Goal: Complete application form

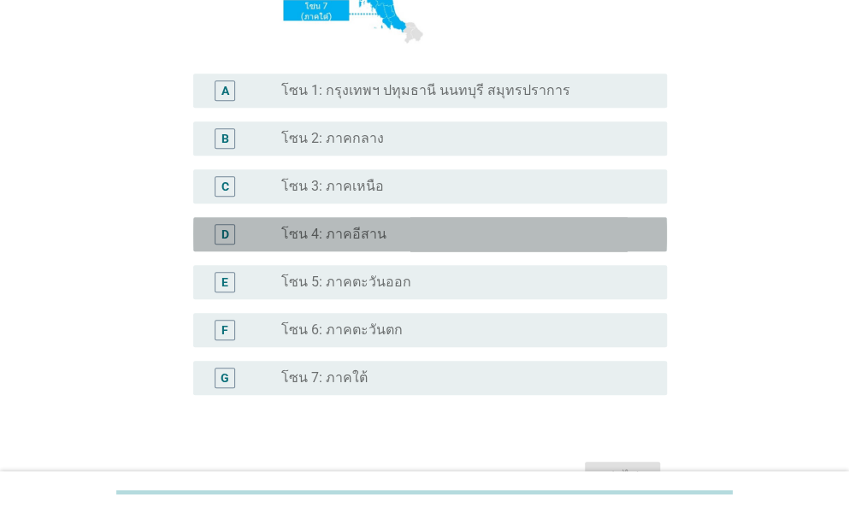
scroll to position [354, 0]
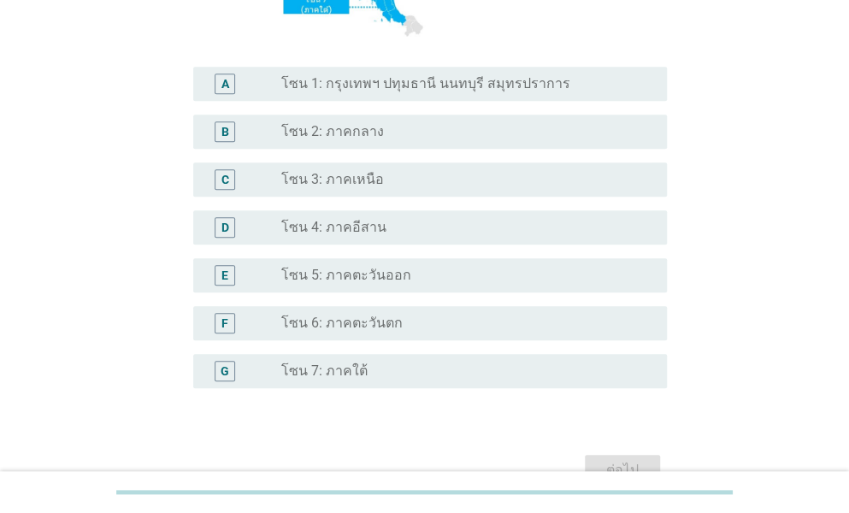
click at [344, 318] on label "โซน 6: ภาคตะวันตก" at bounding box center [341, 323] width 121 height 17
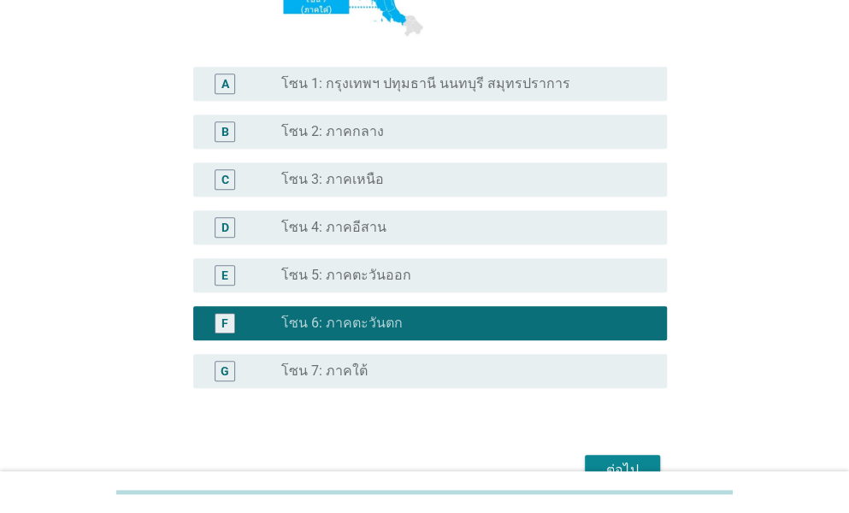
click at [359, 272] on label "โซน 5: ภาคตะวันออก" at bounding box center [346, 275] width 130 height 17
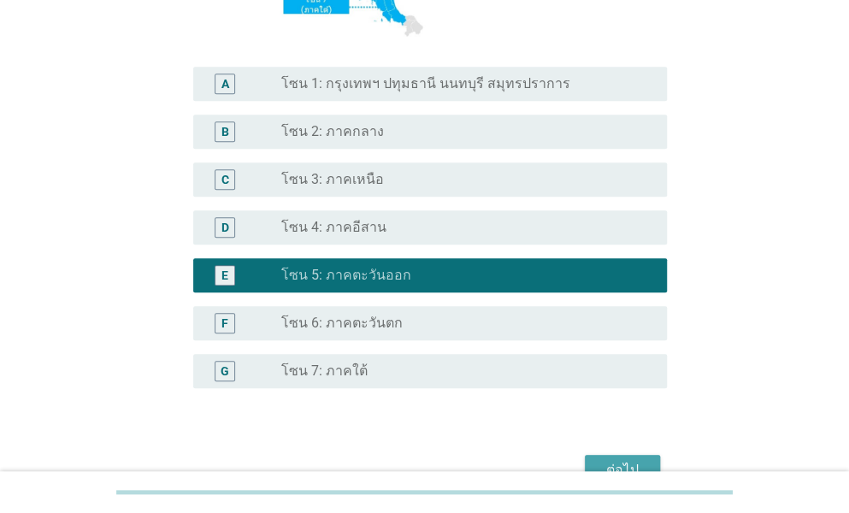
click at [620, 462] on div "ต่อไป" at bounding box center [623, 470] width 48 height 21
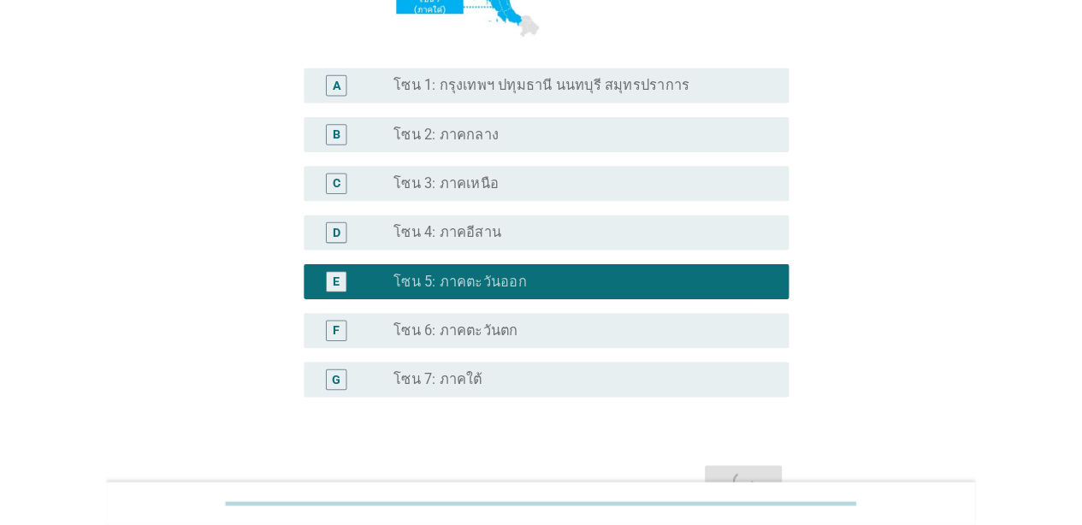
scroll to position [0, 0]
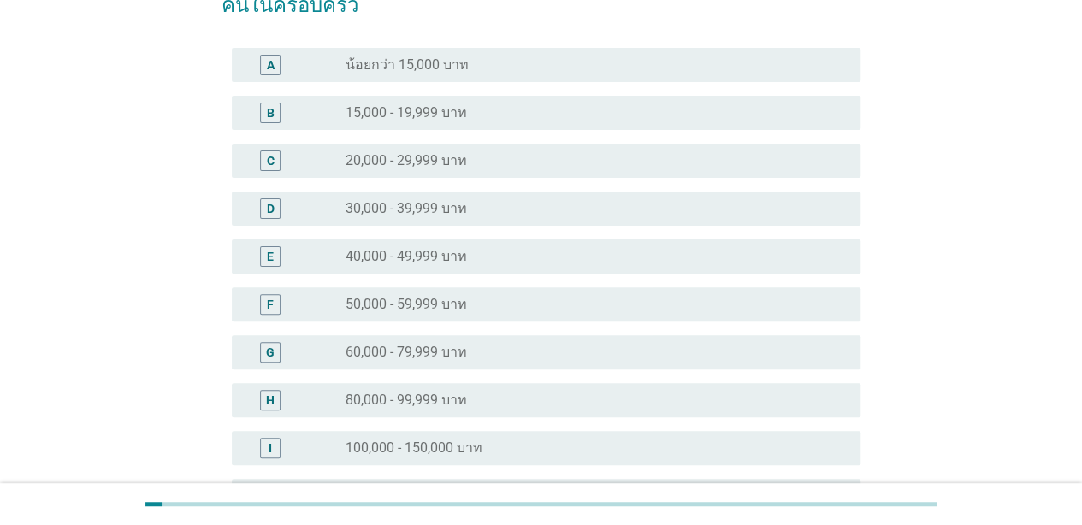
click at [461, 198] on div "radio_button_unchecked 30,000 - 39,999 บาท" at bounding box center [596, 208] width 501 height 21
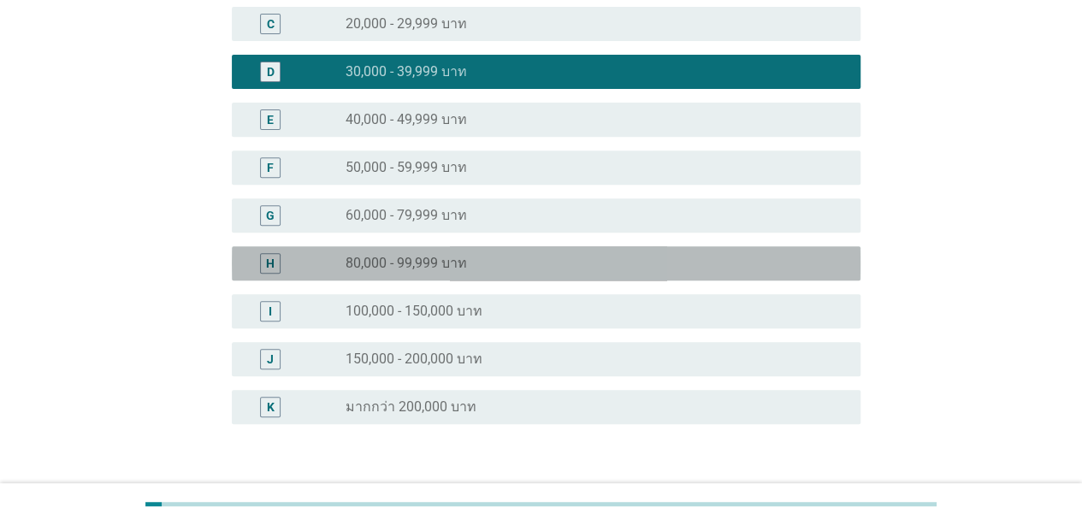
scroll to position [390, 0]
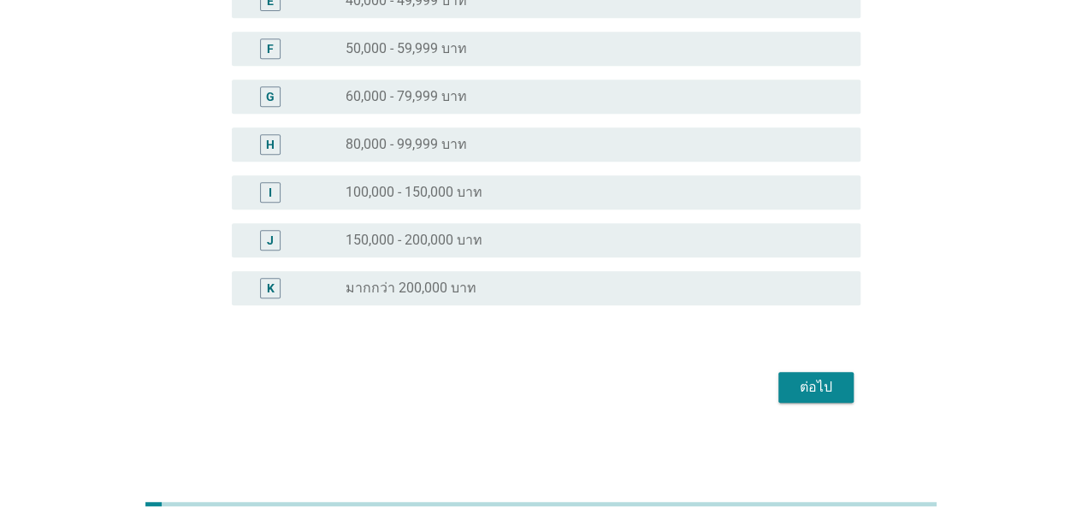
click at [806, 381] on div "ต่อไป" at bounding box center [816, 387] width 48 height 21
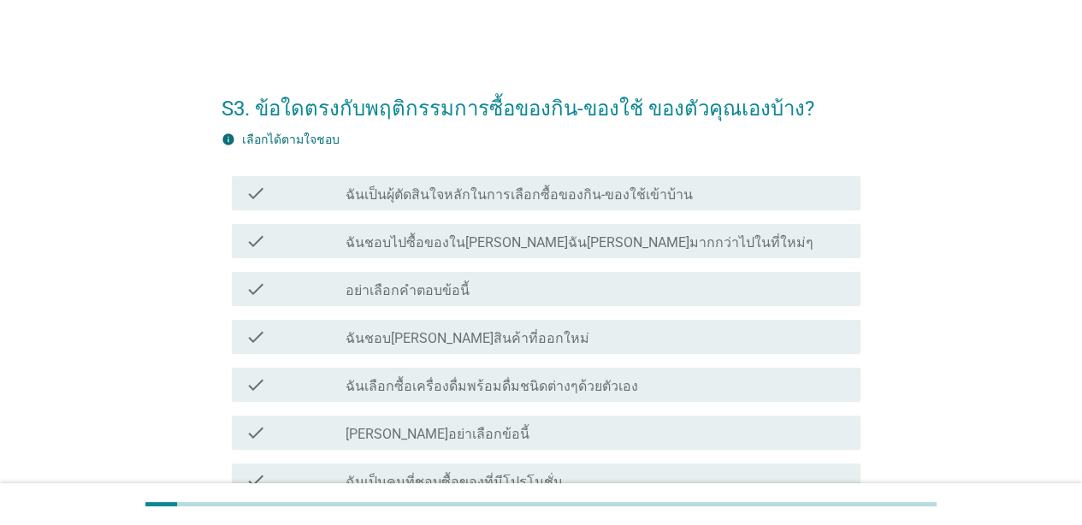
click at [510, 192] on label "ฉันเป็นผุ้ตัดสินใจหลักในการเลือกซื้อของกิน-ของใช้เข้าบ้าน" at bounding box center [519, 194] width 347 height 17
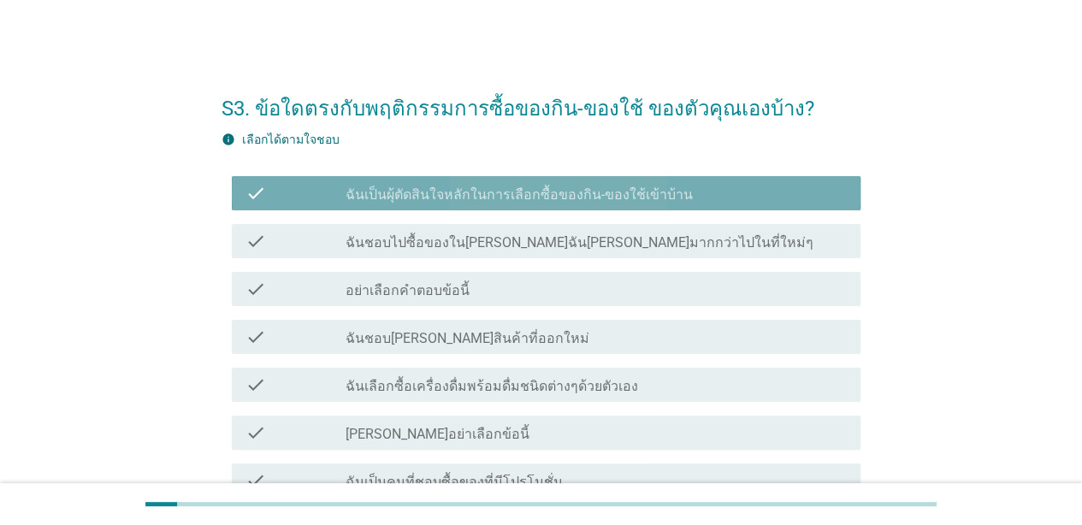
click at [527, 245] on label "ฉันชอบไปซื้อของใน[PERSON_NAME]ฉัน[PERSON_NAME]มากกว่าไปในที่ใหม่ๆ" at bounding box center [580, 242] width 468 height 17
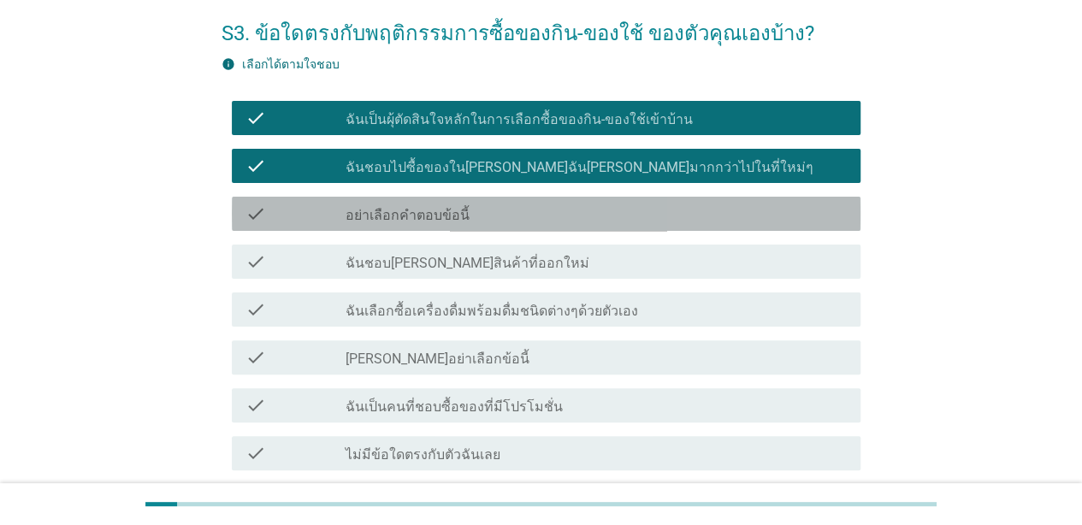
scroll to position [142, 0]
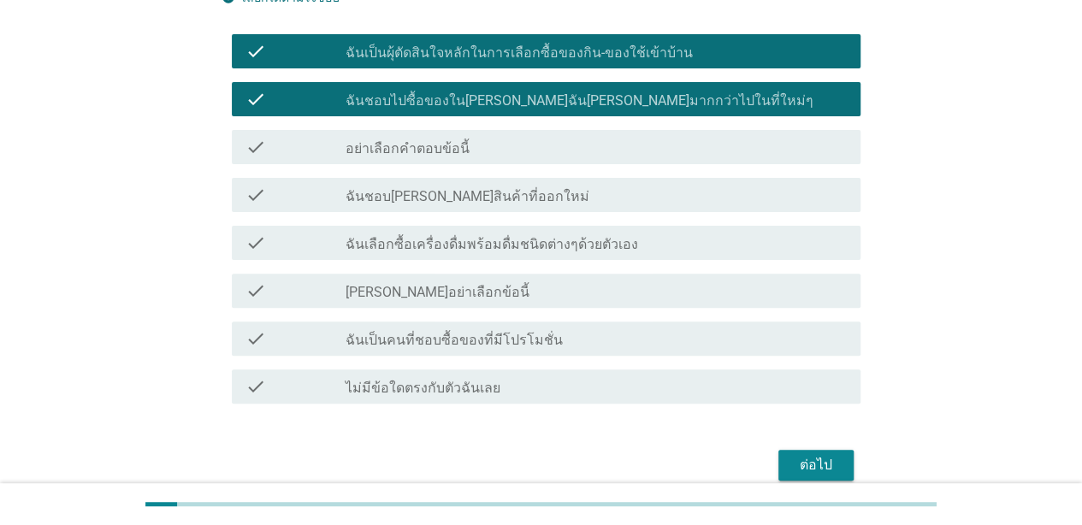
click at [511, 200] on div "check_box_outline_blank ฉันชอบ[PERSON_NAME]สินค้าที่ออกใหม่" at bounding box center [596, 195] width 501 height 21
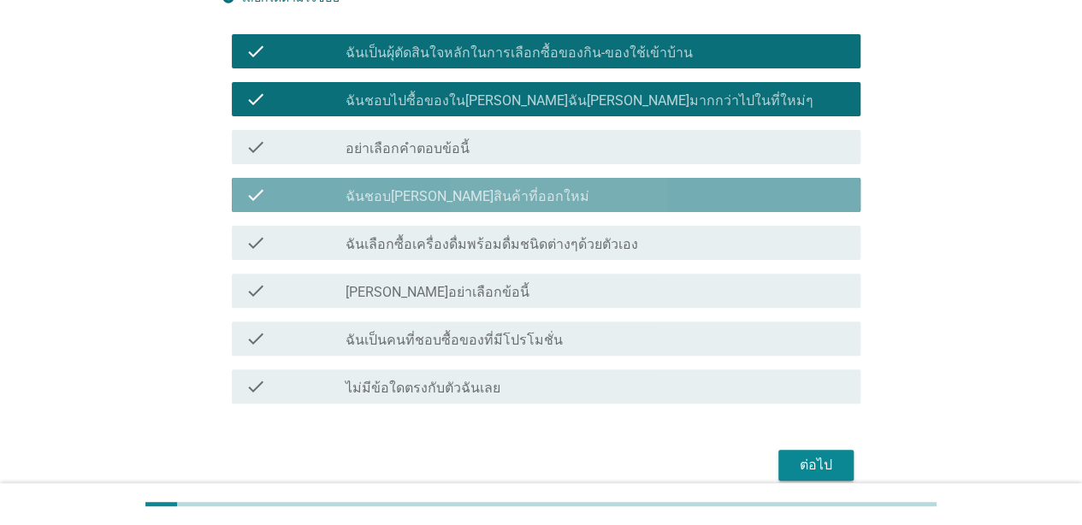
click at [540, 250] on label "ฉันเลือกซื้อเครื่องดื่มพร้อมดื่มชนิดต่างๆด้วยตัวเอง" at bounding box center [492, 244] width 292 height 17
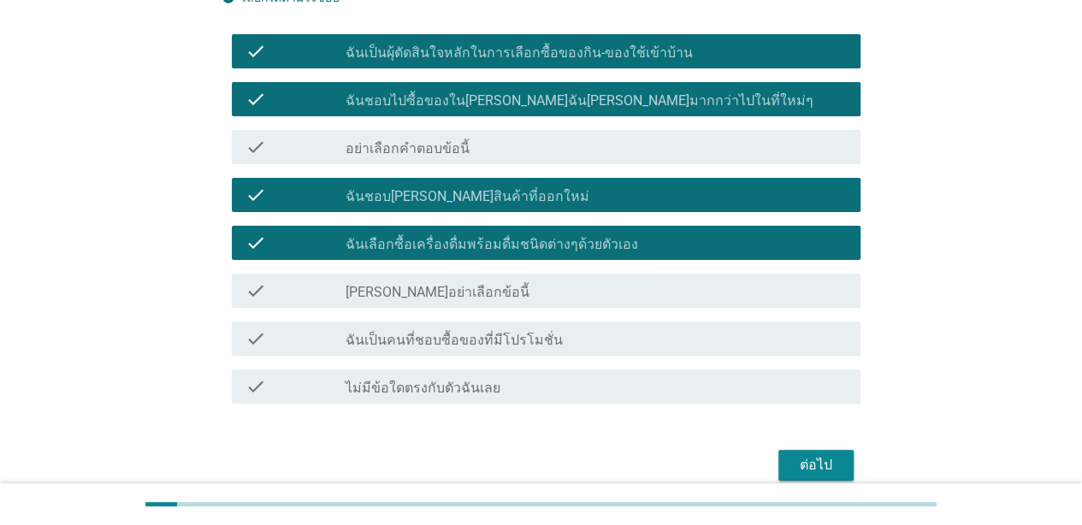
click at [611, 339] on div "check_box_outline_blank ฉันเป็นคนที่ชอบซื้อของที่มีโปรโมชั่น" at bounding box center [596, 338] width 501 height 21
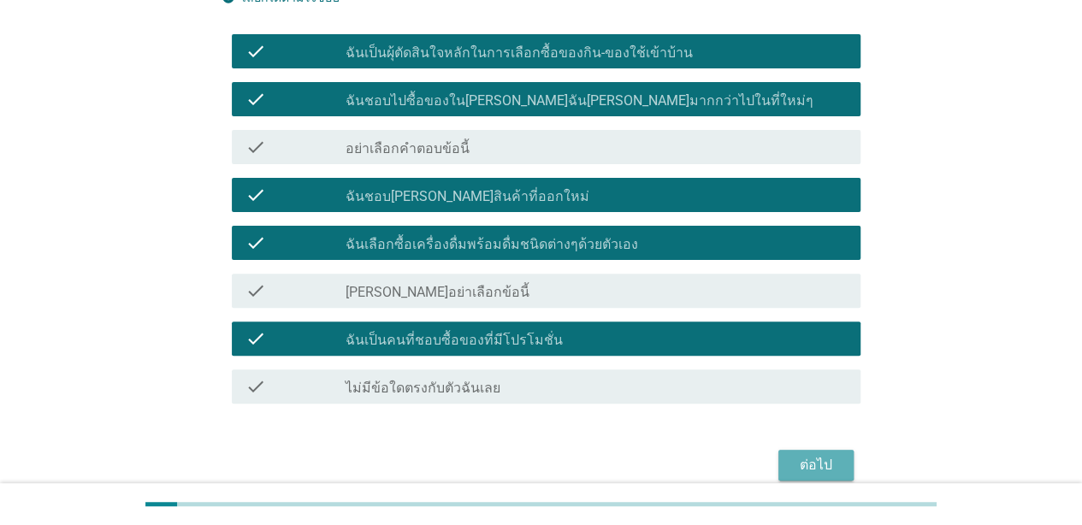
click at [785, 457] on button "ต่อไป" at bounding box center [815, 465] width 75 height 31
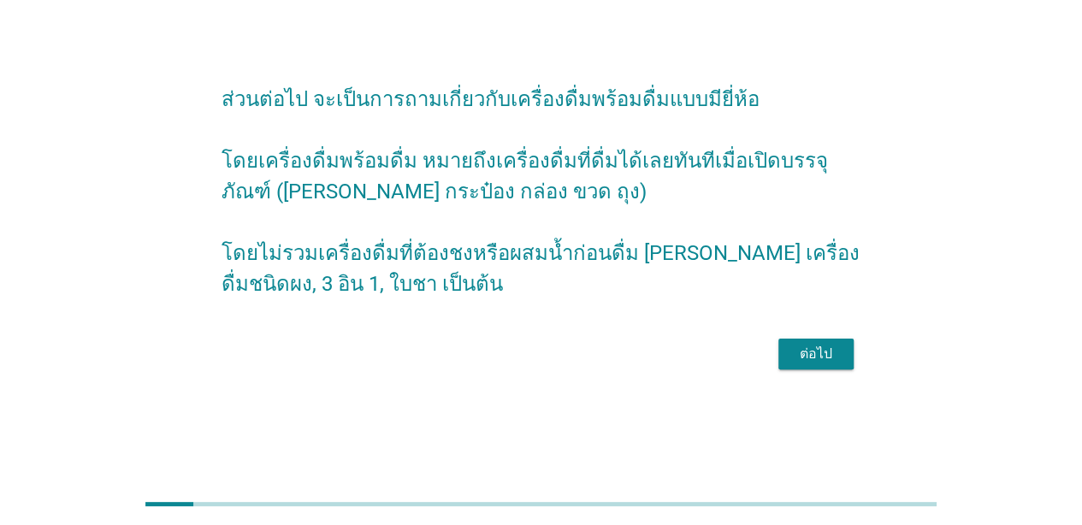
scroll to position [0, 0]
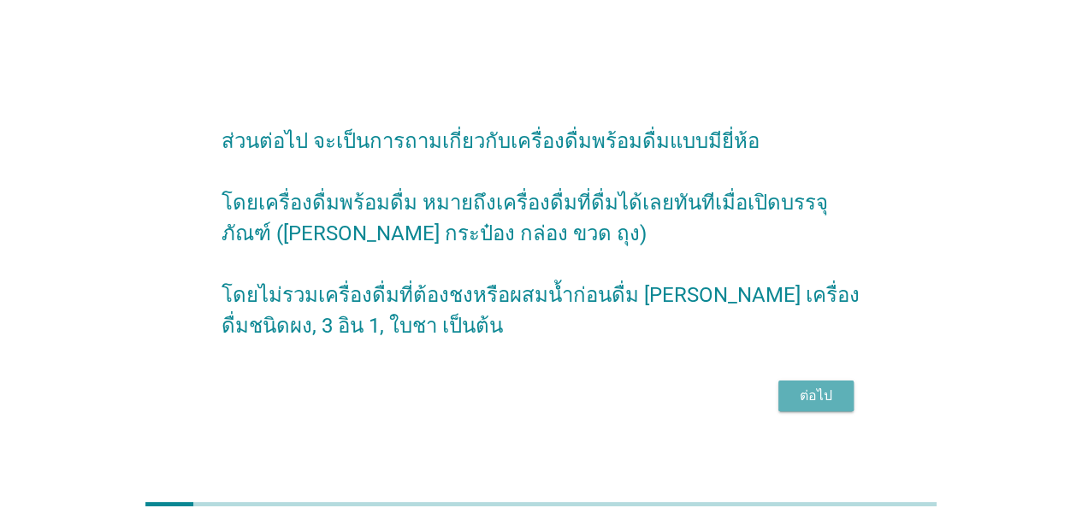
click at [782, 407] on button "ต่อไป" at bounding box center [815, 396] width 75 height 31
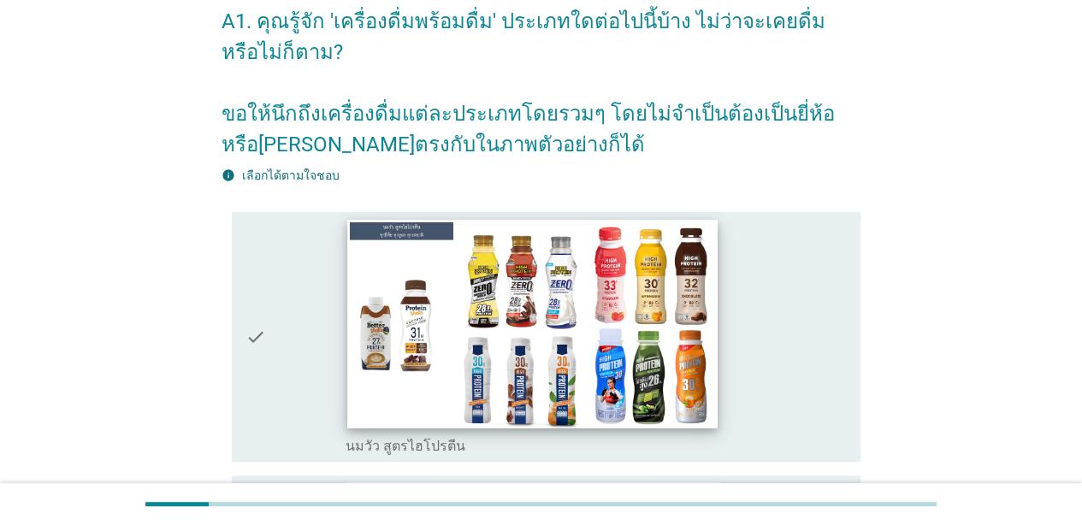
scroll to position [63, 0]
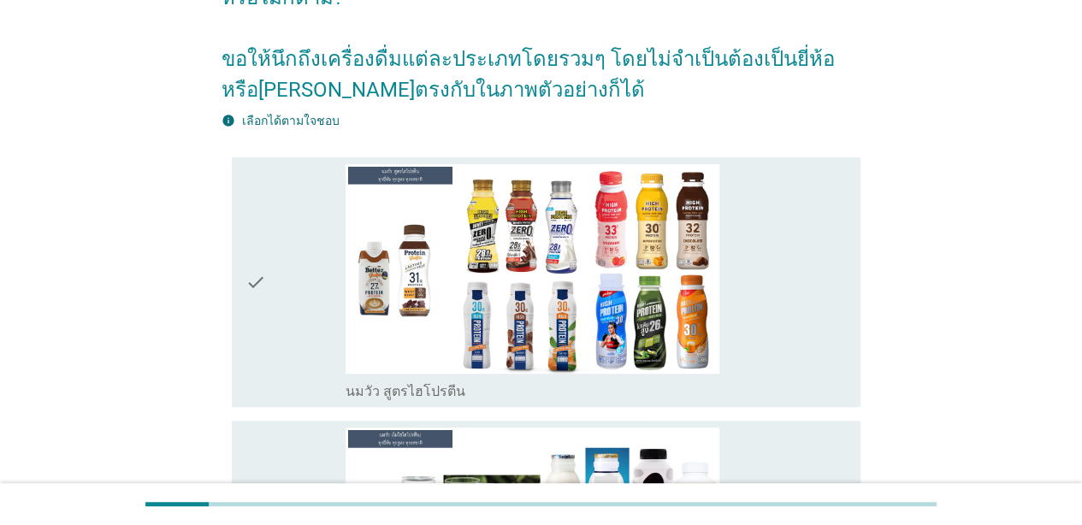
click at [281, 267] on div "check" at bounding box center [295, 282] width 100 height 237
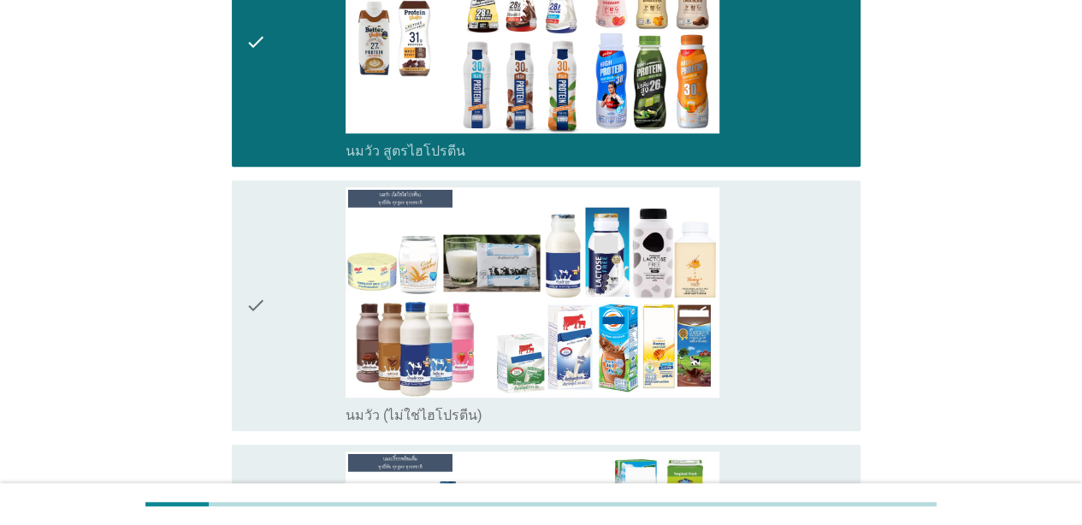
click at [279, 276] on div "check" at bounding box center [295, 305] width 100 height 237
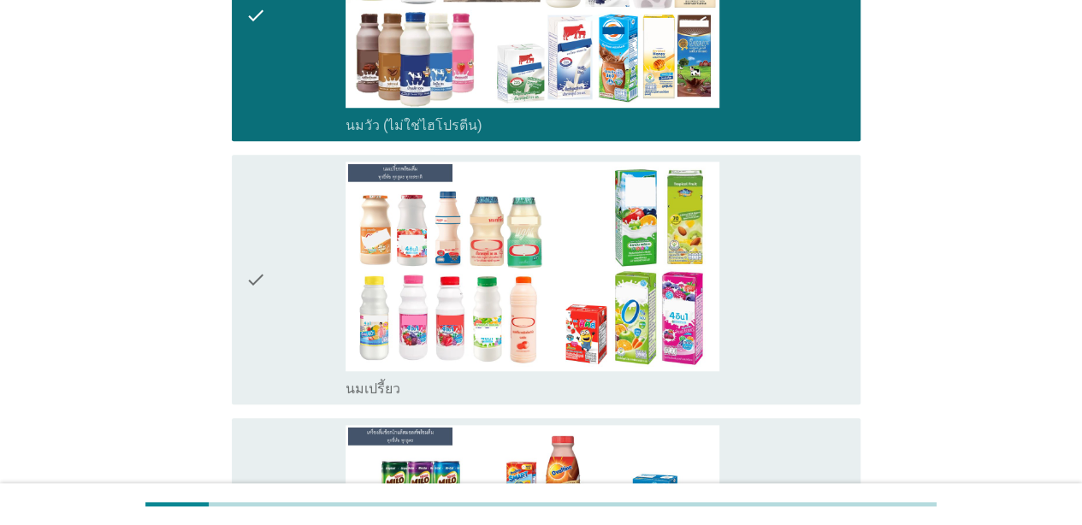
click at [255, 320] on icon "check" at bounding box center [255, 280] width 21 height 237
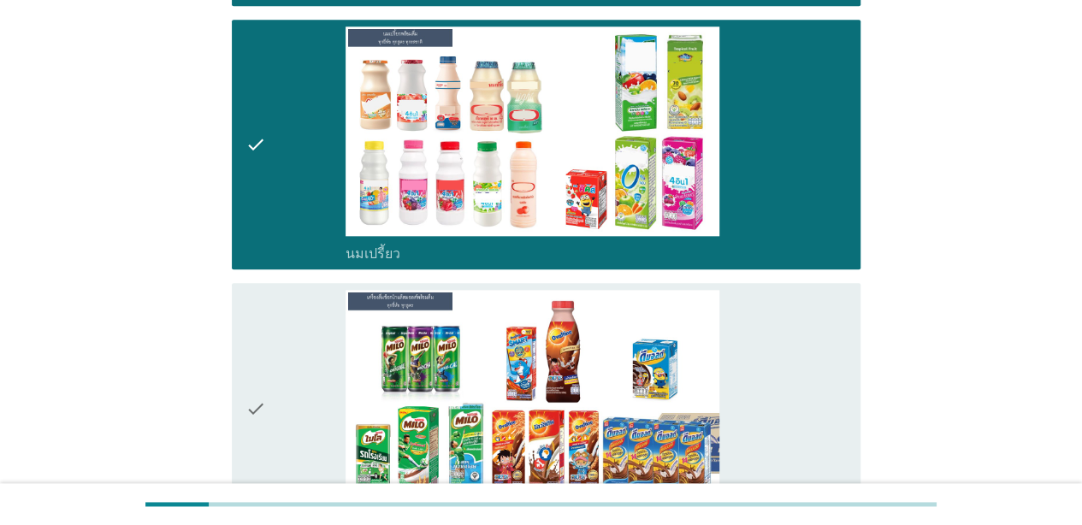
click at [290, 363] on div "check" at bounding box center [295, 408] width 100 height 237
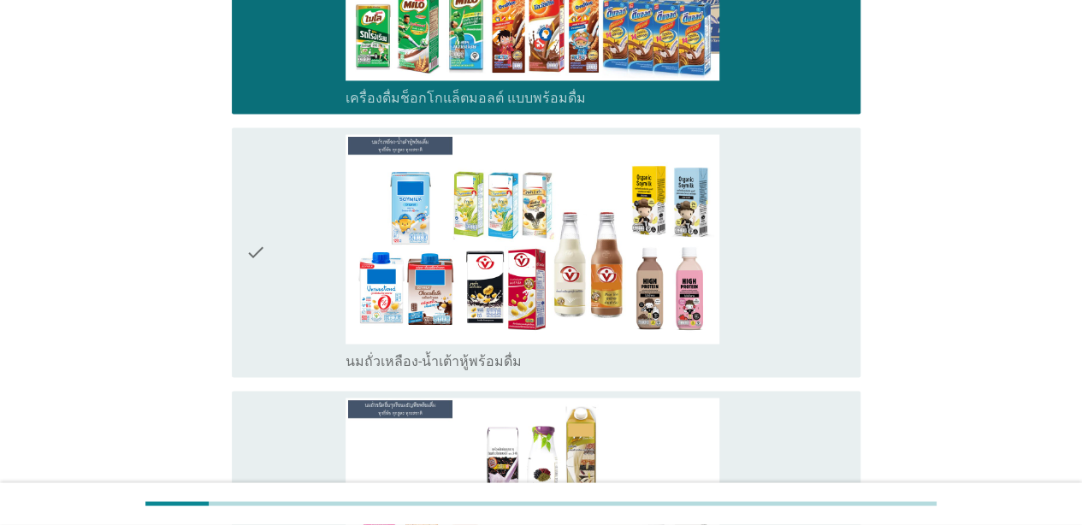
click at [299, 287] on div "check" at bounding box center [295, 252] width 100 height 237
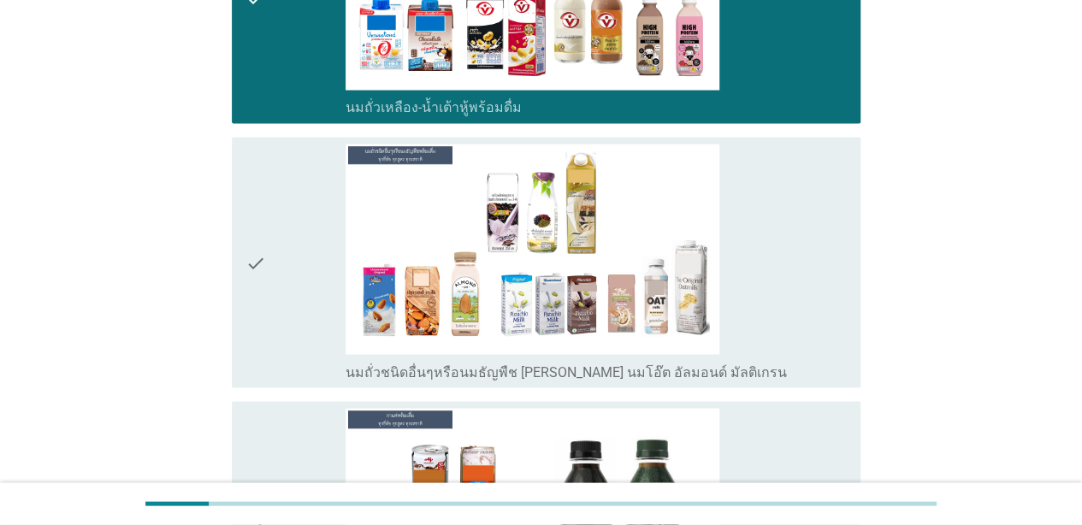
click at [297, 278] on div "check" at bounding box center [295, 262] width 100 height 237
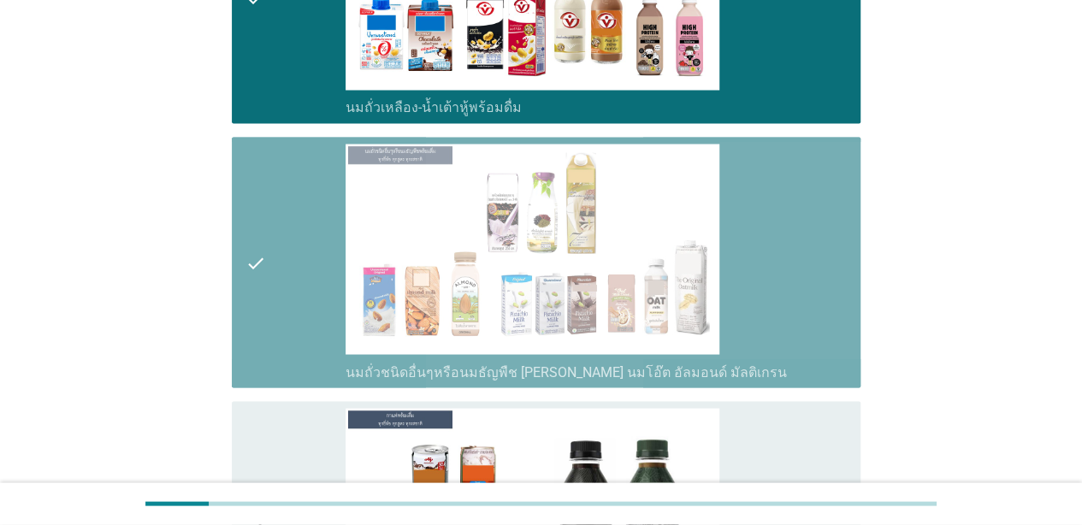
click at [314, 453] on div "check" at bounding box center [295, 526] width 100 height 237
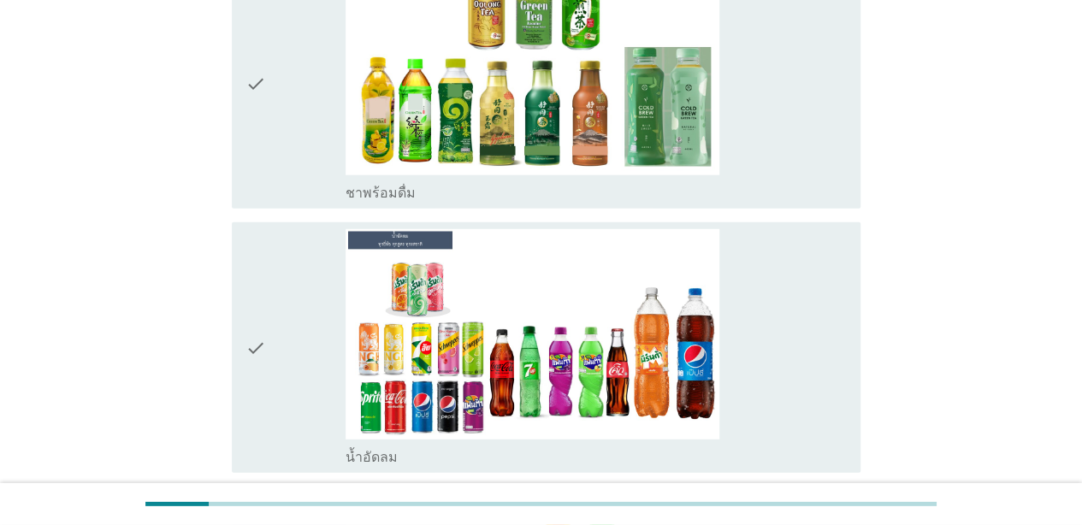
click at [299, 145] on div "check" at bounding box center [295, 84] width 100 height 237
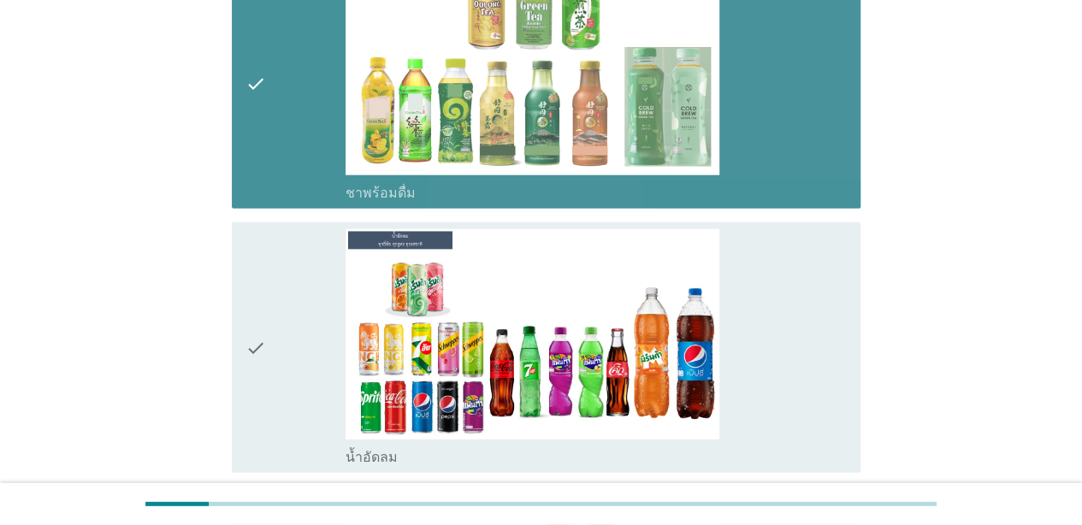
click at [313, 324] on div "check" at bounding box center [295, 347] width 100 height 237
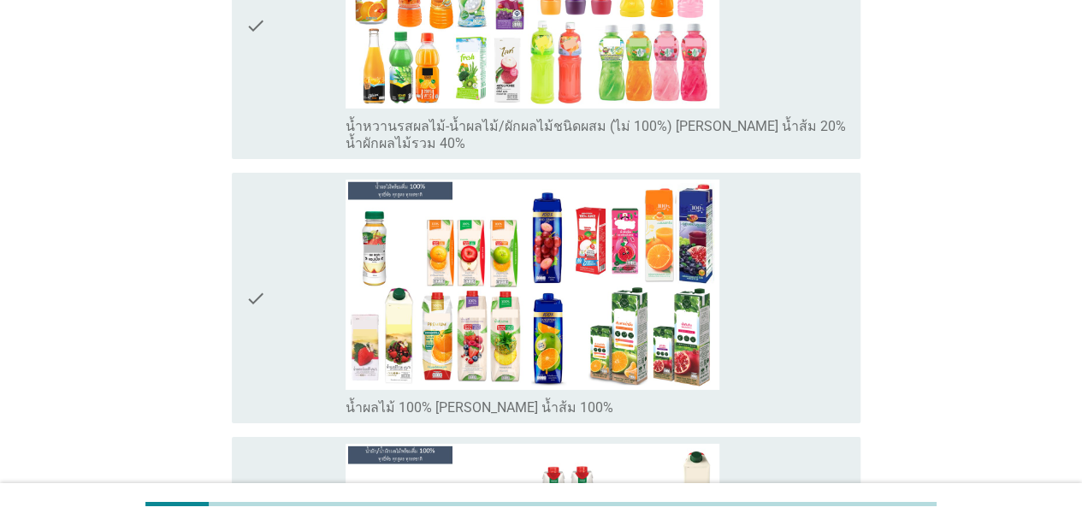
click at [299, 103] on div "check" at bounding box center [295, 26] width 100 height 254
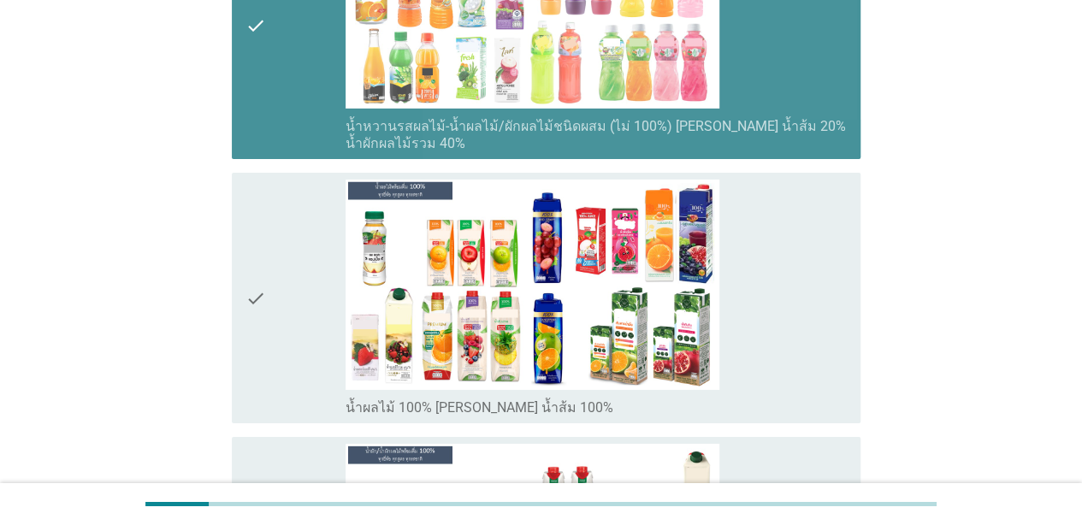
click at [306, 271] on div "check" at bounding box center [295, 298] width 100 height 237
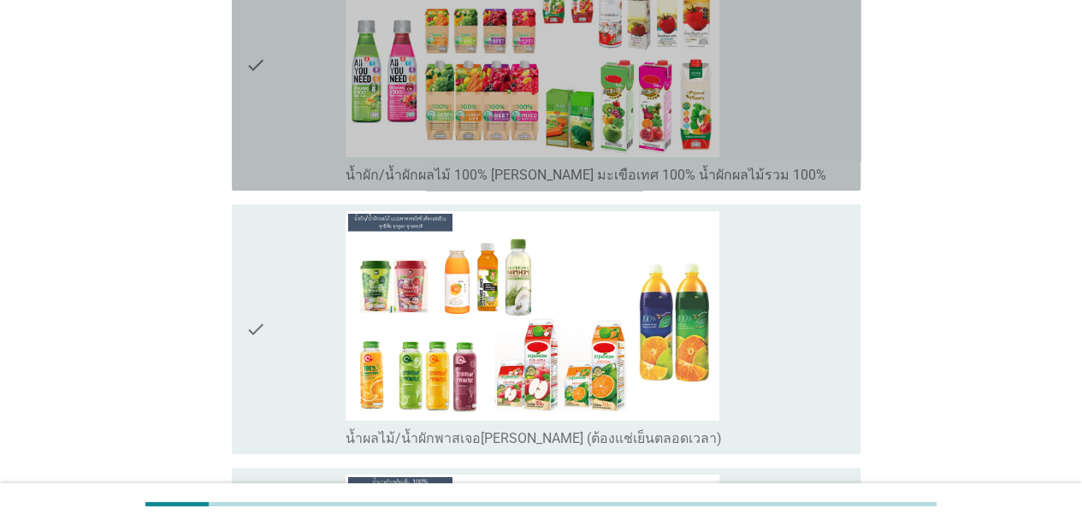
click at [292, 127] on div "check" at bounding box center [295, 65] width 100 height 237
click at [308, 279] on div "check" at bounding box center [295, 329] width 100 height 237
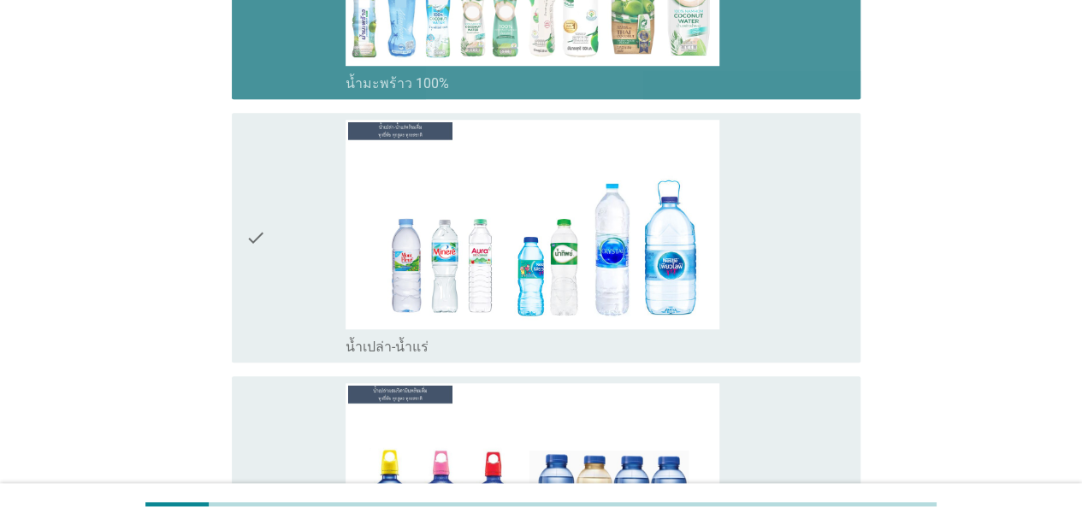
click at [309, 226] on div "check" at bounding box center [295, 238] width 100 height 237
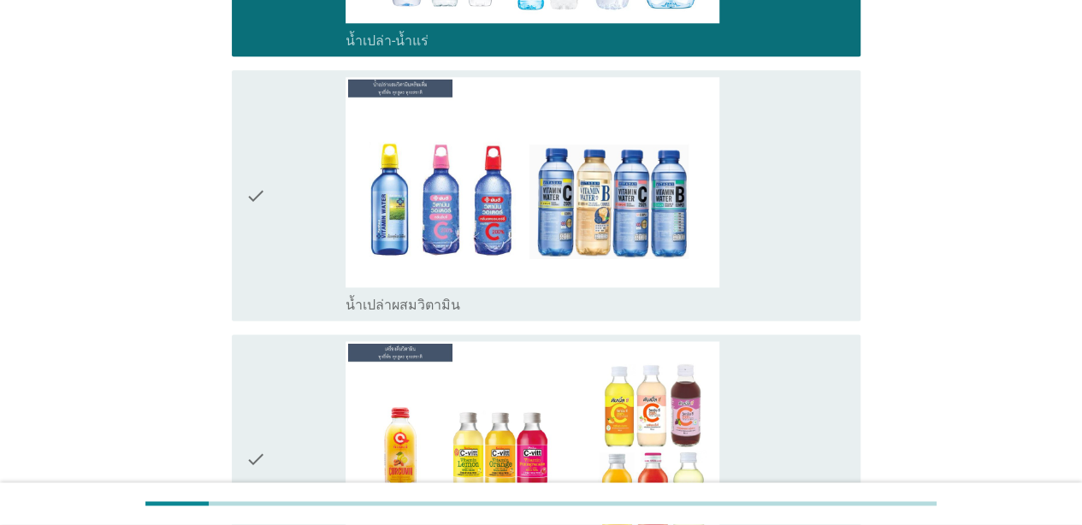
click at [309, 235] on div "check" at bounding box center [295, 195] width 100 height 237
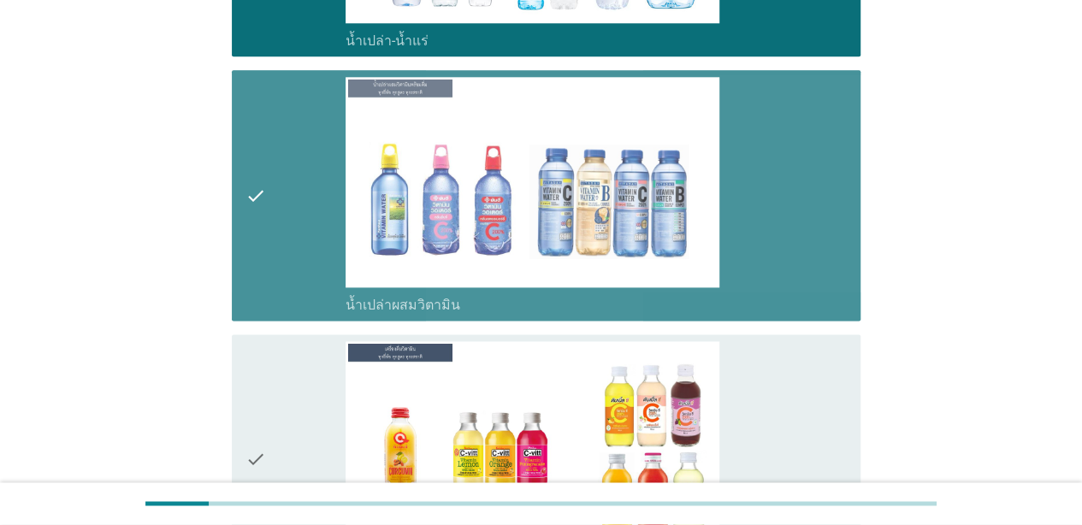
click at [333, 391] on div "check" at bounding box center [295, 459] width 100 height 237
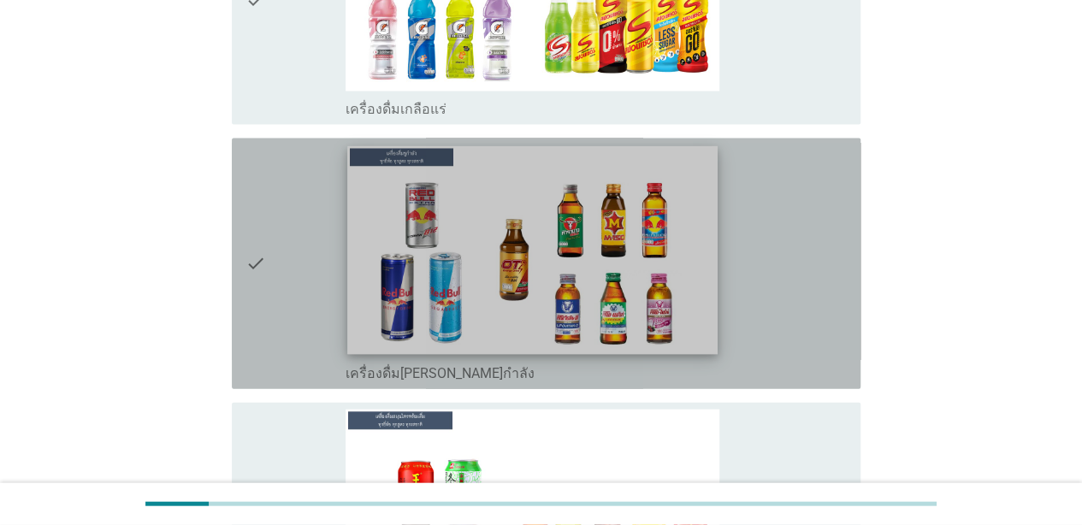
scroll to position [4971, 0]
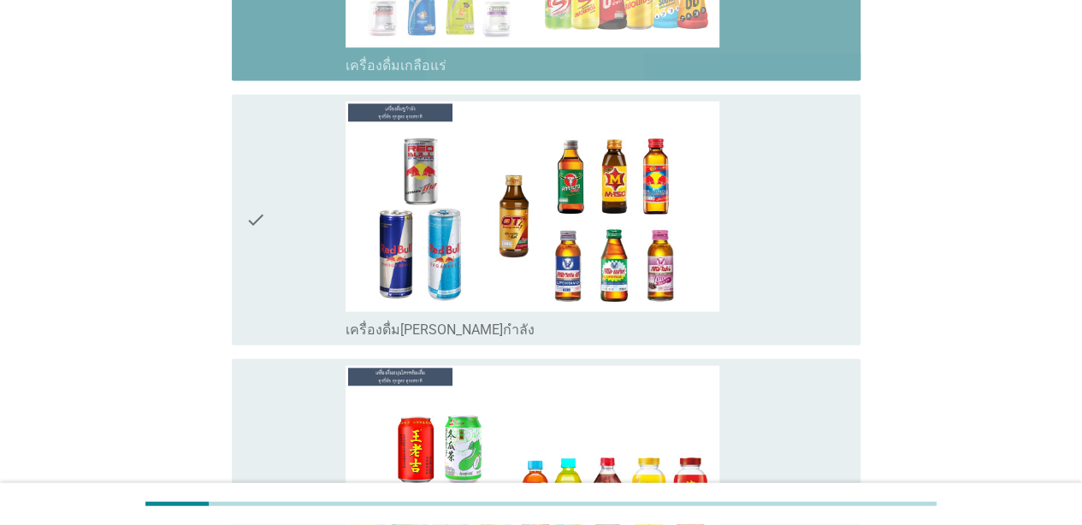
click at [313, 229] on div "check" at bounding box center [295, 220] width 100 height 237
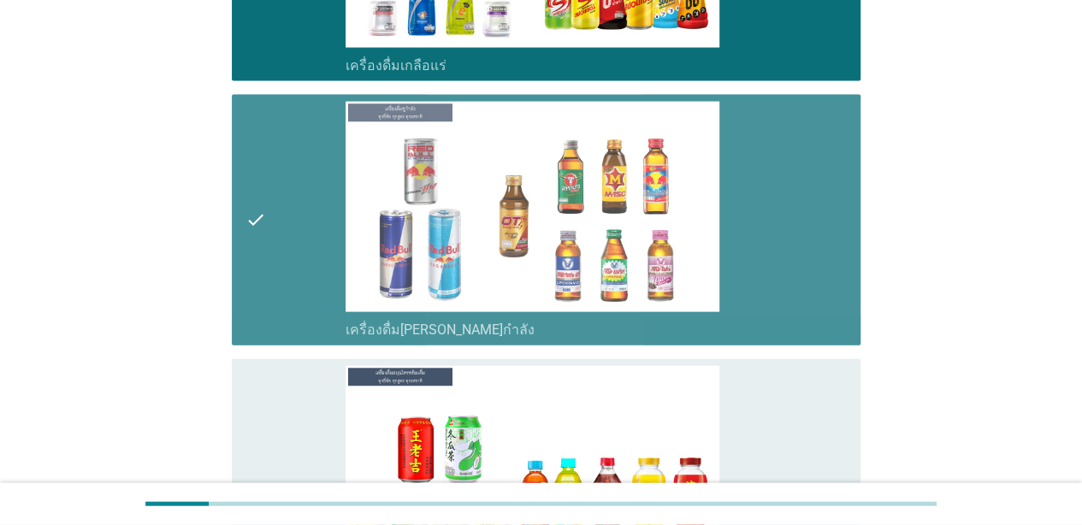
click at [317, 393] on div "check" at bounding box center [295, 493] width 100 height 254
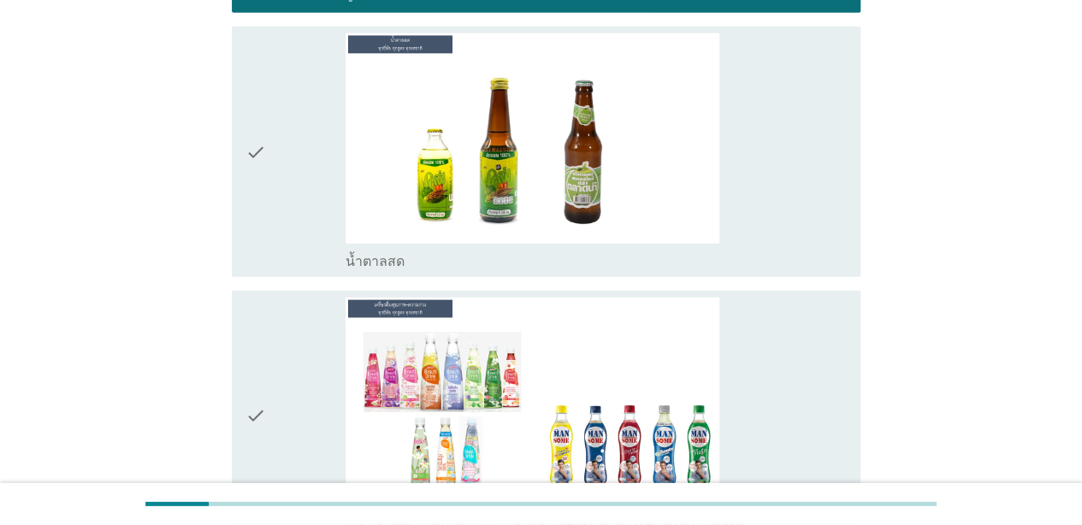
click at [296, 166] on div "check" at bounding box center [295, 151] width 100 height 237
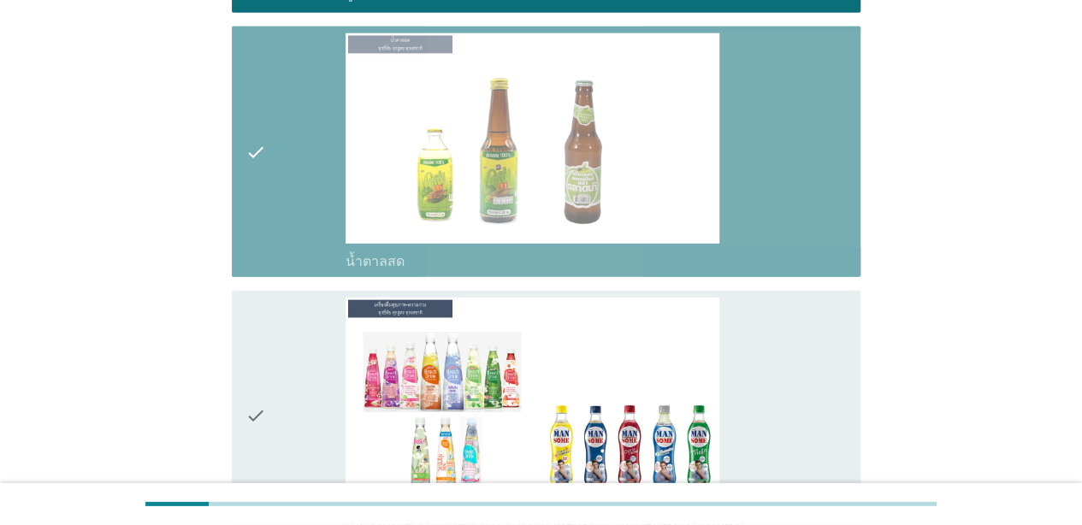
click at [306, 344] on div "check" at bounding box center [295, 416] width 100 height 237
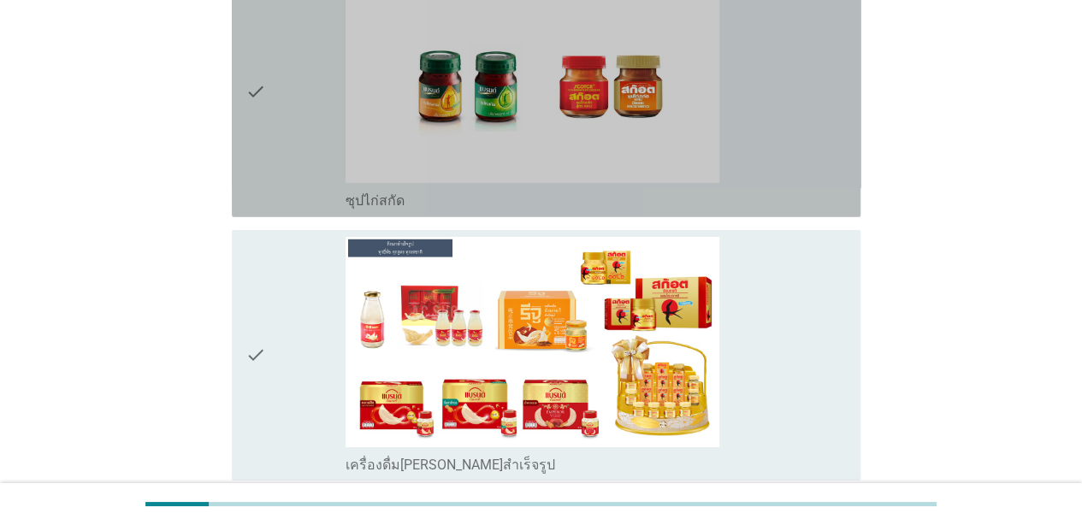
click at [304, 118] on div "check" at bounding box center [295, 91] width 100 height 237
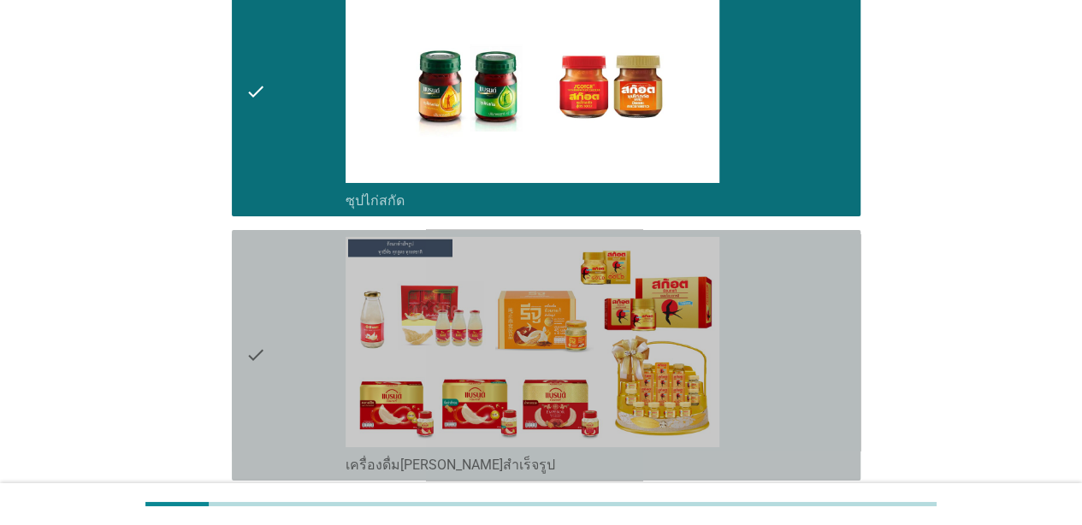
click at [308, 308] on div "check" at bounding box center [295, 355] width 100 height 237
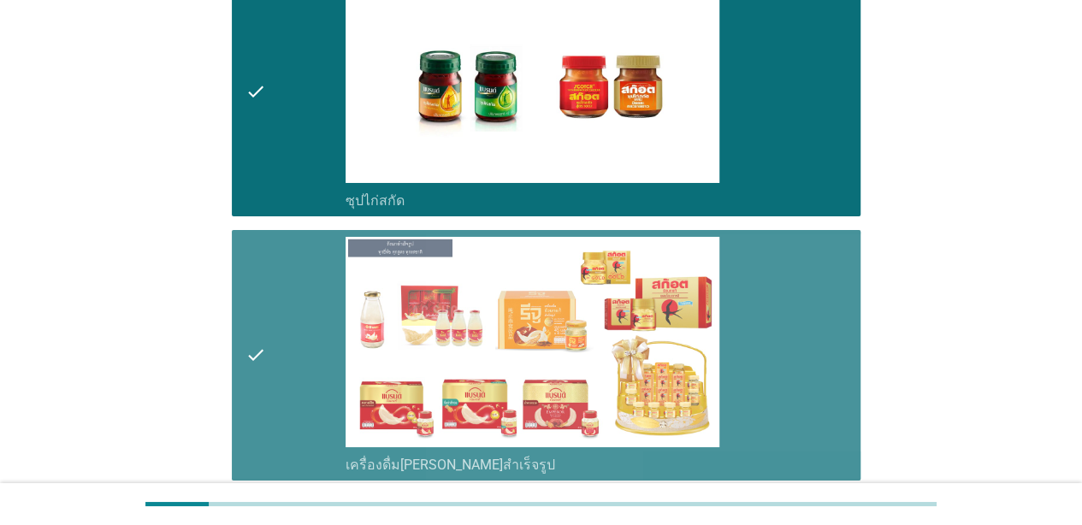
scroll to position [6304, 0]
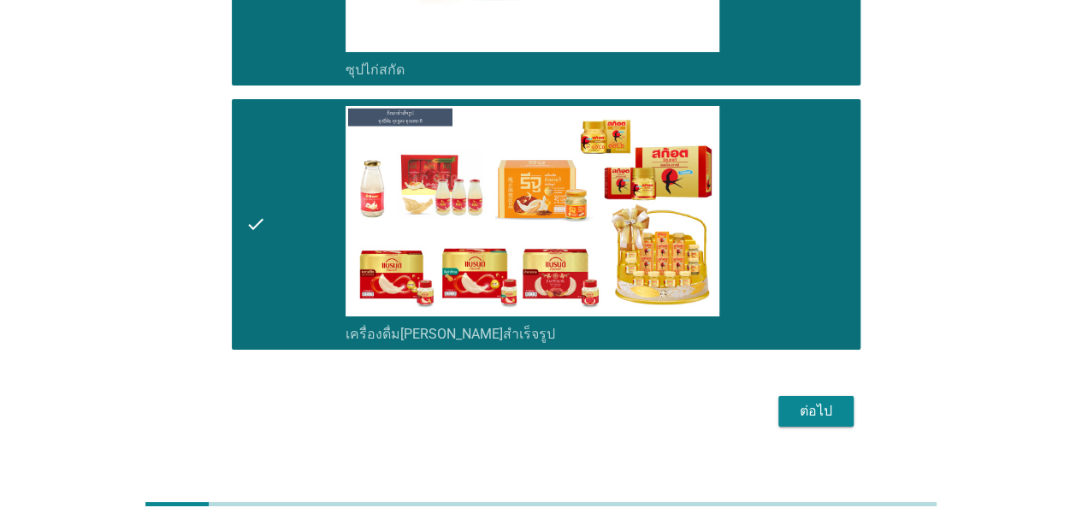
click at [806, 401] on div "ต่อไป" at bounding box center [816, 411] width 48 height 21
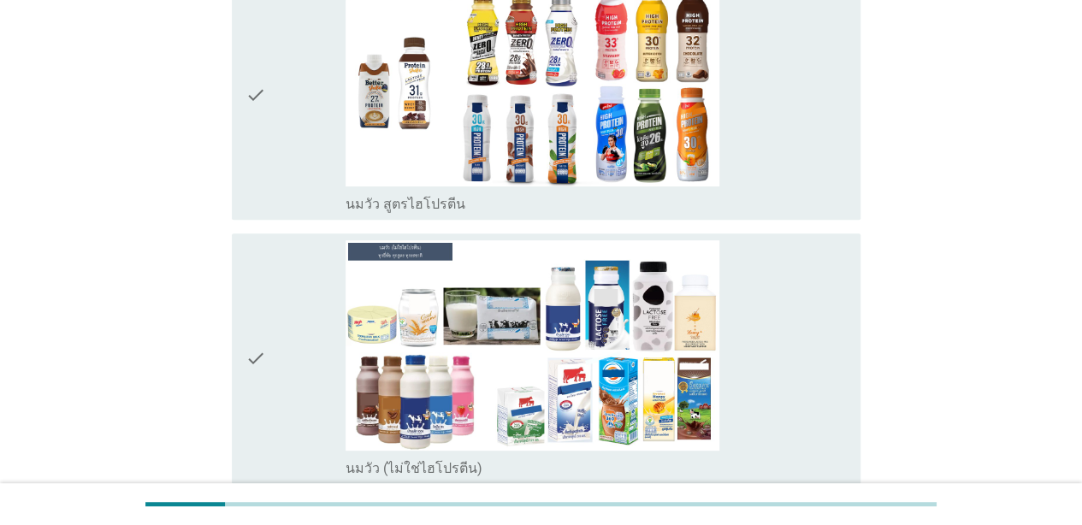
click at [286, 151] on div "check" at bounding box center [295, 95] width 100 height 237
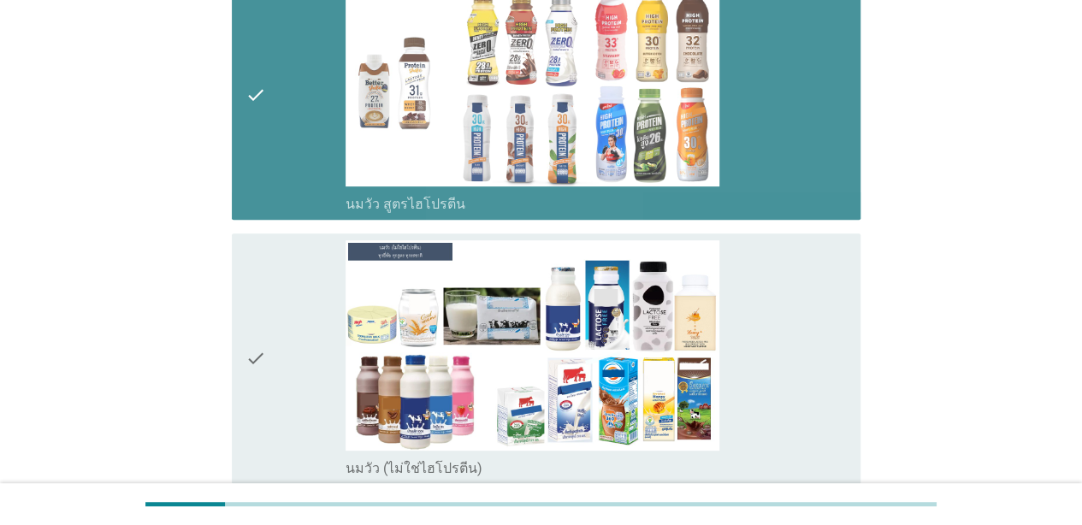
click at [293, 325] on div "check" at bounding box center [295, 358] width 100 height 237
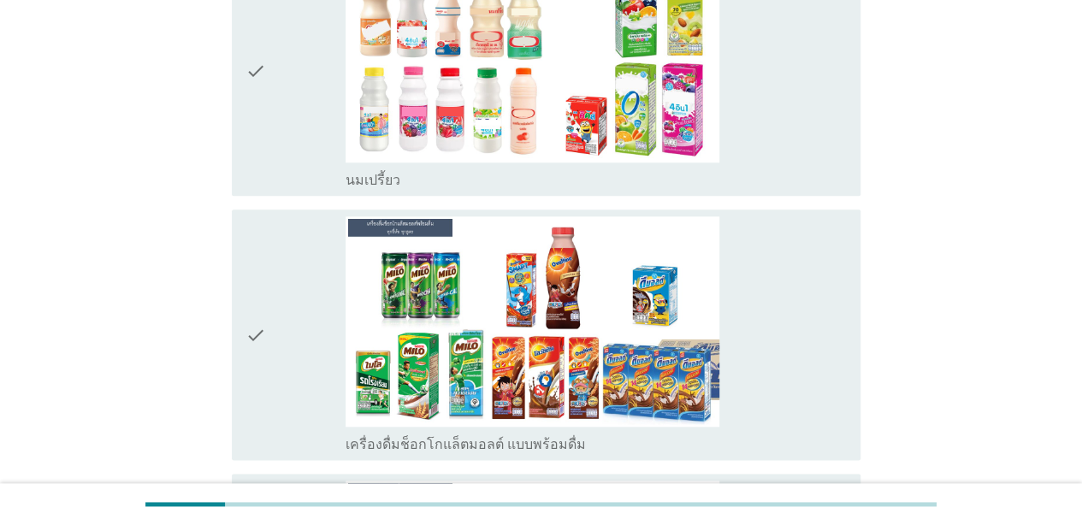
click at [281, 113] on div "check" at bounding box center [295, 71] width 100 height 237
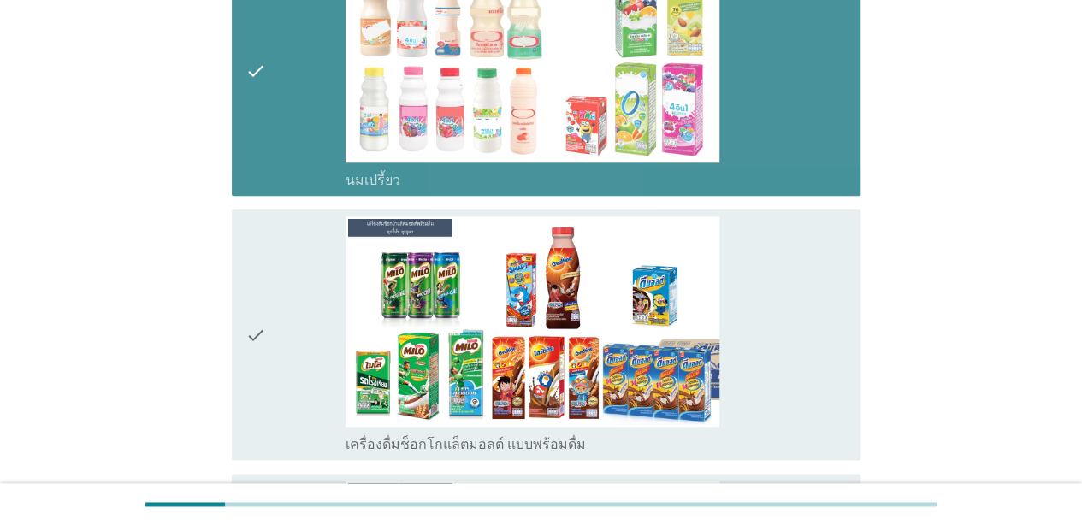
click at [281, 310] on div "check" at bounding box center [295, 334] width 100 height 237
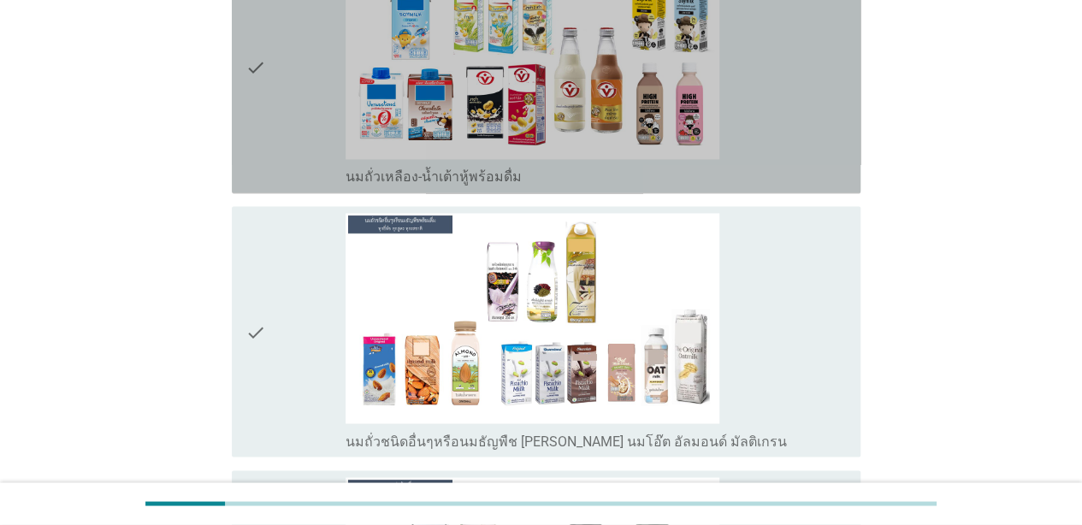
click at [286, 142] on div "check" at bounding box center [295, 68] width 100 height 237
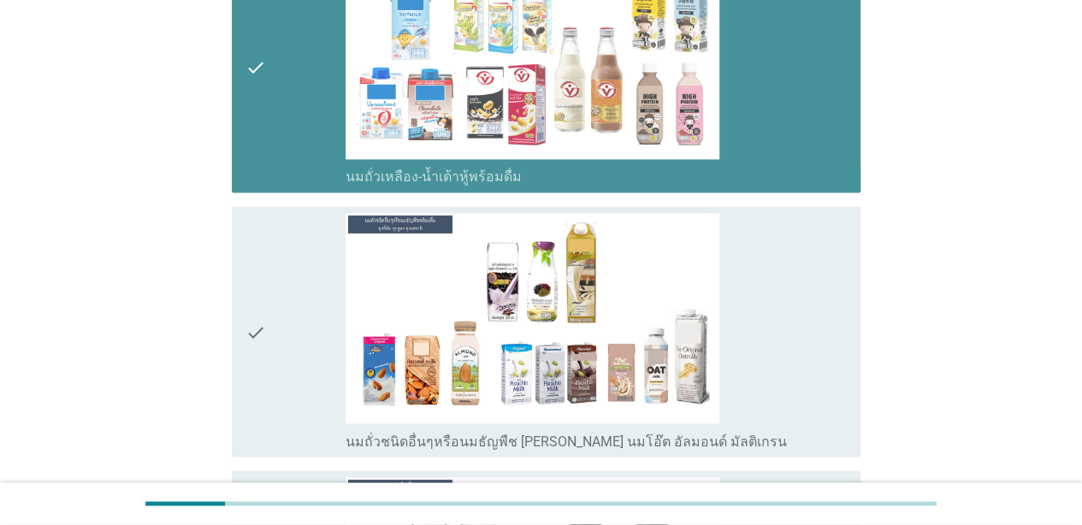
click at [286, 304] on div "check" at bounding box center [295, 331] width 100 height 237
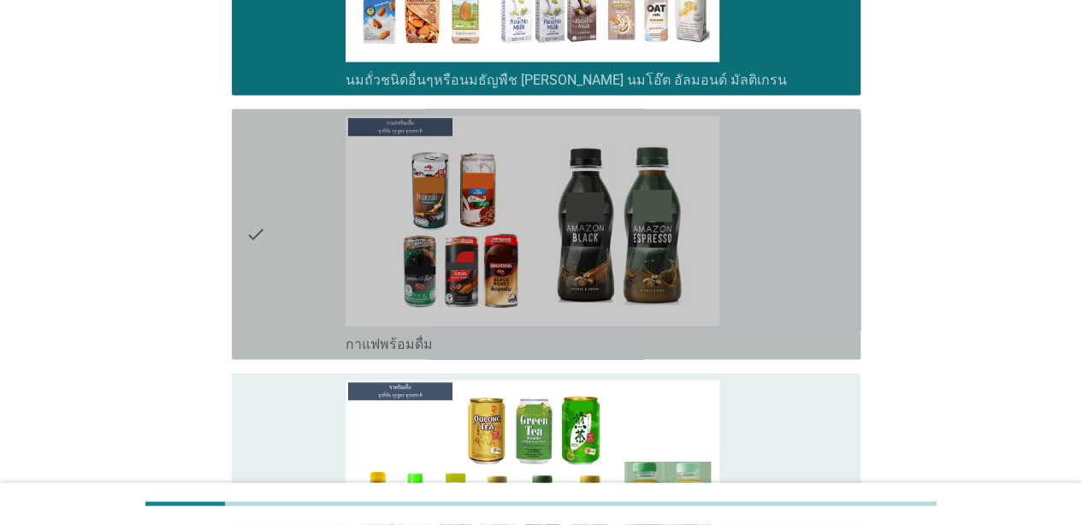
click at [287, 245] on div "check" at bounding box center [295, 234] width 100 height 237
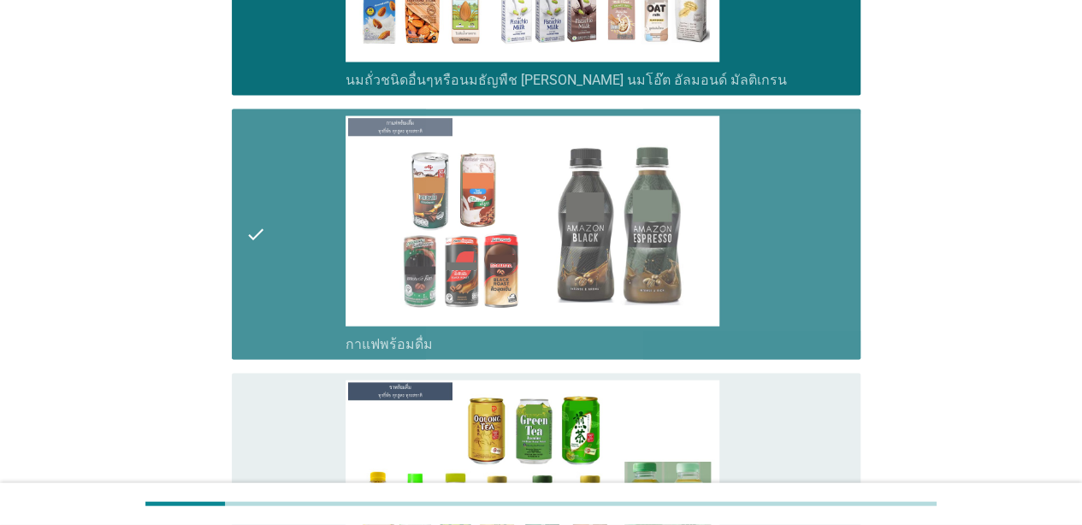
click at [296, 416] on div "check" at bounding box center [295, 499] width 100 height 237
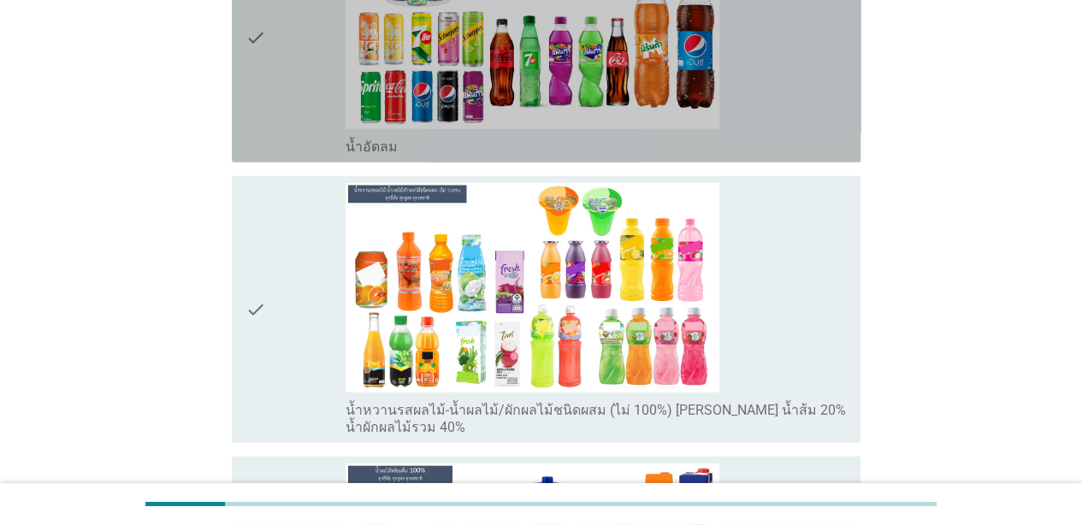
scroll to position [2399, 0]
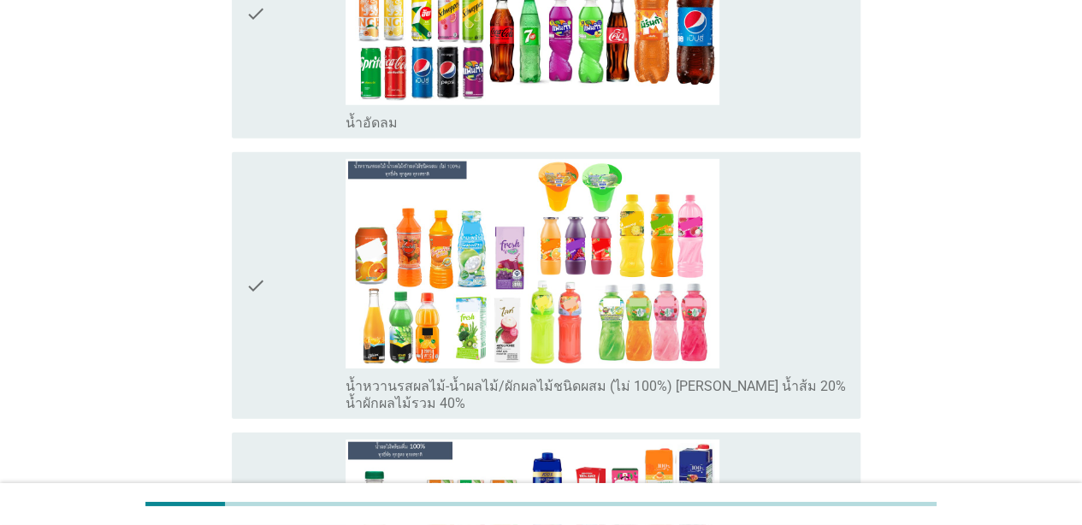
click at [291, 104] on div "check" at bounding box center [295, 13] width 100 height 237
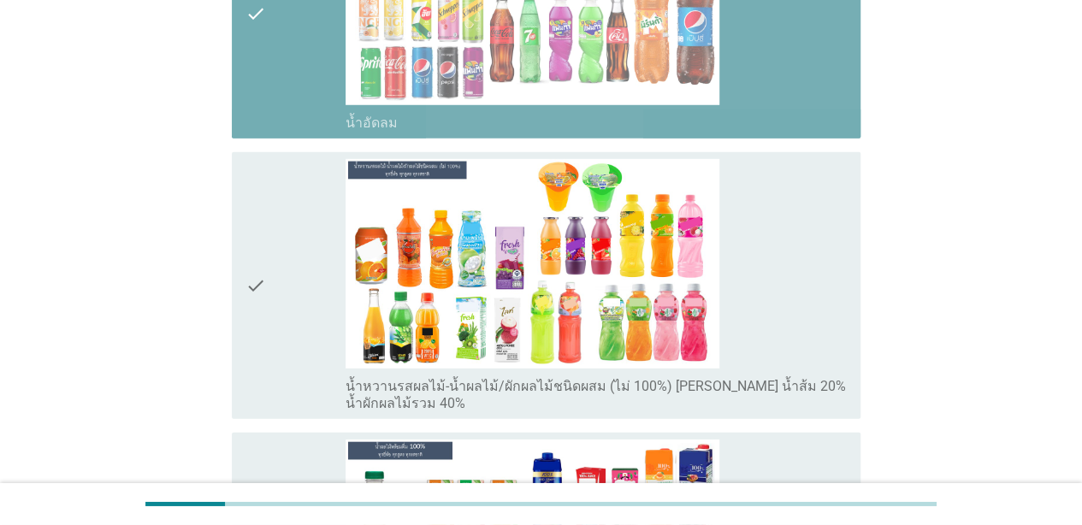
click at [286, 303] on div "check" at bounding box center [295, 286] width 100 height 254
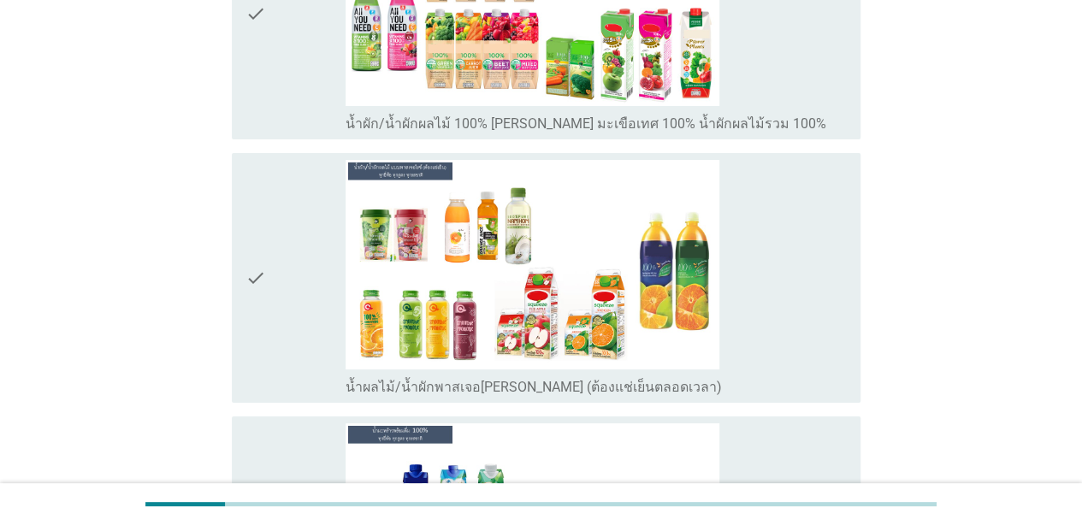
click at [300, 89] on div "check" at bounding box center [295, 14] width 100 height 237
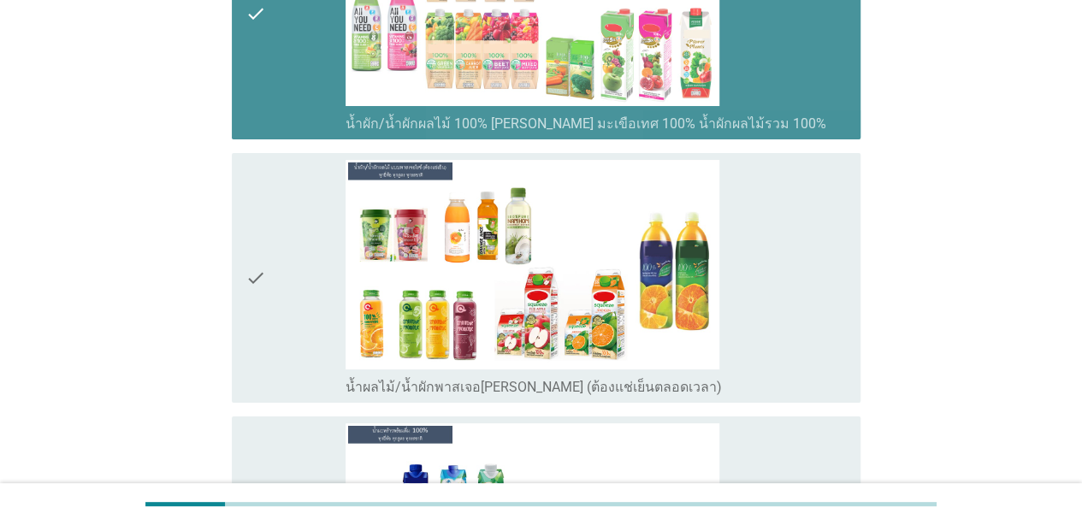
click at [307, 277] on div "check" at bounding box center [295, 278] width 100 height 237
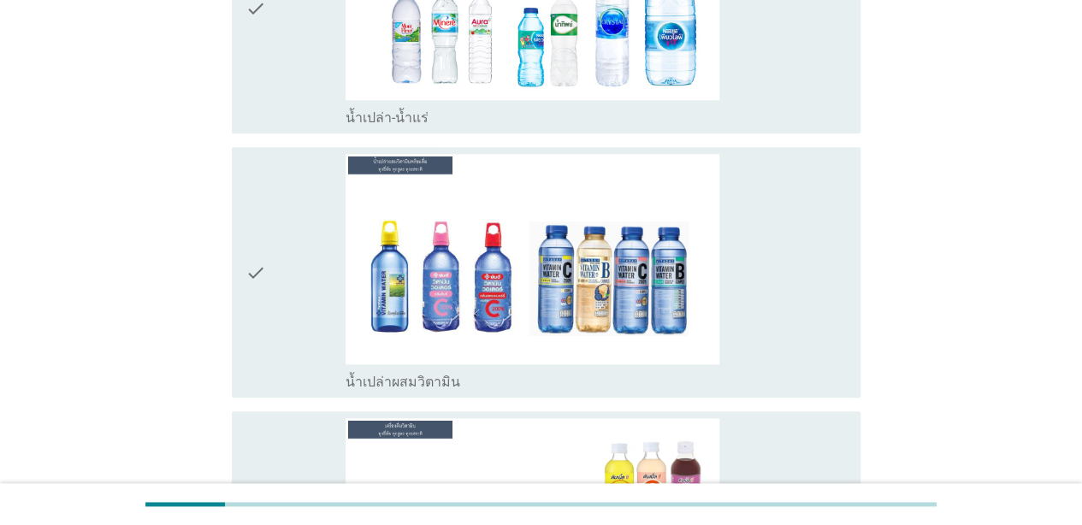
click at [287, 79] on div "check" at bounding box center [295, 9] width 100 height 237
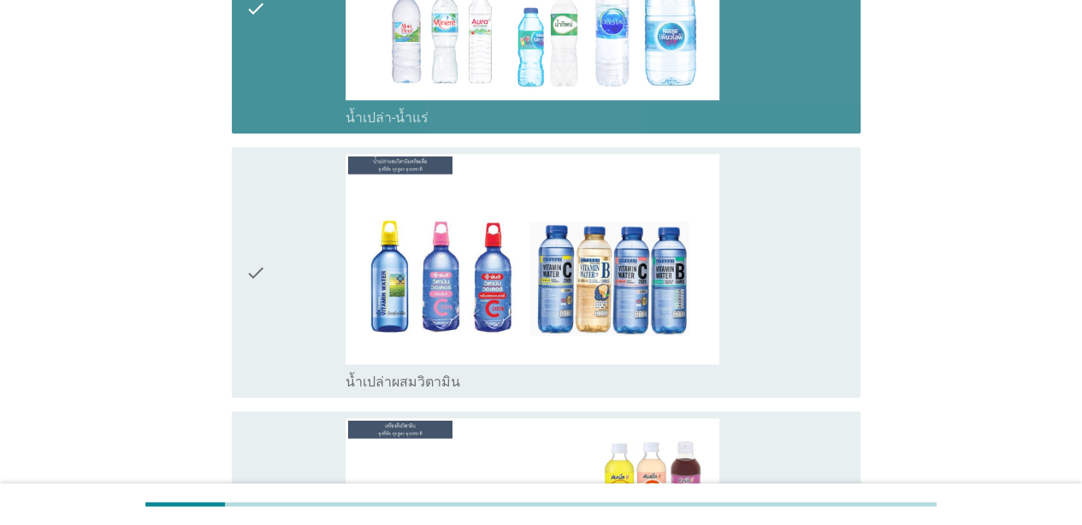
click at [302, 276] on div "check" at bounding box center [295, 272] width 100 height 237
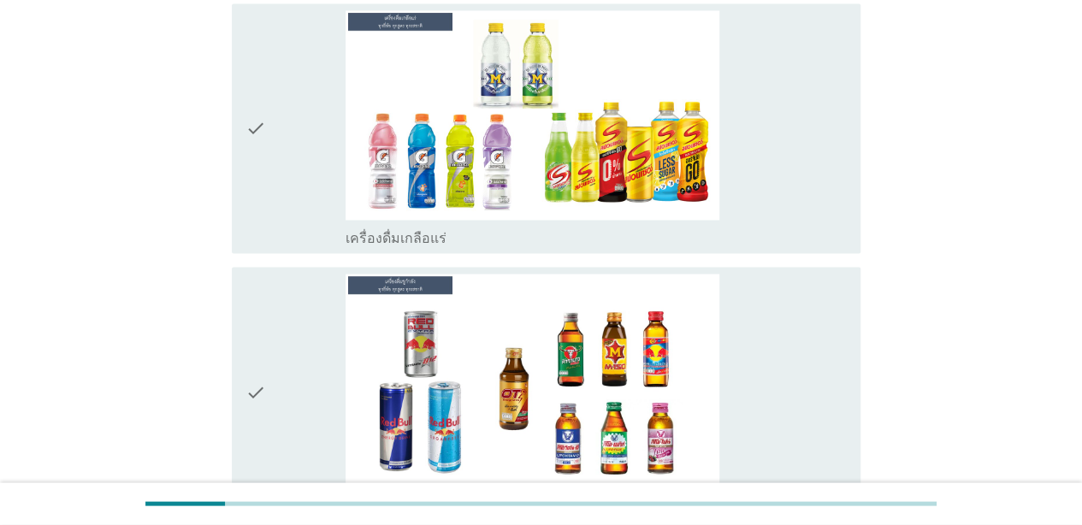
click at [297, 120] on div "check" at bounding box center [295, 128] width 100 height 237
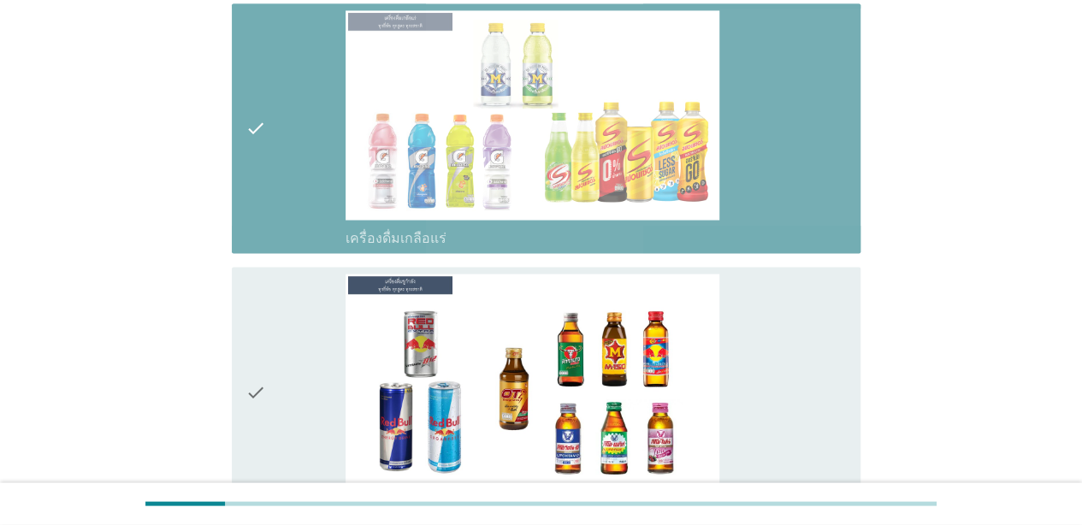
click at [298, 361] on div "check" at bounding box center [295, 392] width 100 height 237
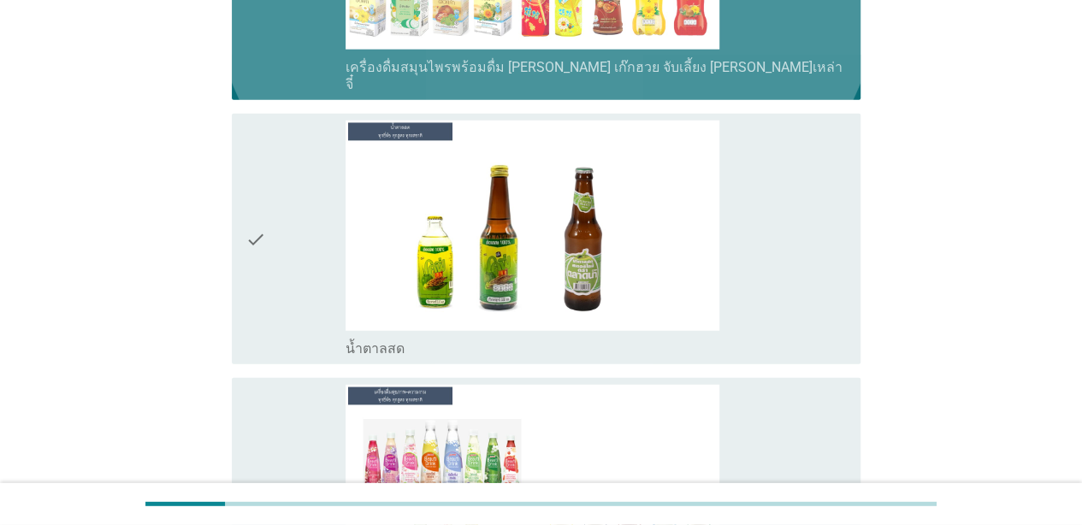
click at [305, 251] on div "check" at bounding box center [295, 239] width 100 height 237
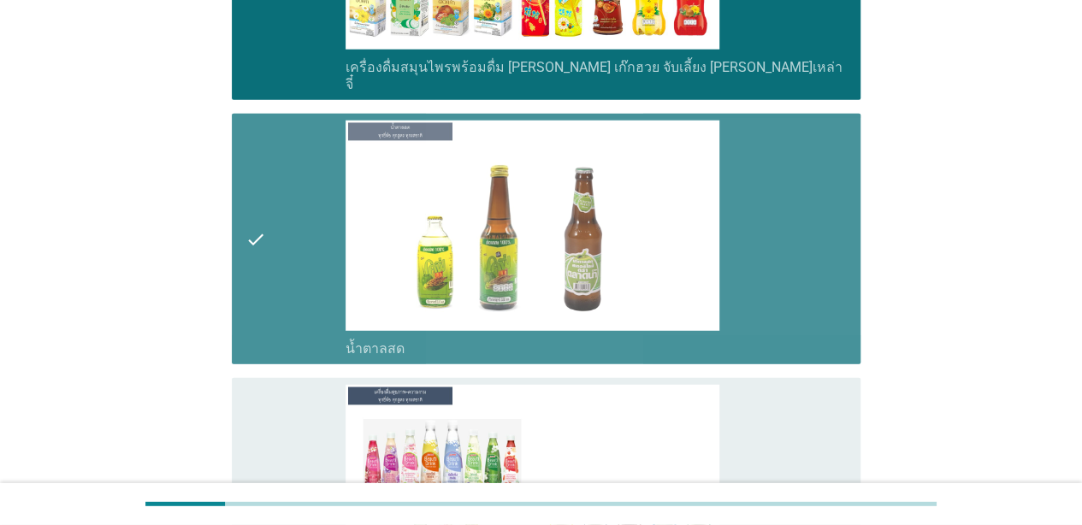
click at [308, 410] on div "check" at bounding box center [295, 503] width 100 height 237
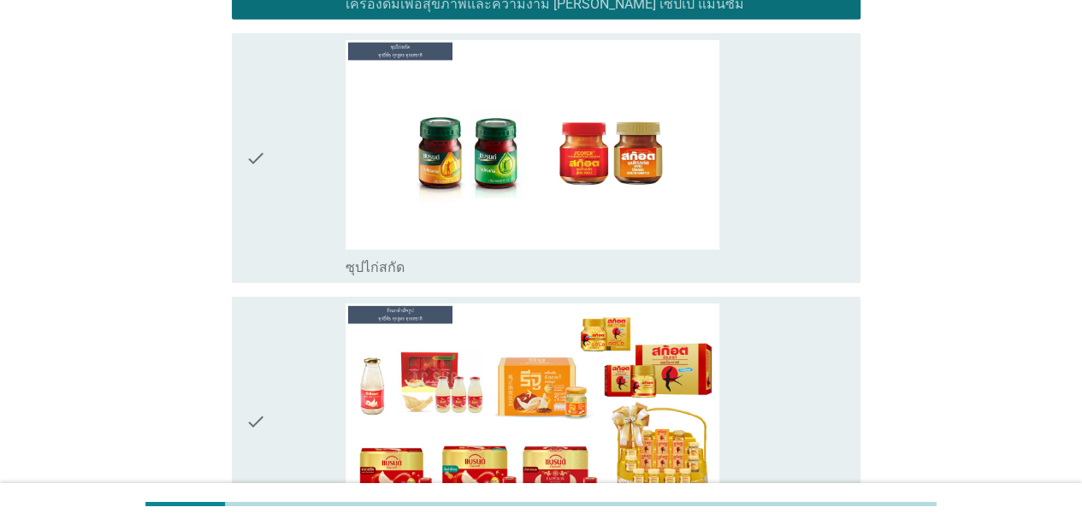
click at [291, 190] on div "check" at bounding box center [295, 158] width 100 height 237
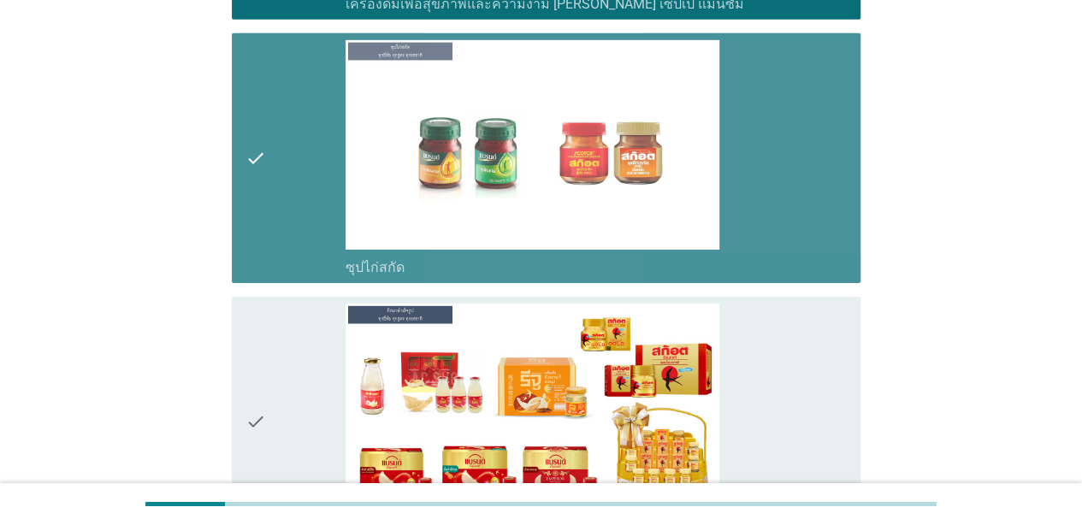
click at [297, 372] on div "check" at bounding box center [295, 422] width 100 height 237
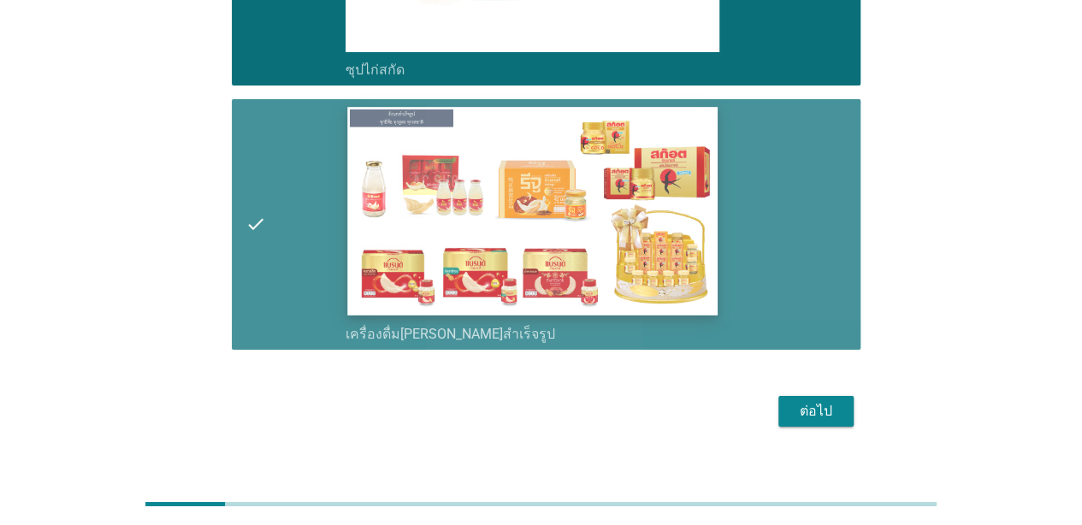
scroll to position [6180, 0]
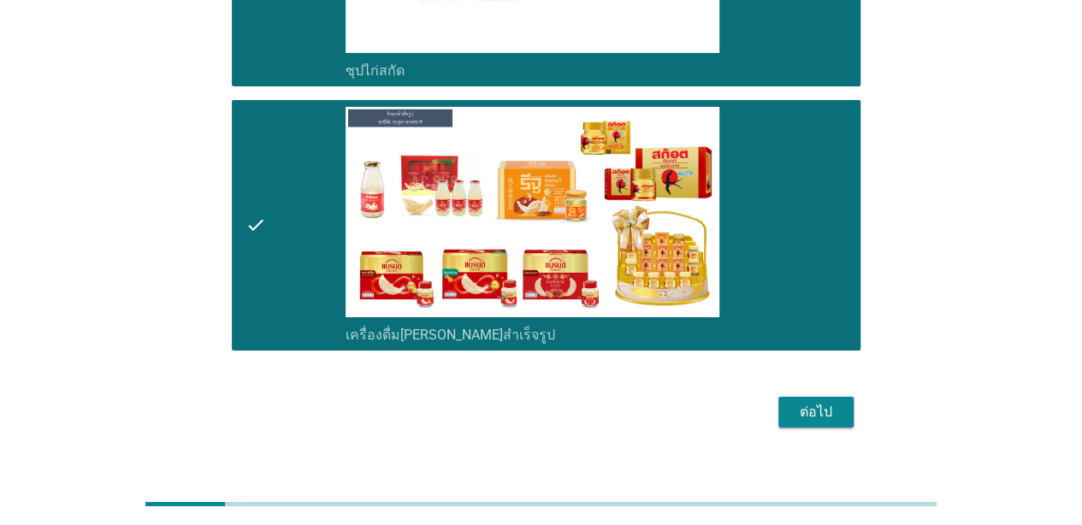
click at [821, 402] on div "ต่อไป" at bounding box center [816, 412] width 48 height 21
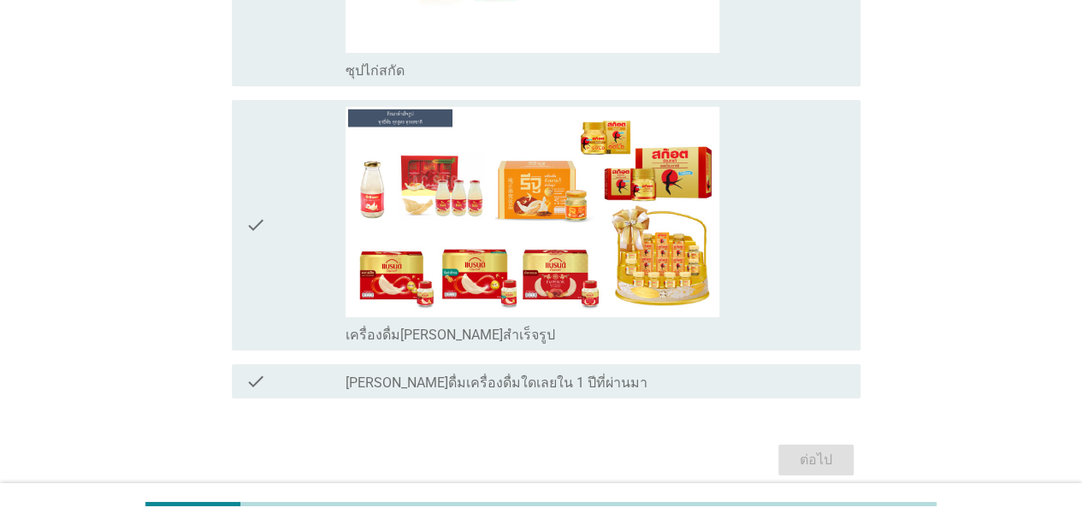
scroll to position [0, 0]
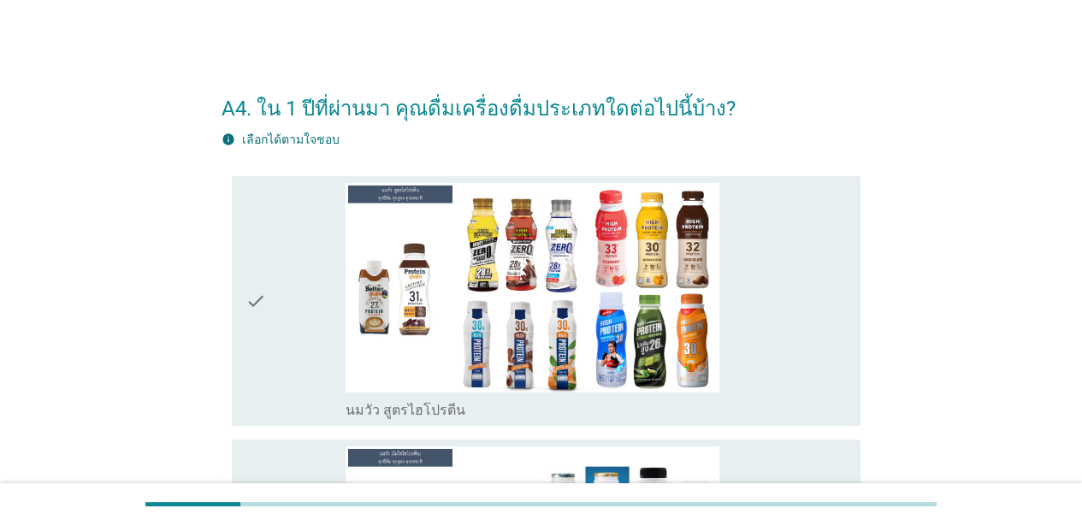
click at [320, 352] on div "check" at bounding box center [295, 301] width 100 height 237
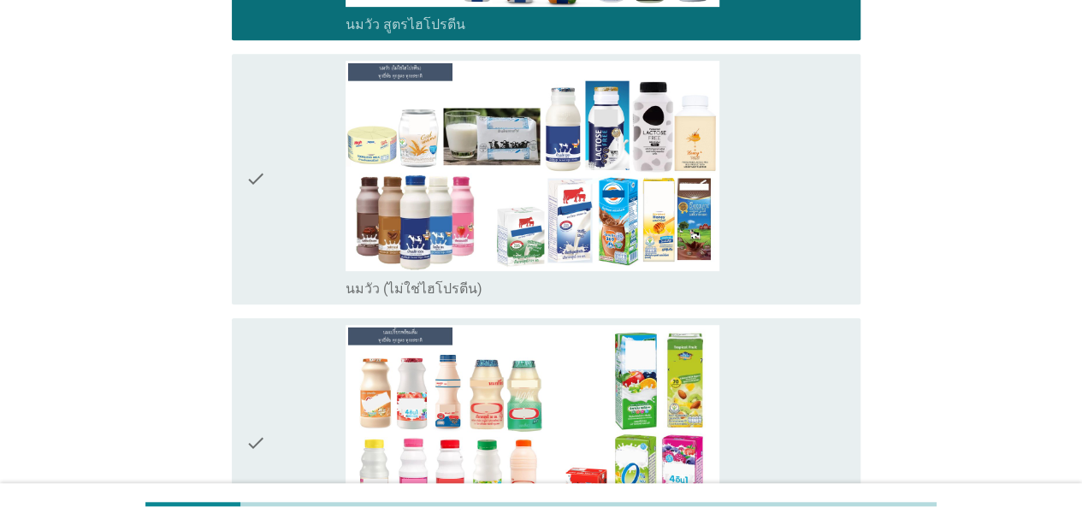
click at [301, 249] on div "check" at bounding box center [295, 179] width 100 height 237
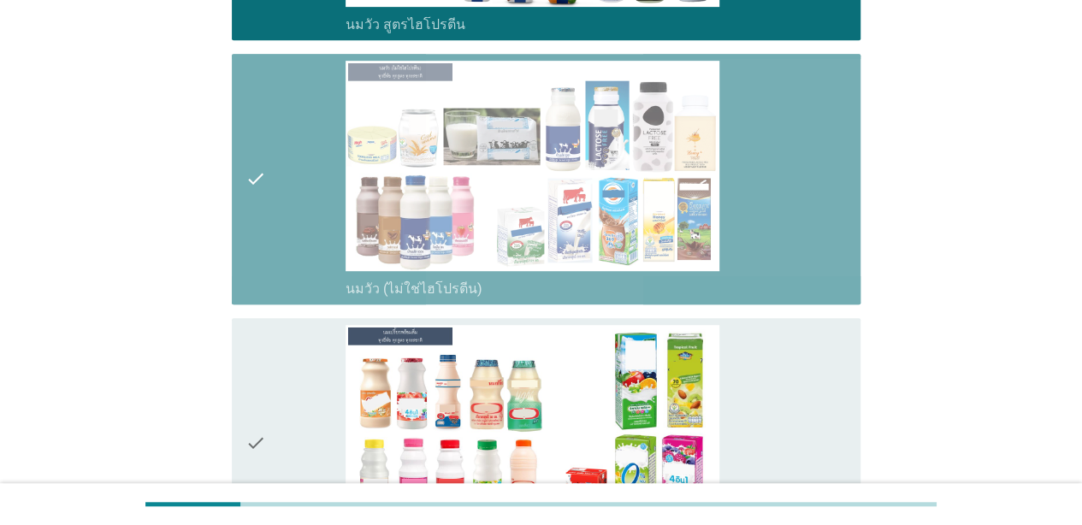
click at [303, 393] on div "check" at bounding box center [295, 443] width 100 height 237
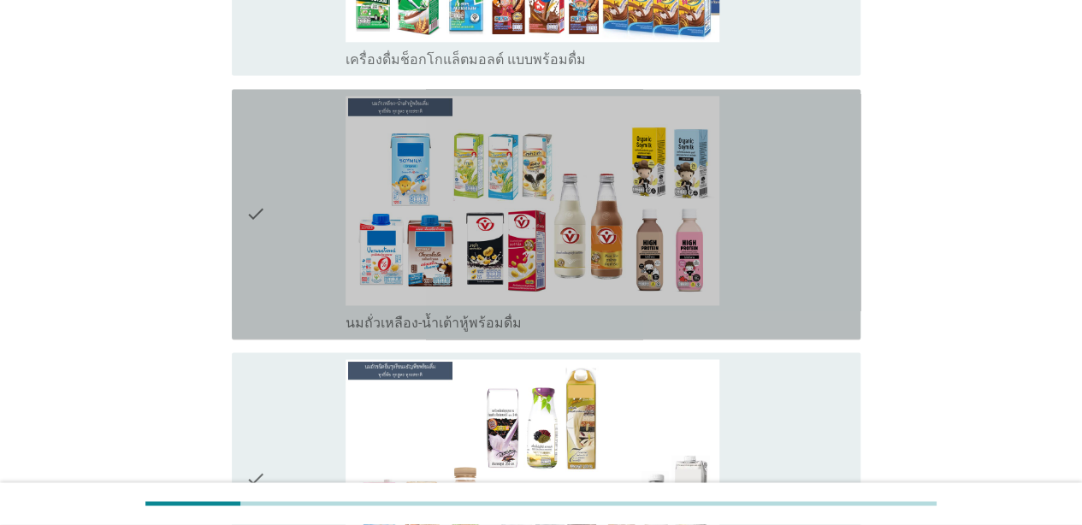
scroll to position [1136, 0]
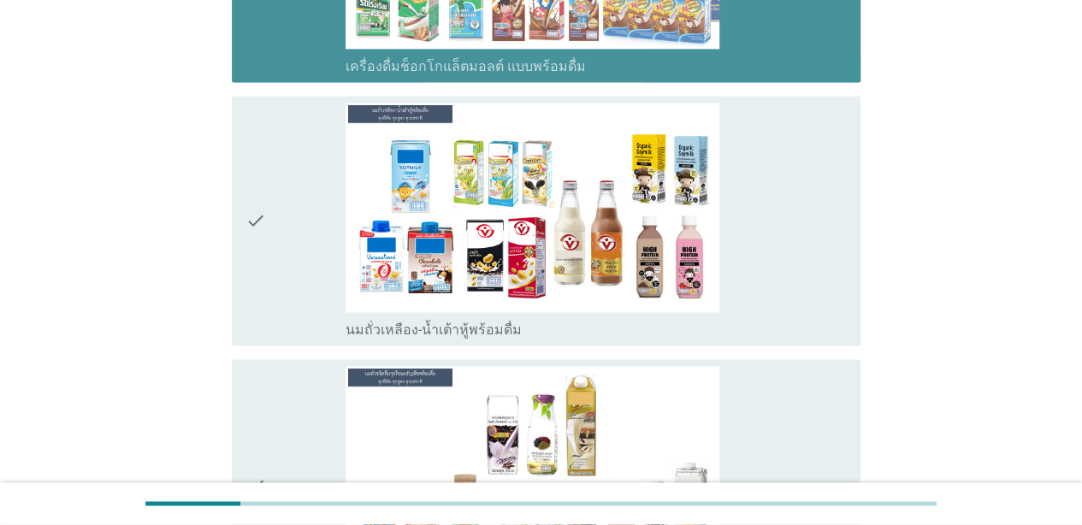
click at [306, 202] on div "check" at bounding box center [295, 221] width 100 height 237
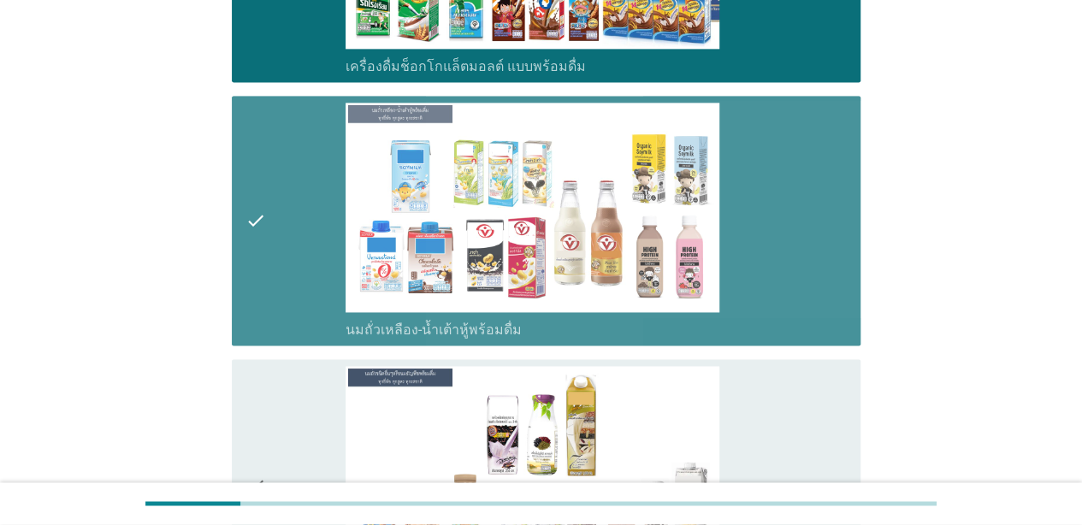
click at [311, 360] on div "check check_box_outline_blank นมถั่วชนิดอื่นๆหรือนมธัญพืช [PERSON_NAME] นมโอ๊ต …" at bounding box center [546, 484] width 629 height 251
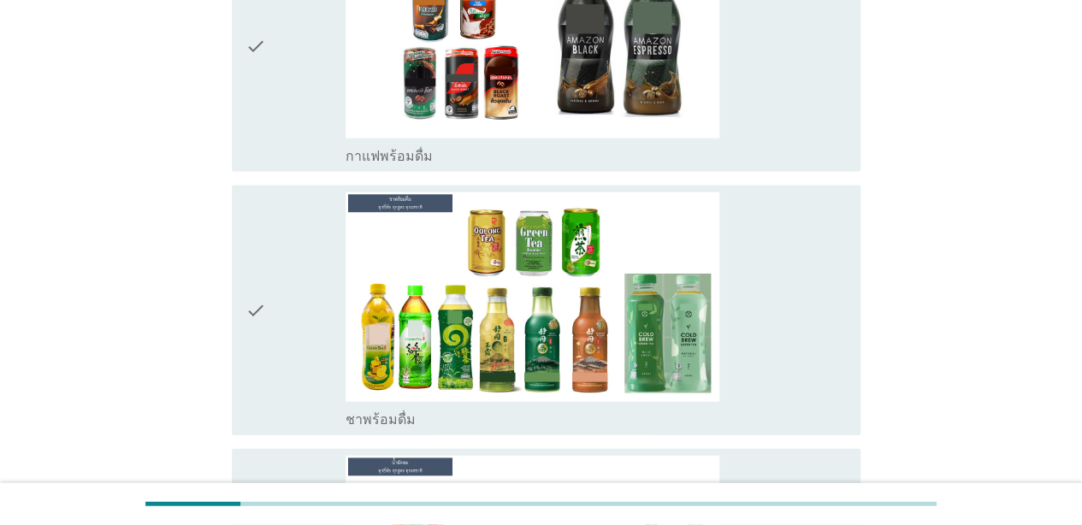
scroll to position [1844, 0]
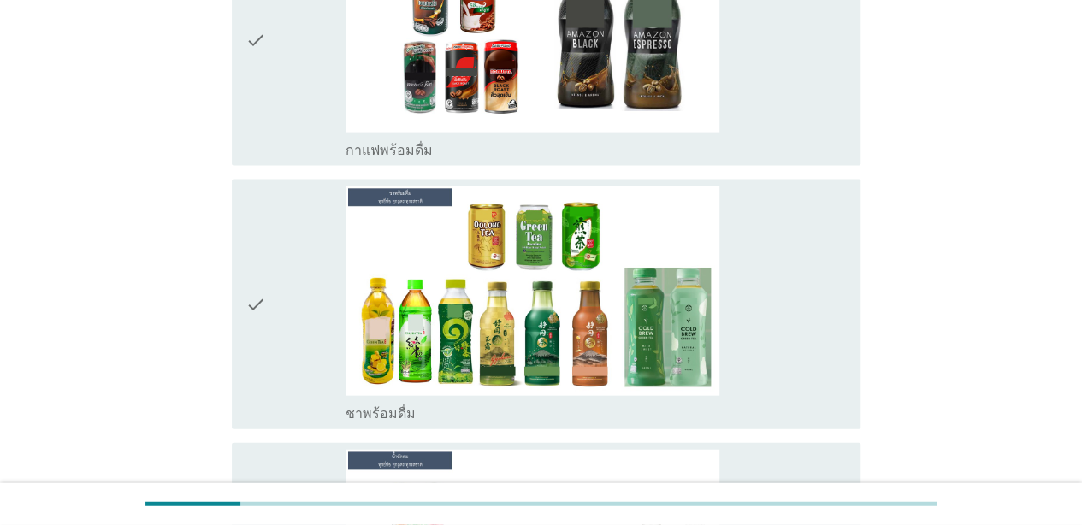
click at [286, 100] on div "check" at bounding box center [295, 40] width 100 height 237
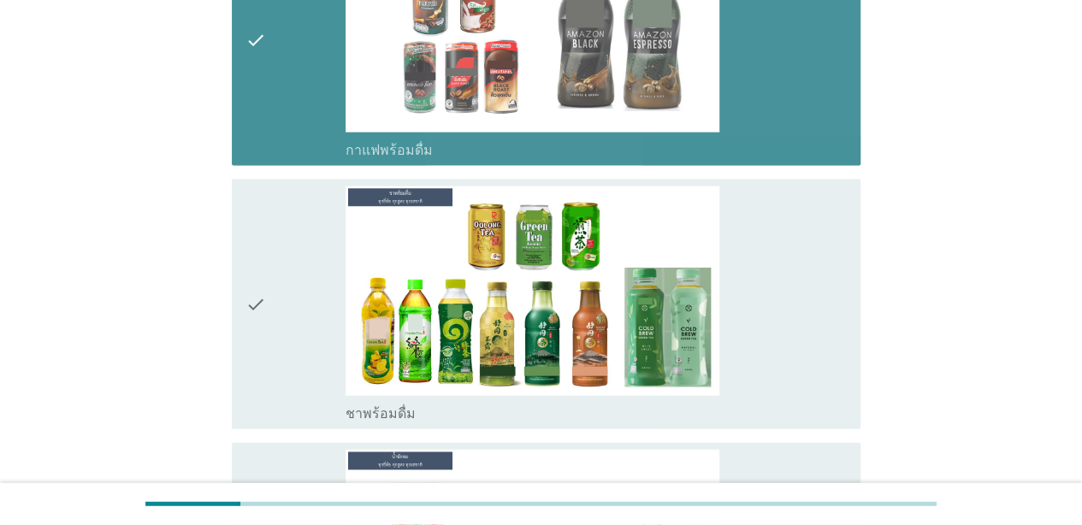
click at [296, 313] on div "check" at bounding box center [295, 304] width 100 height 237
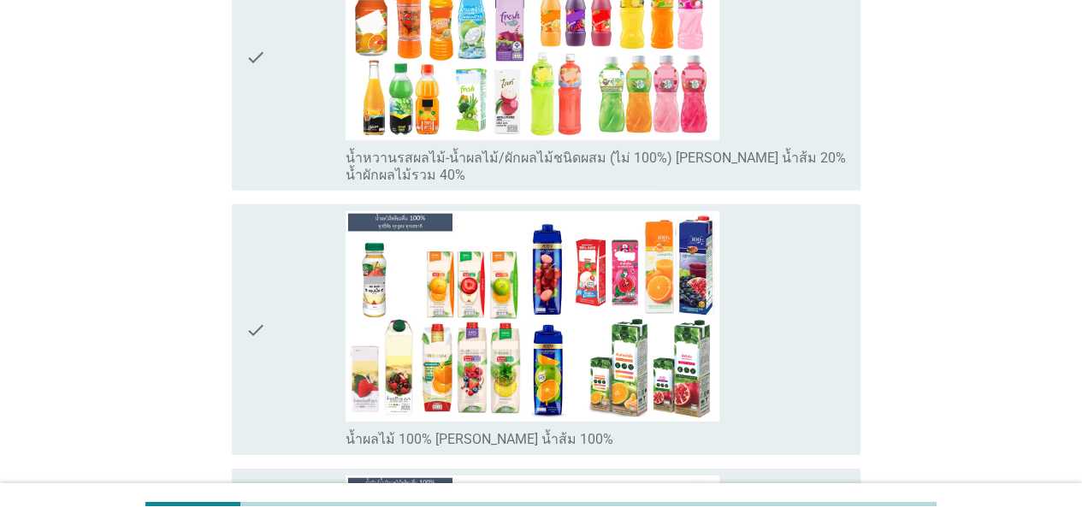
click at [297, 135] on div "check" at bounding box center [295, 58] width 100 height 254
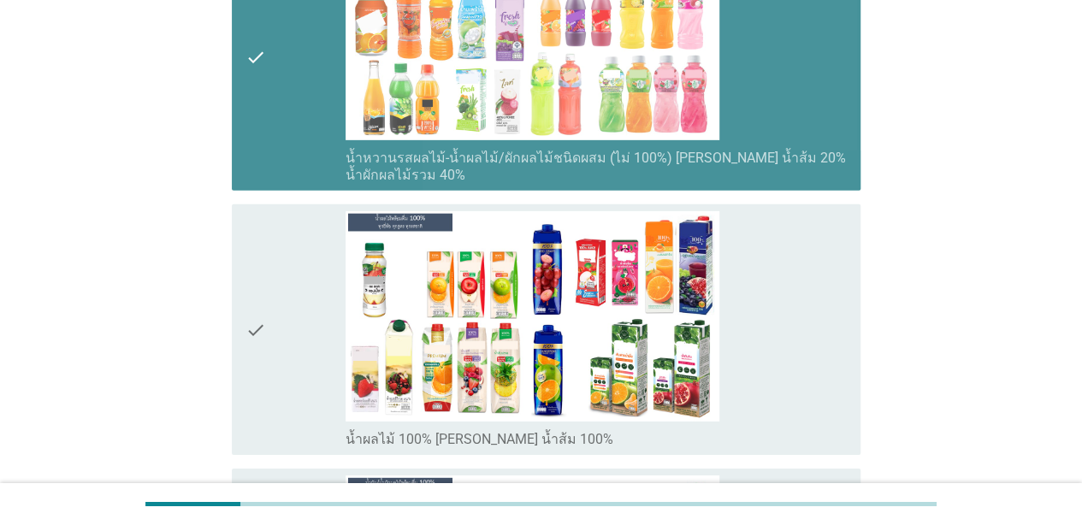
click at [298, 318] on div "check" at bounding box center [295, 329] width 100 height 237
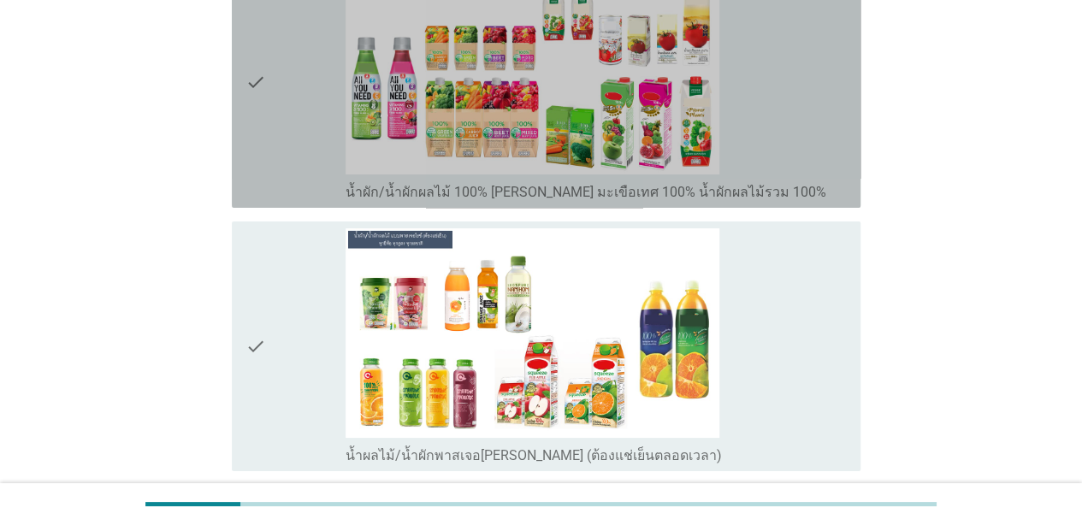
click at [292, 145] on div "check" at bounding box center [295, 82] width 100 height 237
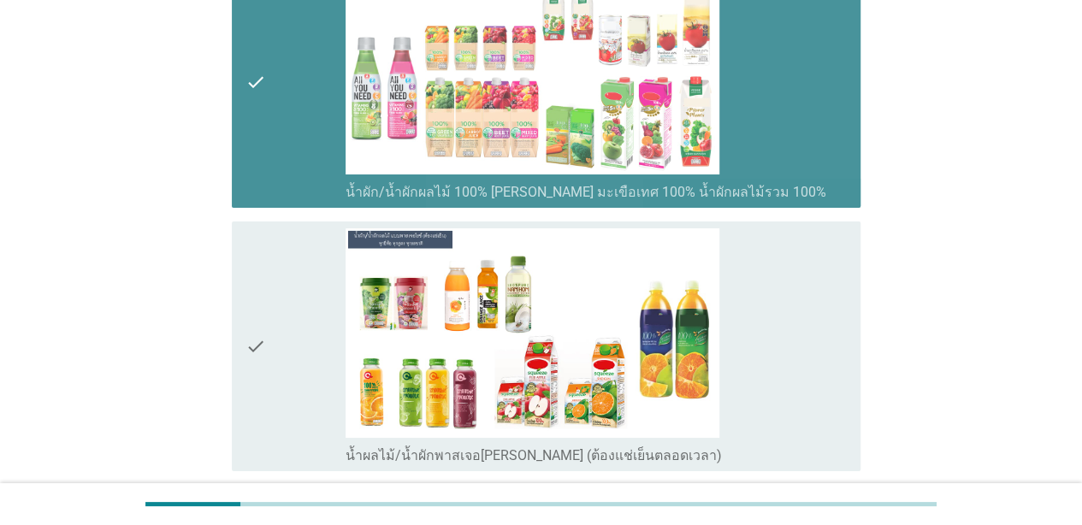
click at [290, 324] on div "check" at bounding box center [295, 346] width 100 height 237
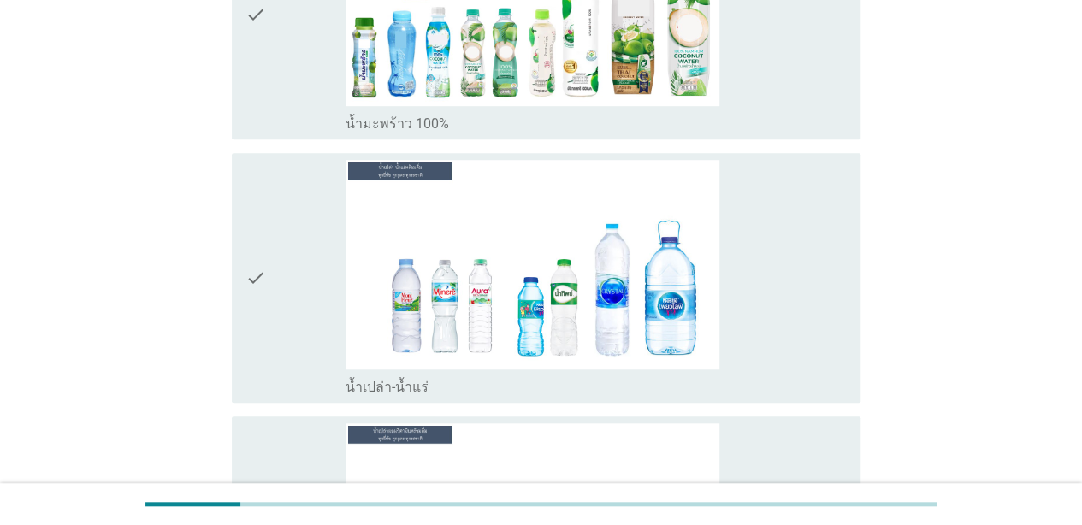
scroll to position [3744, 0]
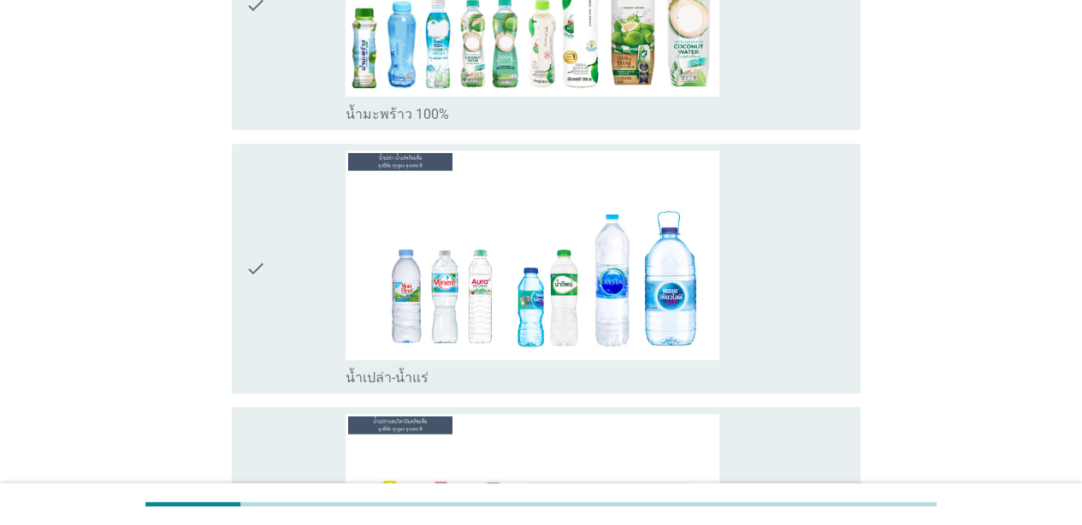
click at [290, 113] on div "check" at bounding box center [295, 4] width 100 height 237
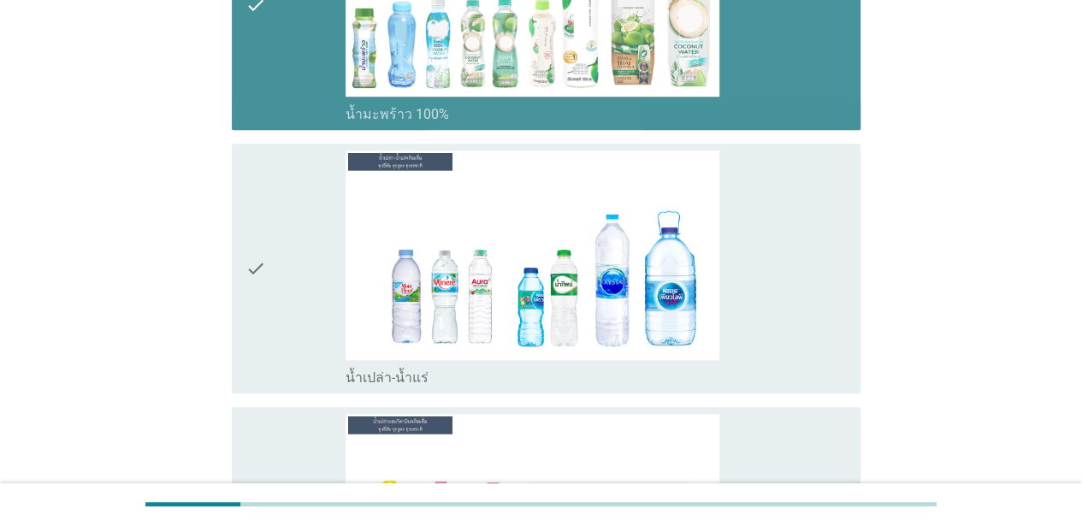
click at [306, 263] on div "check" at bounding box center [295, 269] width 100 height 237
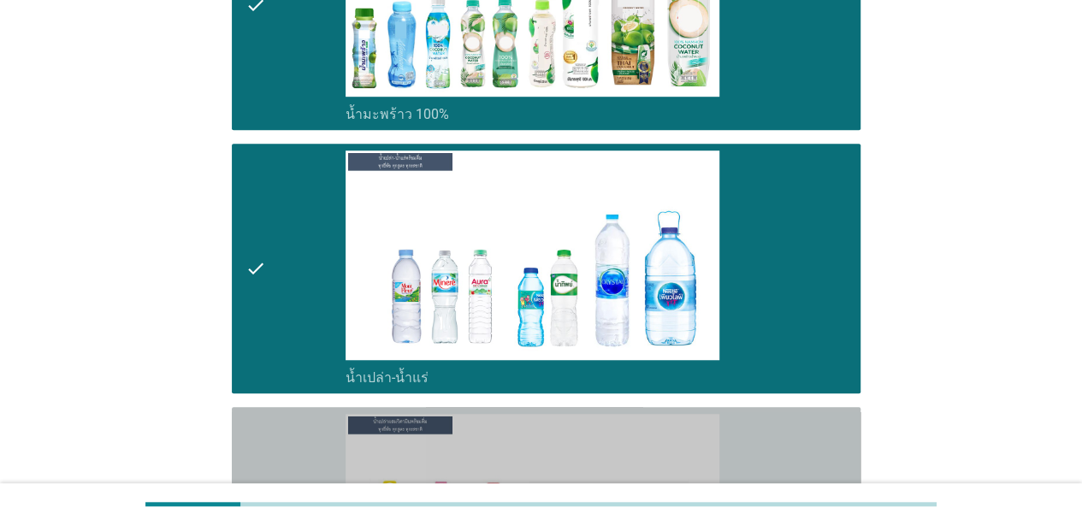
click at [312, 432] on div "check" at bounding box center [295, 532] width 100 height 237
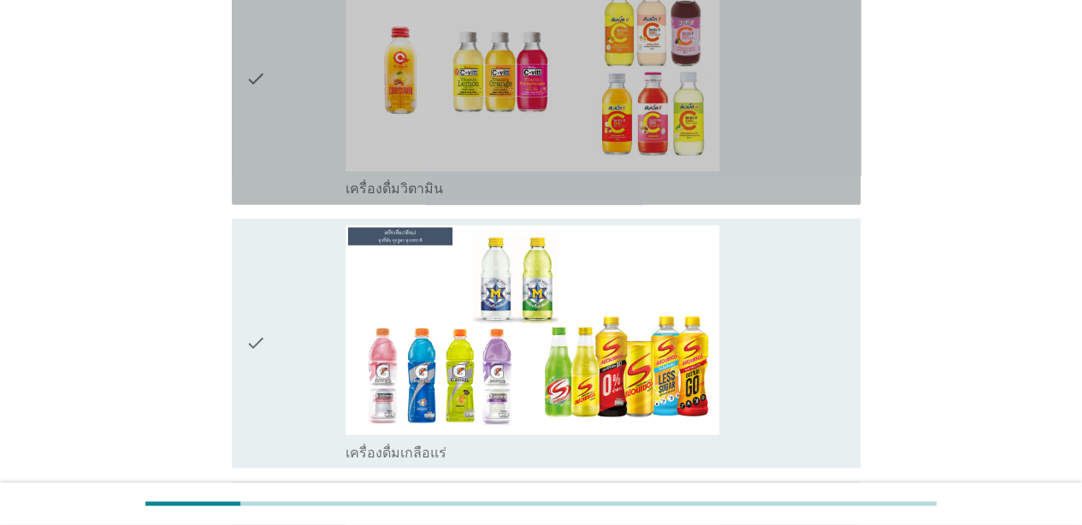
scroll to position [4498, 0]
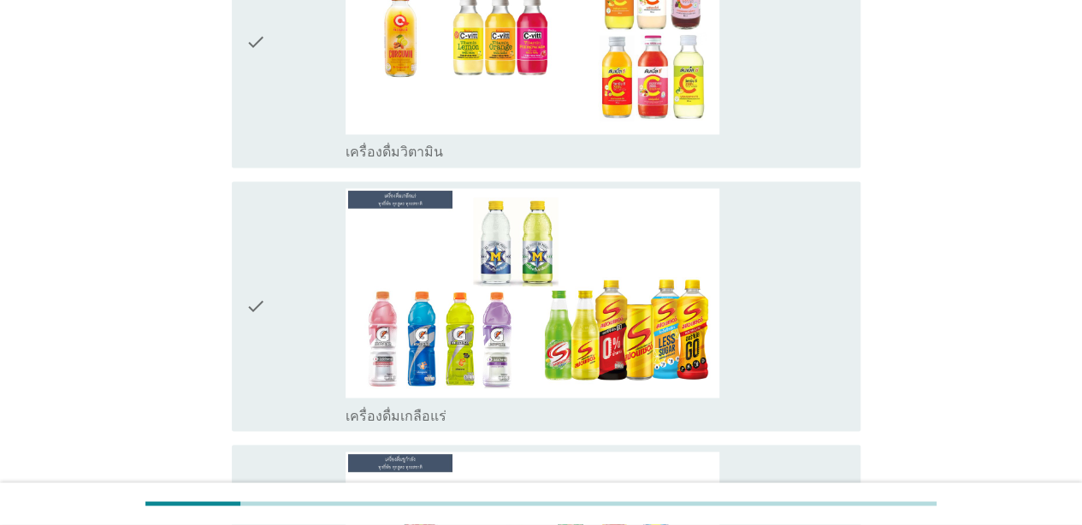
click at [298, 82] on div "check" at bounding box center [295, 42] width 100 height 237
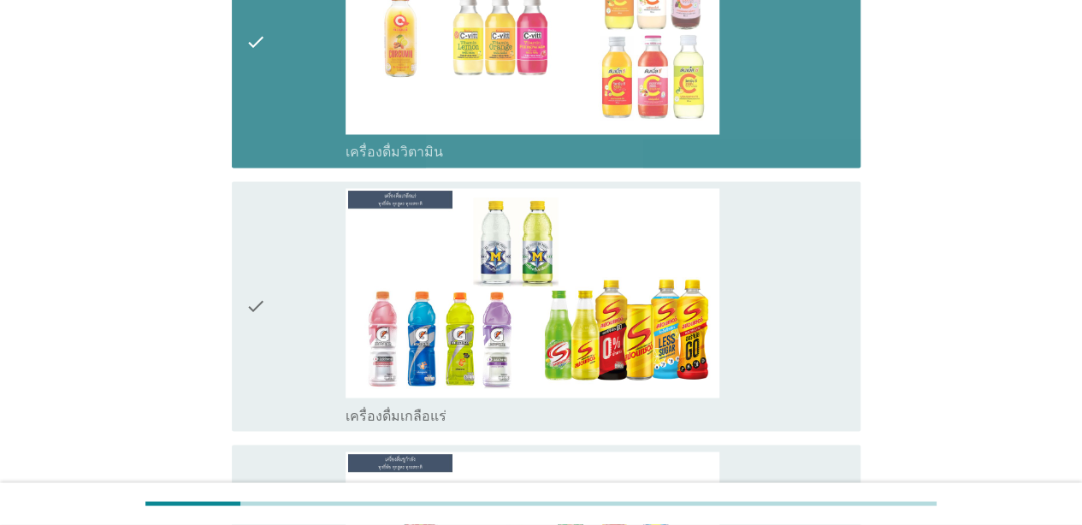
click at [307, 286] on div "check" at bounding box center [295, 306] width 100 height 237
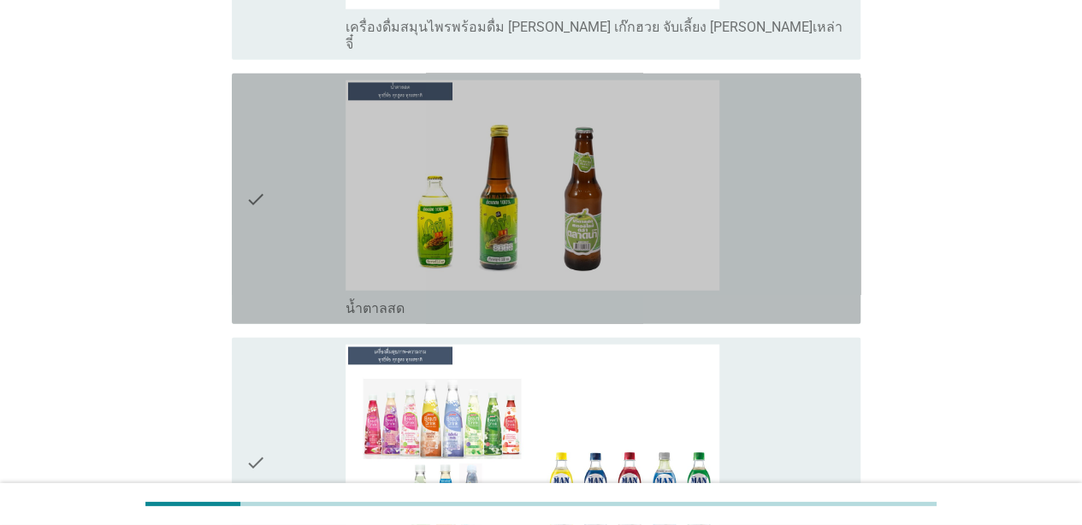
scroll to position [5416, 0]
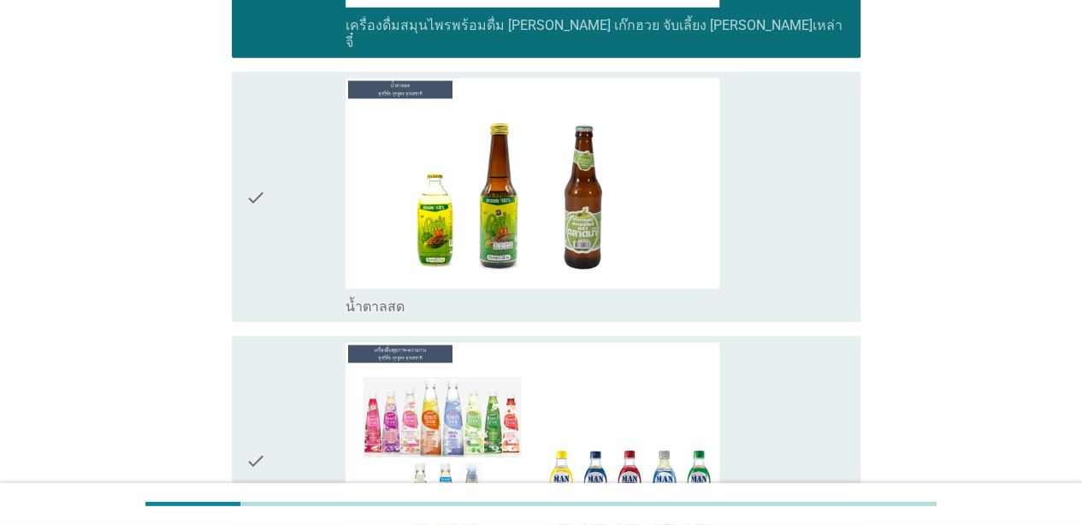
click at [298, 176] on div "check" at bounding box center [295, 197] width 100 height 237
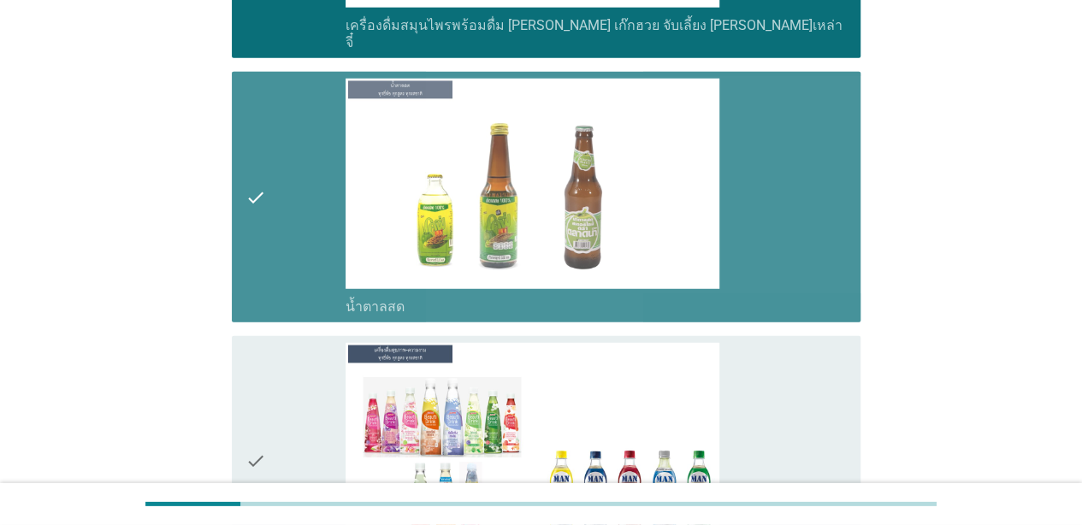
click at [298, 343] on div "check" at bounding box center [295, 461] width 100 height 237
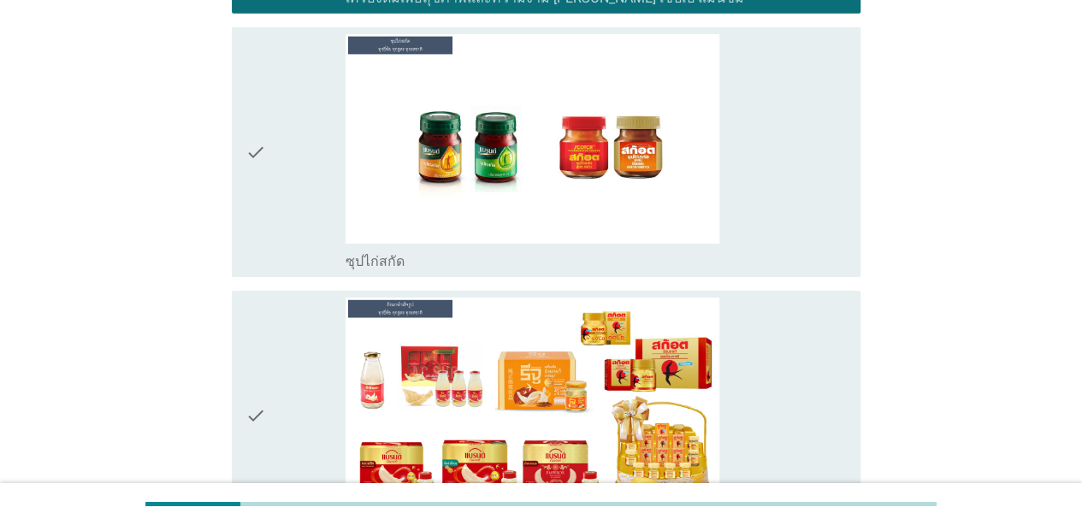
click at [298, 167] on div "check" at bounding box center [295, 152] width 100 height 237
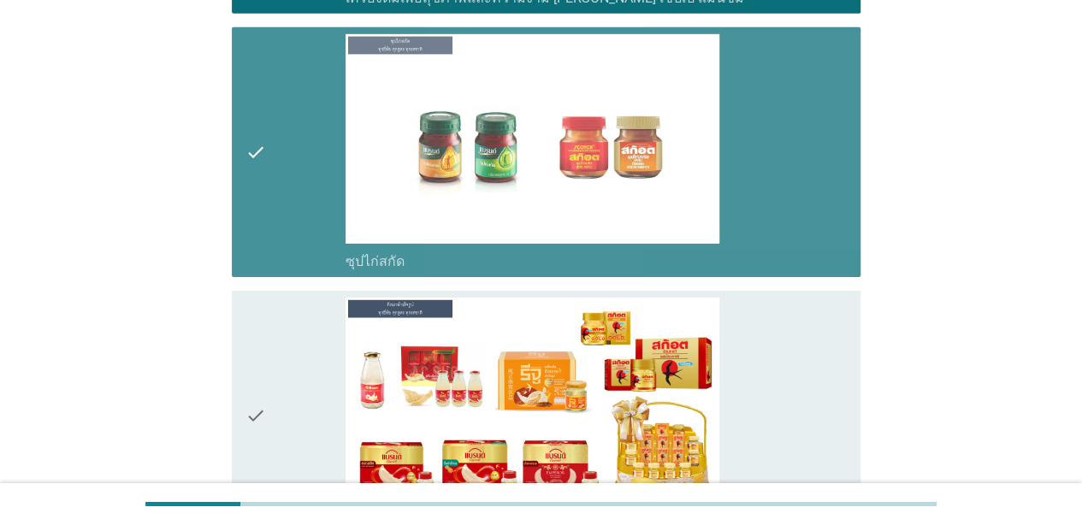
click at [310, 352] on div "check" at bounding box center [295, 416] width 100 height 237
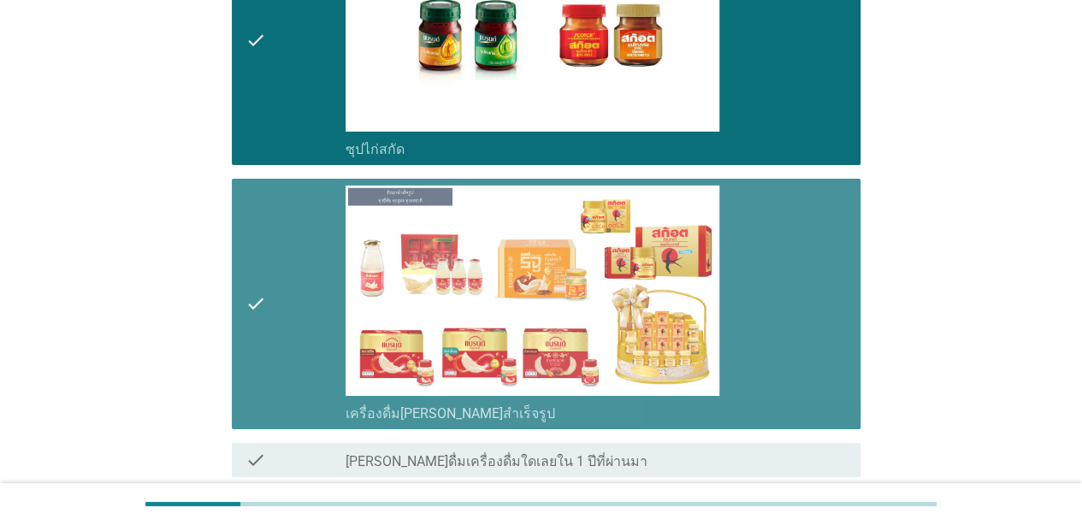
scroll to position [6228, 0]
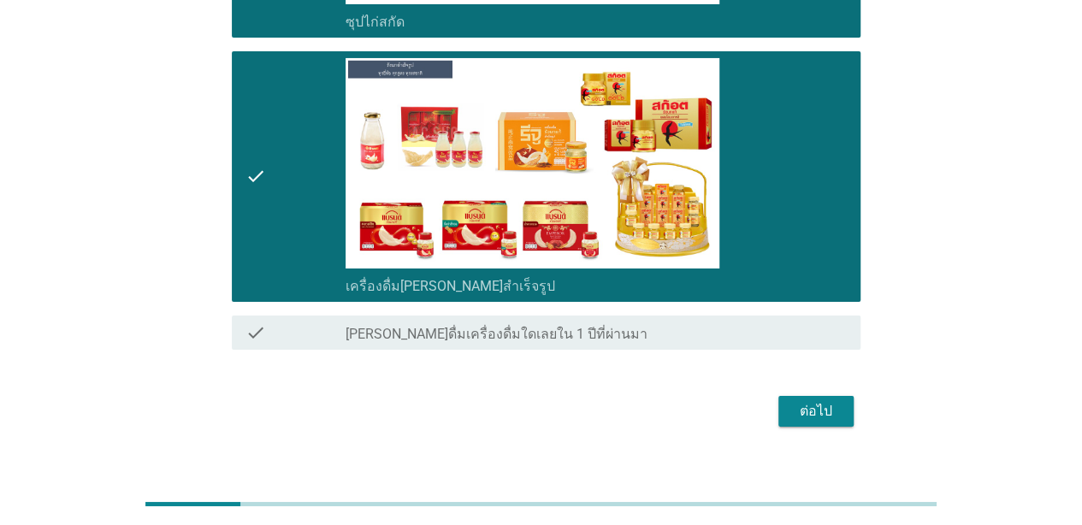
click at [827, 396] on button "ต่อไป" at bounding box center [815, 411] width 75 height 31
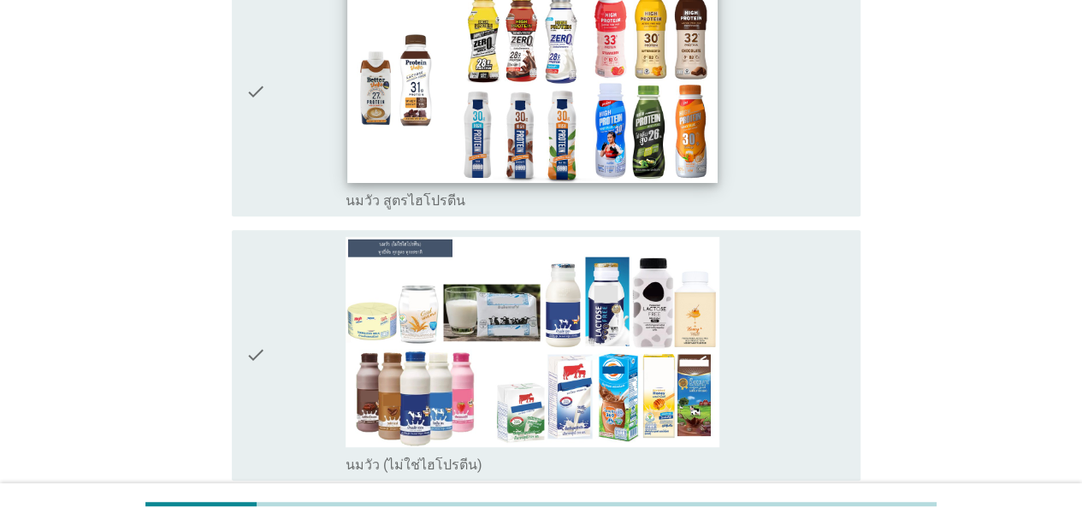
scroll to position [221, 0]
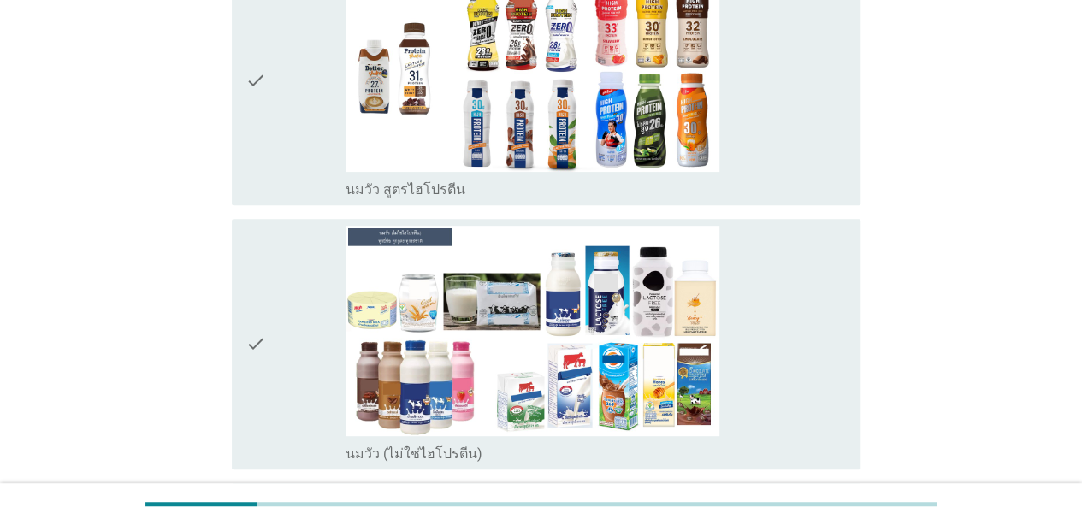
click at [291, 178] on div "check" at bounding box center [295, 80] width 100 height 237
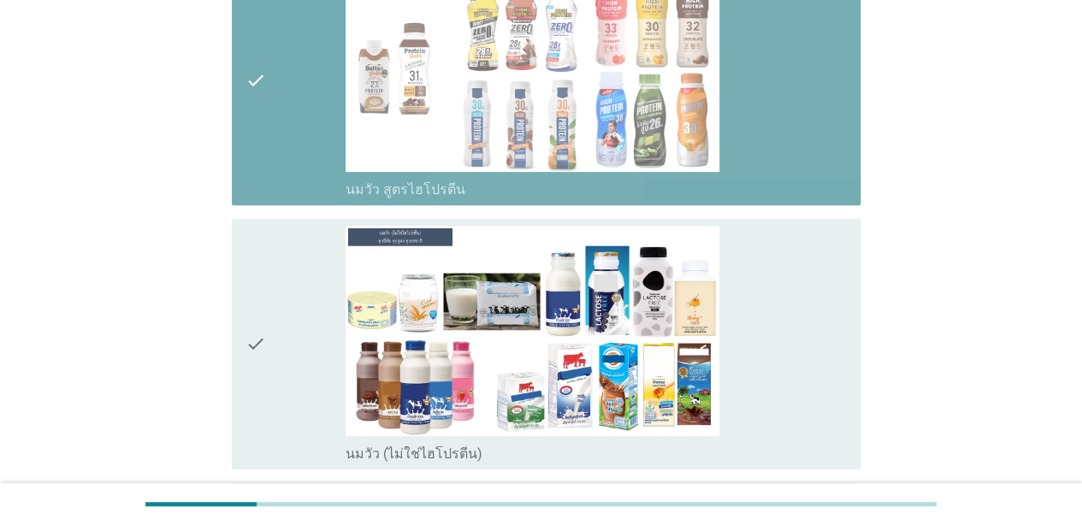
click at [309, 339] on div "check" at bounding box center [295, 344] width 100 height 237
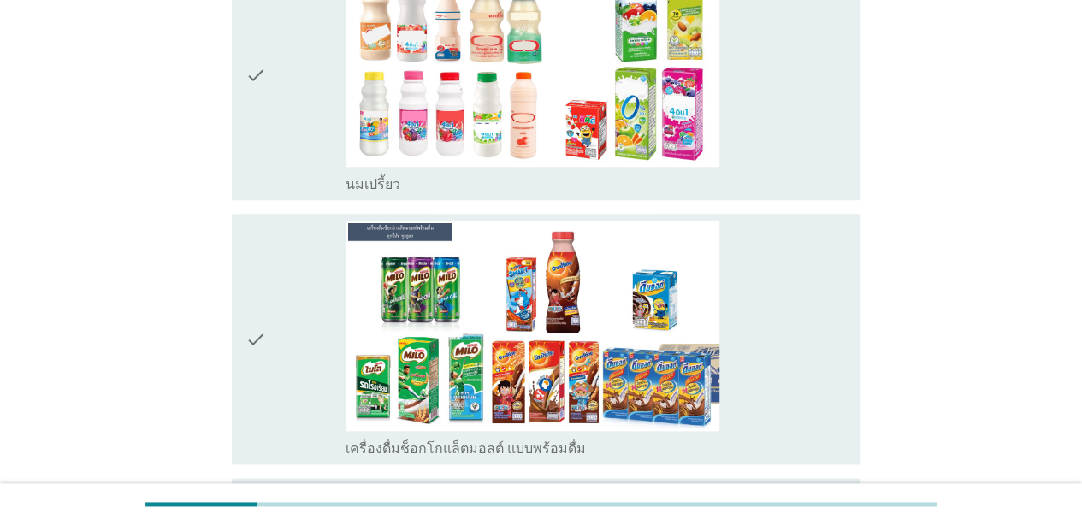
click at [298, 162] on div "check" at bounding box center [295, 75] width 100 height 237
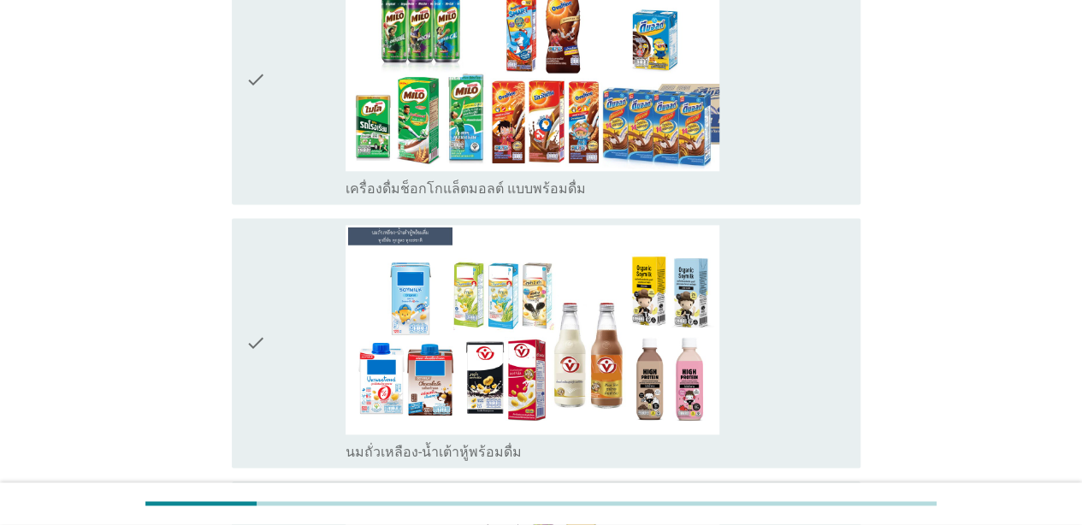
click at [292, 160] on div "check" at bounding box center [295, 79] width 100 height 237
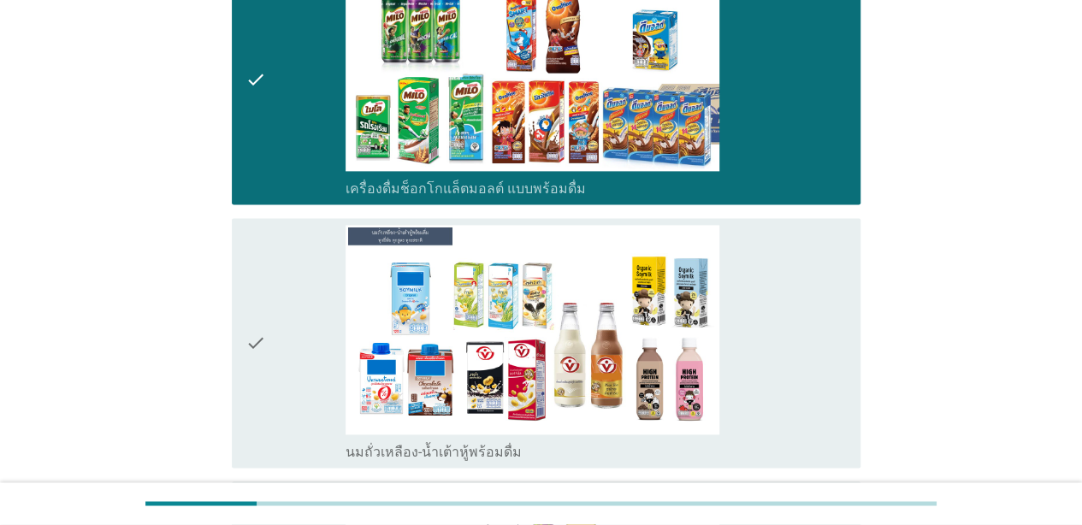
click at [322, 364] on div "check" at bounding box center [295, 343] width 100 height 237
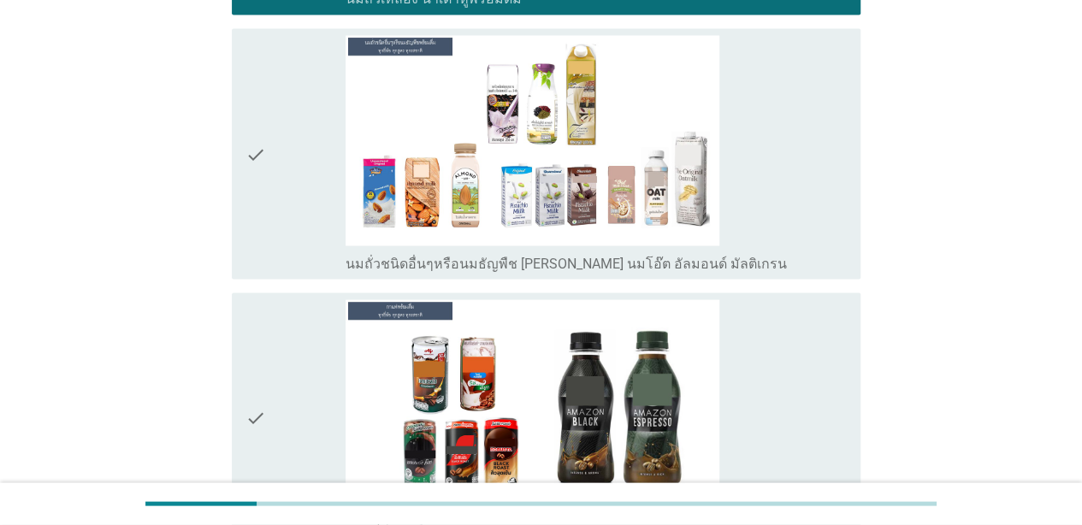
click at [301, 227] on div "check" at bounding box center [295, 153] width 100 height 237
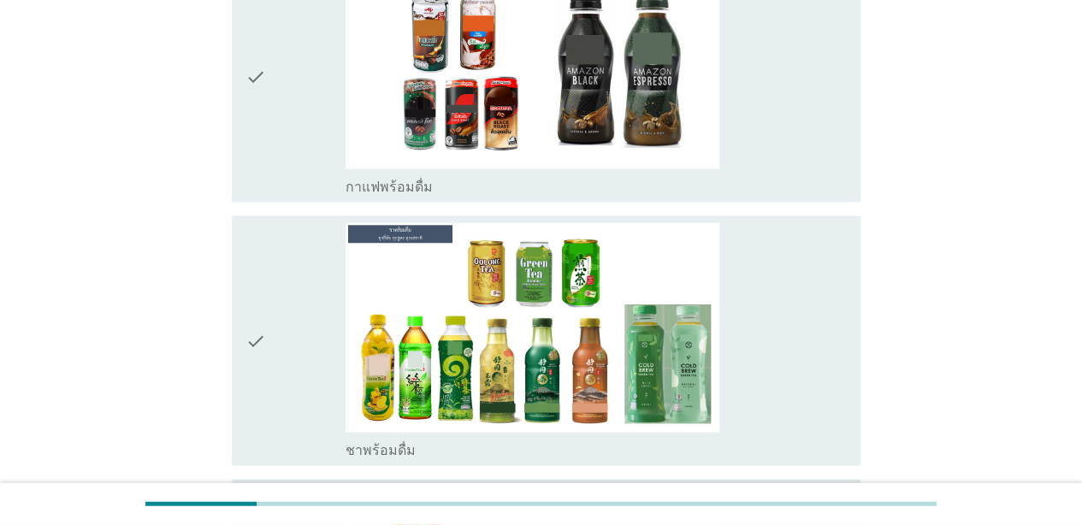
click at [291, 121] on div "check" at bounding box center [295, 77] width 100 height 237
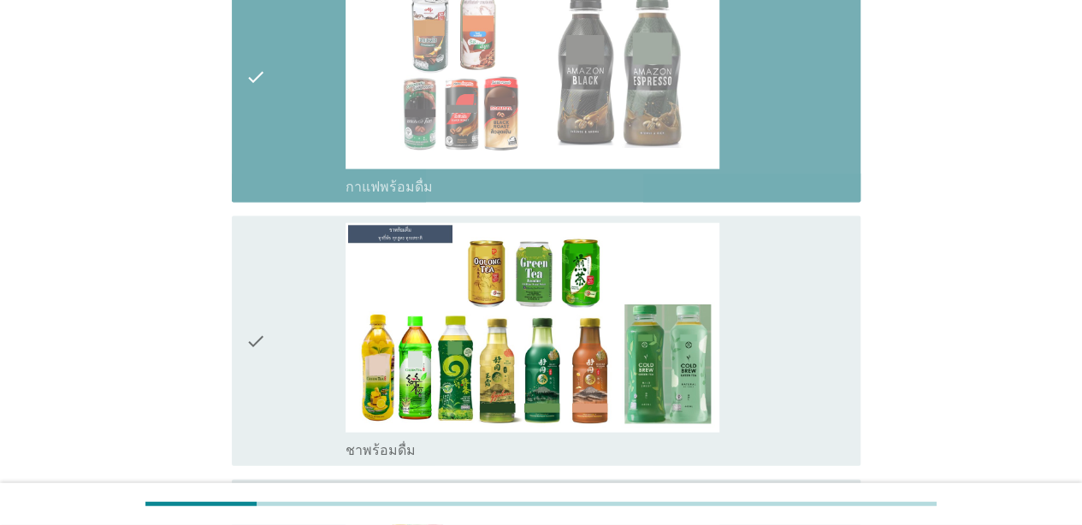
click at [315, 330] on div "check" at bounding box center [295, 341] width 100 height 237
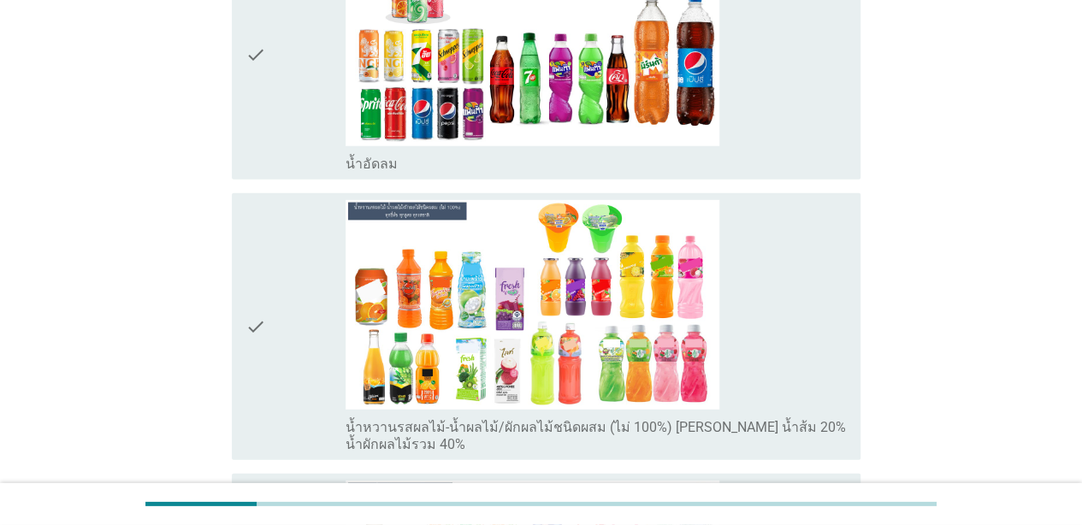
click at [291, 135] on div "check" at bounding box center [295, 54] width 100 height 237
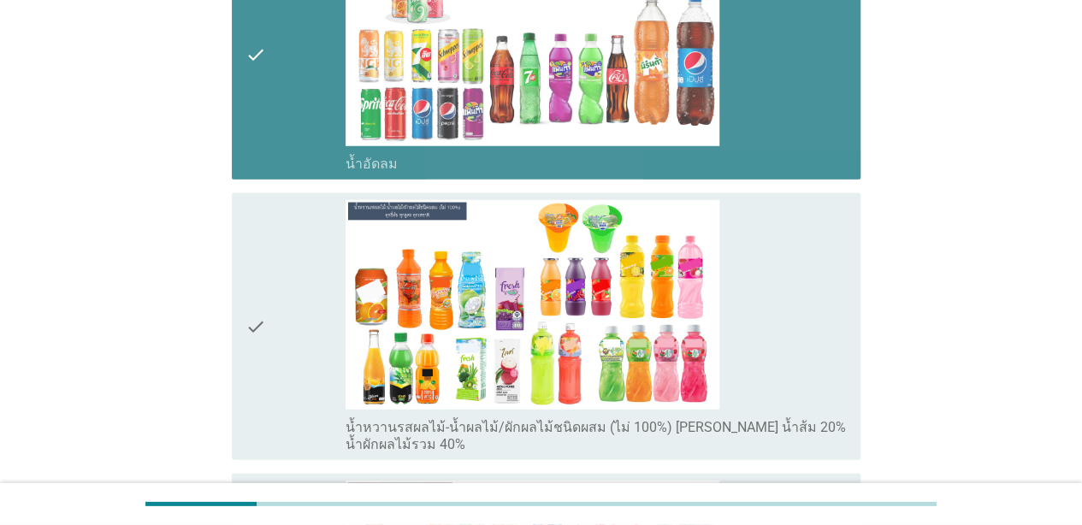
click at [323, 305] on div "check" at bounding box center [295, 327] width 100 height 254
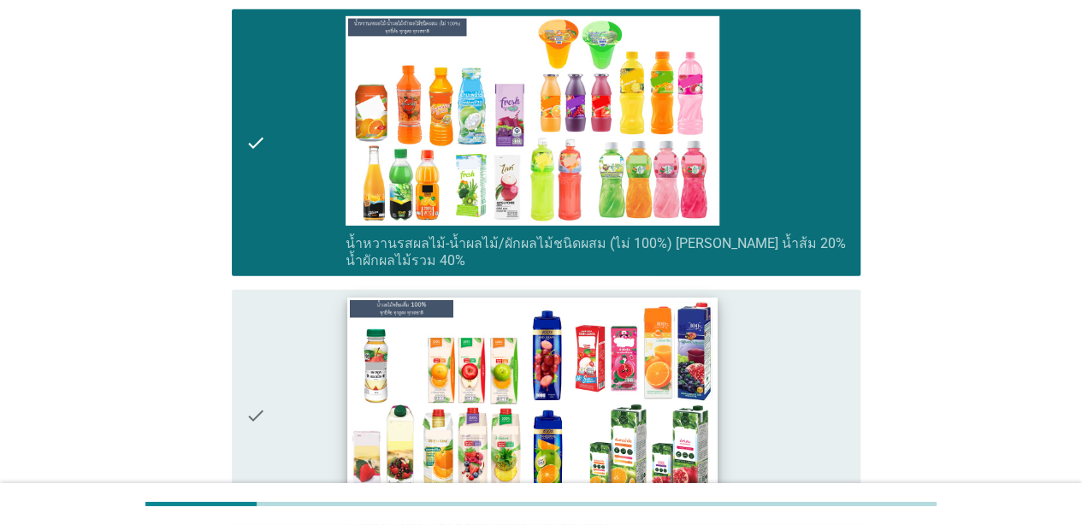
scroll to position [2500, 0]
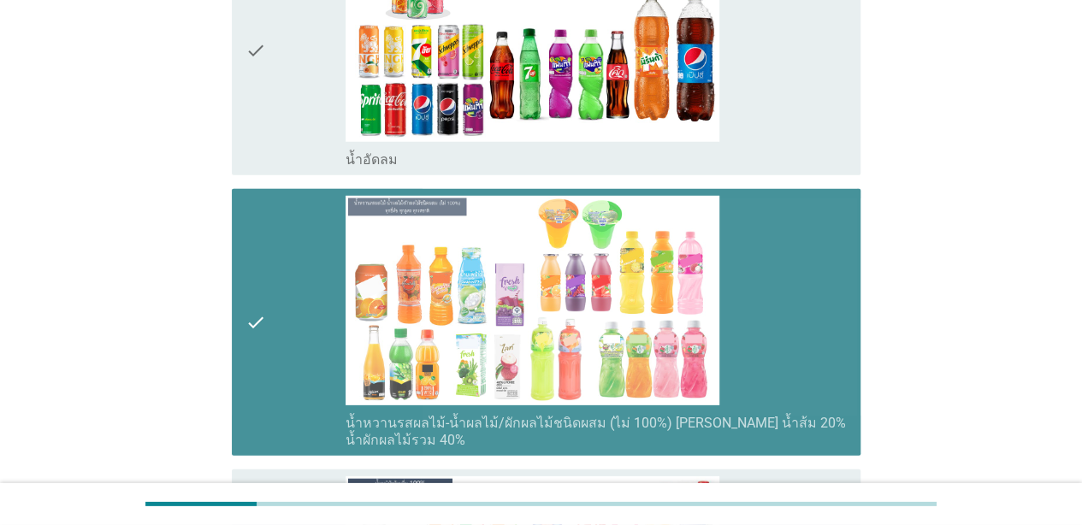
click at [299, 126] on div "check" at bounding box center [295, 50] width 100 height 237
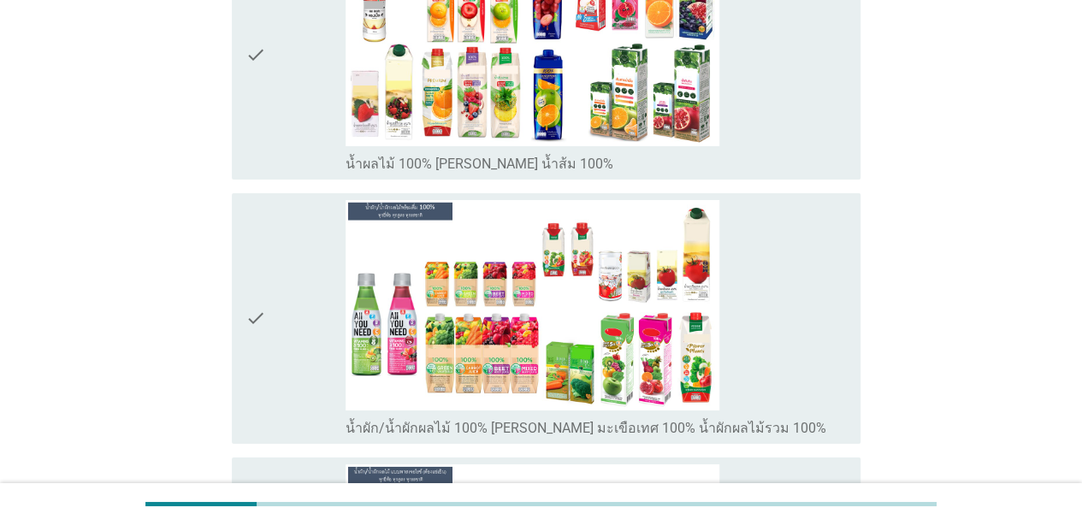
click at [288, 125] on div "check" at bounding box center [295, 54] width 100 height 237
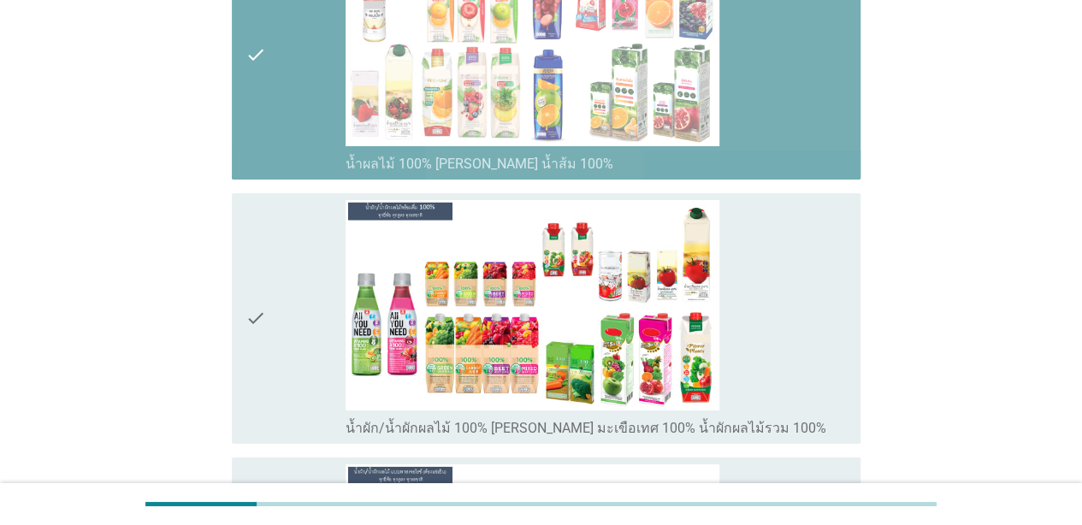
click at [318, 301] on div "check" at bounding box center [295, 318] width 100 height 237
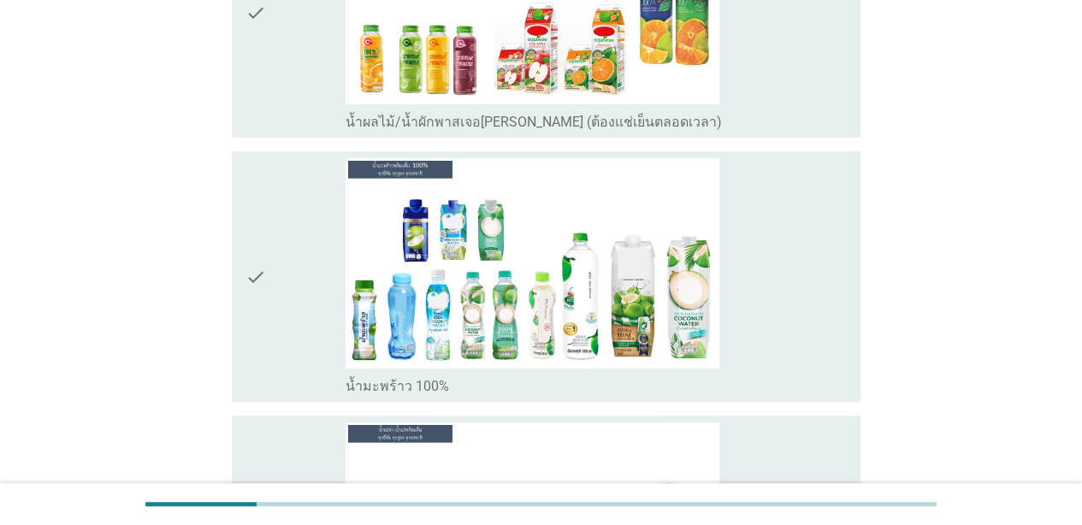
click at [298, 80] on div "check" at bounding box center [295, 13] width 100 height 237
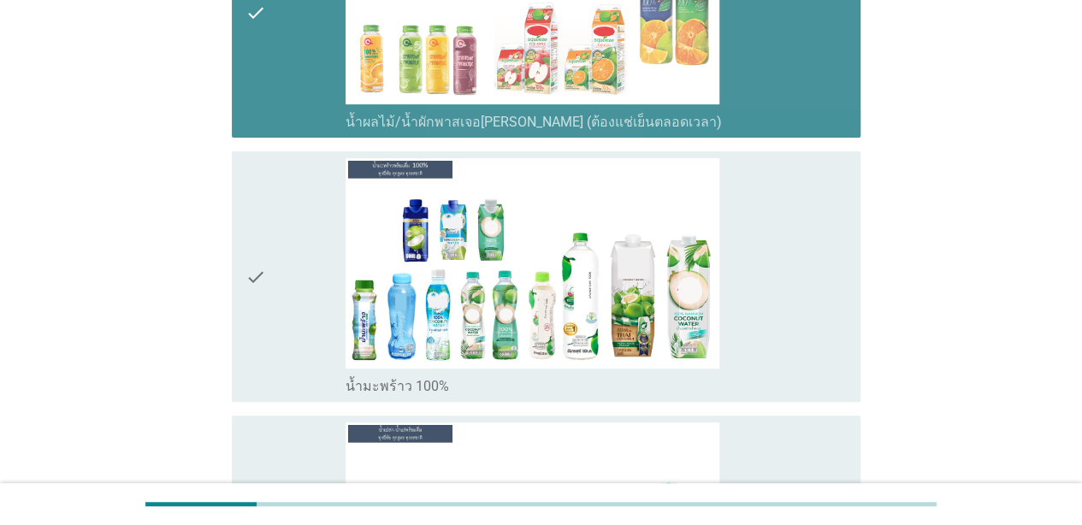
click at [322, 286] on div "check" at bounding box center [295, 276] width 100 height 237
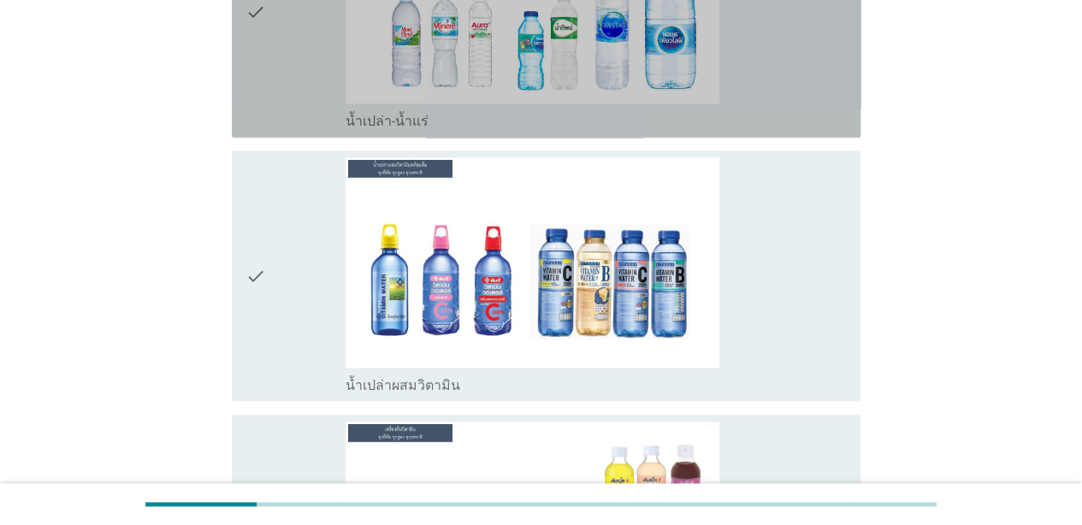
click at [298, 120] on div "check" at bounding box center [295, 12] width 100 height 237
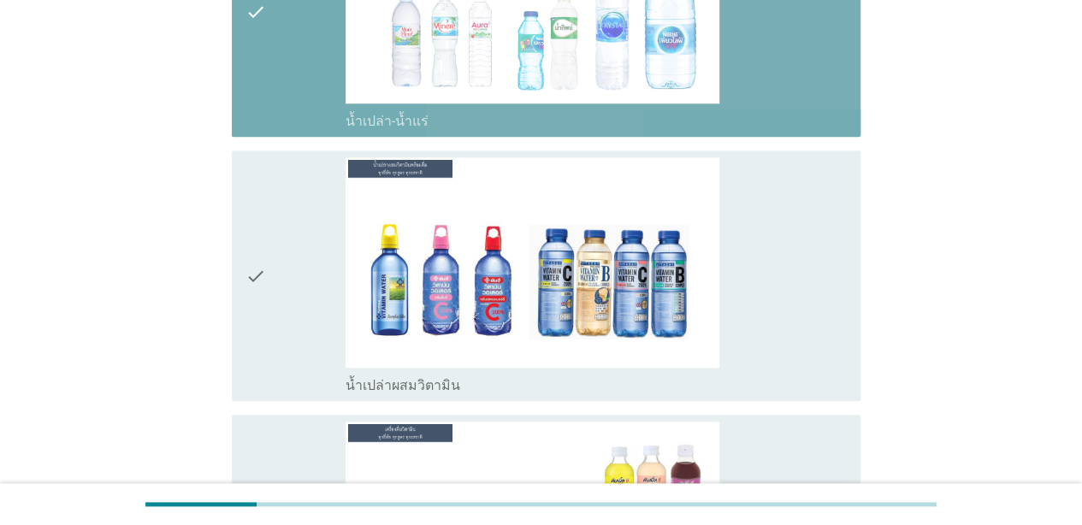
click at [316, 301] on div "check" at bounding box center [295, 275] width 100 height 237
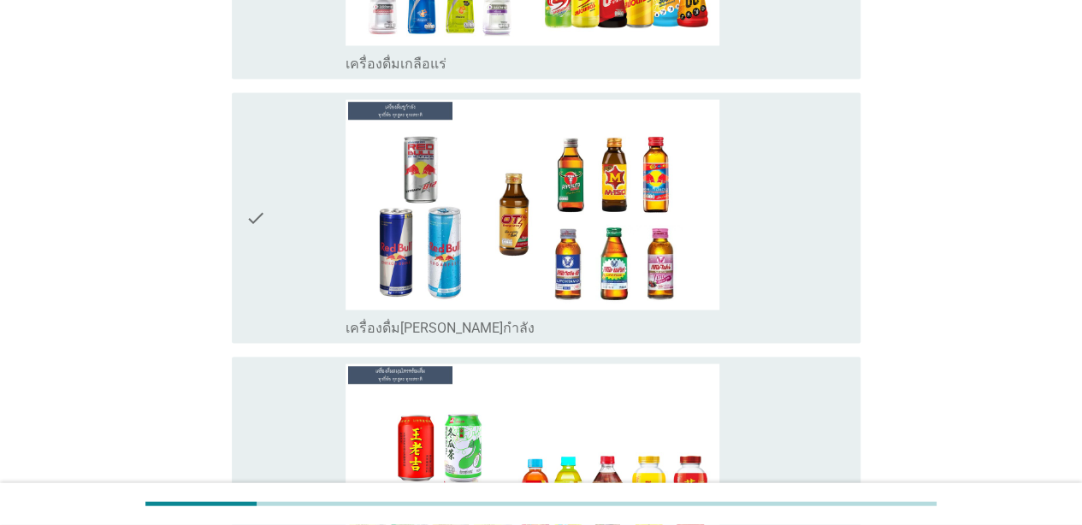
click at [309, 108] on div "check" at bounding box center [295, 217] width 100 height 237
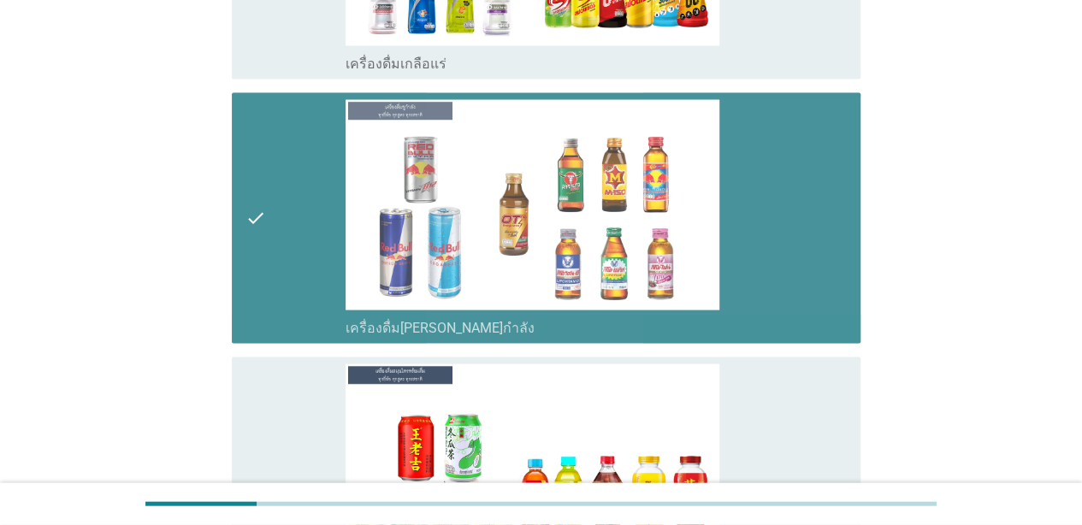
scroll to position [4866, 0]
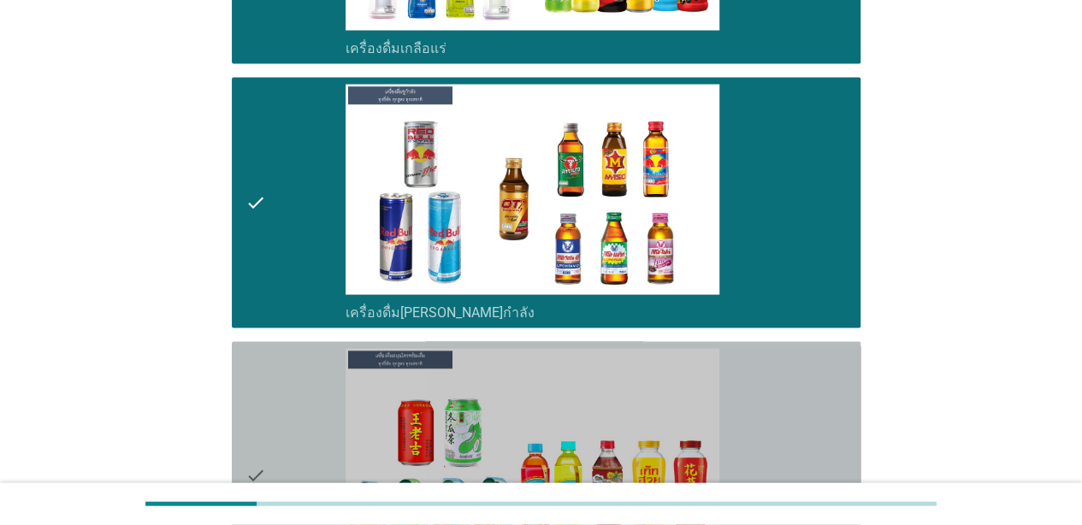
click at [330, 387] on div "check" at bounding box center [295, 475] width 100 height 254
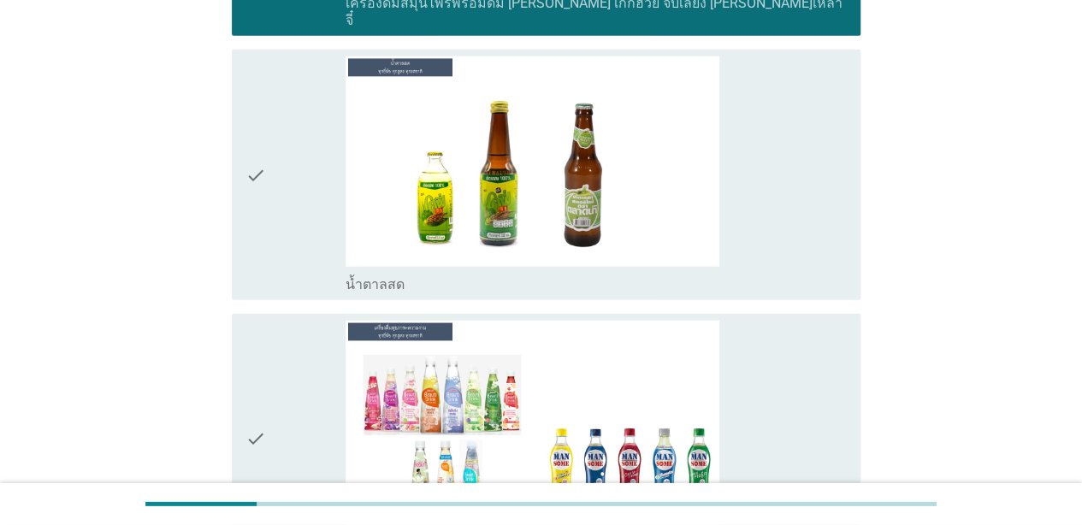
click at [299, 197] on div "check" at bounding box center [295, 174] width 100 height 237
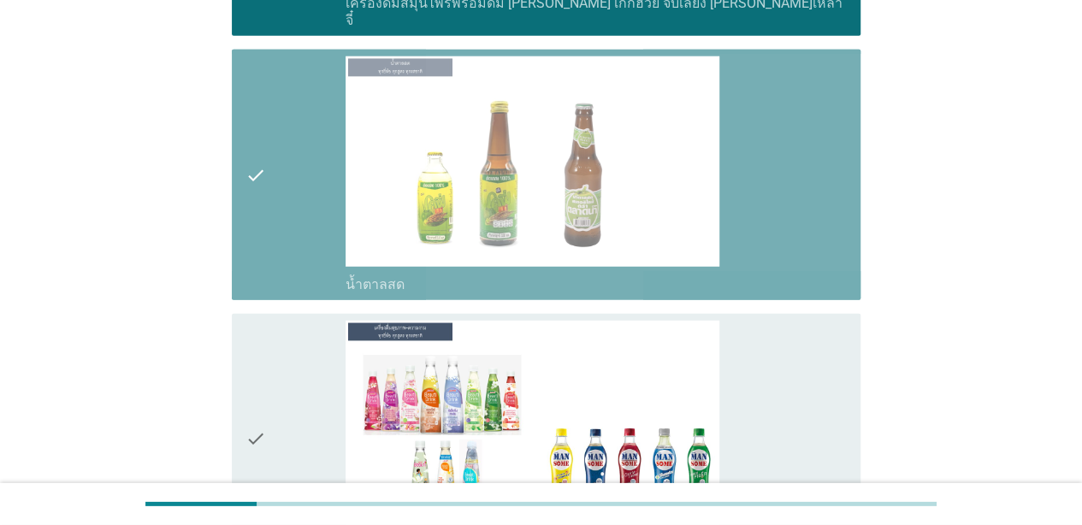
click at [321, 356] on div "check" at bounding box center [295, 439] width 100 height 237
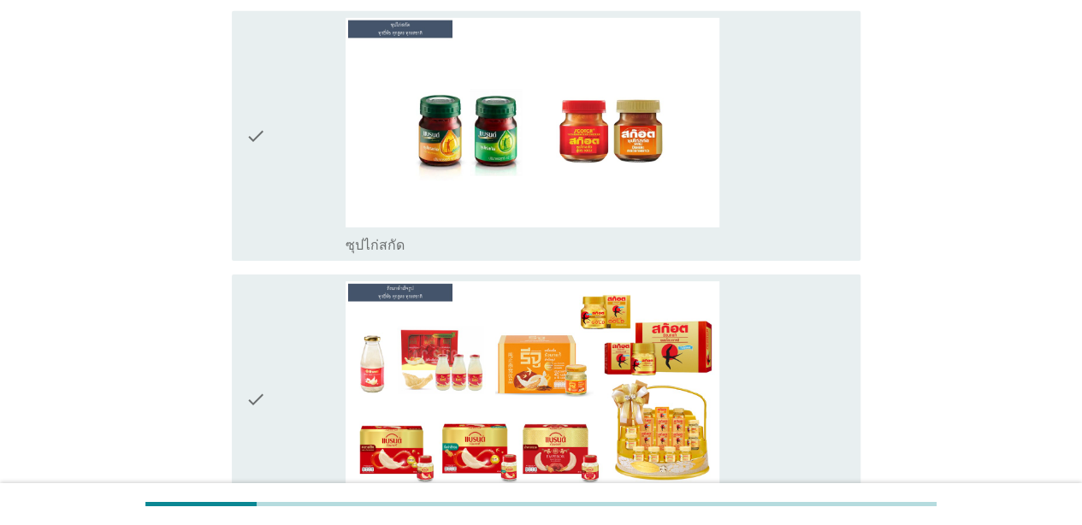
click at [308, 162] on div "check" at bounding box center [295, 136] width 100 height 237
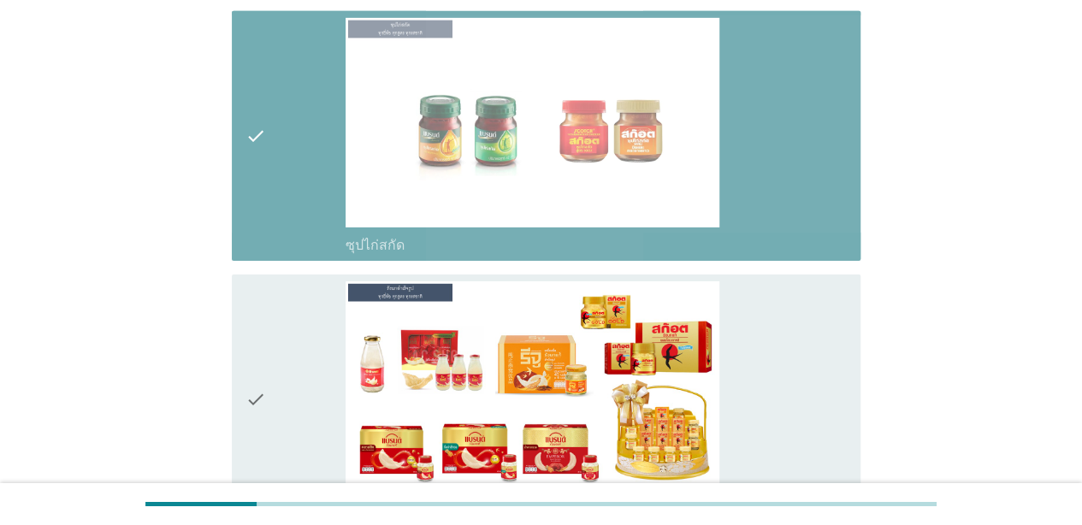
click at [323, 338] on div "check" at bounding box center [295, 399] width 100 height 237
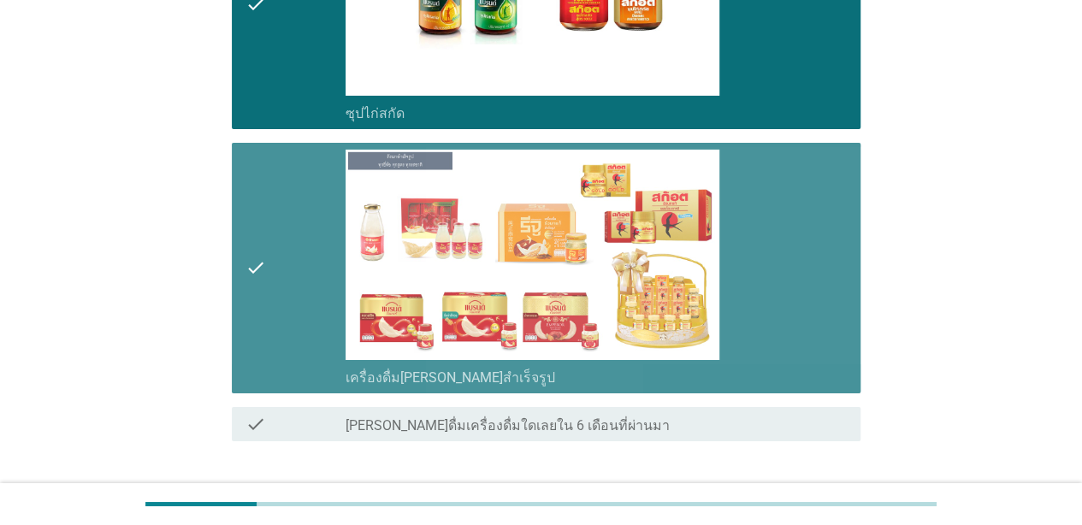
scroll to position [6228, 0]
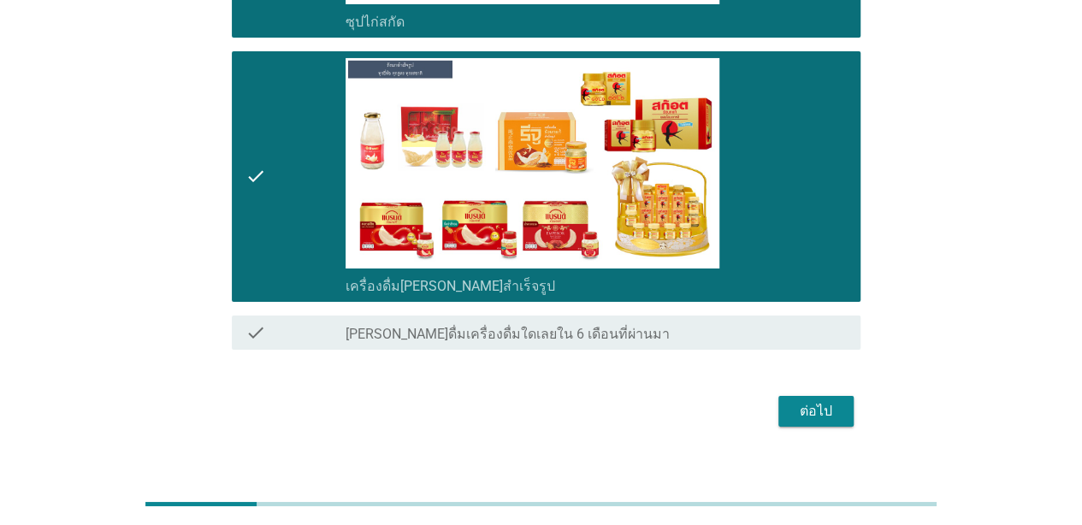
click at [816, 401] on div "ต่อไป" at bounding box center [816, 411] width 48 height 21
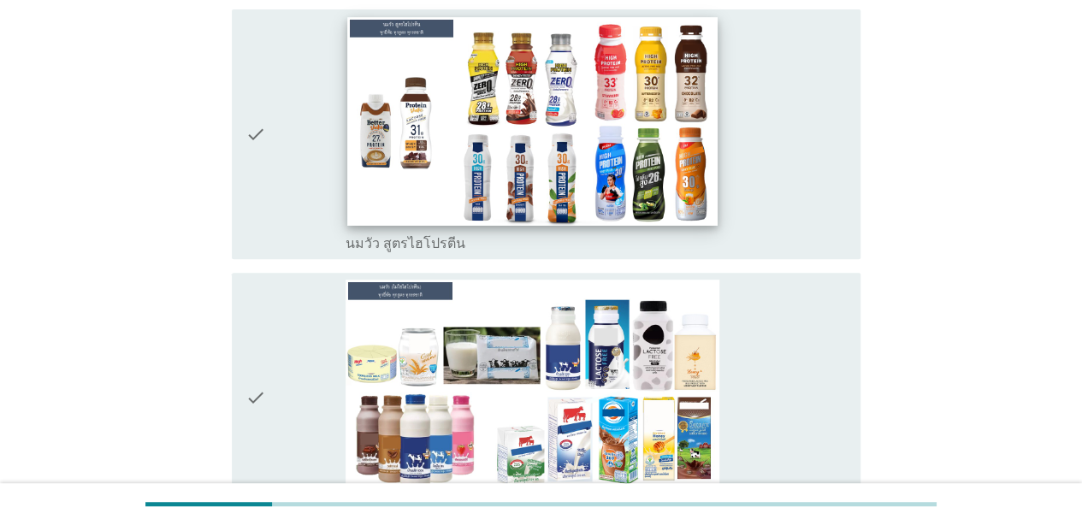
scroll to position [224, 0]
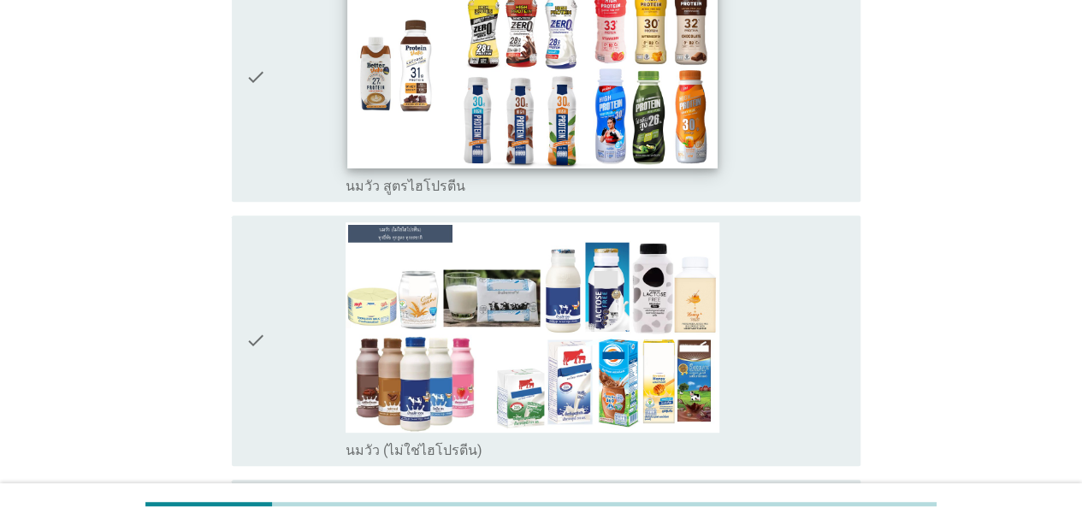
click at [246, 176] on icon "check" at bounding box center [255, 77] width 21 height 237
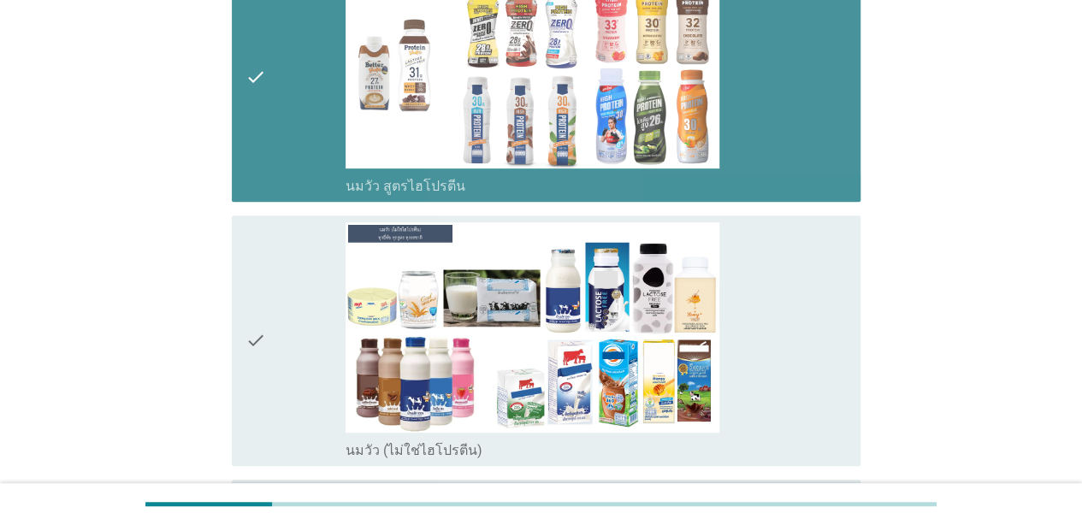
click at [284, 340] on div "check" at bounding box center [295, 340] width 100 height 237
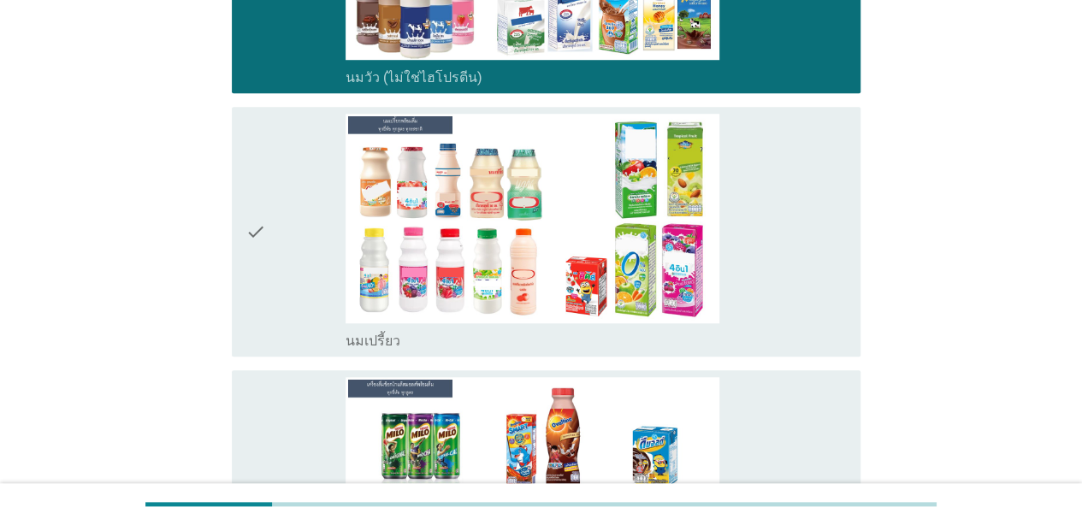
click at [288, 232] on div "check" at bounding box center [295, 232] width 100 height 237
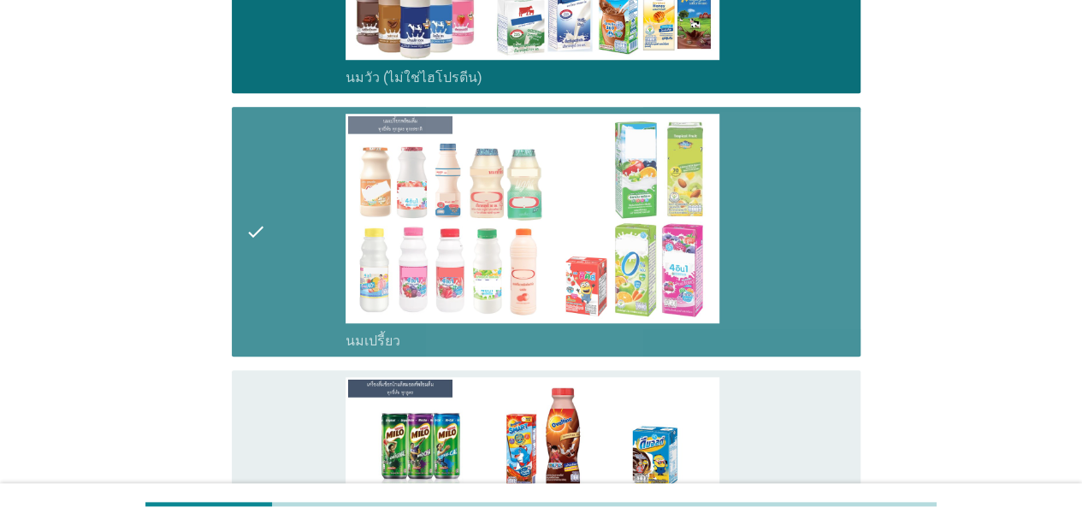
click at [289, 414] on div "check" at bounding box center [295, 495] width 100 height 237
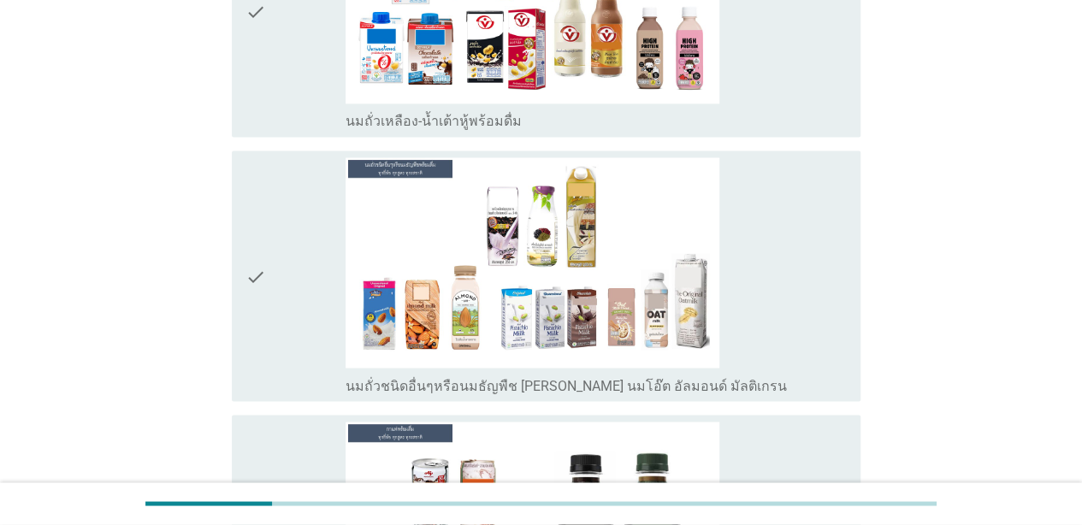
scroll to position [1347, 0]
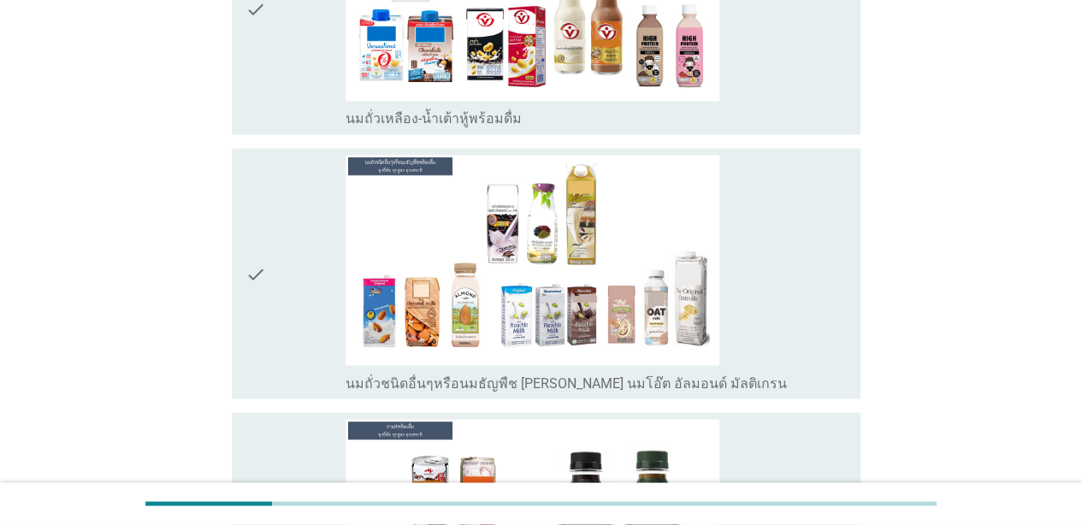
click at [283, 59] on div "check" at bounding box center [295, 9] width 100 height 237
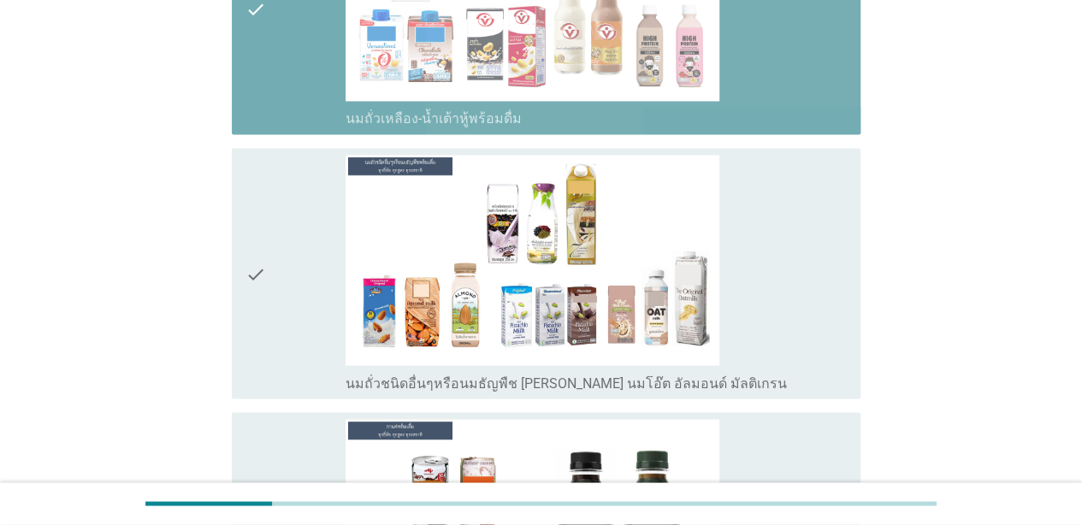
click at [289, 287] on div "check" at bounding box center [295, 273] width 100 height 237
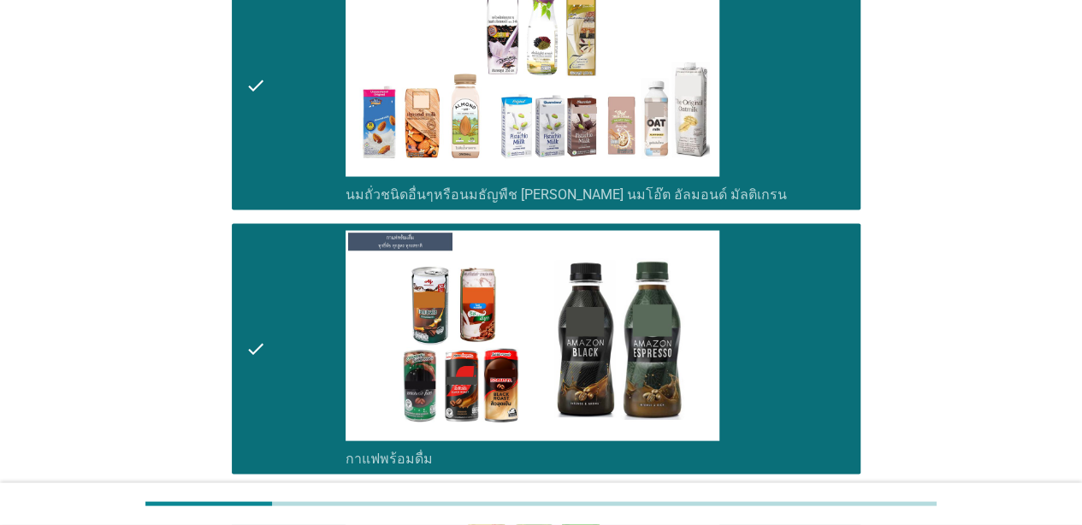
scroll to position [1543, 0]
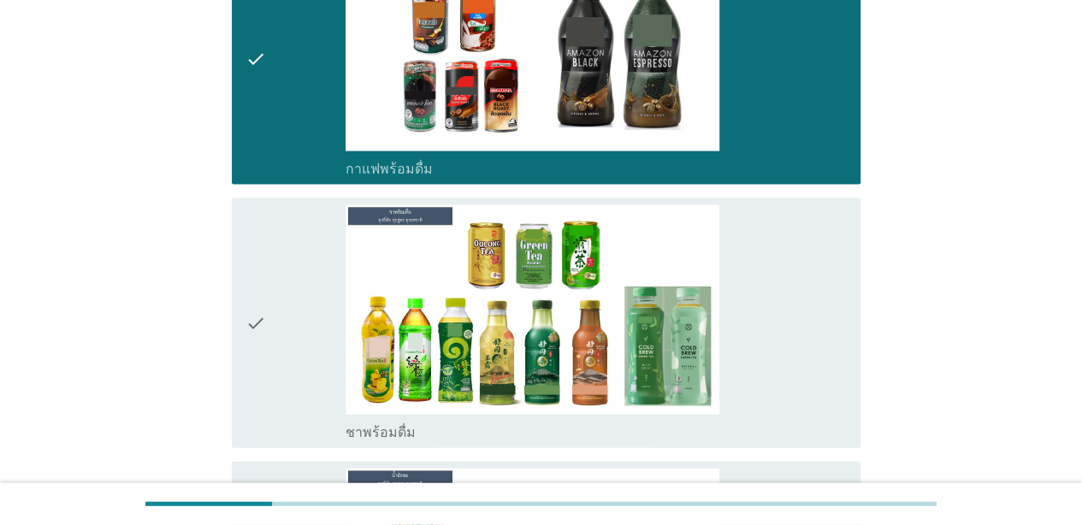
click at [332, 331] on div "check" at bounding box center [295, 323] width 100 height 237
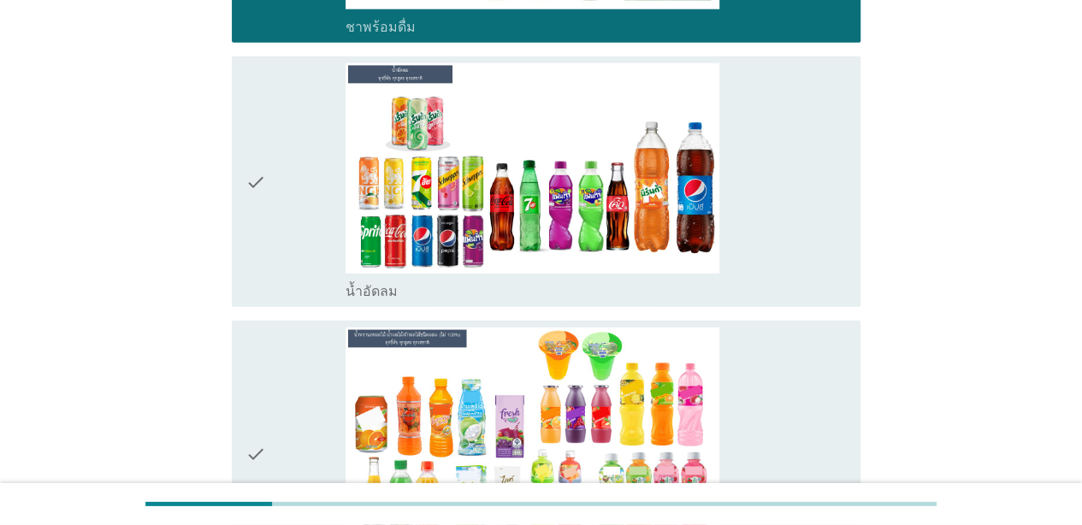
click at [306, 214] on div "check" at bounding box center [295, 181] width 100 height 237
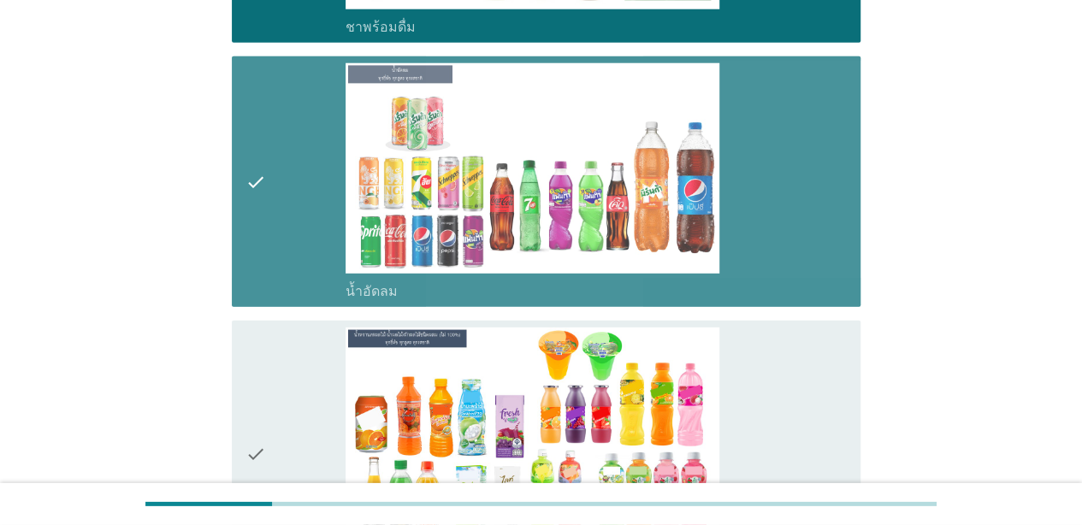
click at [307, 378] on div "check" at bounding box center [295, 455] width 100 height 254
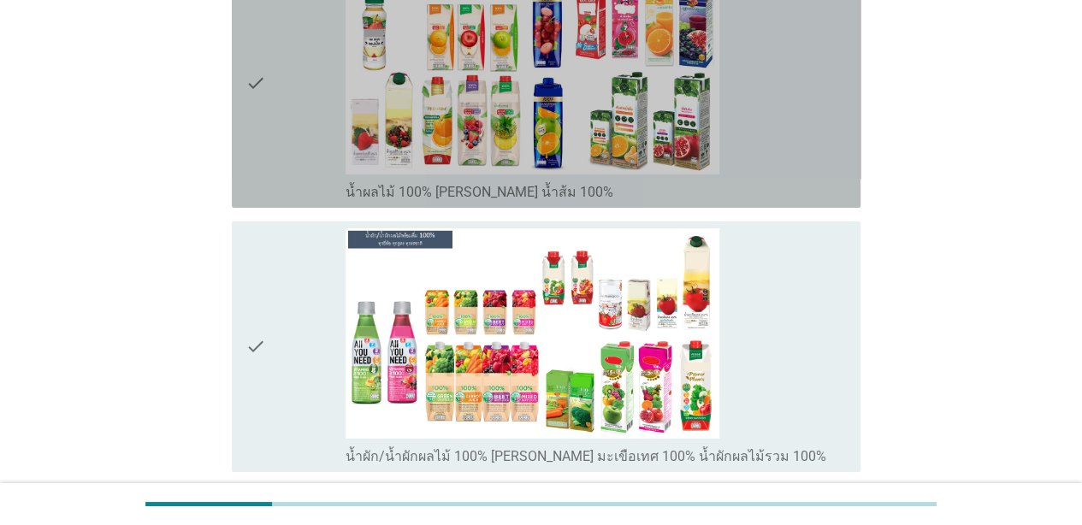
click at [299, 121] on div "check" at bounding box center [295, 82] width 100 height 237
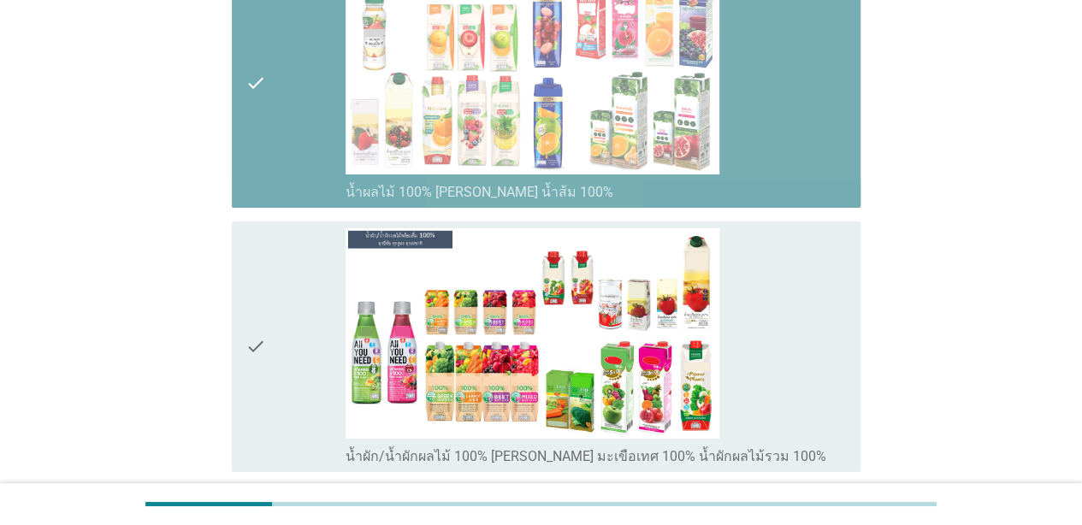
click at [292, 322] on div "check" at bounding box center [295, 346] width 100 height 237
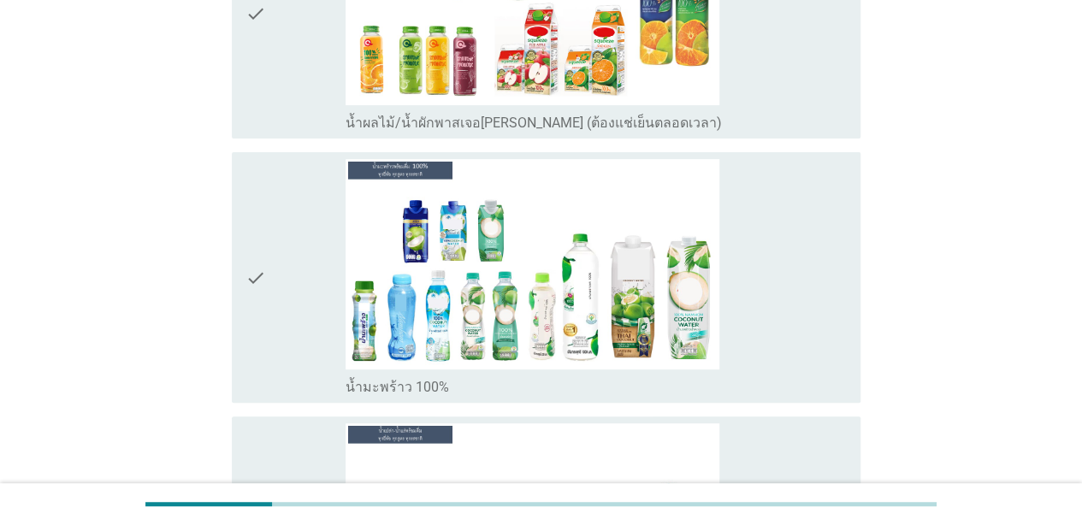
scroll to position [3473, 0]
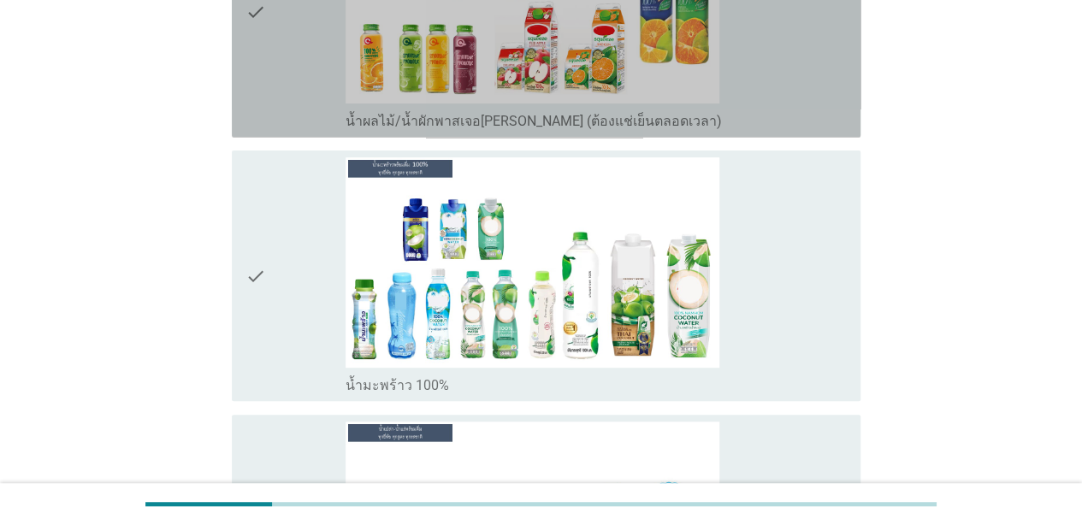
click at [282, 75] on div "check" at bounding box center [295, 12] width 100 height 237
click at [299, 280] on div "check" at bounding box center [295, 275] width 100 height 237
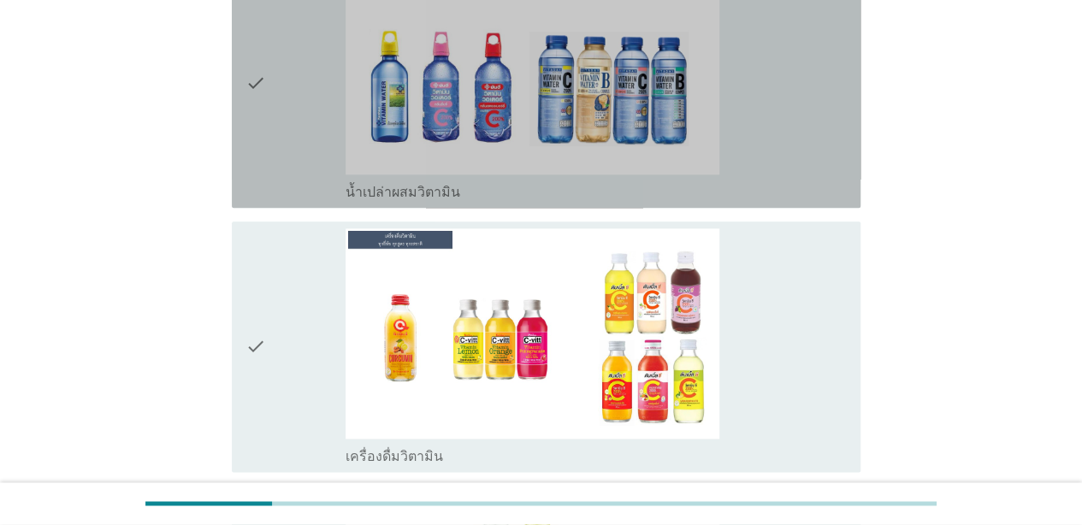
click at [289, 119] on div "check" at bounding box center [295, 82] width 100 height 237
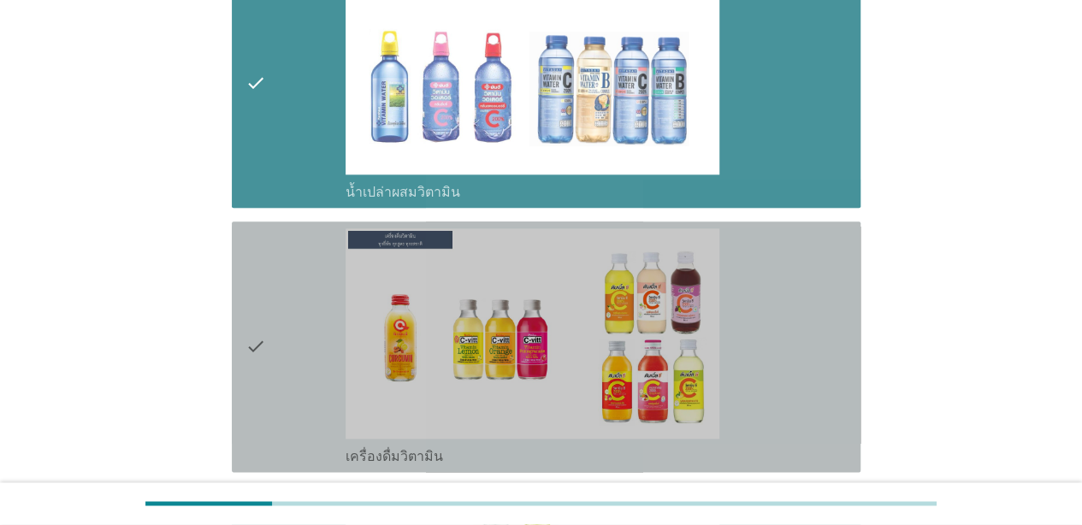
click at [304, 317] on div "check" at bounding box center [295, 346] width 100 height 237
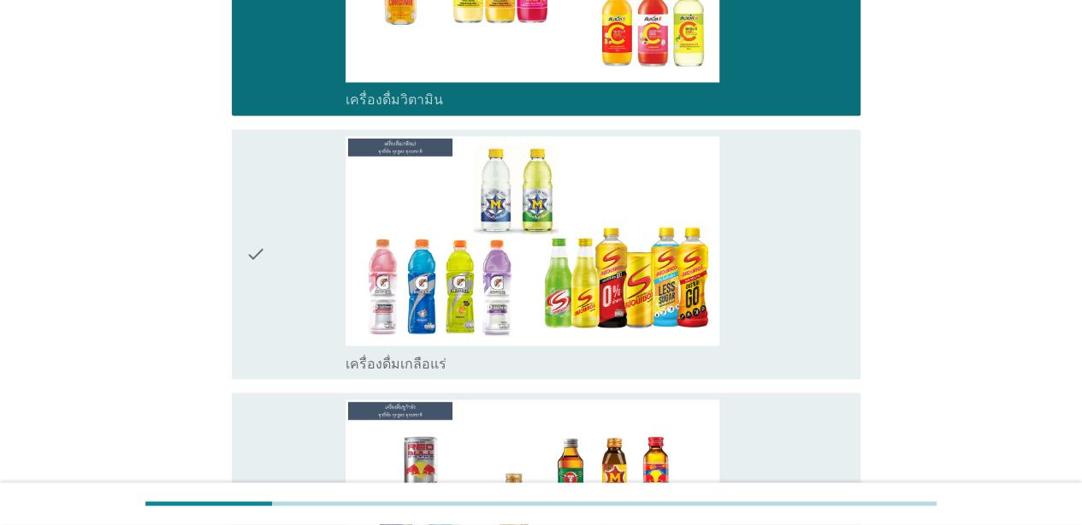
click at [304, 252] on div "check" at bounding box center [295, 254] width 100 height 237
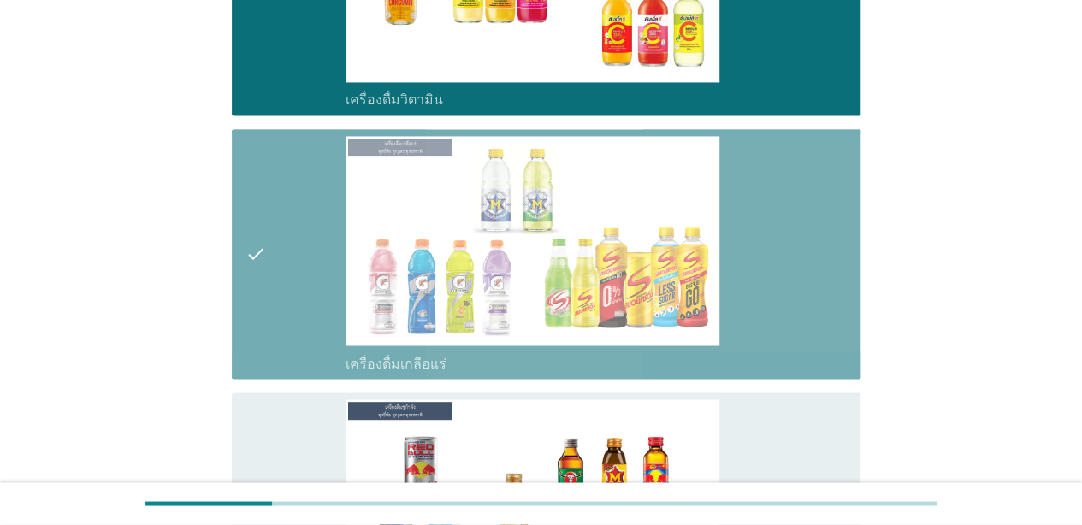
click at [314, 418] on div "check" at bounding box center [295, 517] width 100 height 237
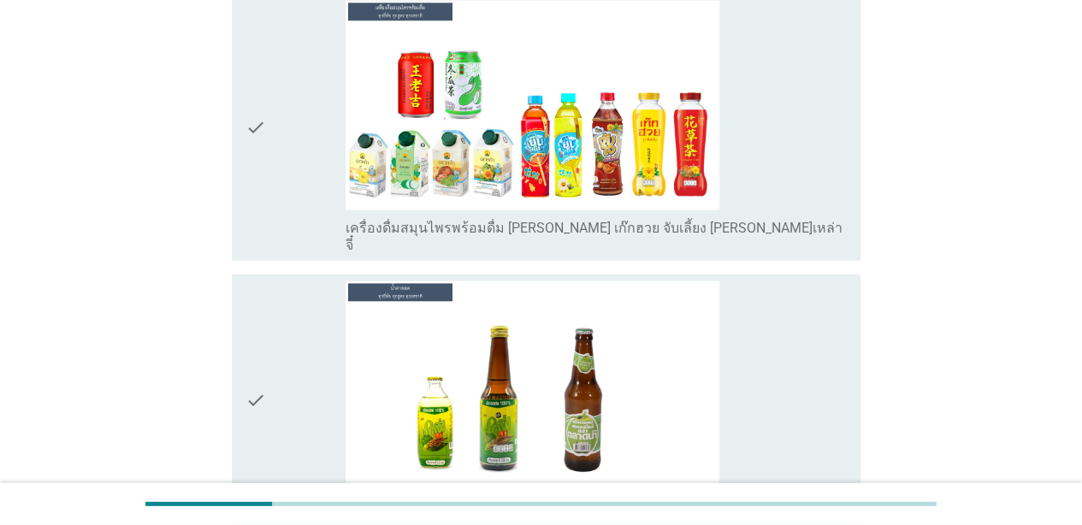
click at [292, 152] on div "check" at bounding box center [295, 128] width 100 height 254
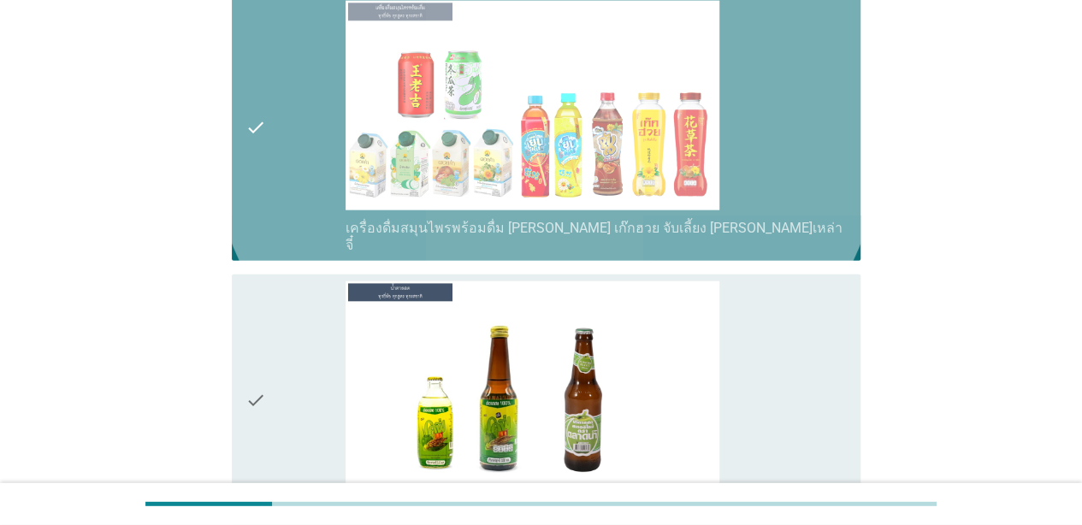
click at [303, 337] on div "check" at bounding box center [295, 399] width 100 height 237
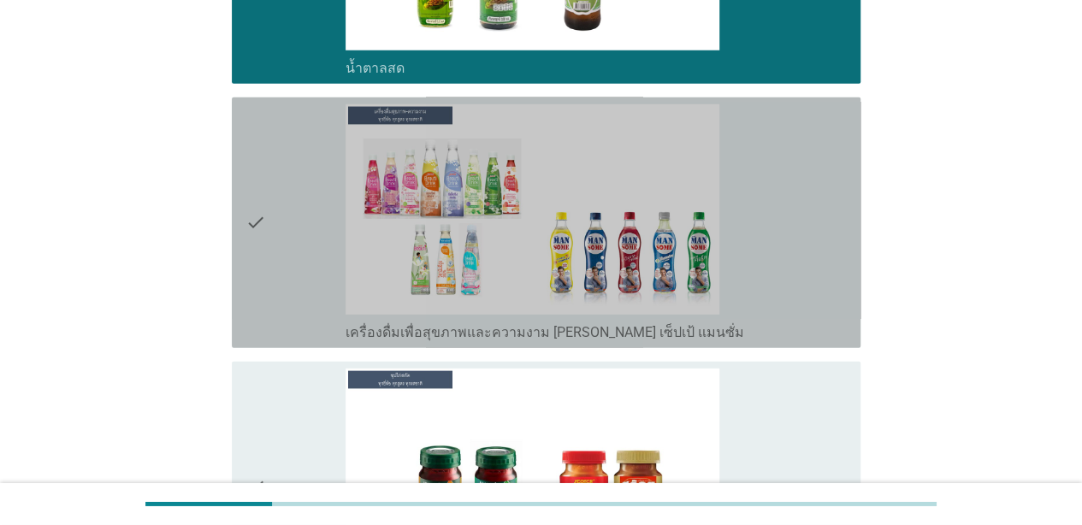
scroll to position [5782, 0]
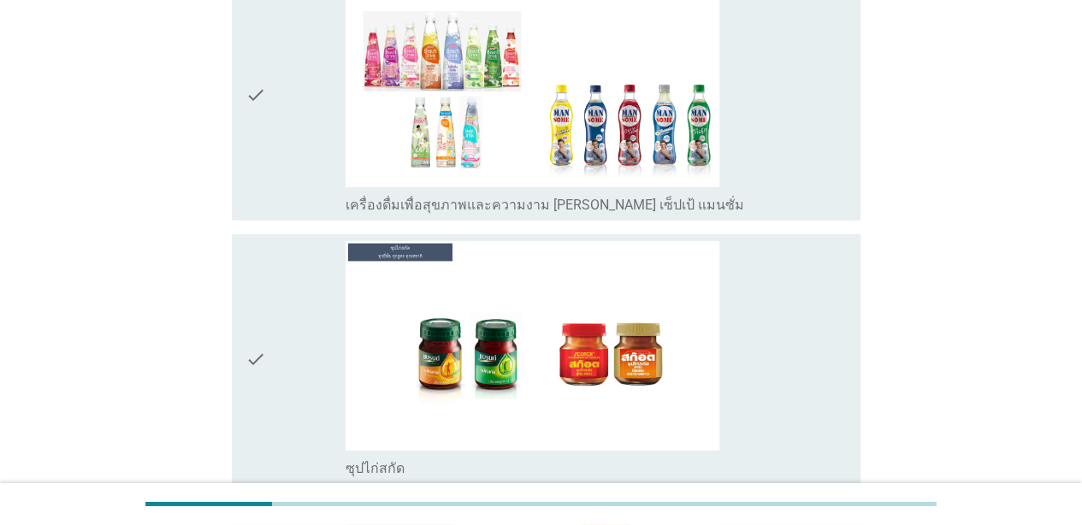
click at [293, 128] on div "check" at bounding box center [295, 95] width 100 height 237
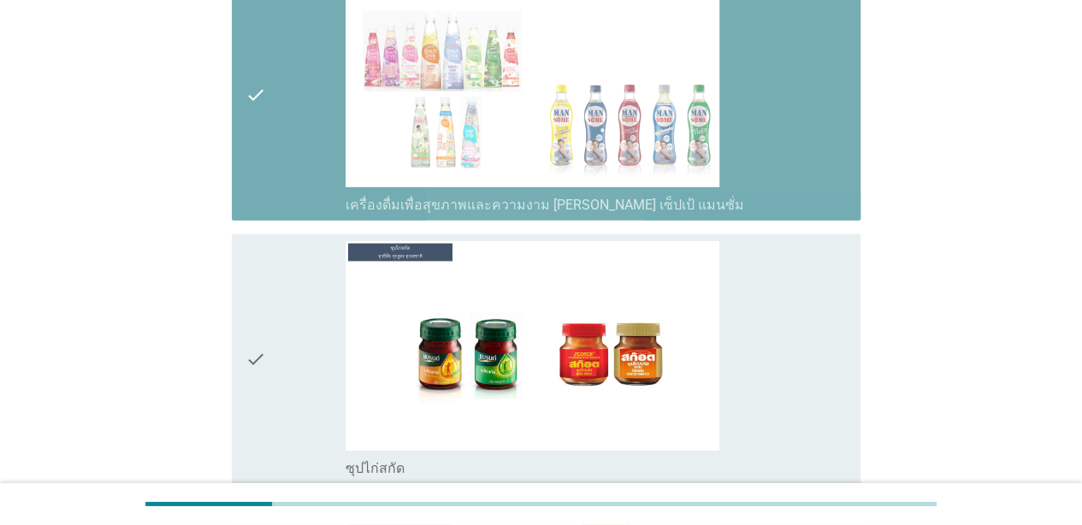
click at [304, 309] on div "check" at bounding box center [295, 359] width 100 height 237
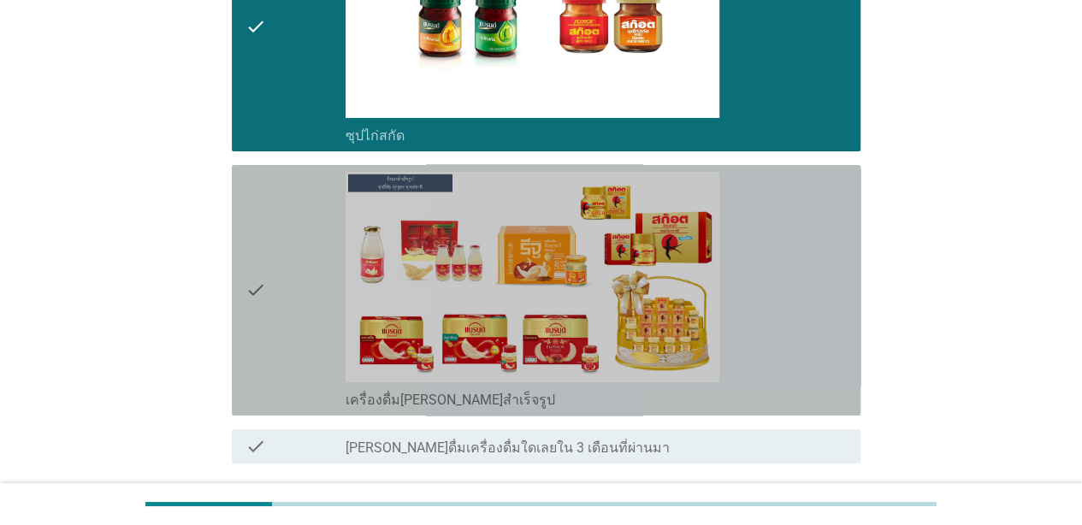
scroll to position [6228, 0]
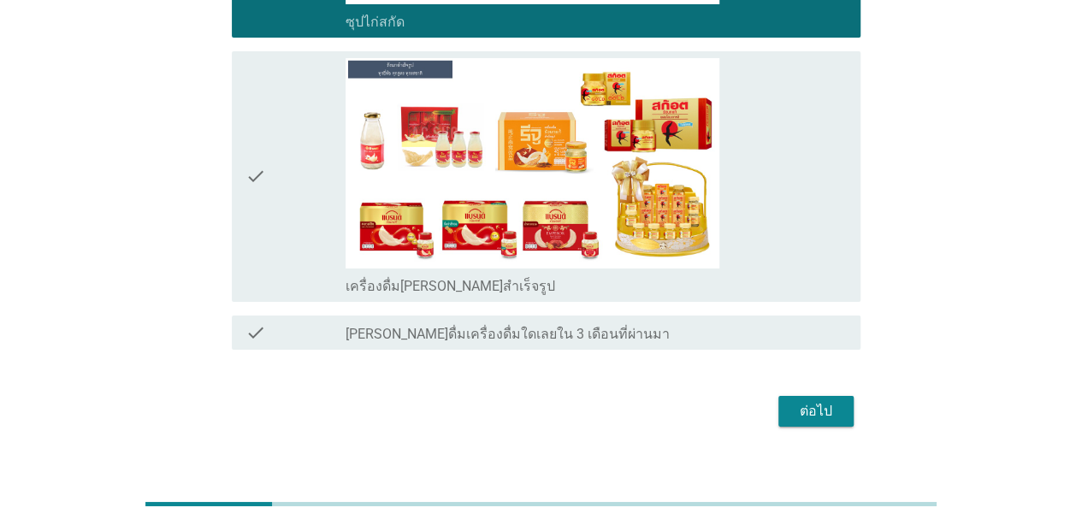
click at [287, 120] on div "check" at bounding box center [295, 176] width 100 height 237
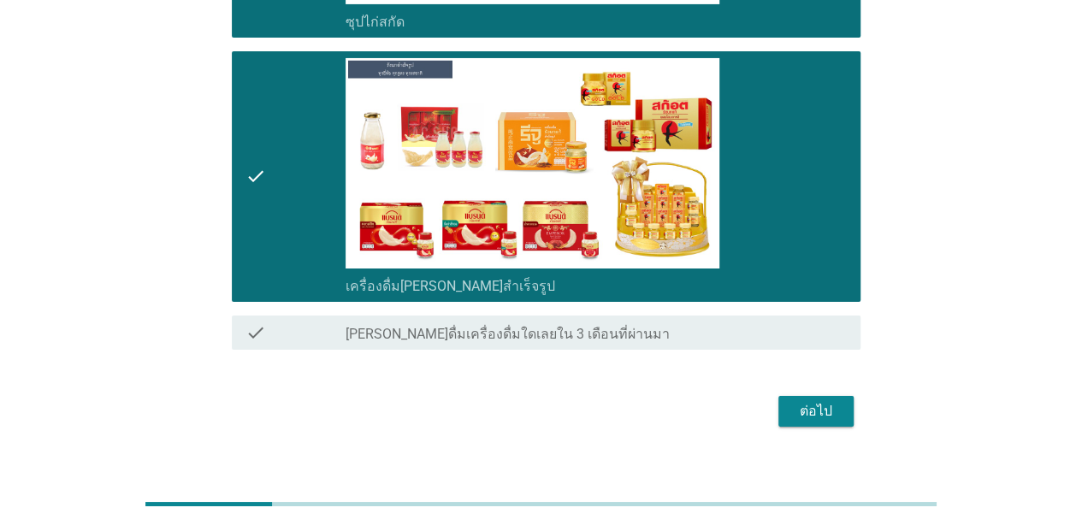
click at [795, 401] on div "ต่อไป" at bounding box center [816, 411] width 48 height 21
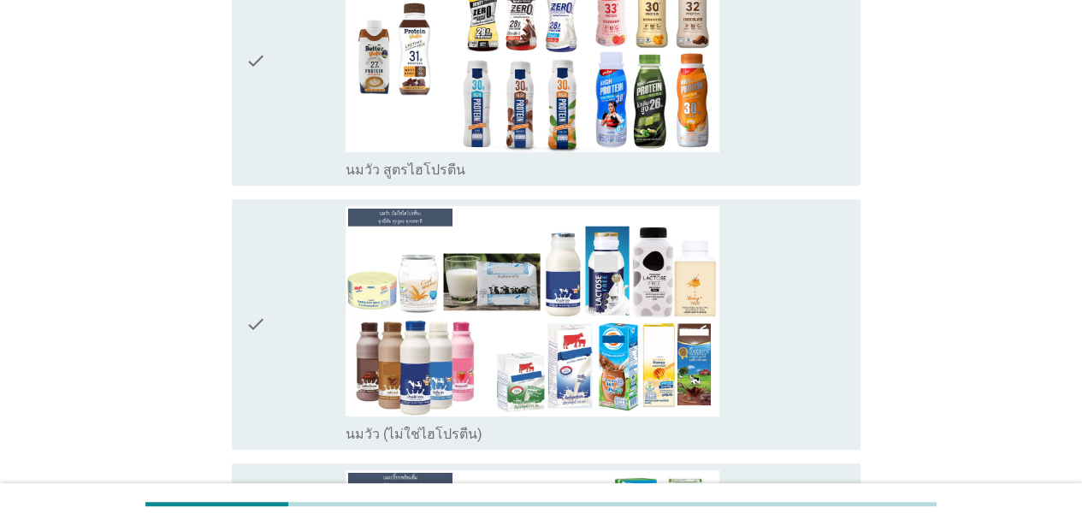
click at [278, 149] on div "check" at bounding box center [295, 61] width 100 height 237
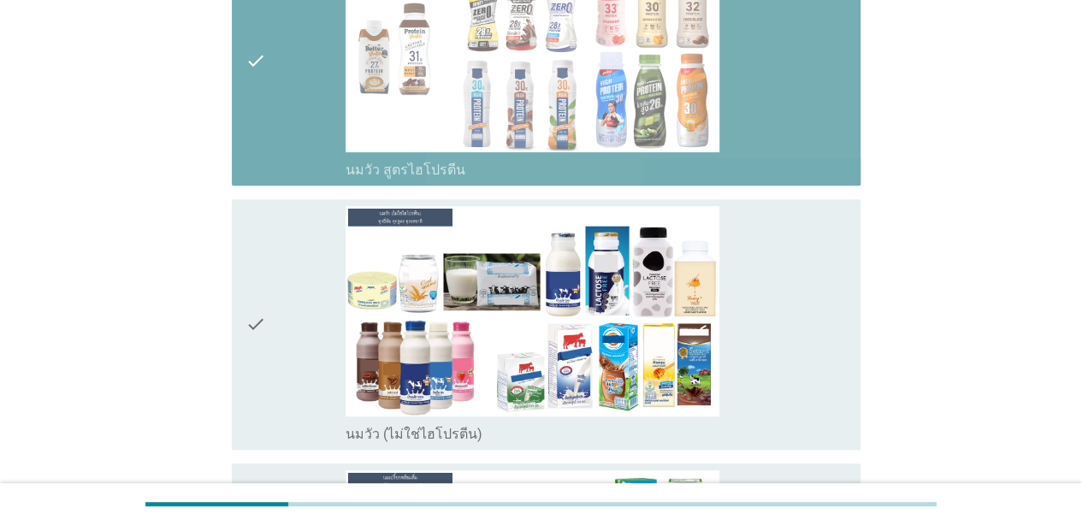
click at [289, 337] on div "check" at bounding box center [295, 324] width 100 height 237
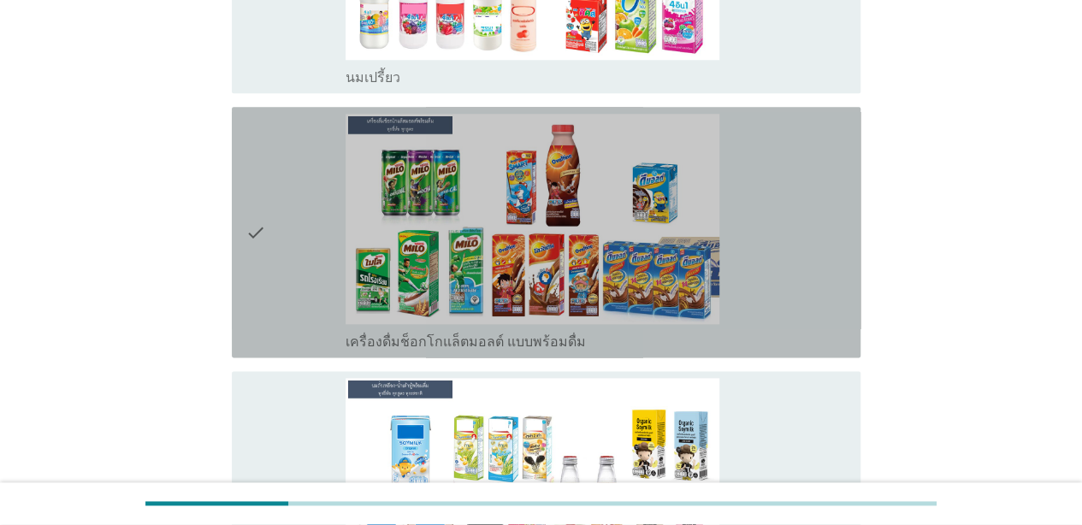
scroll to position [861, 0]
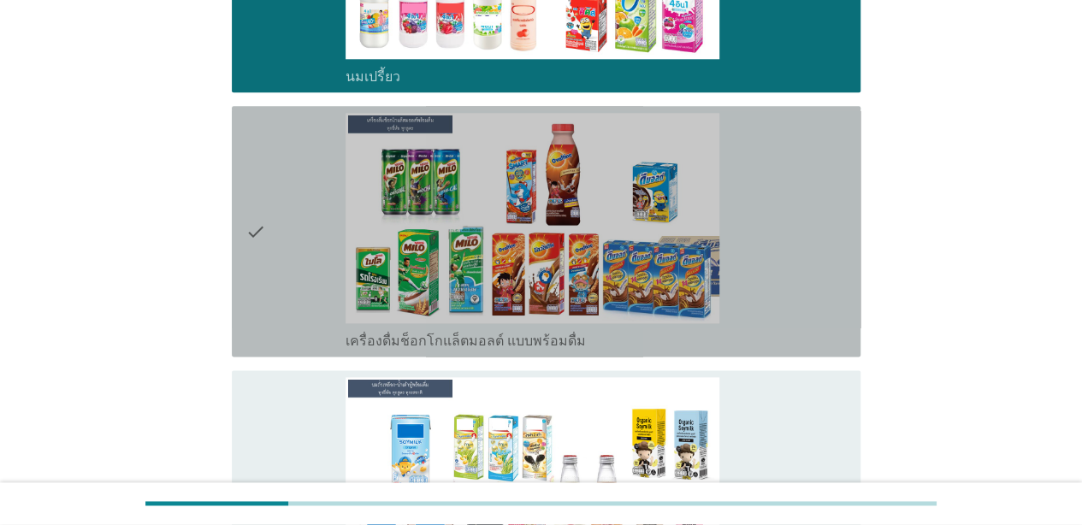
click at [294, 253] on div "check" at bounding box center [295, 231] width 100 height 237
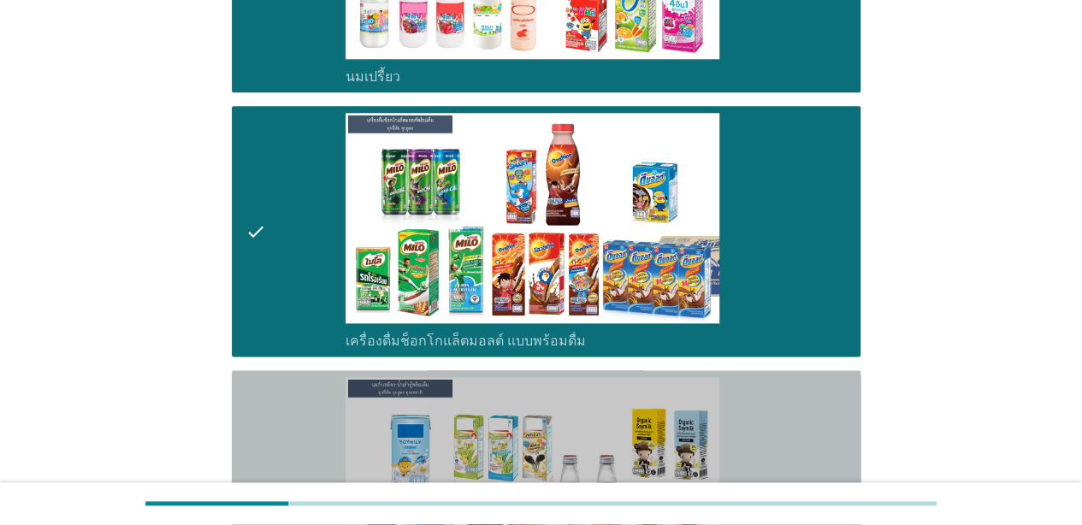
click at [298, 396] on div "check" at bounding box center [295, 495] width 100 height 237
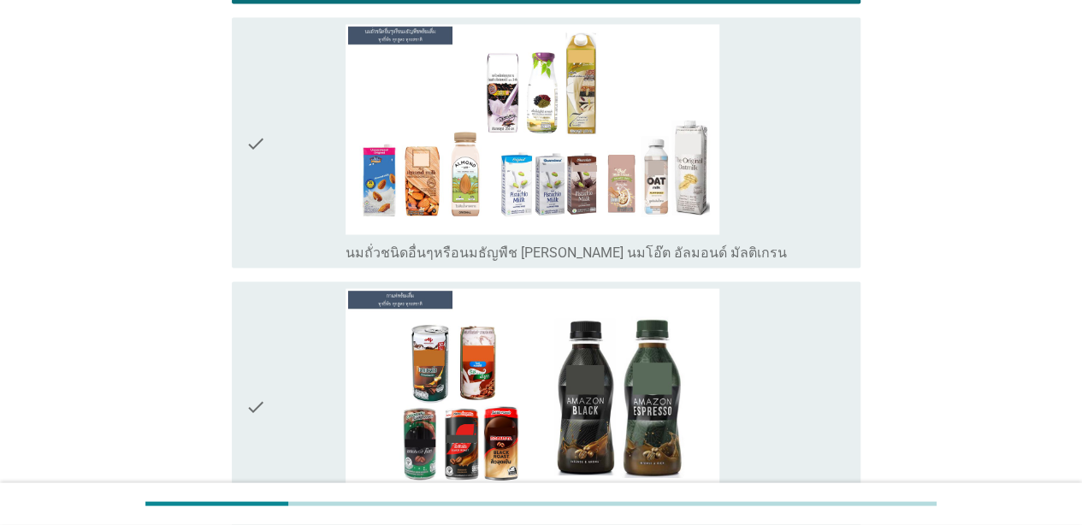
click at [297, 133] on div "check" at bounding box center [295, 142] width 100 height 237
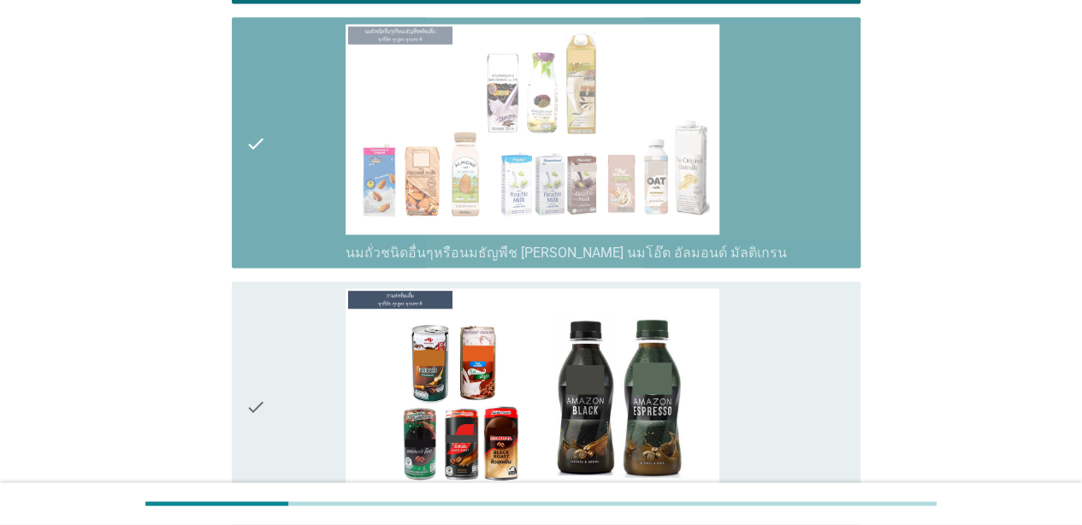
click at [305, 363] on div "check" at bounding box center [295, 406] width 100 height 237
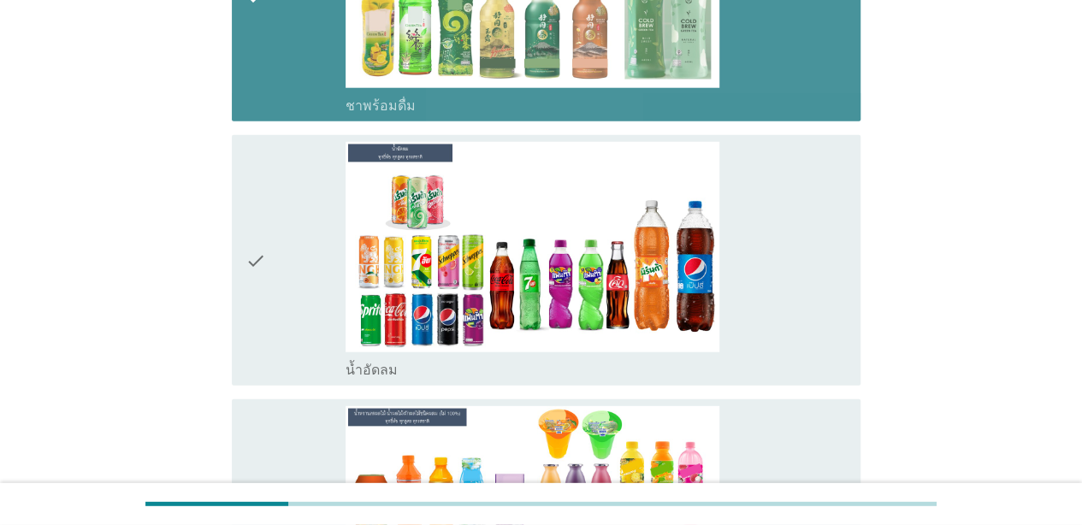
click at [308, 260] on div "check" at bounding box center [295, 260] width 100 height 237
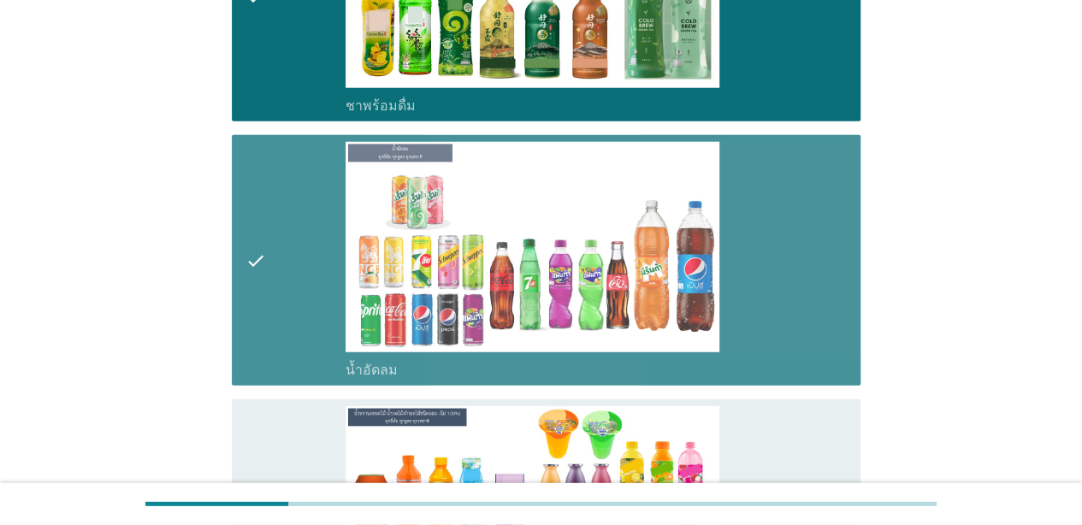
click at [322, 417] on div "check" at bounding box center [295, 533] width 100 height 254
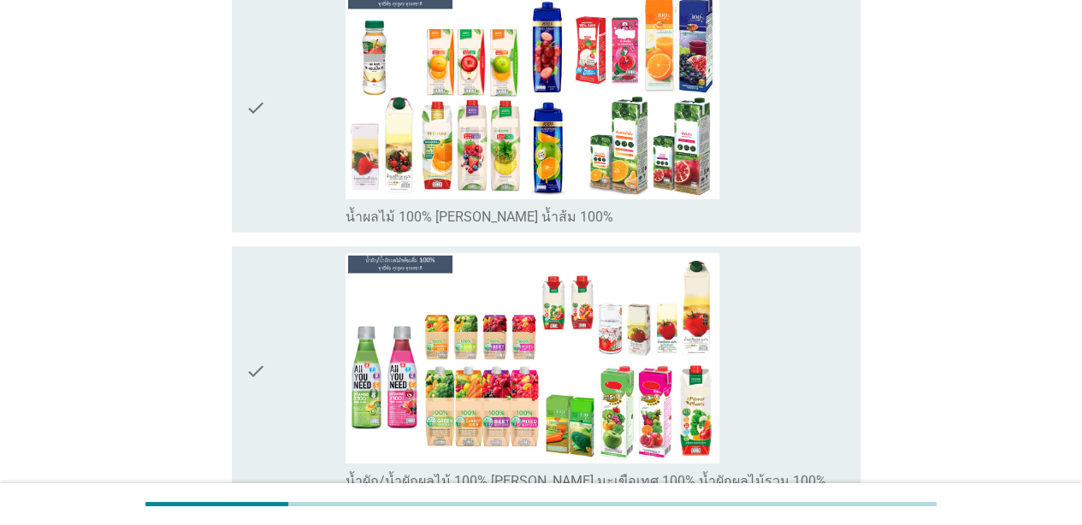
click at [299, 130] on div "check" at bounding box center [295, 107] width 100 height 237
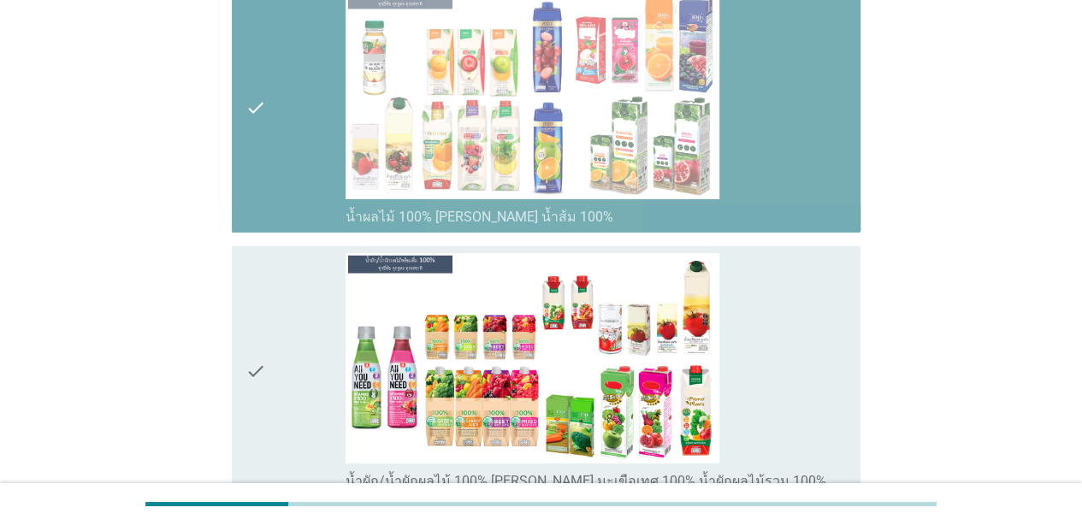
click at [306, 330] on div "check" at bounding box center [295, 371] width 100 height 237
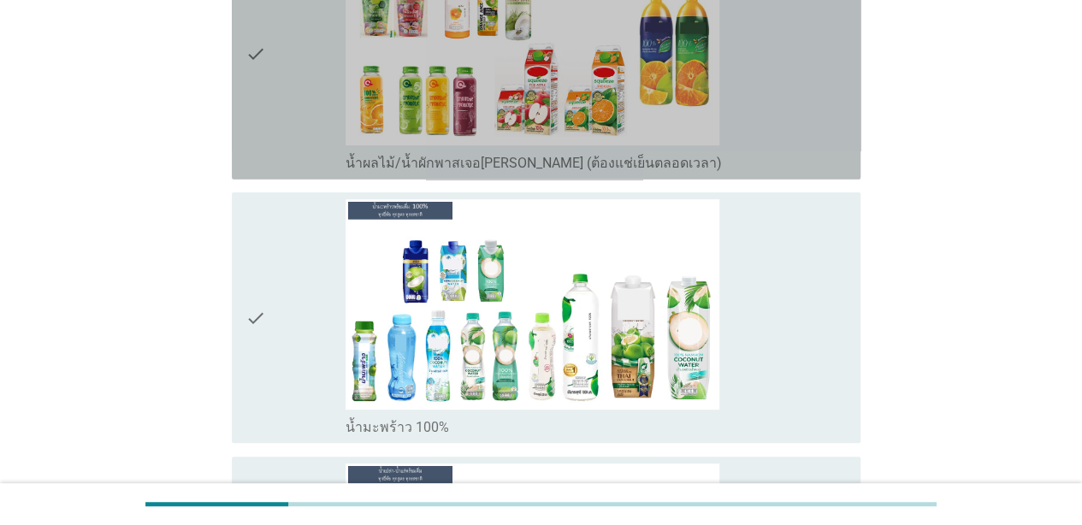
scroll to position [3443, 0]
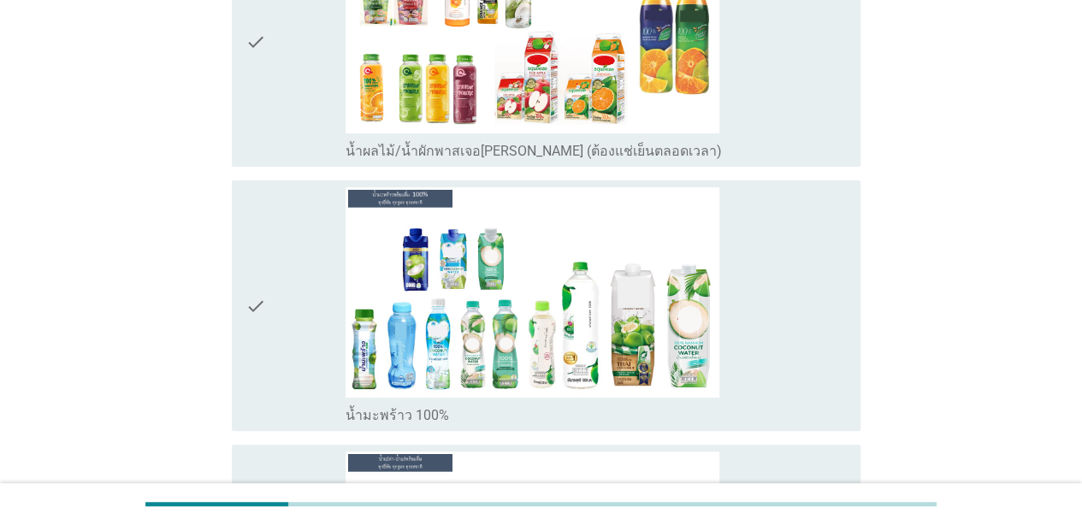
click at [298, 97] on div "check" at bounding box center [295, 42] width 100 height 237
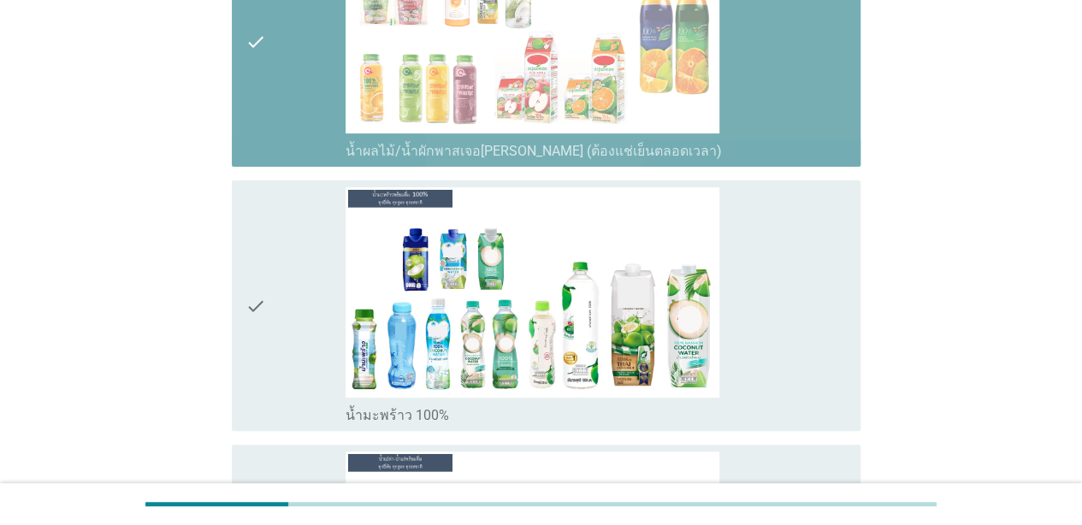
click at [313, 306] on div "check" at bounding box center [295, 305] width 100 height 237
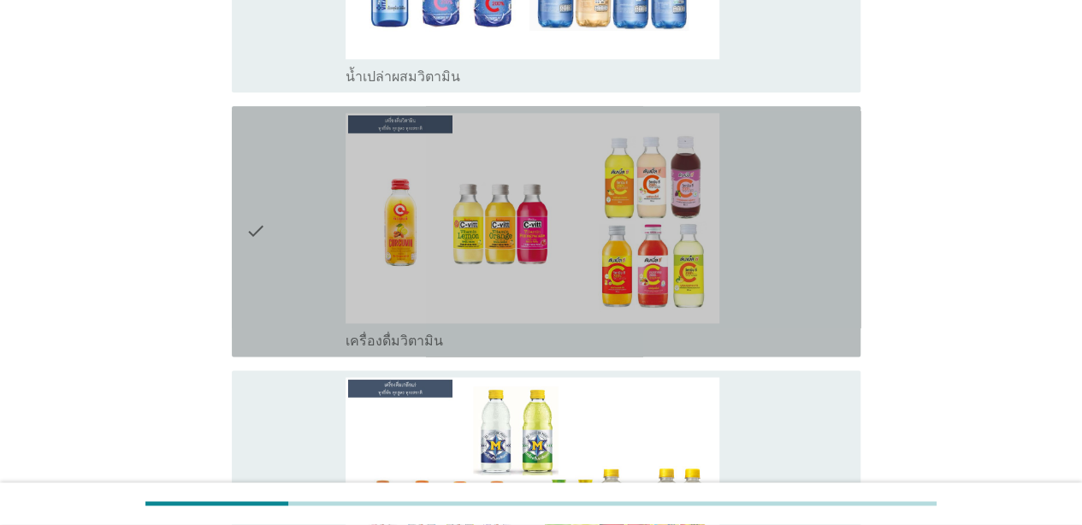
scroll to position [4315, 0]
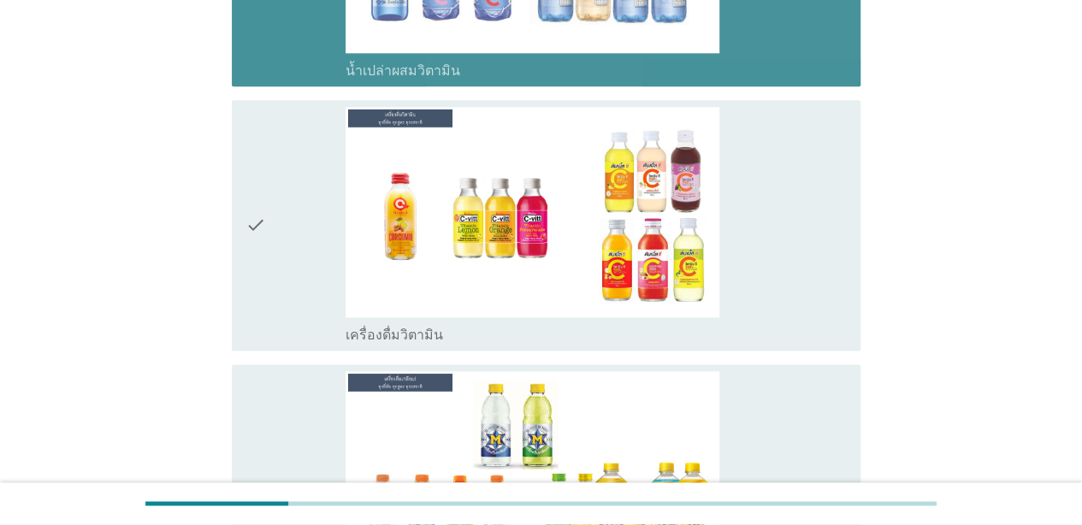
click at [315, 262] on div "check" at bounding box center [295, 225] width 100 height 237
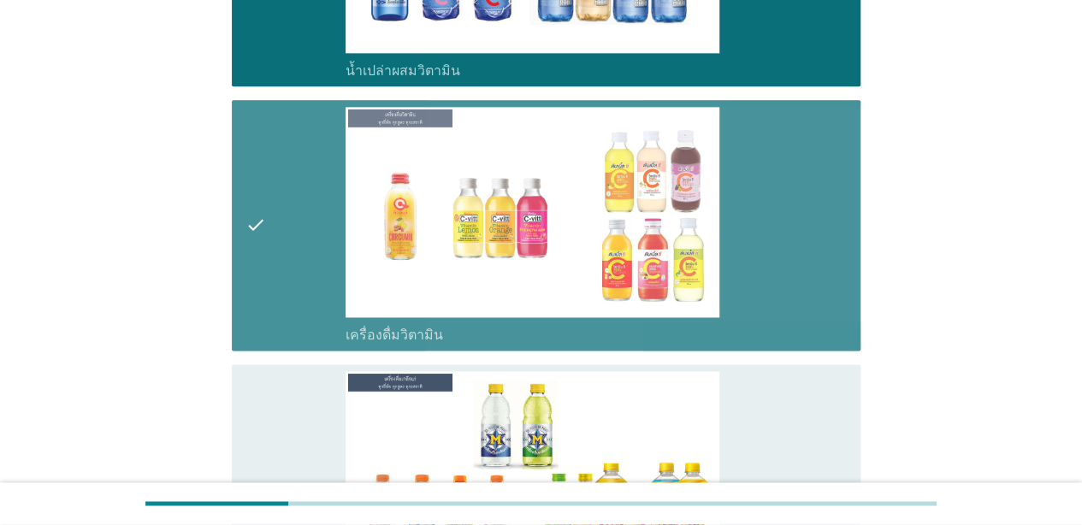
click at [321, 417] on div "check" at bounding box center [295, 489] width 100 height 237
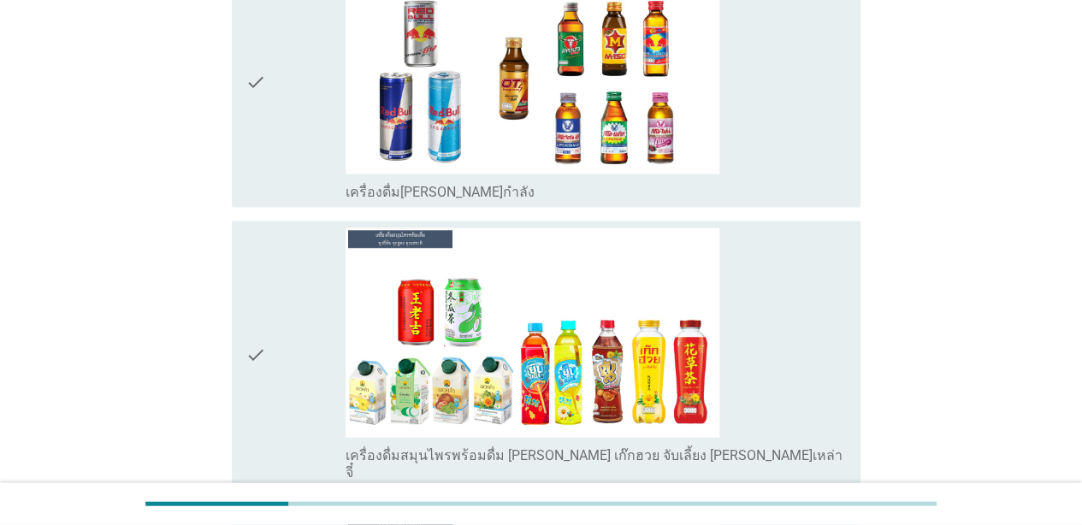
click at [298, 109] on div "check" at bounding box center [295, 82] width 100 height 237
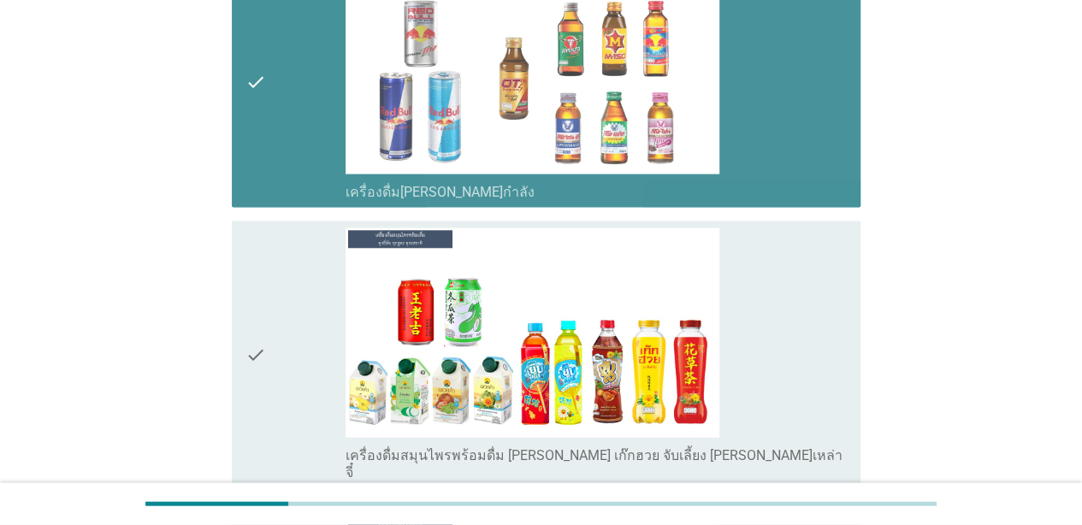
click at [310, 321] on div "check" at bounding box center [295, 355] width 100 height 254
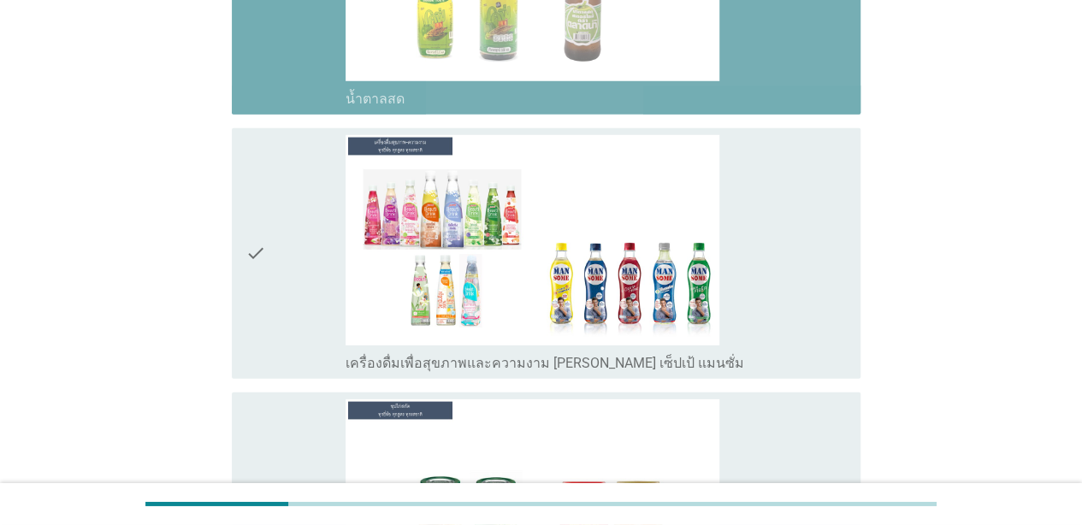
click at [319, 275] on div "check" at bounding box center [295, 253] width 100 height 237
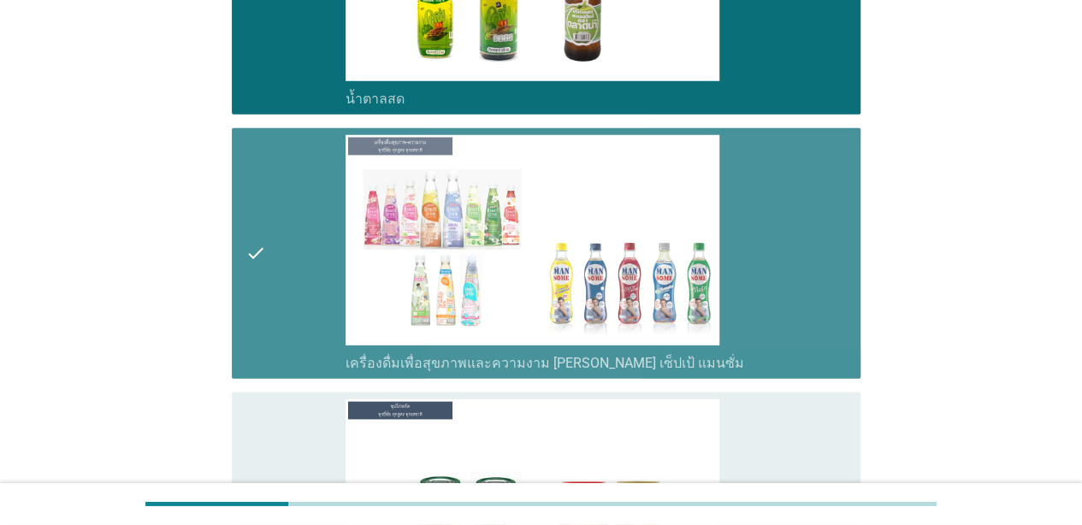
click at [320, 404] on div "check" at bounding box center [295, 517] width 100 height 237
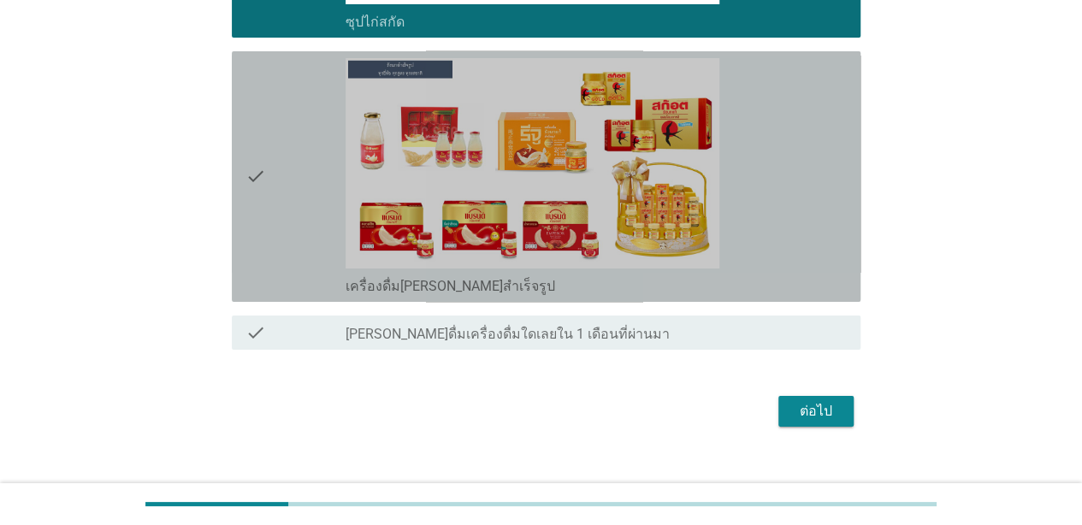
scroll to position [6227, 0]
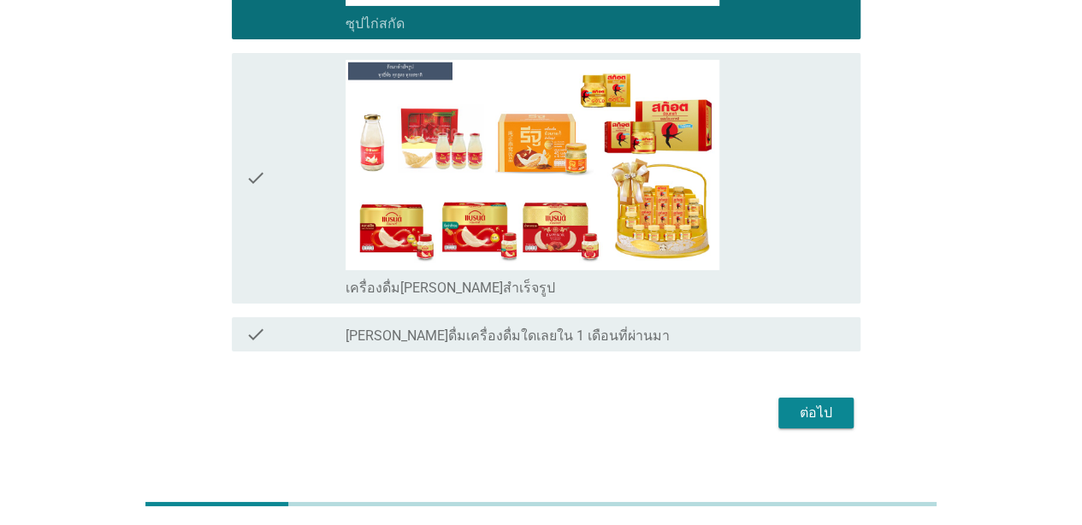
click at [310, 159] on div "check" at bounding box center [295, 178] width 100 height 237
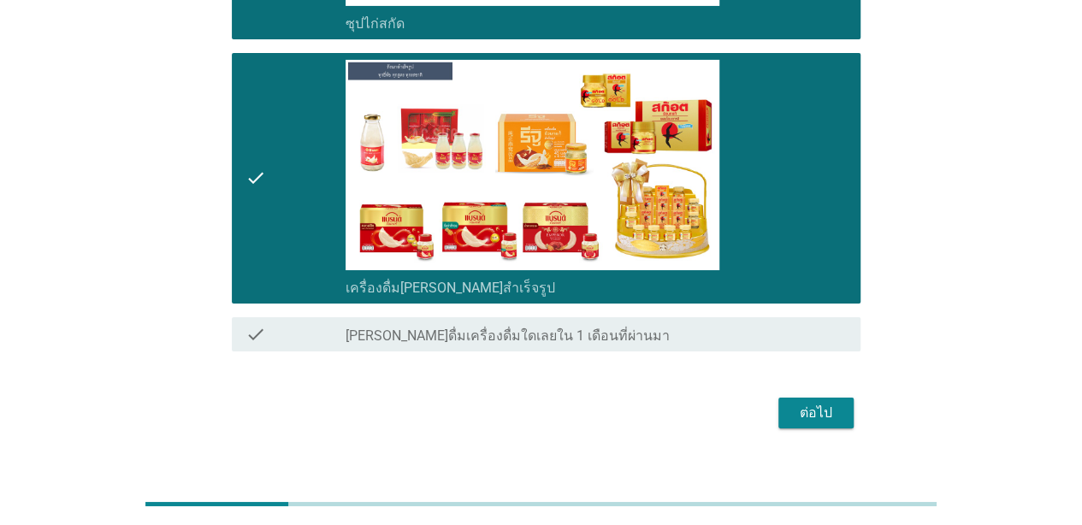
click at [783, 398] on button "ต่อไป" at bounding box center [815, 413] width 75 height 31
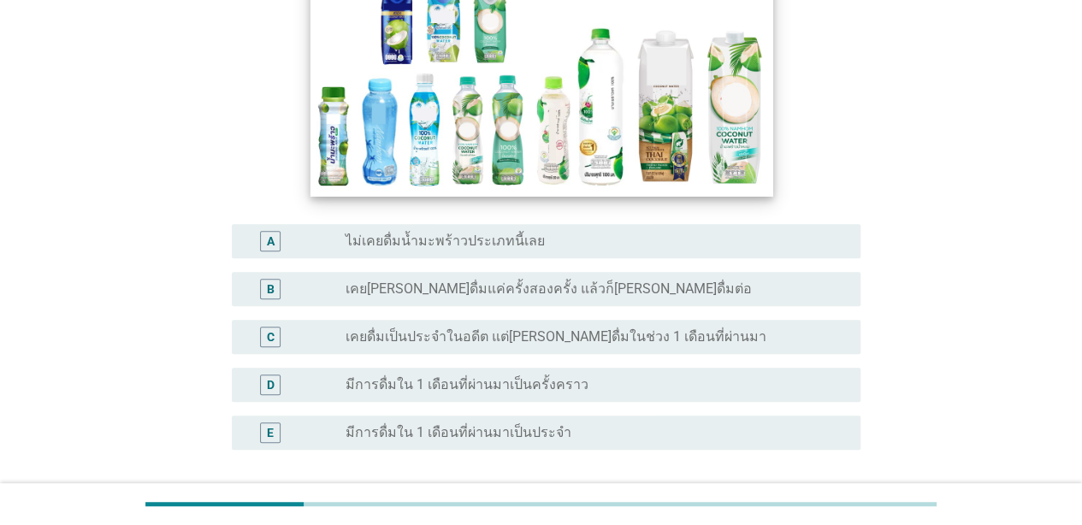
scroll to position [306, 0]
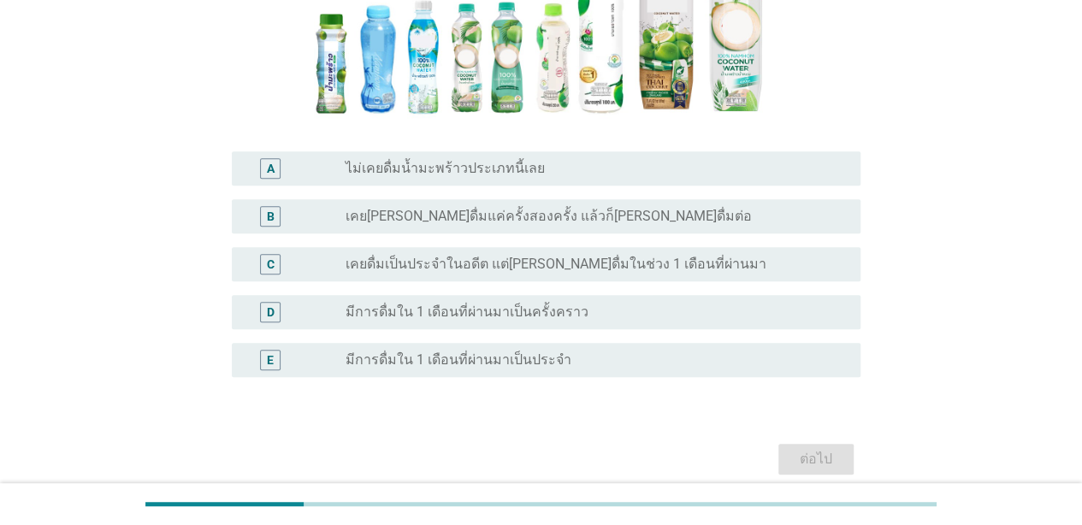
click at [615, 308] on div "radio_button_unchecked มีการดื่มใน 1 เดือนที่ผ่านมาเป็นครั้งคราว" at bounding box center [589, 312] width 487 height 17
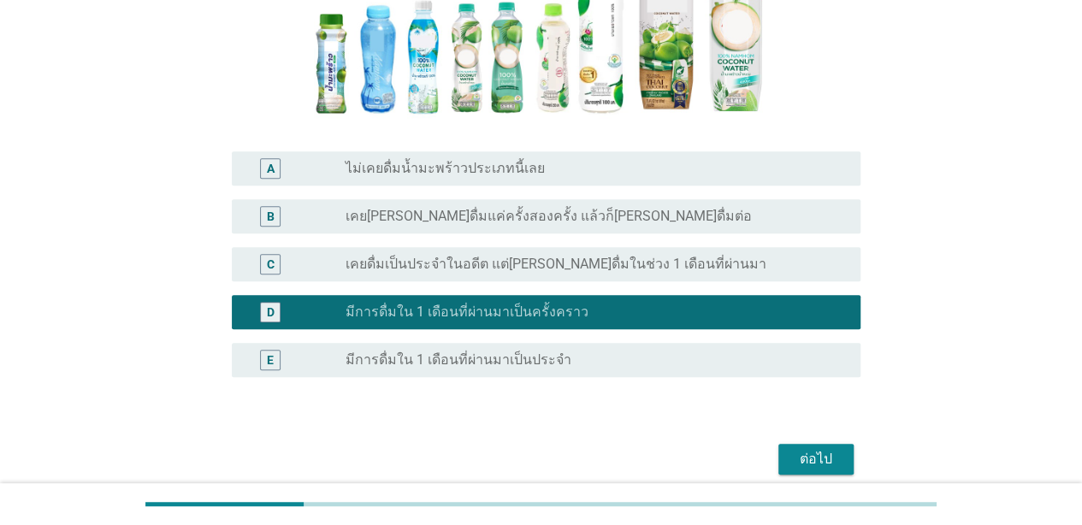
click at [788, 460] on button "ต่อไป" at bounding box center [815, 459] width 75 height 31
click at [792, 456] on div "ต่อไป" at bounding box center [540, 459] width 639 height 41
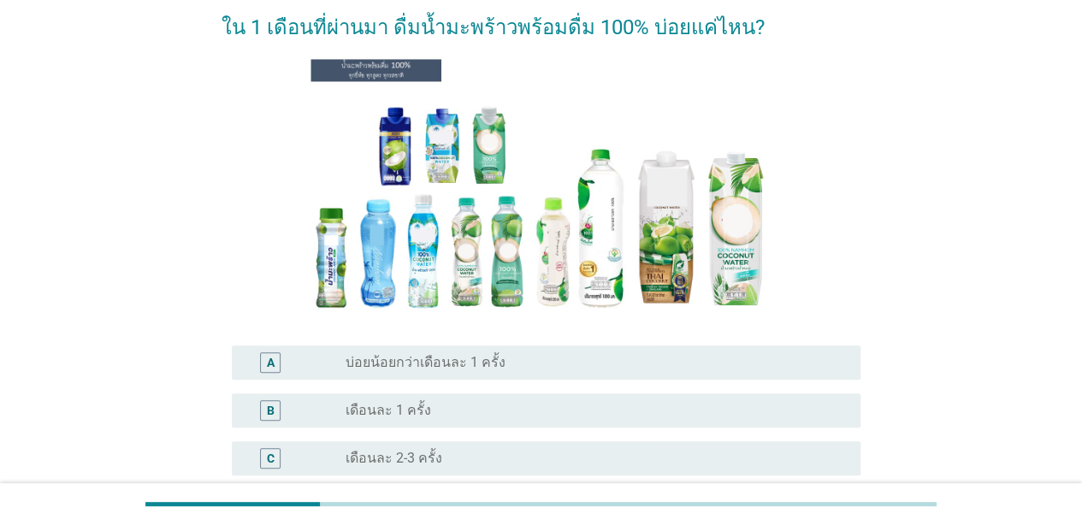
scroll to position [395, 0]
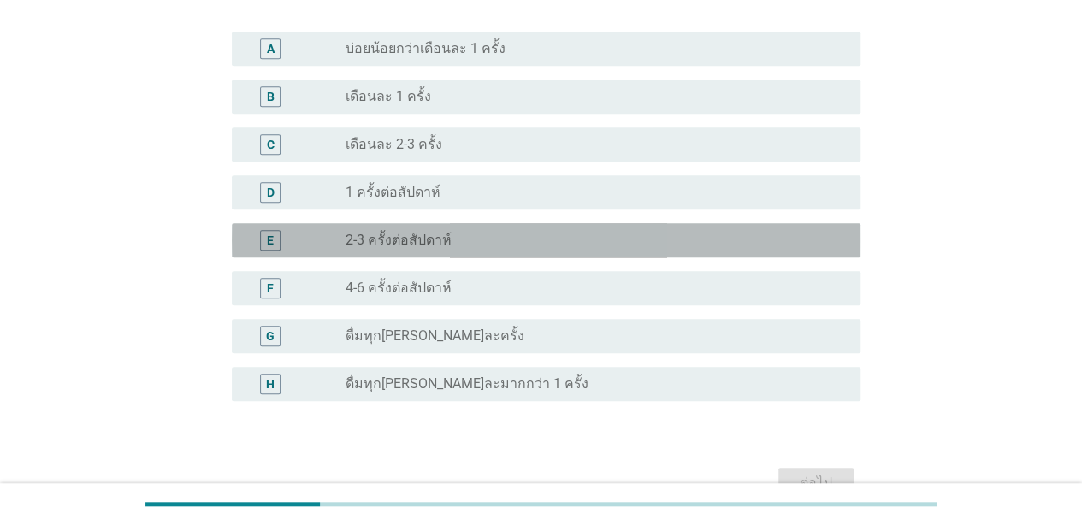
click at [554, 237] on div "radio_button_unchecked 2-3 ครั้งต่อสัปดาห์" at bounding box center [589, 240] width 487 height 17
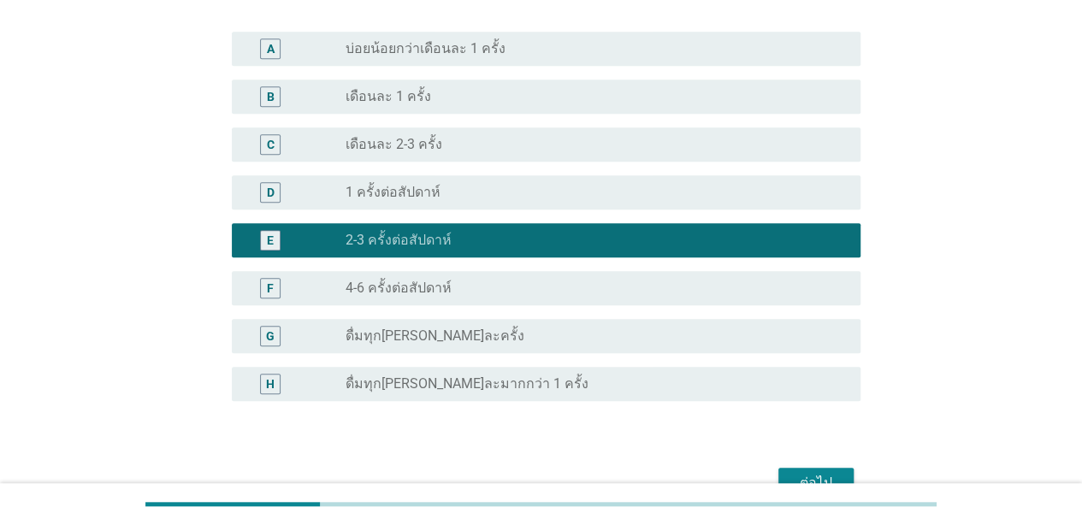
click at [798, 464] on div "ต่อไป" at bounding box center [540, 483] width 639 height 41
click at [800, 470] on button "ต่อไป" at bounding box center [815, 483] width 75 height 31
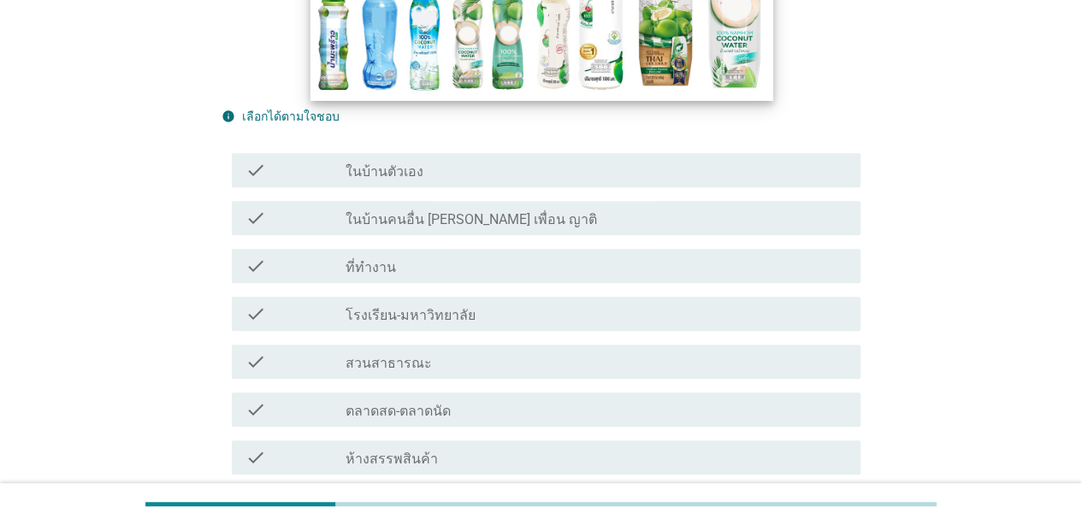
scroll to position [304, 0]
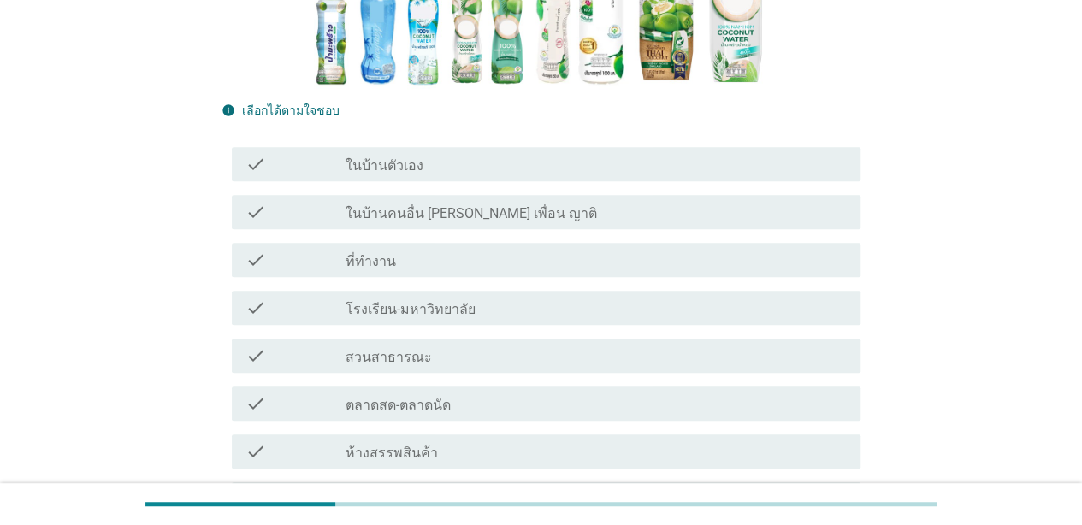
click at [492, 256] on div "check_box_outline_blank ที่ทำงาน" at bounding box center [596, 260] width 501 height 21
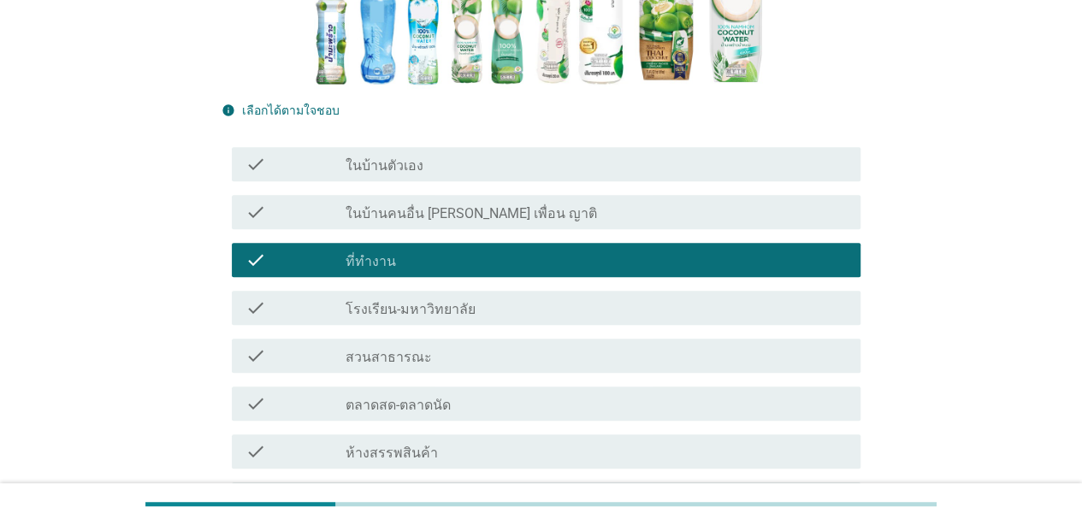
click at [473, 154] on div "check_box_outline_blank ในบ้านตัวเอง" at bounding box center [596, 164] width 501 height 21
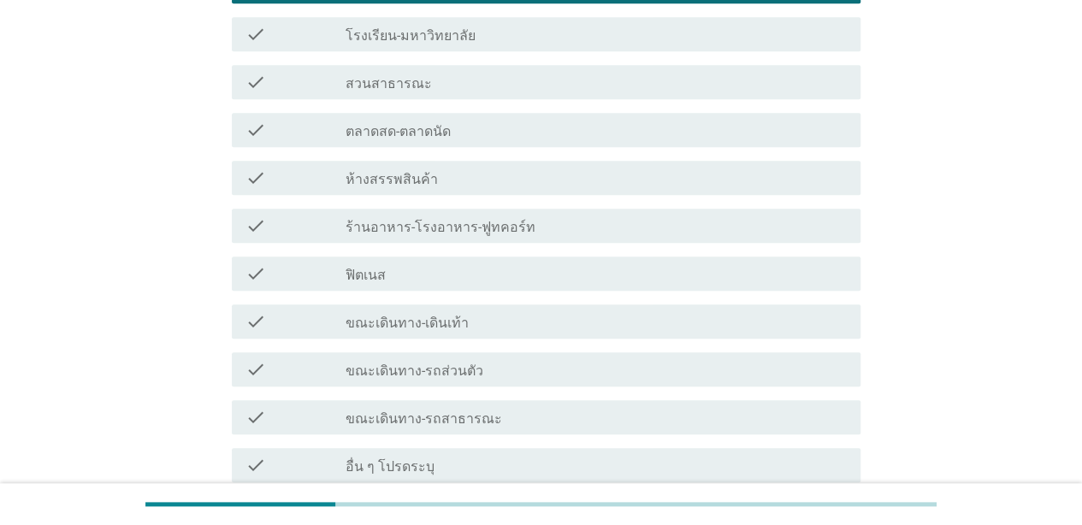
scroll to position [735, 0]
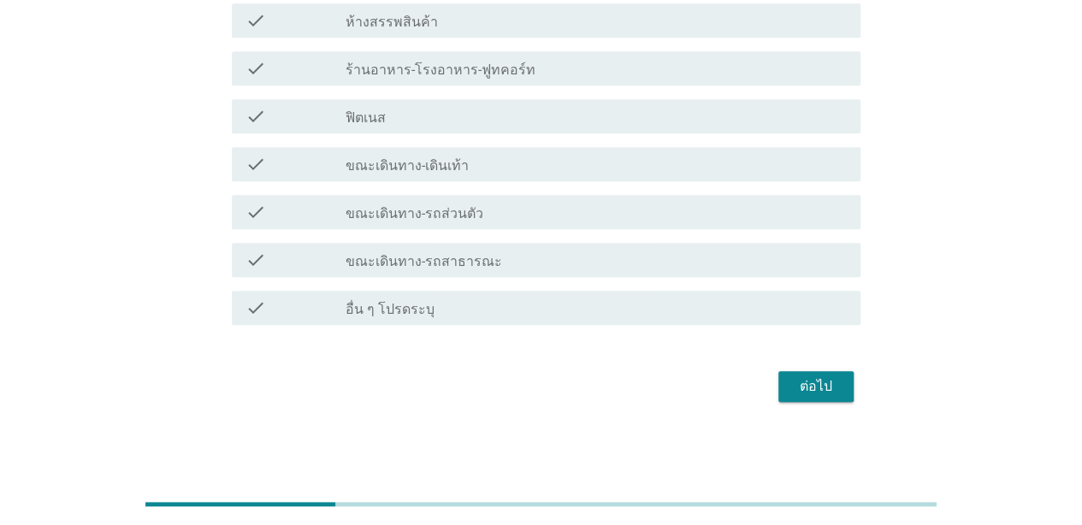
click at [788, 399] on button "ต่อไป" at bounding box center [815, 386] width 75 height 31
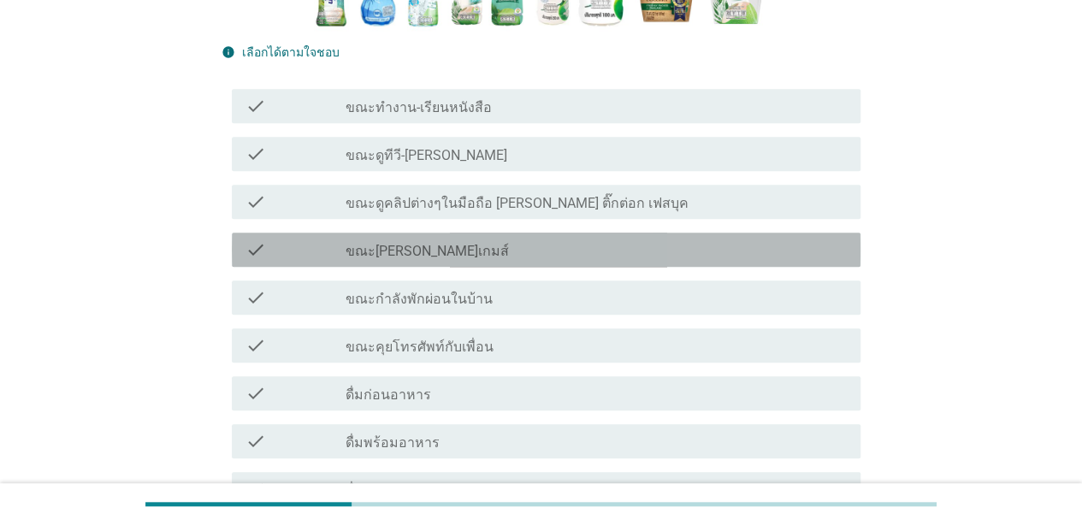
scroll to position [363, 0]
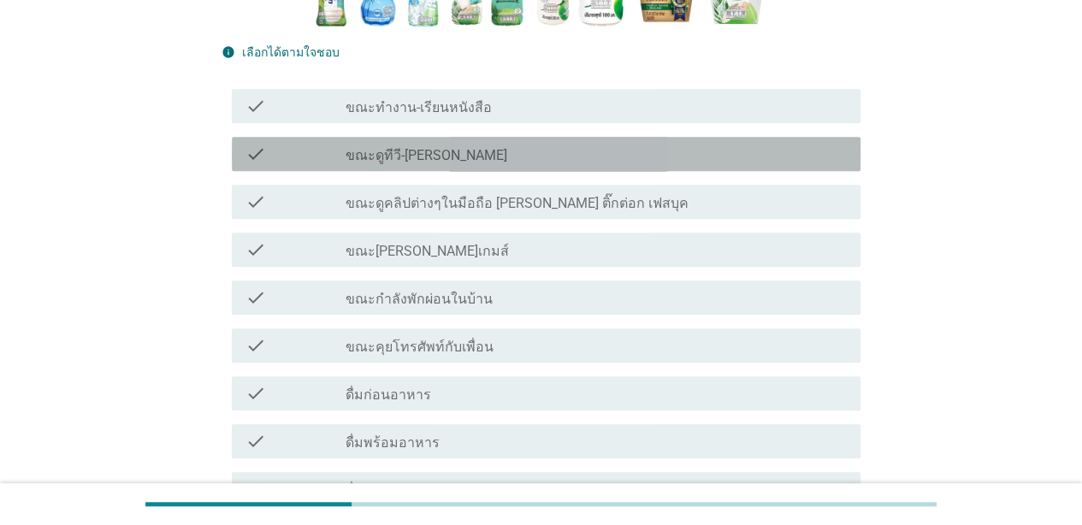
click at [490, 164] on div "check check_box_outline_blank ขณะดูทีวี-[PERSON_NAME]" at bounding box center [546, 154] width 629 height 34
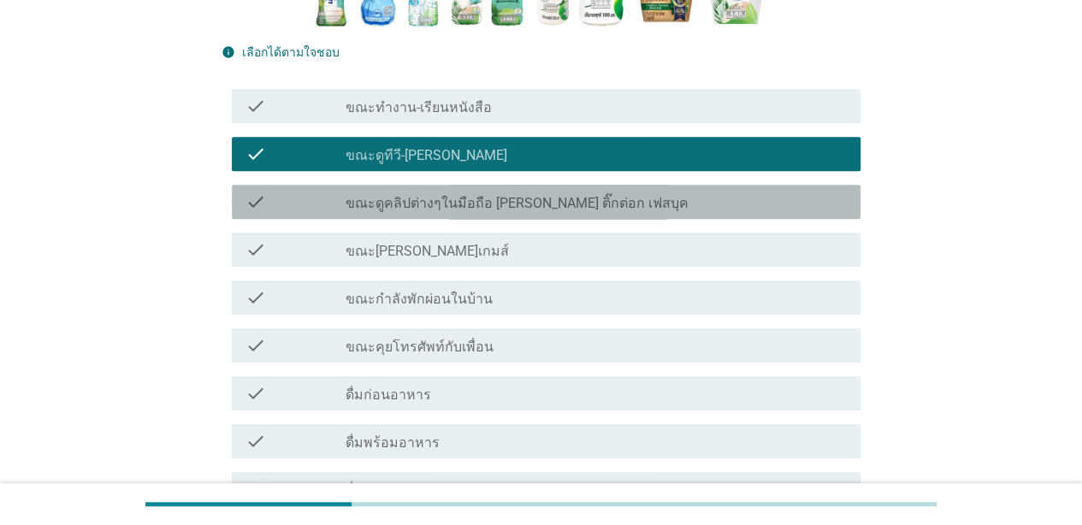
click at [511, 205] on label "ขณะดูคลิปต่างๆในมือถือ [PERSON_NAME] ติ๊กต่อก เฟสบุค" at bounding box center [517, 203] width 343 height 17
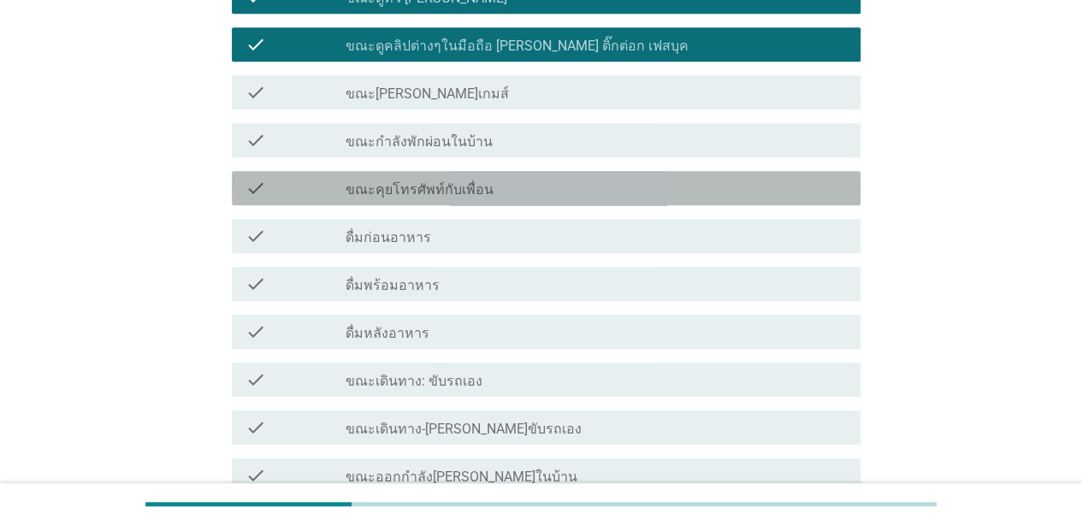
scroll to position [523, 0]
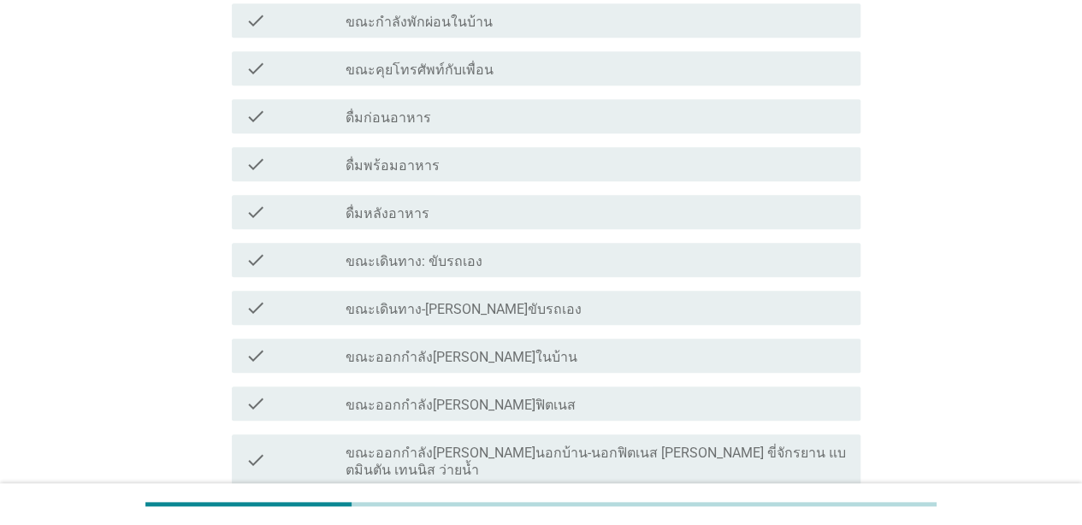
click at [501, 219] on div "check_box_outline_blank ดื่มหลังอาหาร" at bounding box center [596, 212] width 501 height 21
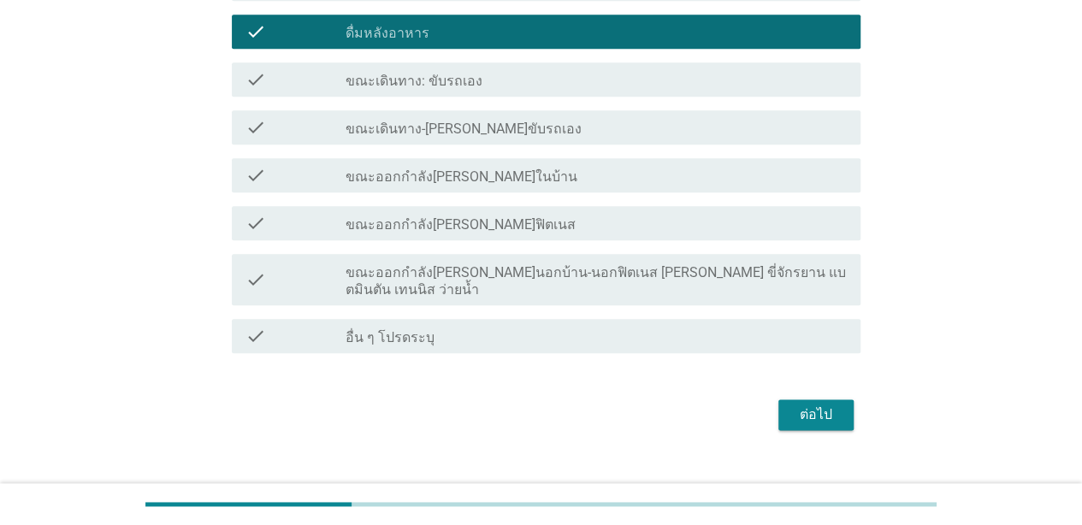
scroll to position [831, 0]
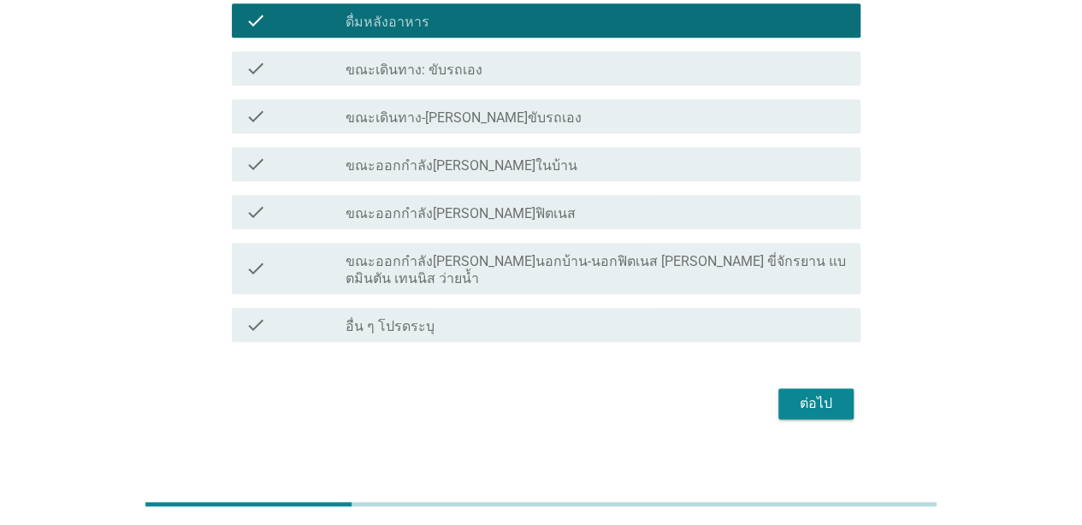
click at [787, 394] on button "ต่อไป" at bounding box center [815, 403] width 75 height 31
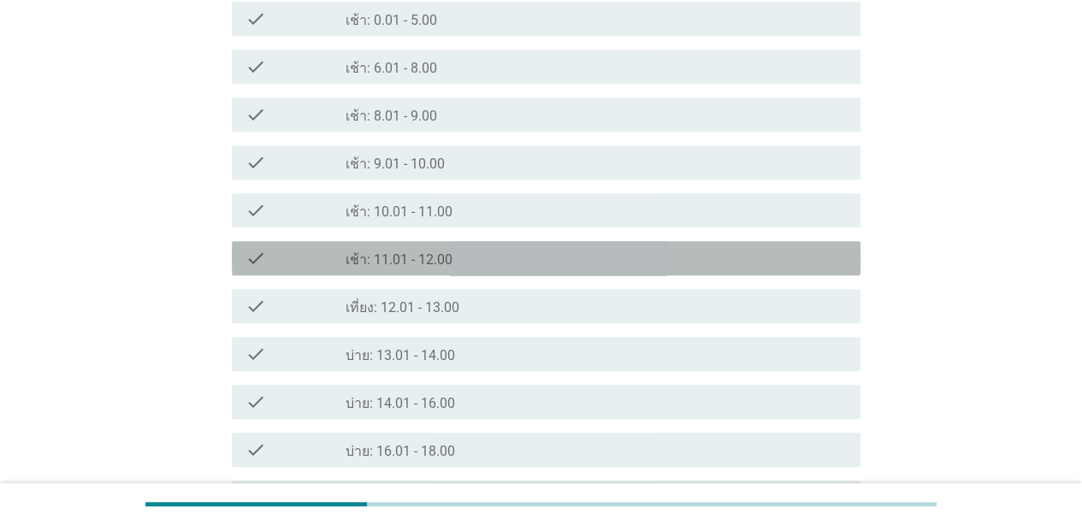
scroll to position [554, 0]
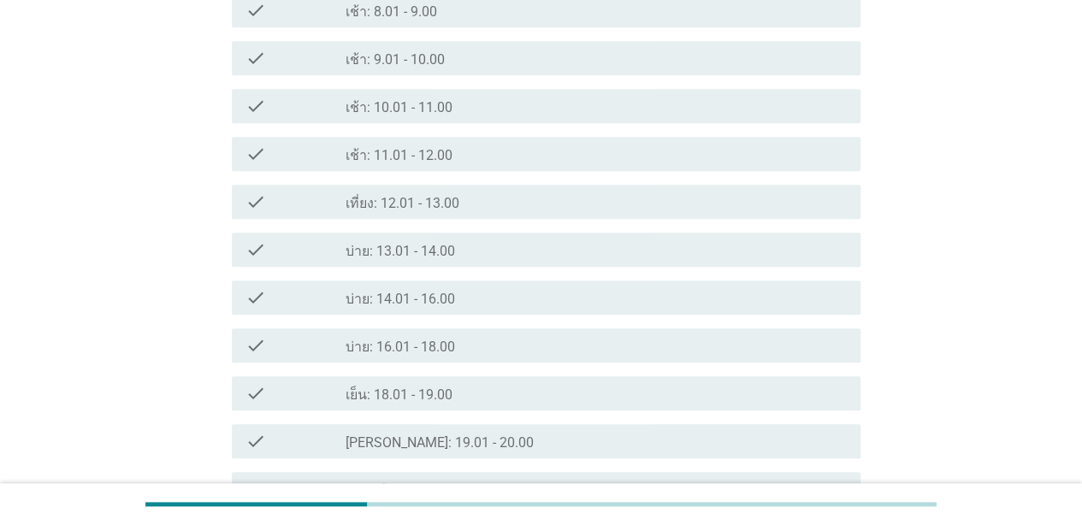
click at [474, 295] on div "check_box_outline_blank บ่าย: 14.01 - 16.00" at bounding box center [596, 297] width 501 height 21
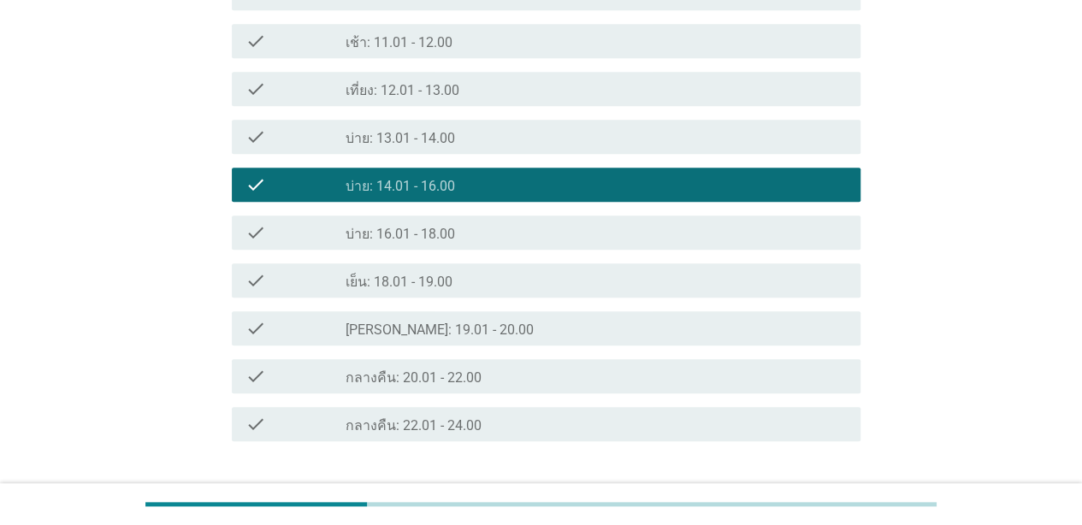
scroll to position [783, 0]
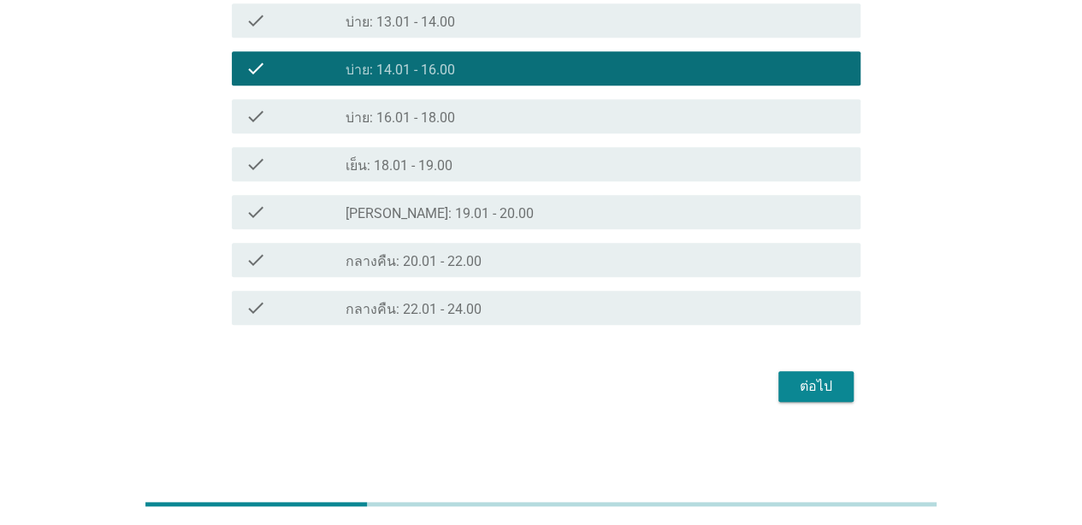
click at [794, 386] on div "ต่อไป" at bounding box center [816, 386] width 48 height 21
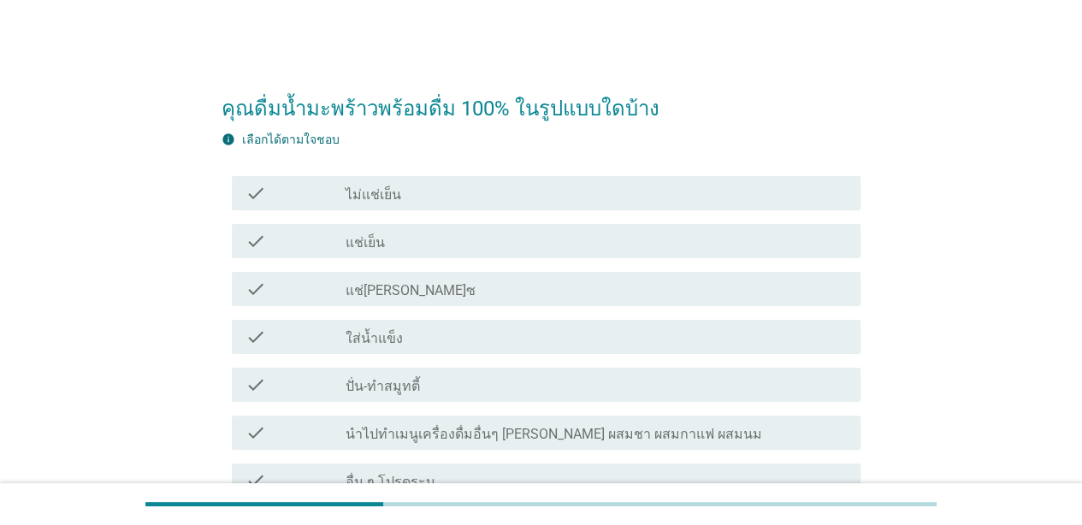
click at [464, 241] on div "check_box_outline_blank แช่เย็น" at bounding box center [596, 241] width 501 height 21
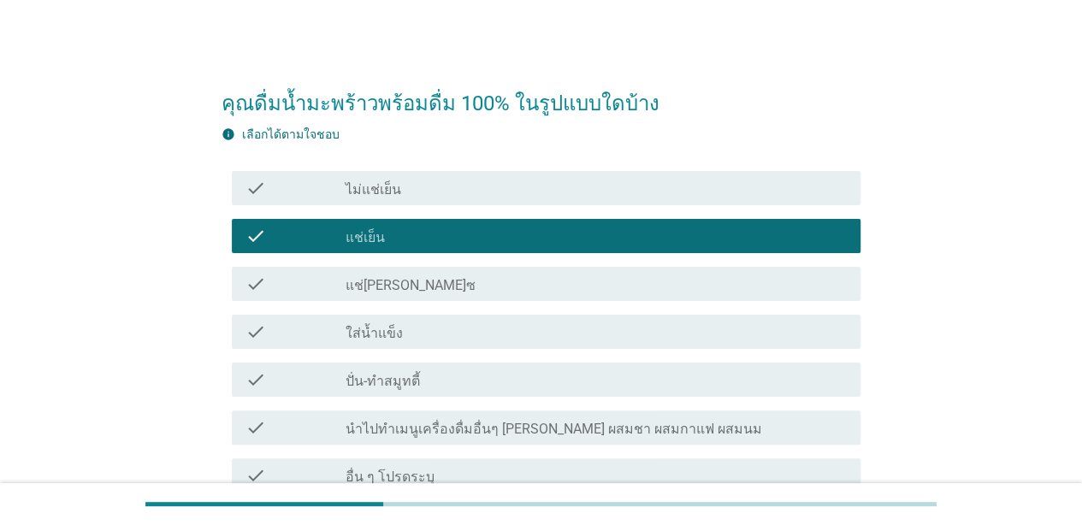
scroll to position [172, 0]
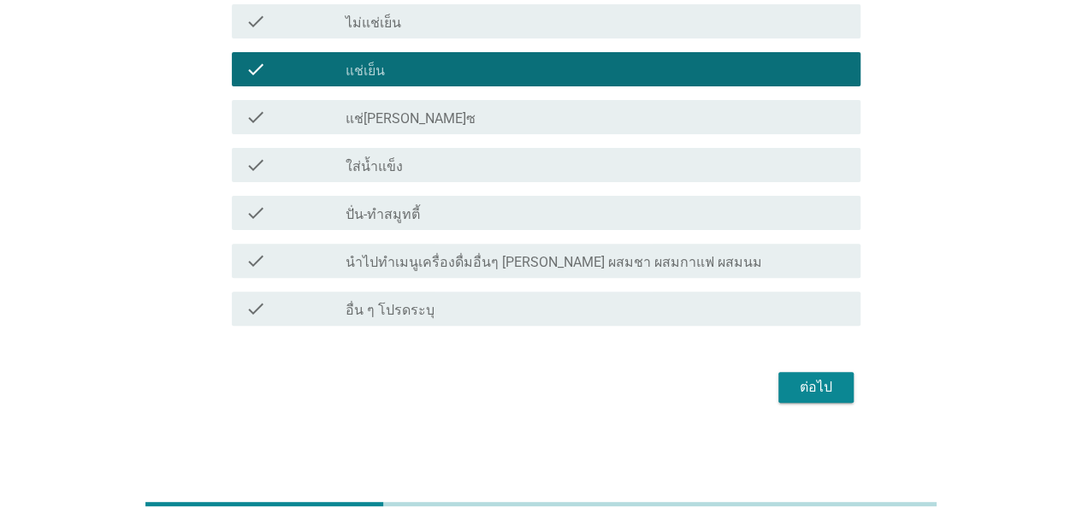
click at [795, 381] on div "ต่อไป" at bounding box center [816, 387] width 48 height 21
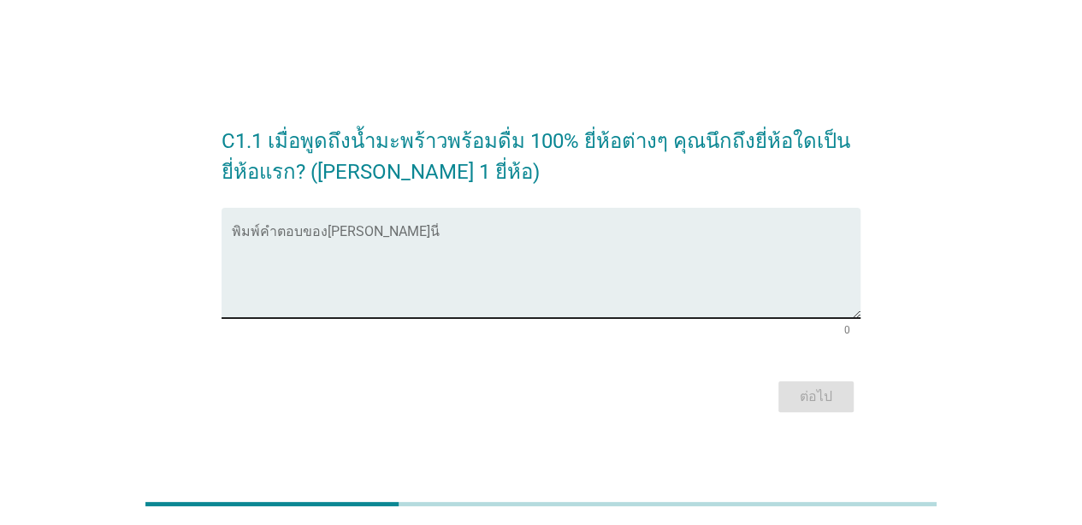
click at [550, 251] on textarea "พิมพ์คำตอบของคุณ ที่นี่" at bounding box center [546, 273] width 629 height 90
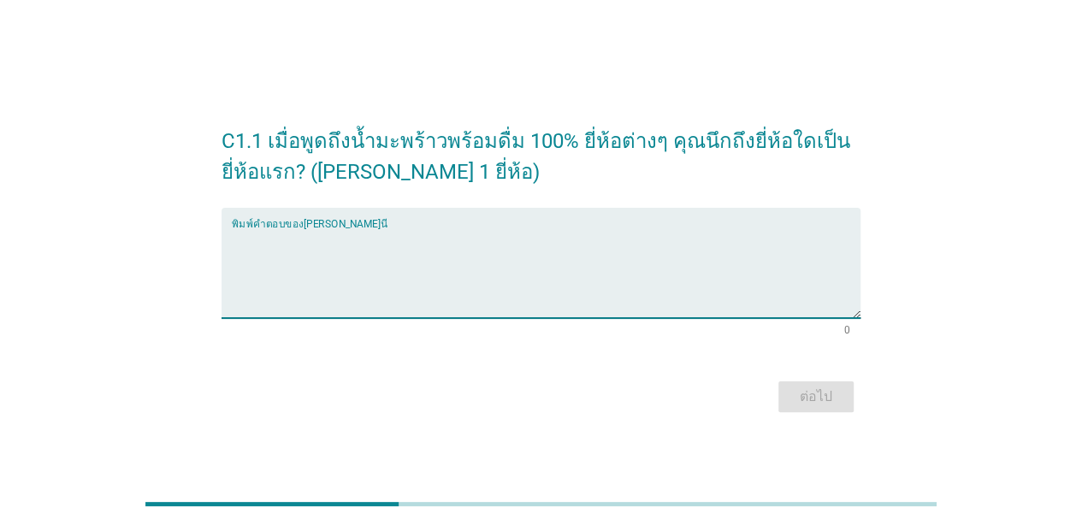
type textarea "F"
type textarea "Cocomax"
click at [811, 394] on div "ต่อไป" at bounding box center [816, 397] width 48 height 21
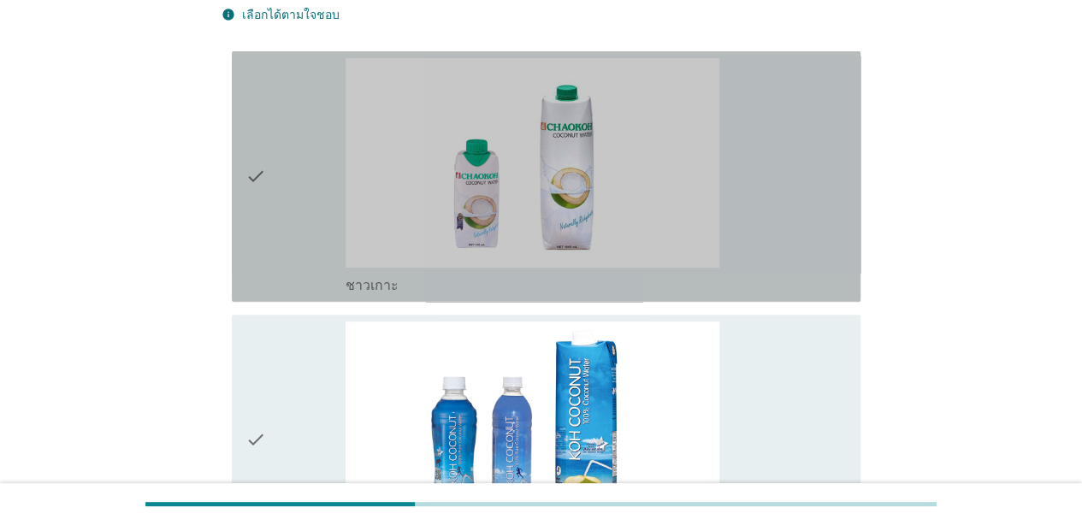
scroll to position [127, 0]
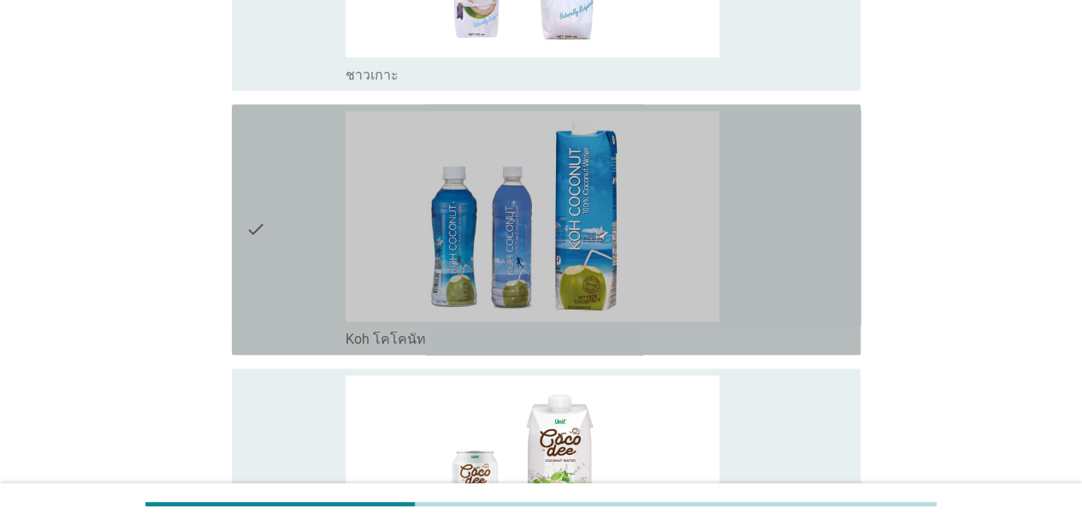
click at [285, 317] on div "check" at bounding box center [295, 229] width 100 height 237
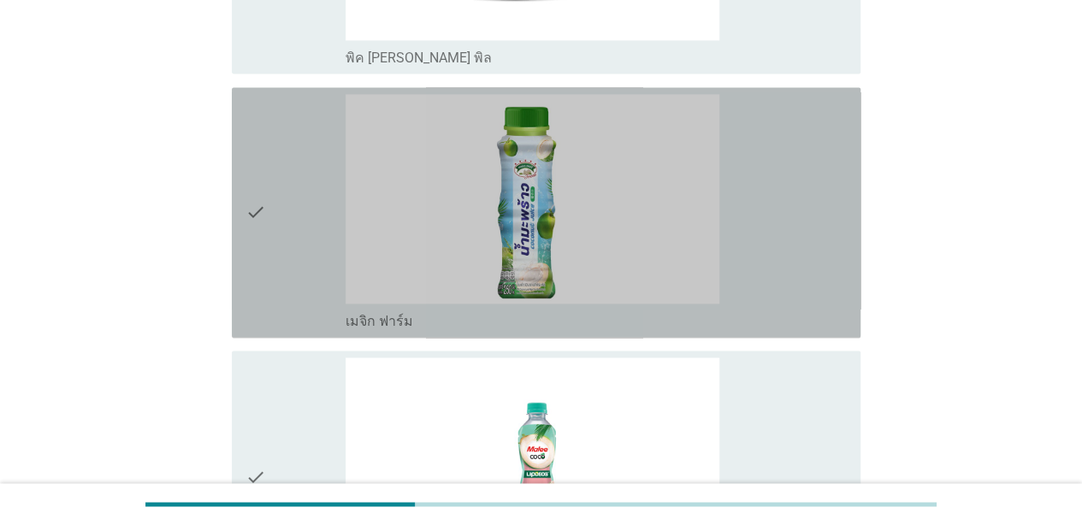
click at [281, 279] on div "check" at bounding box center [295, 212] width 100 height 237
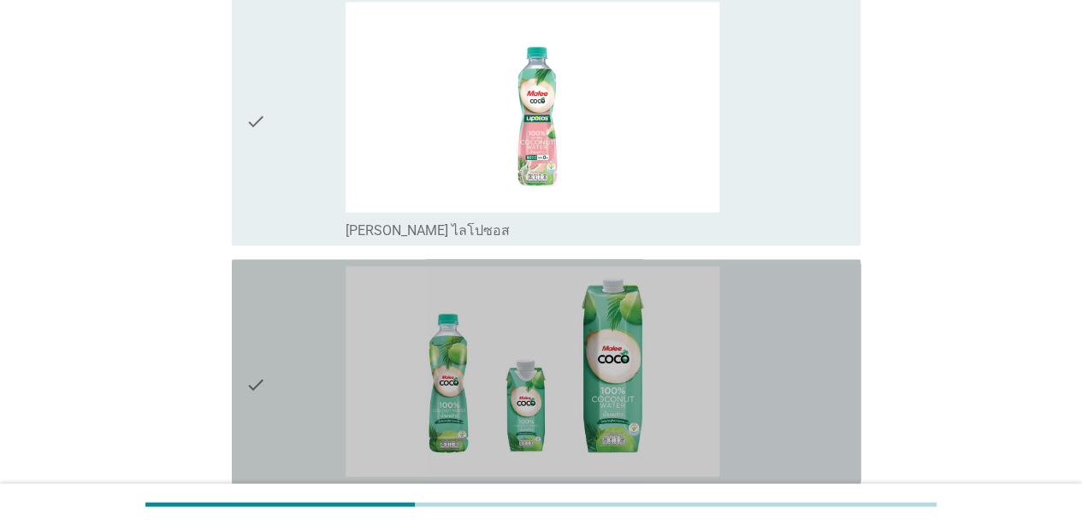
scroll to position [1500, 0]
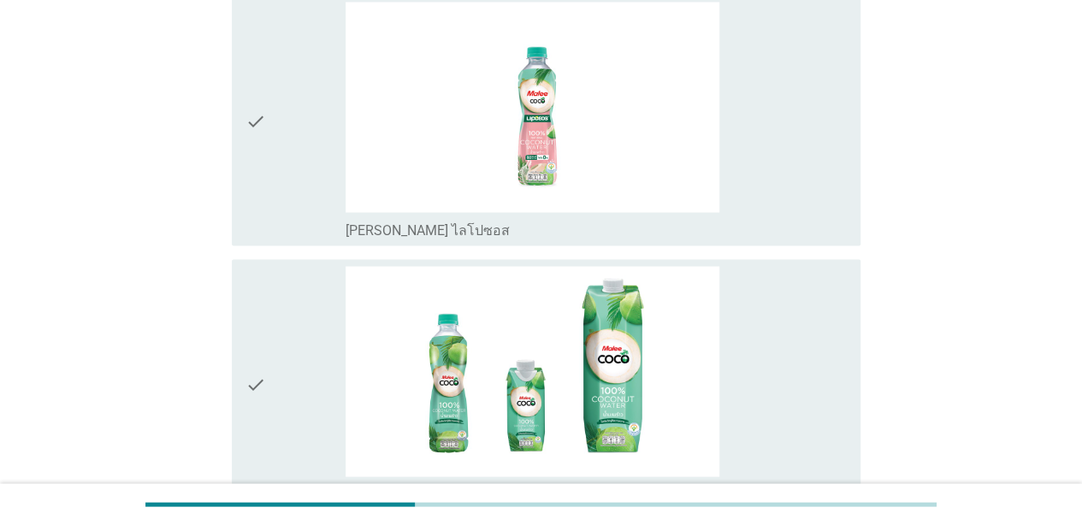
click at [275, 223] on div "check" at bounding box center [295, 120] width 100 height 237
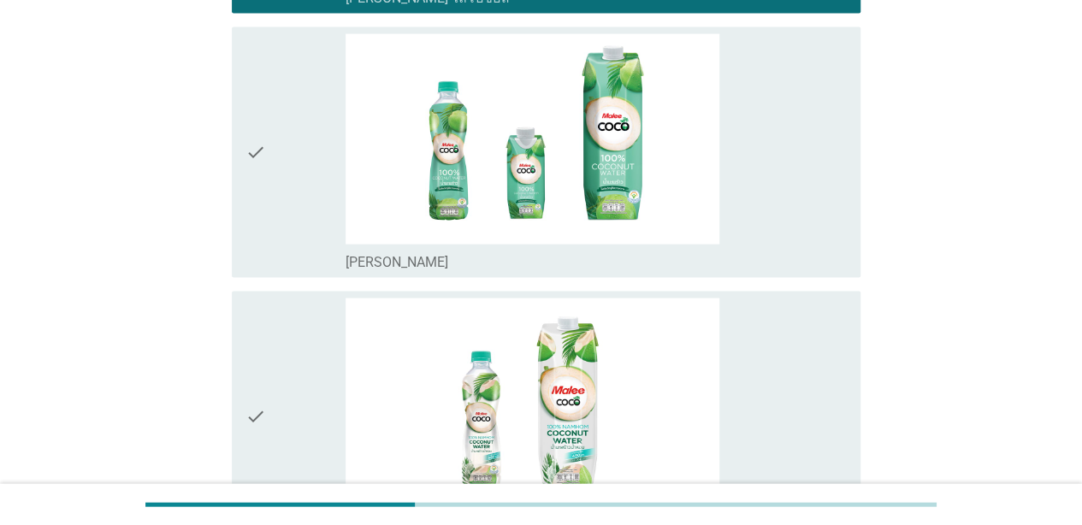
click at [282, 221] on div "check" at bounding box center [295, 152] width 100 height 237
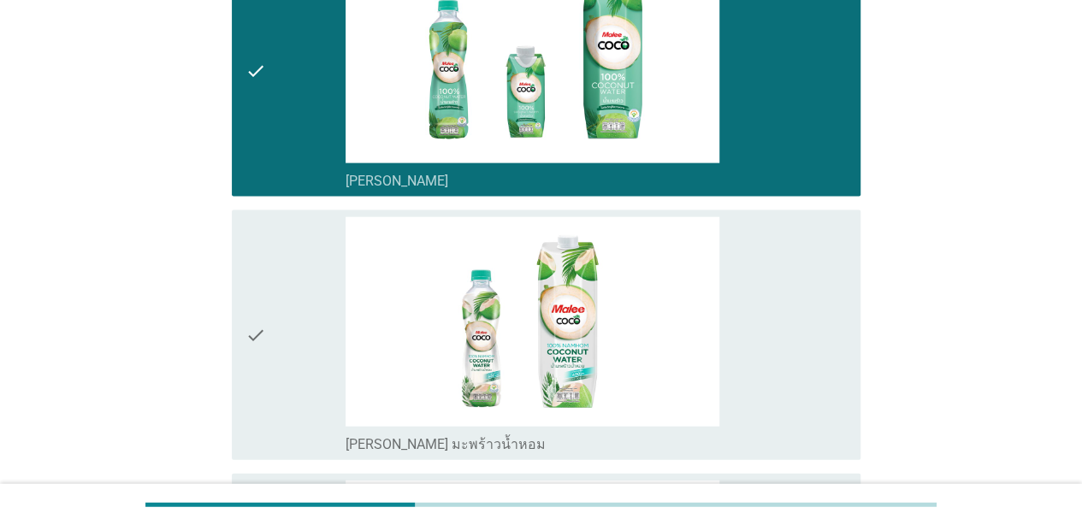
scroll to position [1949, 0]
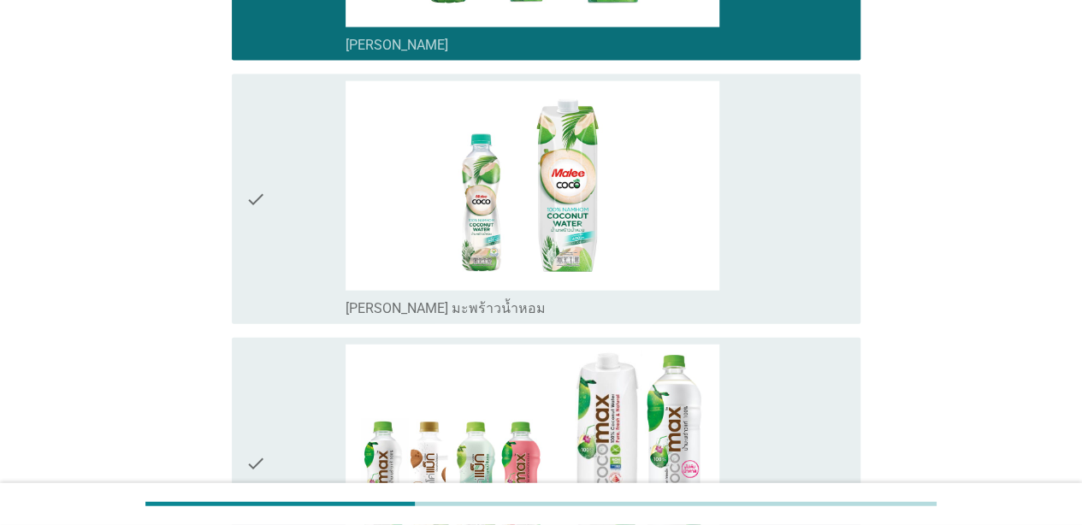
click at [281, 298] on div "check" at bounding box center [295, 199] width 100 height 237
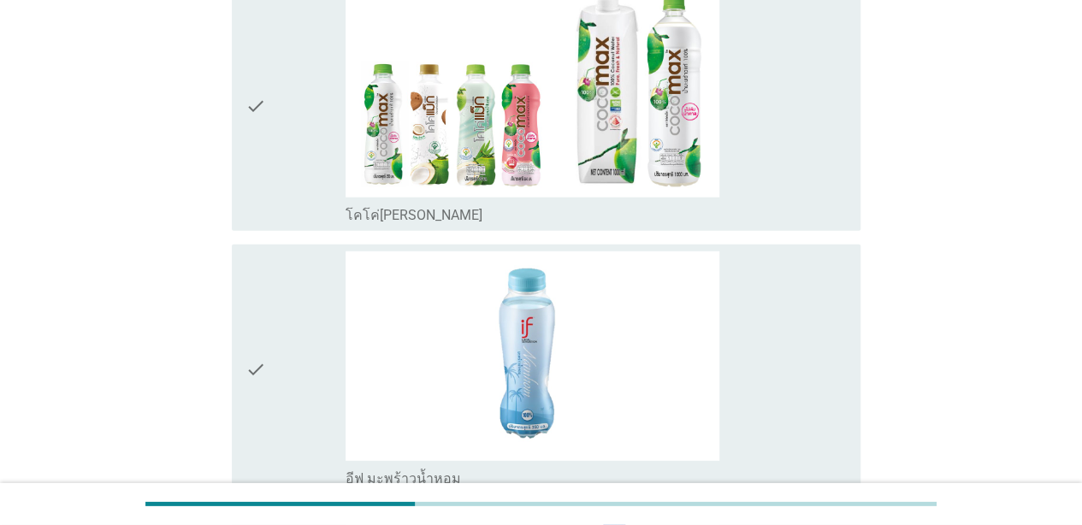
click at [285, 227] on div "check check_box_outline_blank โคโค่[PERSON_NAME]" at bounding box center [546, 105] width 629 height 251
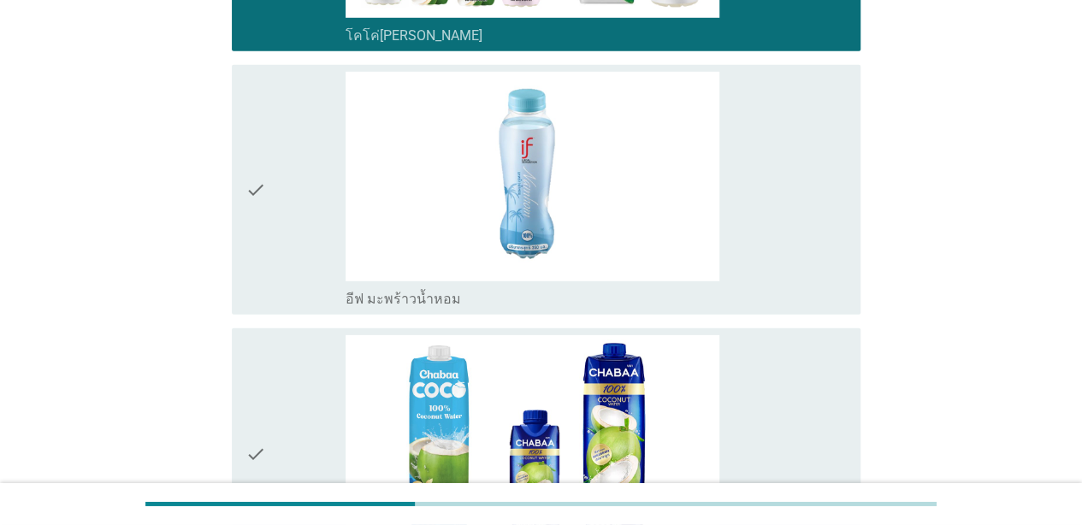
click at [281, 264] on div "check" at bounding box center [295, 190] width 100 height 237
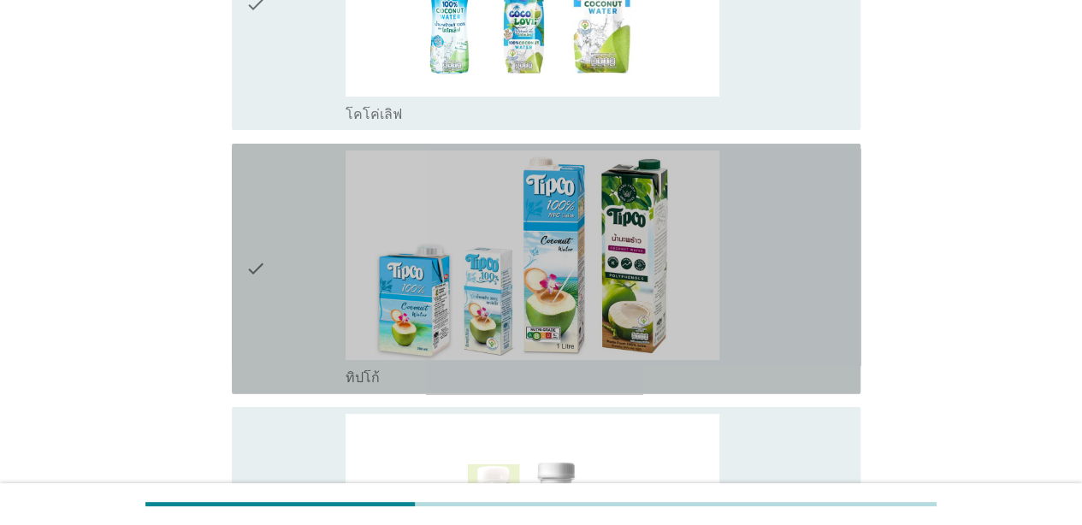
scroll to position [3296, 0]
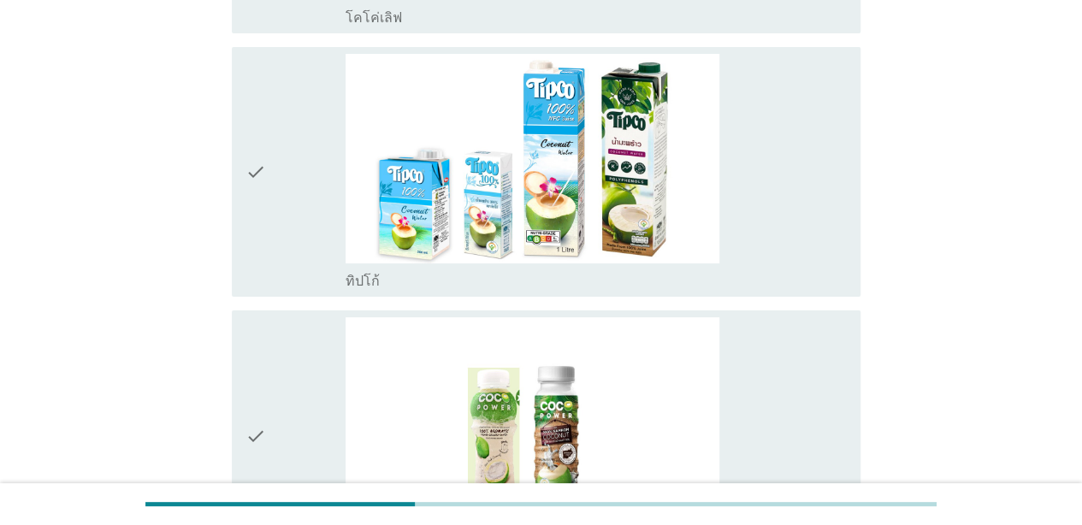
click at [322, 227] on div "check" at bounding box center [295, 172] width 100 height 237
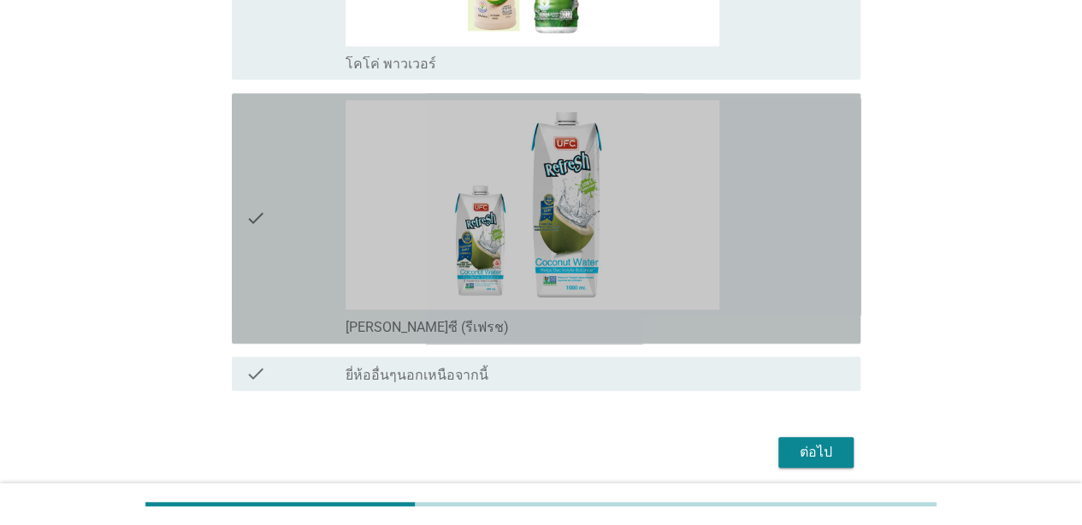
scroll to position [3828, 0]
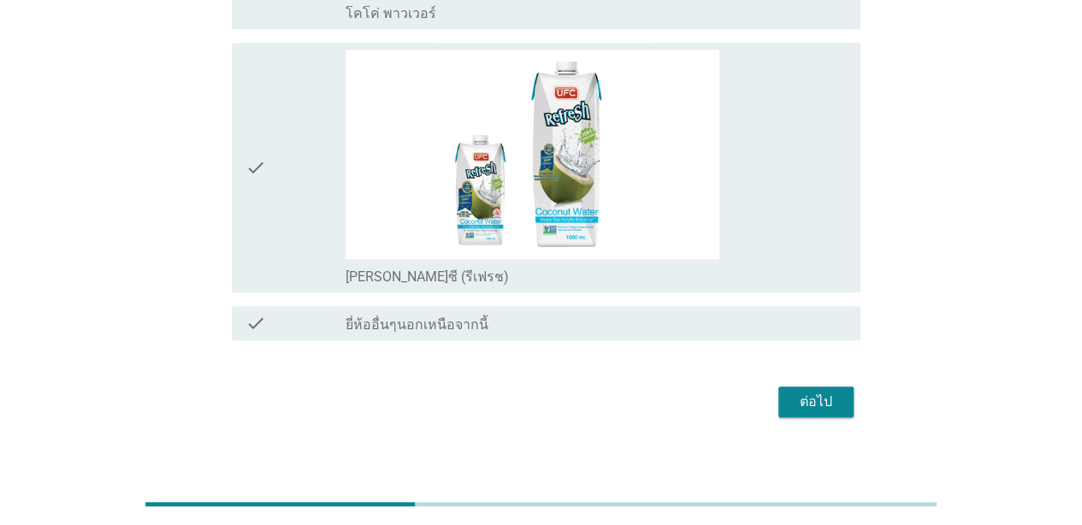
click at [282, 239] on div "check" at bounding box center [295, 168] width 100 height 237
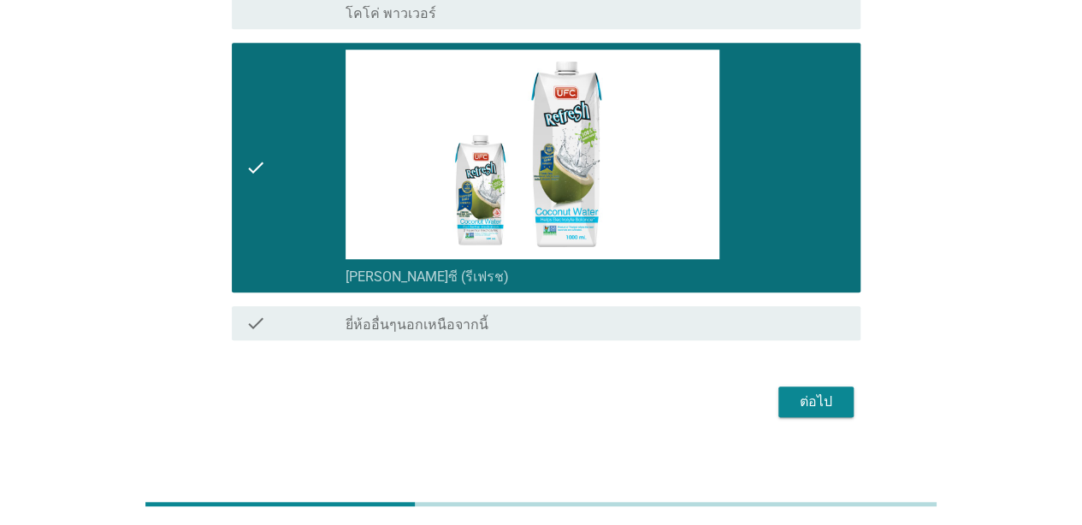
click at [750, 277] on div "check_box_outline_blank [PERSON_NAME]ซี (รีเฟรช)" at bounding box center [596, 275] width 501 height 21
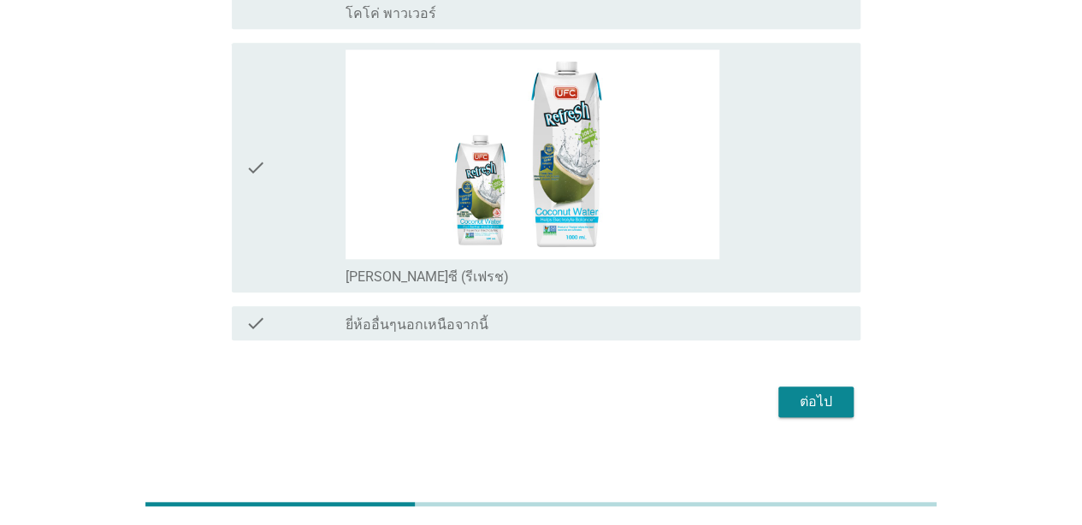
click at [812, 399] on div "ต่อไป" at bounding box center [816, 402] width 48 height 21
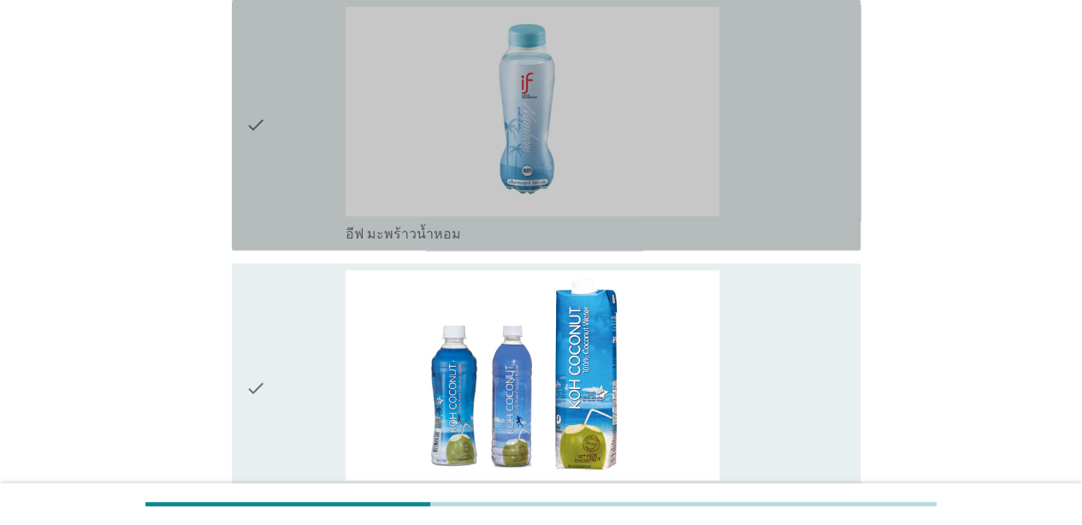
scroll to position [212, 0]
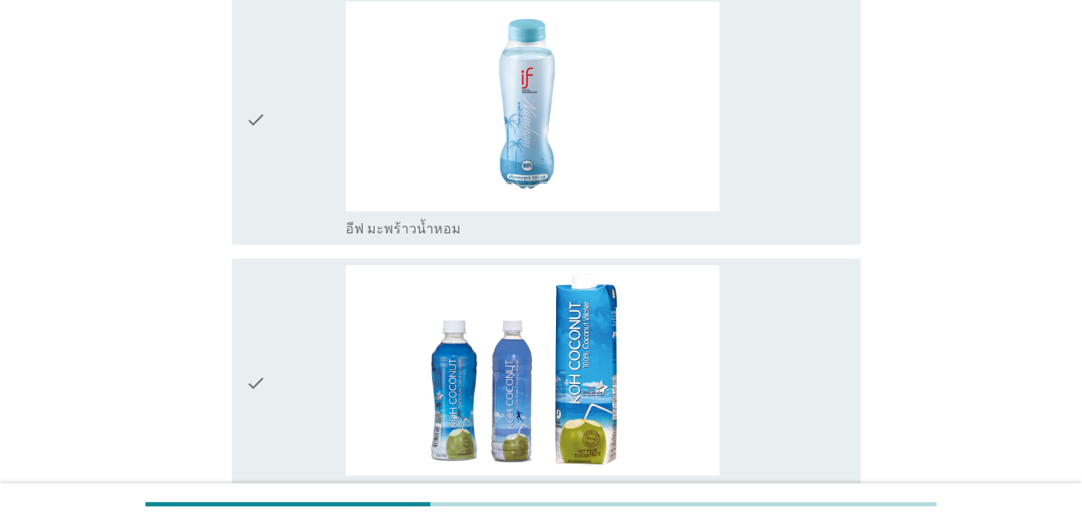
click at [301, 179] on div "check" at bounding box center [295, 120] width 100 height 237
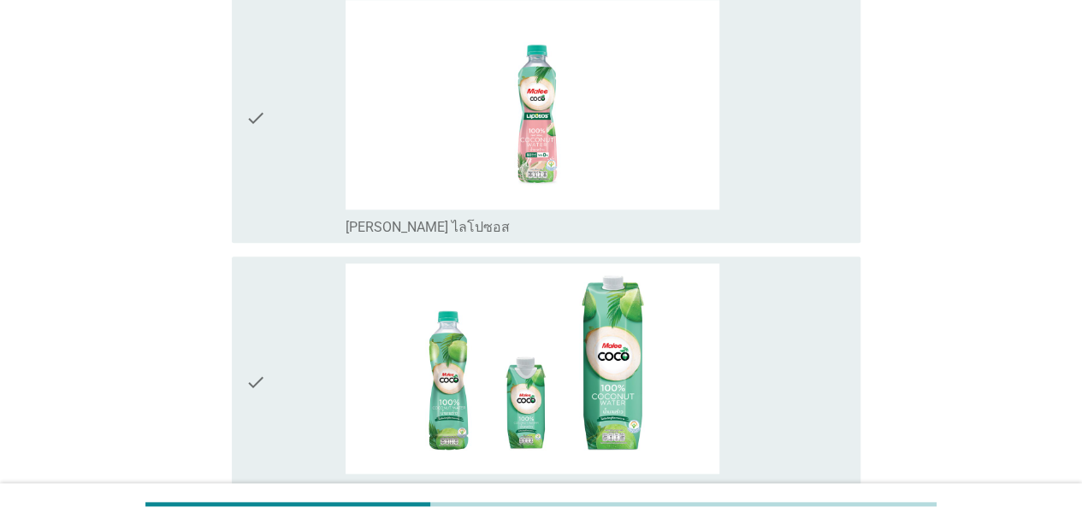
scroll to position [741, 0]
click at [279, 198] on div "check" at bounding box center [295, 119] width 100 height 237
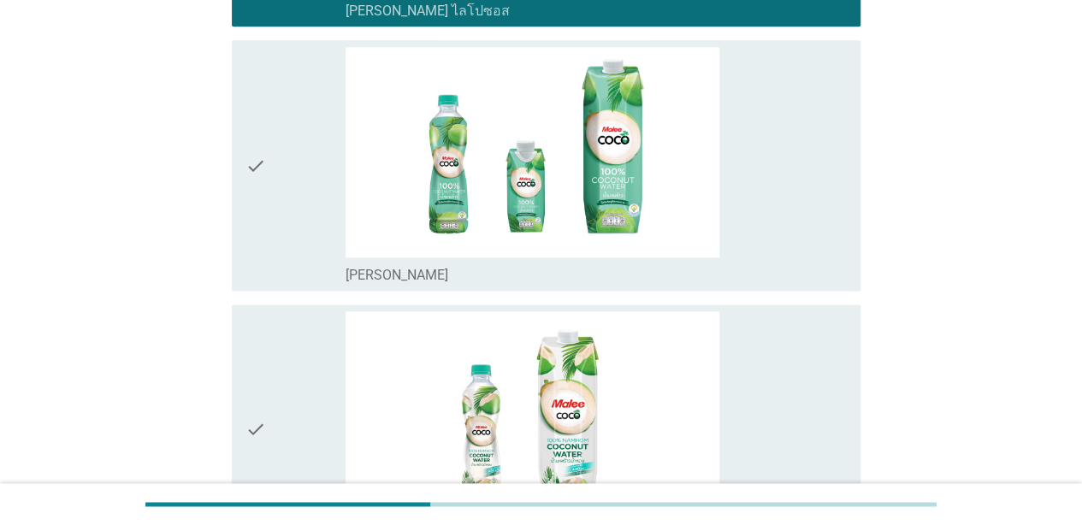
click at [287, 227] on div "check" at bounding box center [295, 165] width 100 height 237
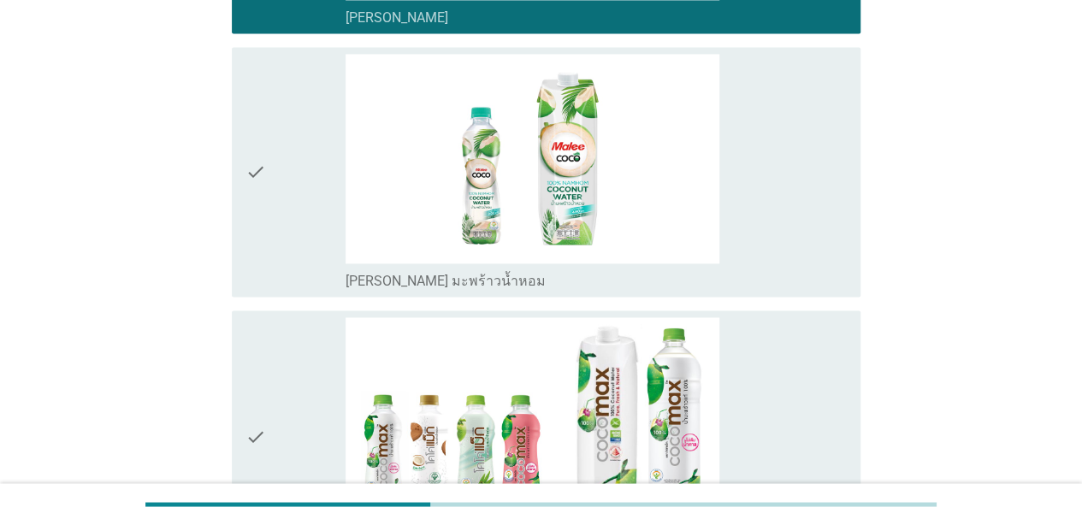
click at [294, 235] on div "check" at bounding box center [295, 172] width 100 height 237
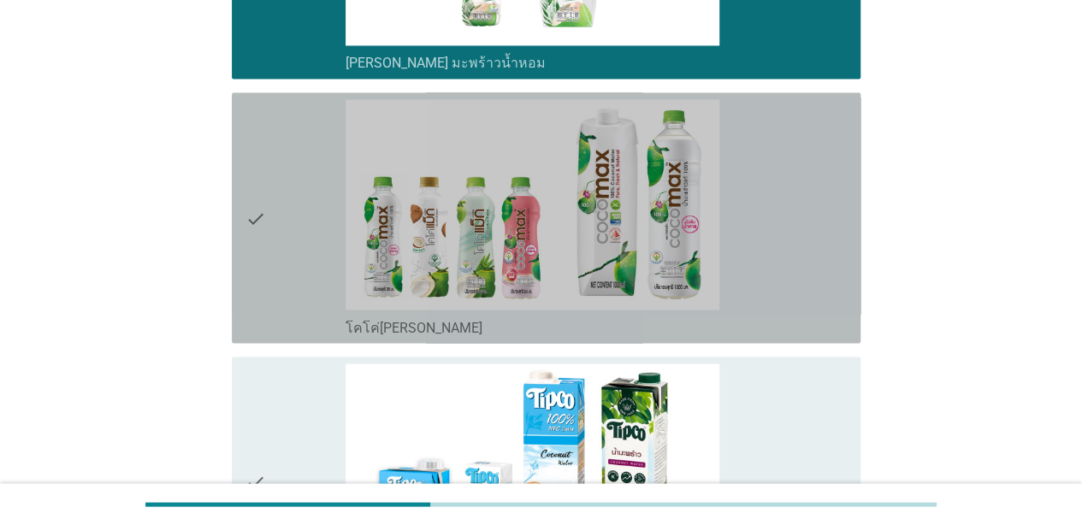
click at [286, 272] on div "check" at bounding box center [295, 217] width 100 height 237
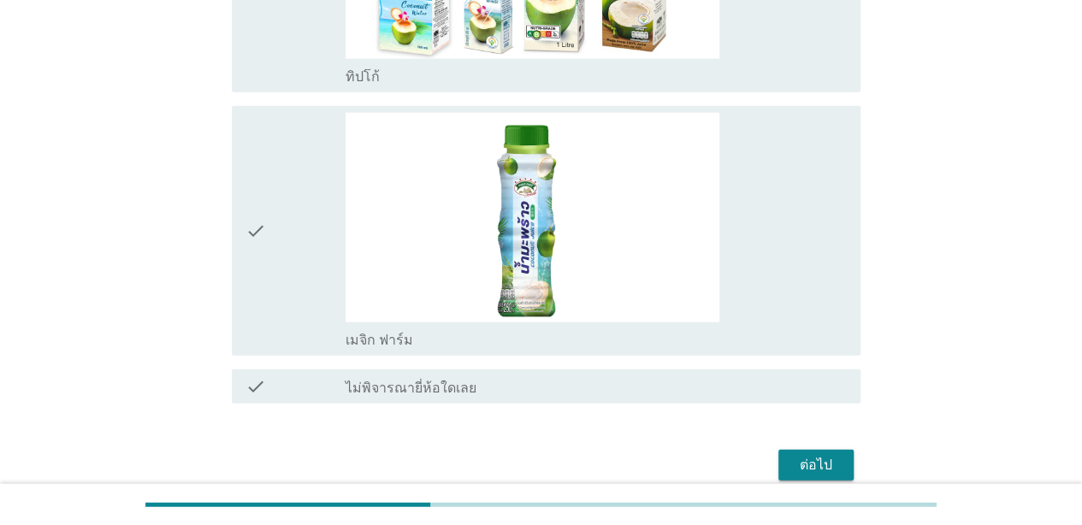
scroll to position [2024, 0]
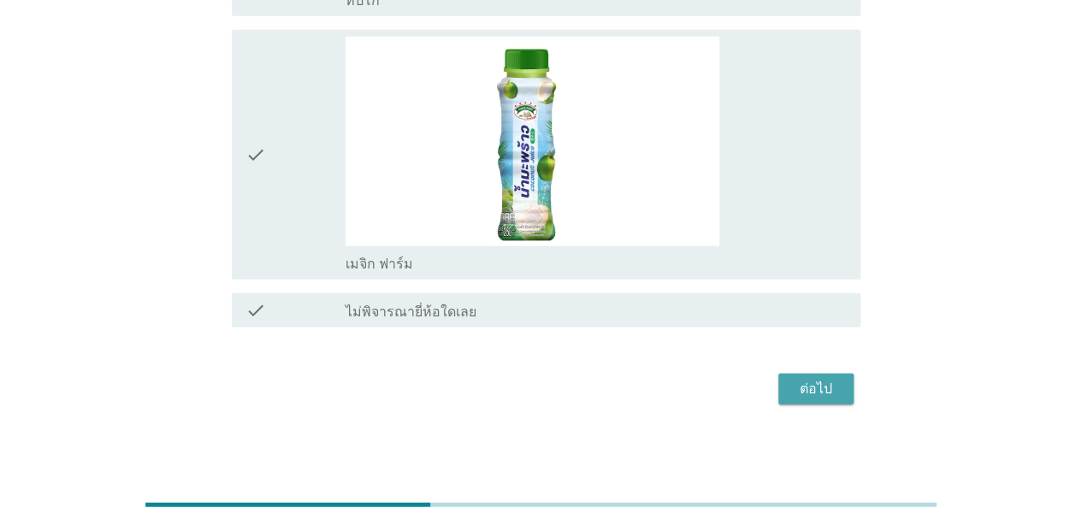
click at [827, 391] on div "ต่อไป" at bounding box center [816, 389] width 48 height 21
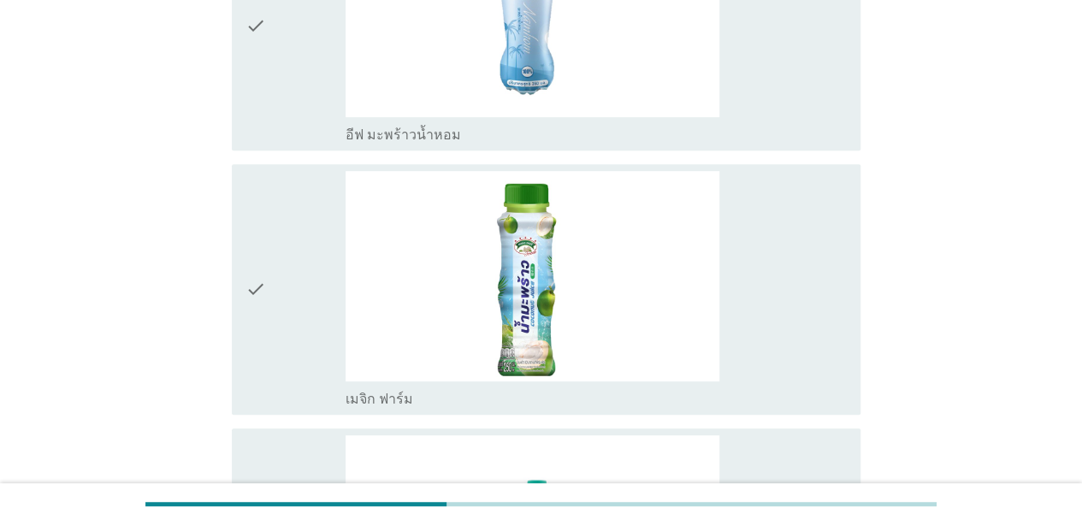
scroll to position [292, 0]
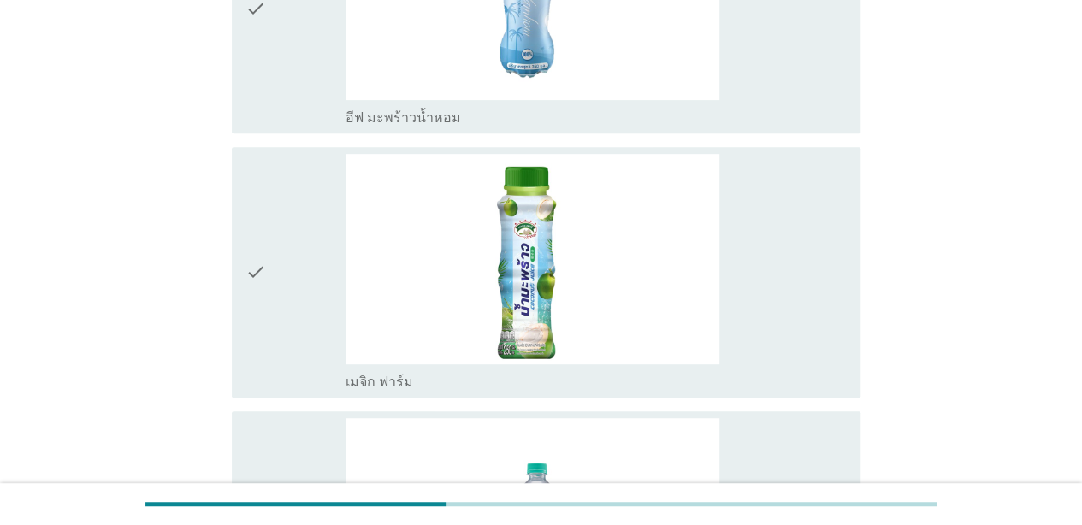
click at [284, 113] on div "check" at bounding box center [295, 9] width 100 height 237
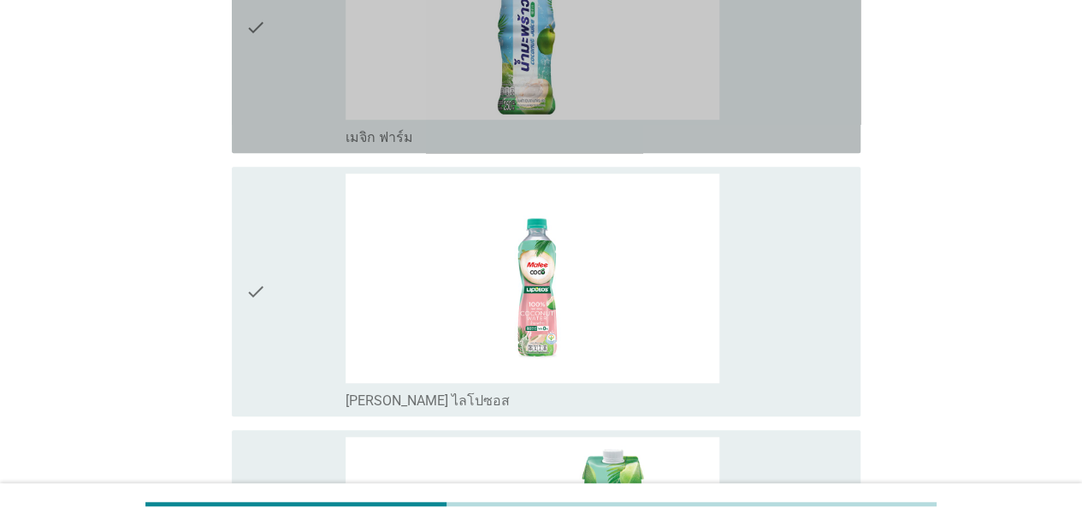
click at [291, 116] on div "check" at bounding box center [295, 27] width 100 height 237
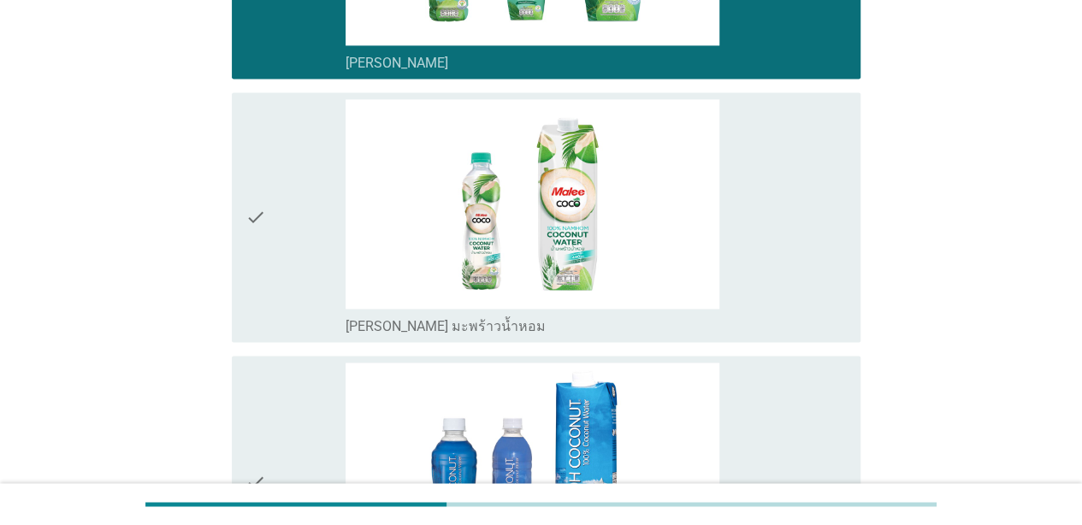
click at [307, 274] on div "check" at bounding box center [295, 217] width 100 height 237
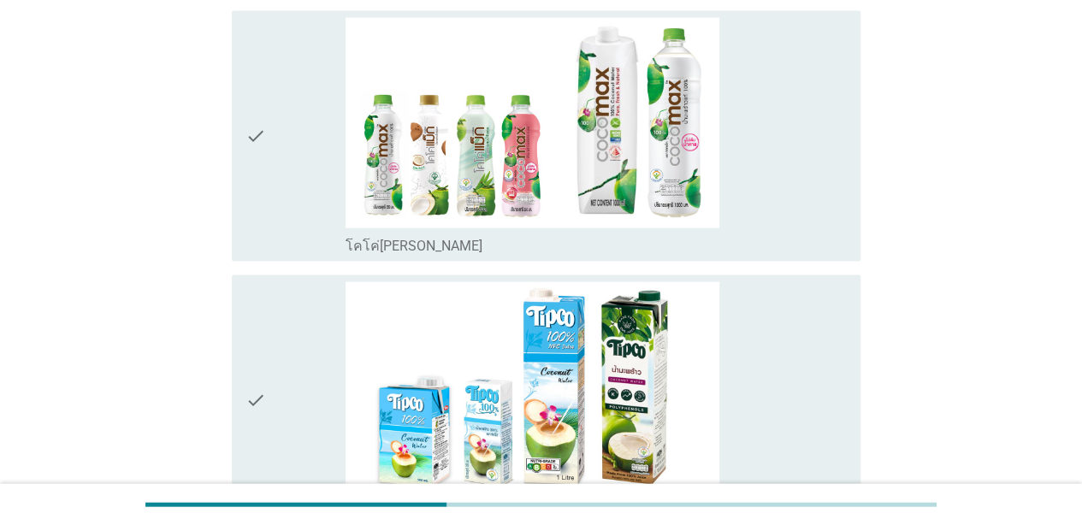
click at [301, 192] on div "check" at bounding box center [295, 136] width 100 height 237
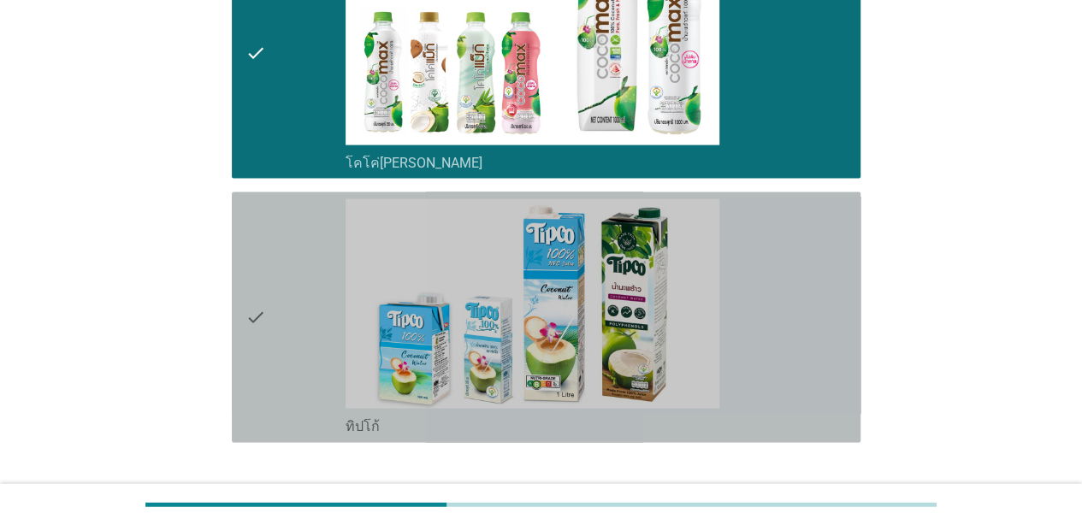
scroll to position [1946, 0]
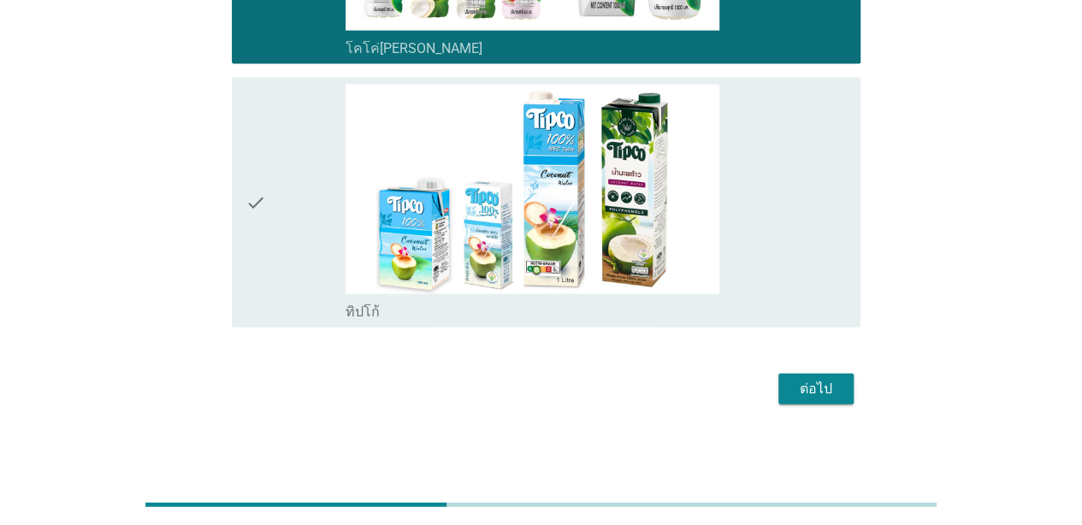
click at [842, 395] on button "ต่อไป" at bounding box center [815, 389] width 75 height 31
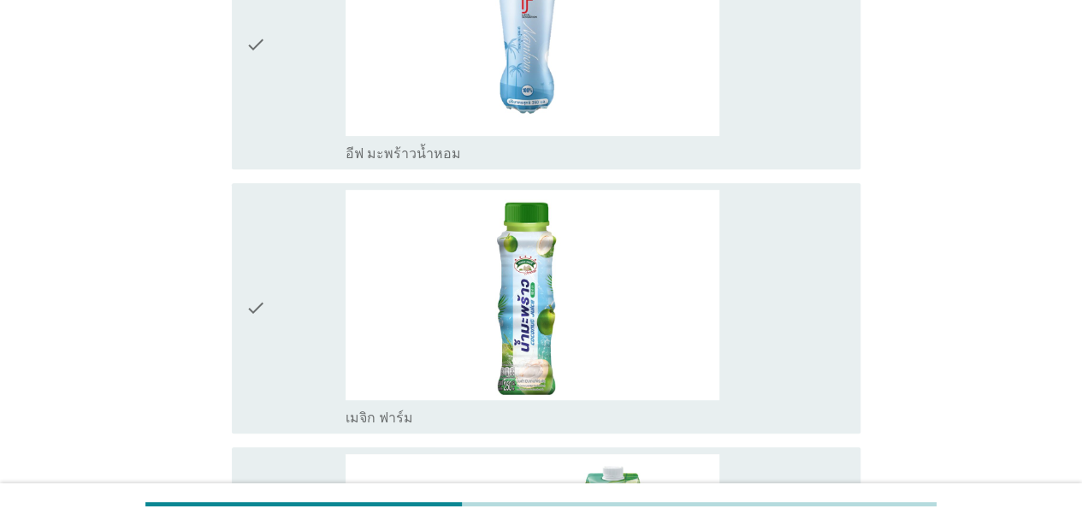
click at [270, 111] on div "check" at bounding box center [295, 44] width 100 height 237
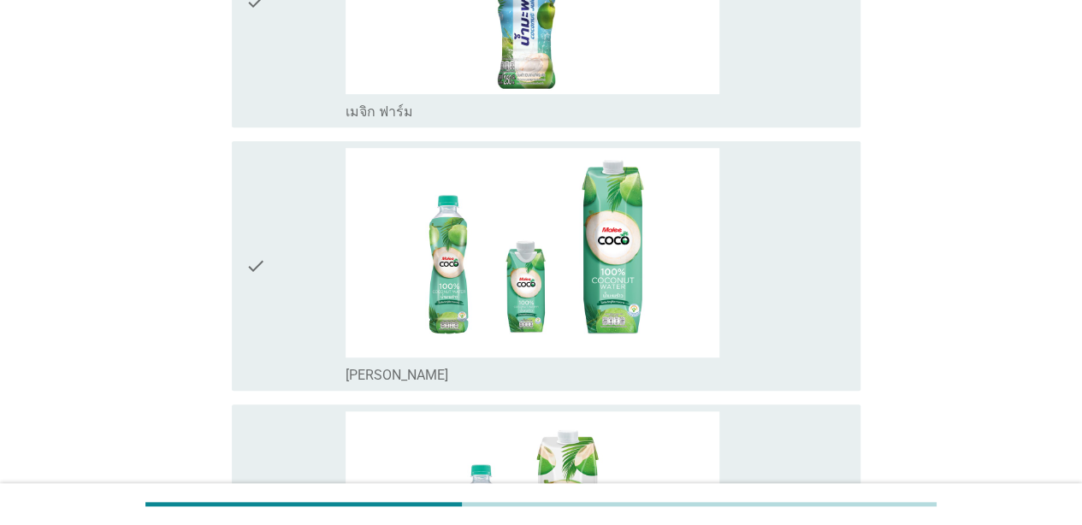
click at [315, 315] on div "check" at bounding box center [295, 266] width 100 height 237
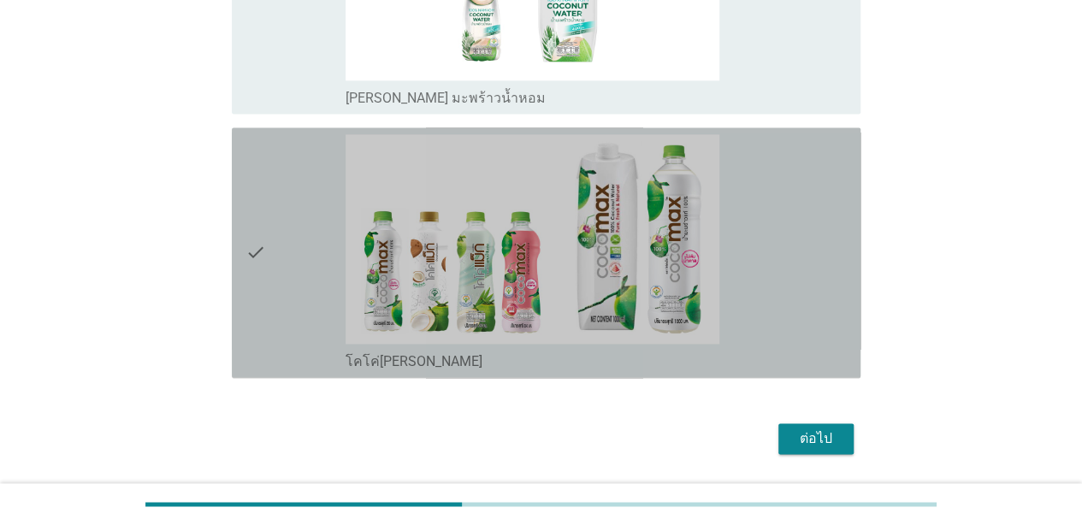
scroll to position [1117, 0]
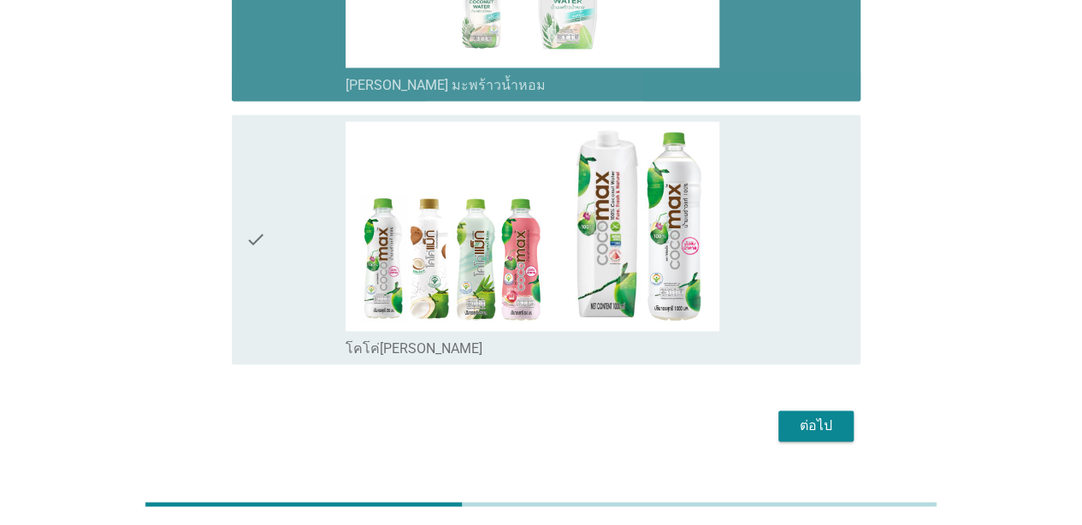
click at [308, 289] on div "check" at bounding box center [295, 239] width 100 height 237
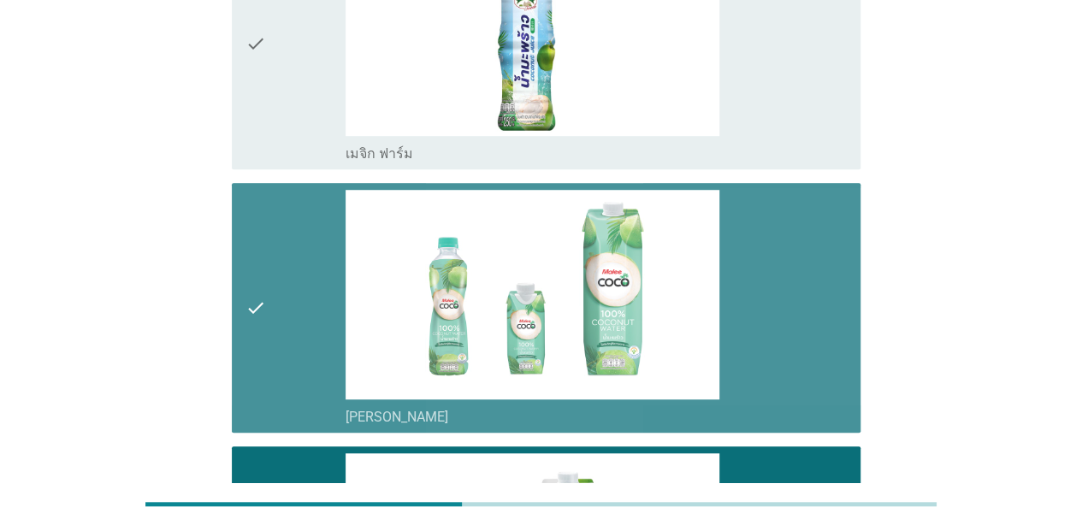
scroll to position [520, 0]
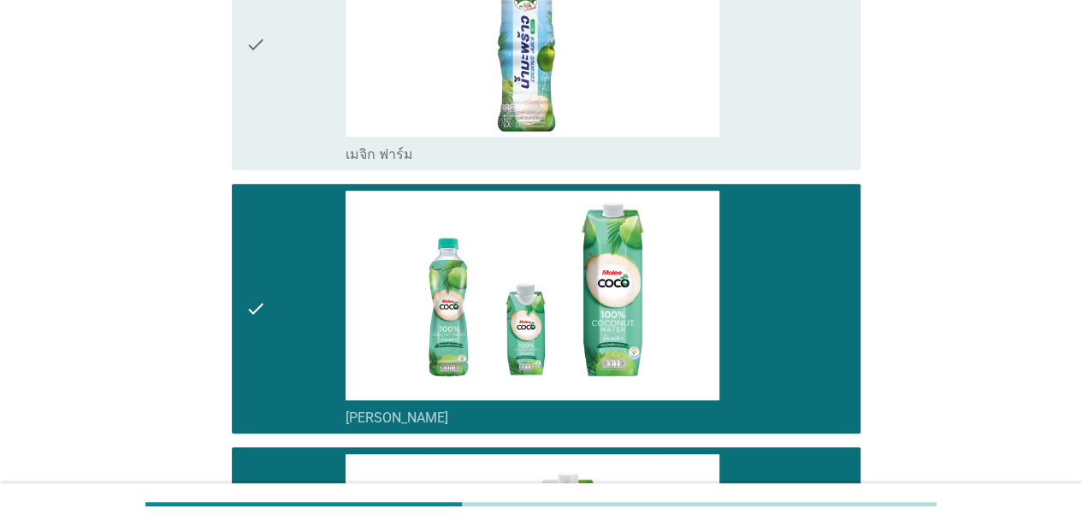
click at [538, 121] on img at bounding box center [533, 31] width 374 height 210
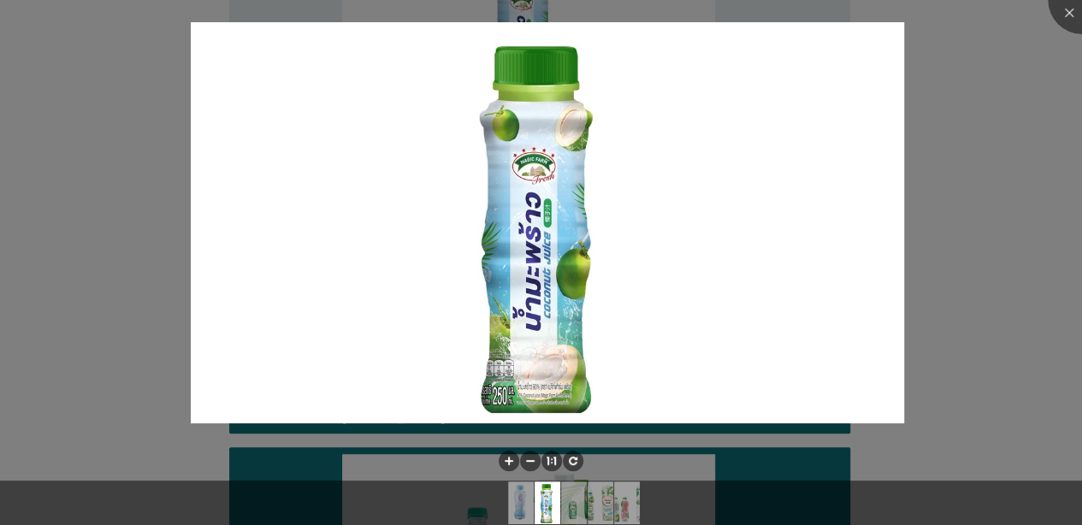
click at [848, 3] on div at bounding box center [1082, 0] width 68 height 68
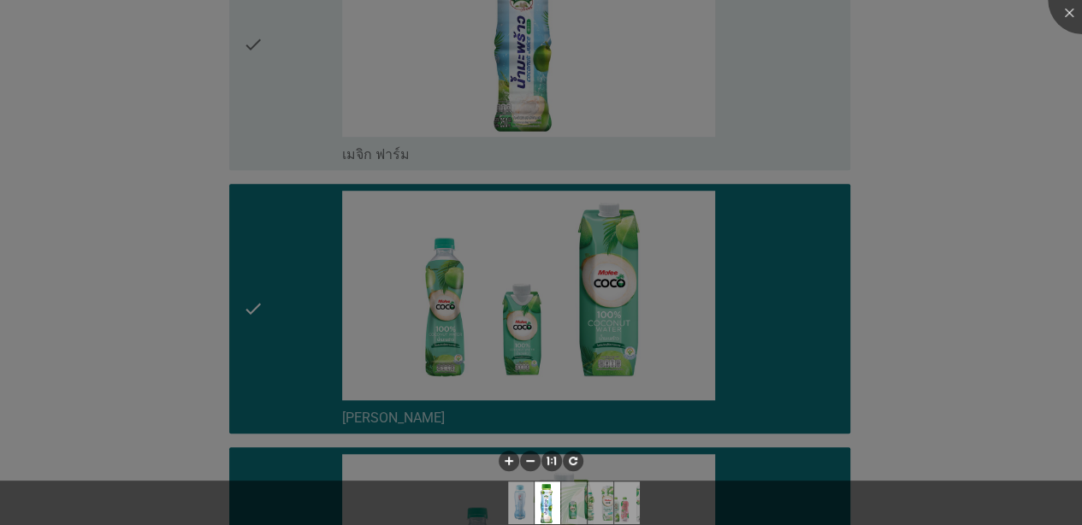
click at [812, 84] on div at bounding box center [541, 262] width 1082 height 525
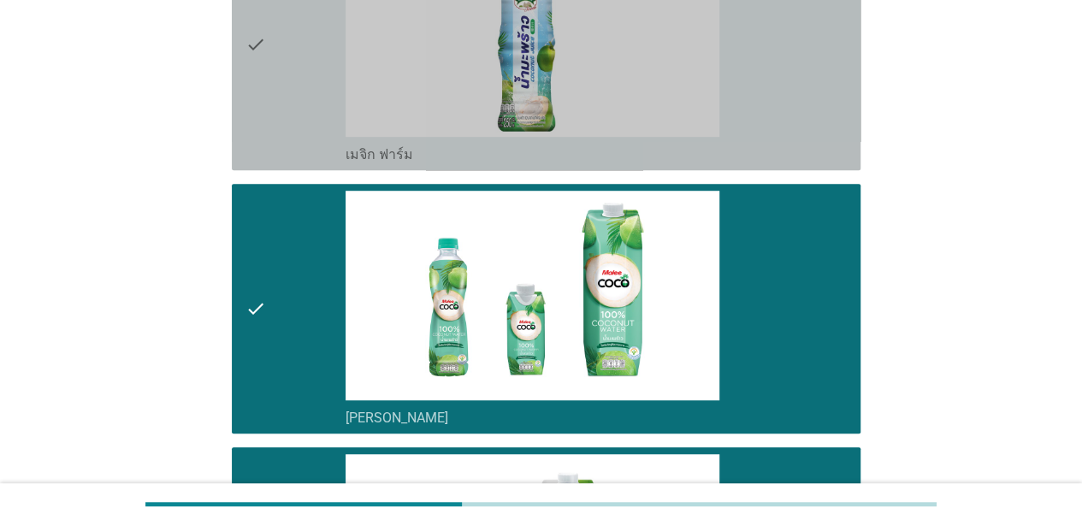
click at [818, 96] on div "check_box เมจิก ฟาร์ม" at bounding box center [596, 44] width 501 height 237
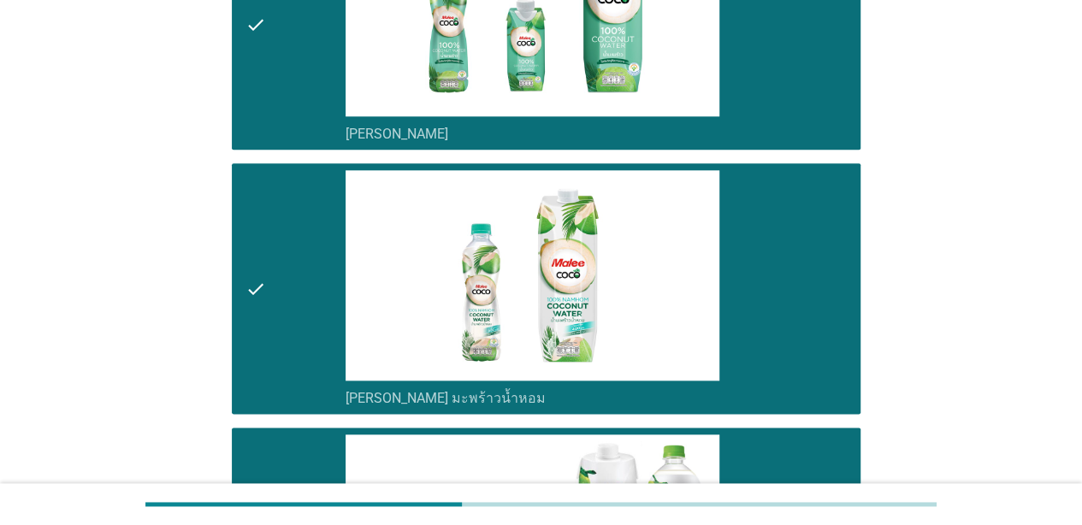
scroll to position [1155, 0]
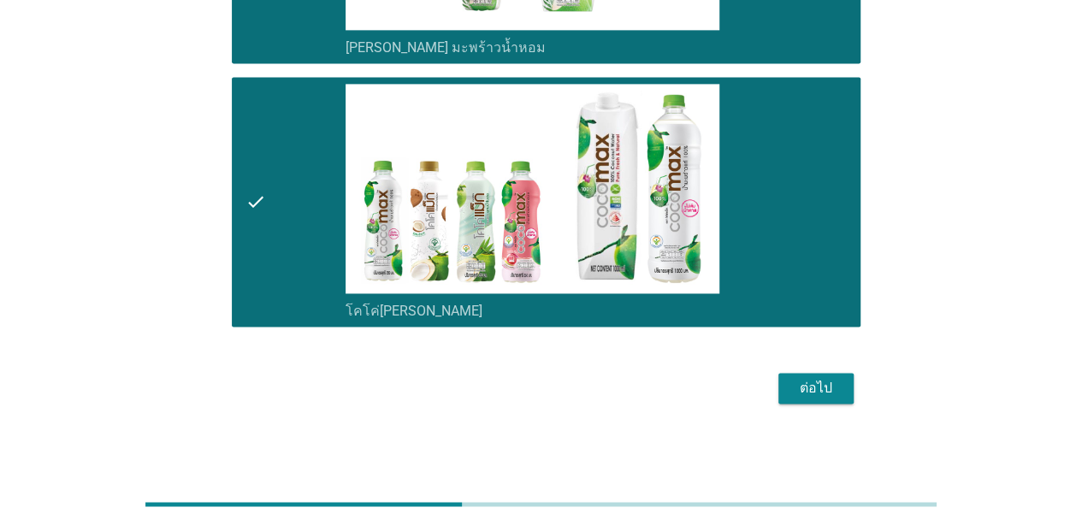
click at [830, 399] on button "ต่อไป" at bounding box center [815, 388] width 75 height 31
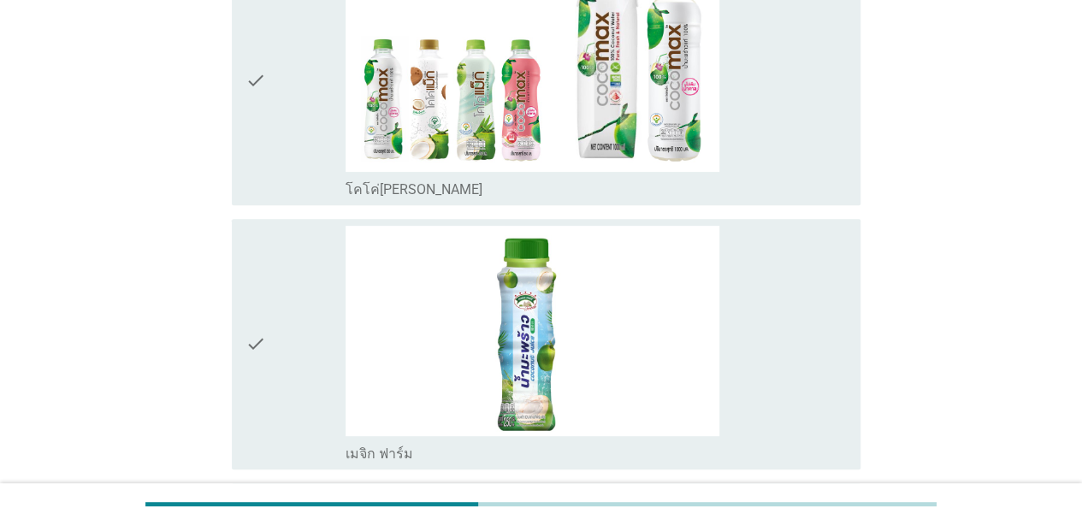
click at [785, 137] on div "check_box โคโค่[PERSON_NAME]" at bounding box center [596, 80] width 501 height 237
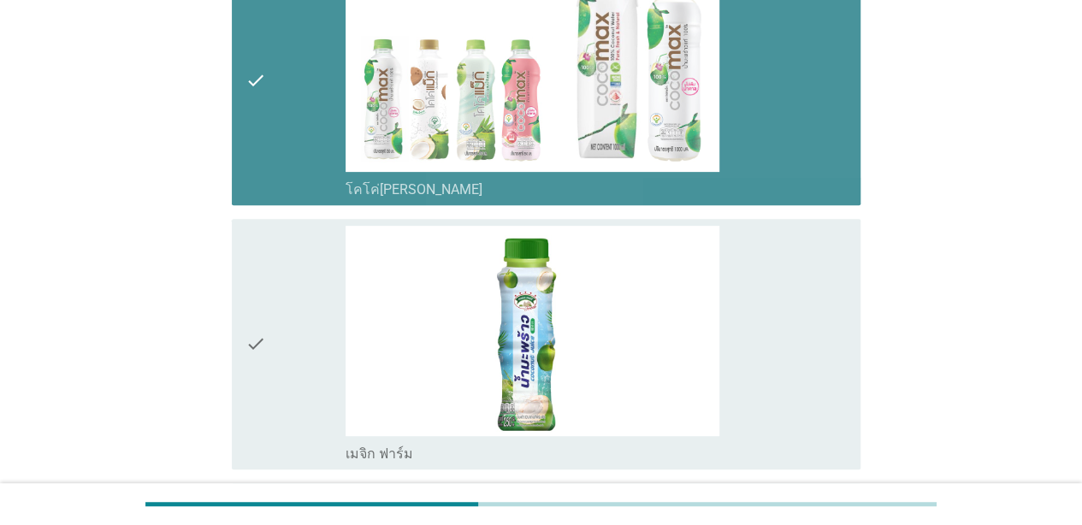
click at [790, 316] on div "check_box เมจิก ฟาร์ม" at bounding box center [596, 344] width 501 height 237
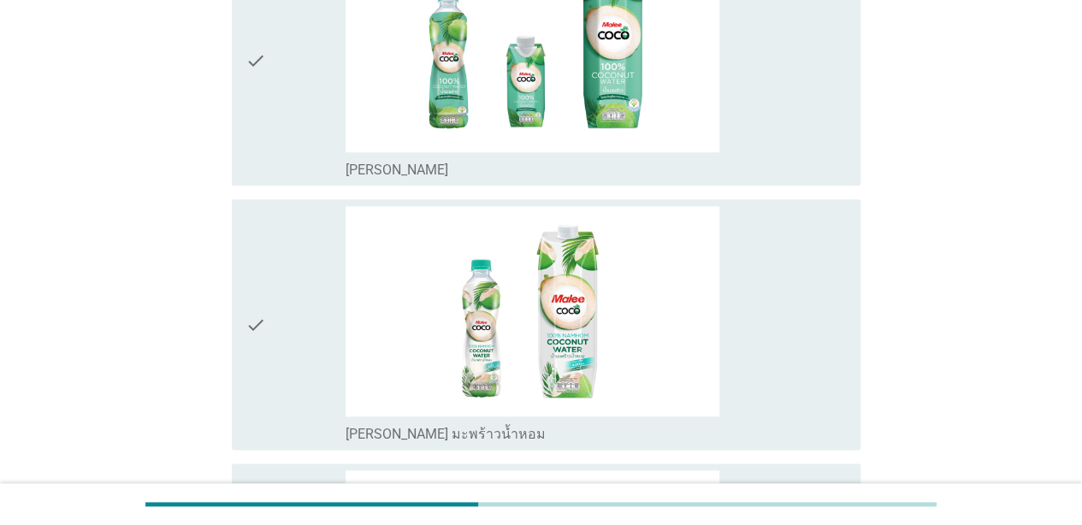
click at [761, 103] on div "check_box [PERSON_NAME]" at bounding box center [596, 61] width 501 height 237
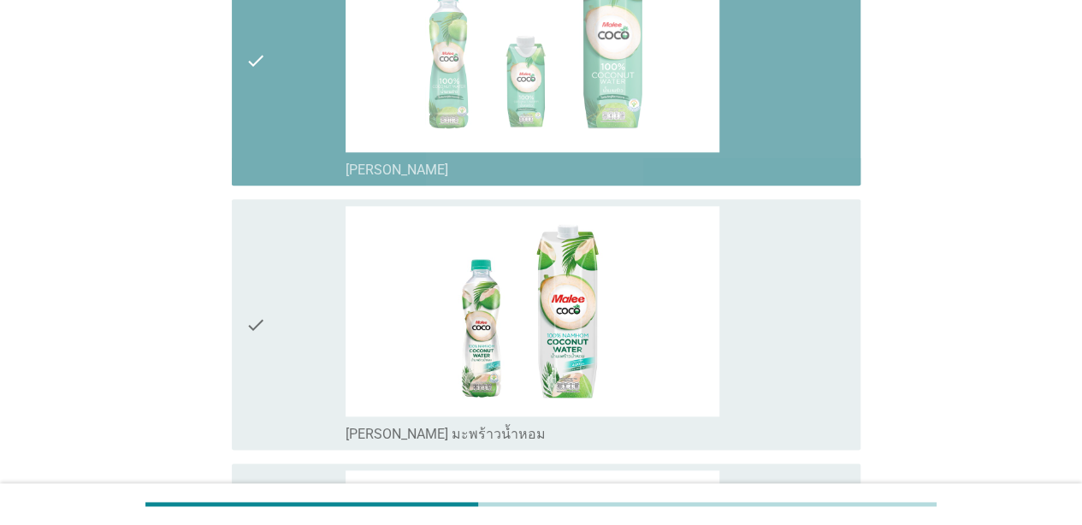
click at [794, 316] on div "check_box [PERSON_NAME] มะพร้าวน้ำหอม" at bounding box center [596, 324] width 501 height 237
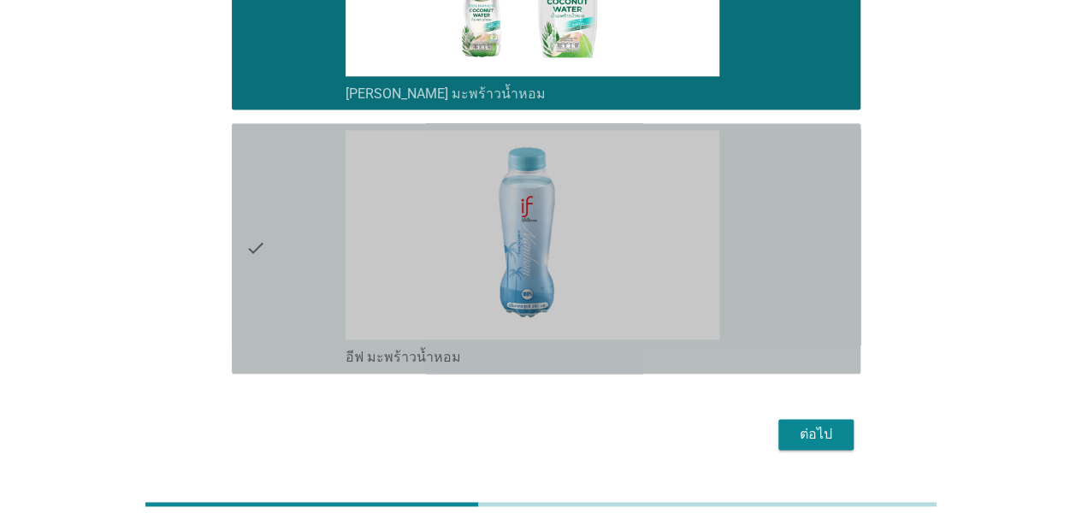
scroll to position [1098, 0]
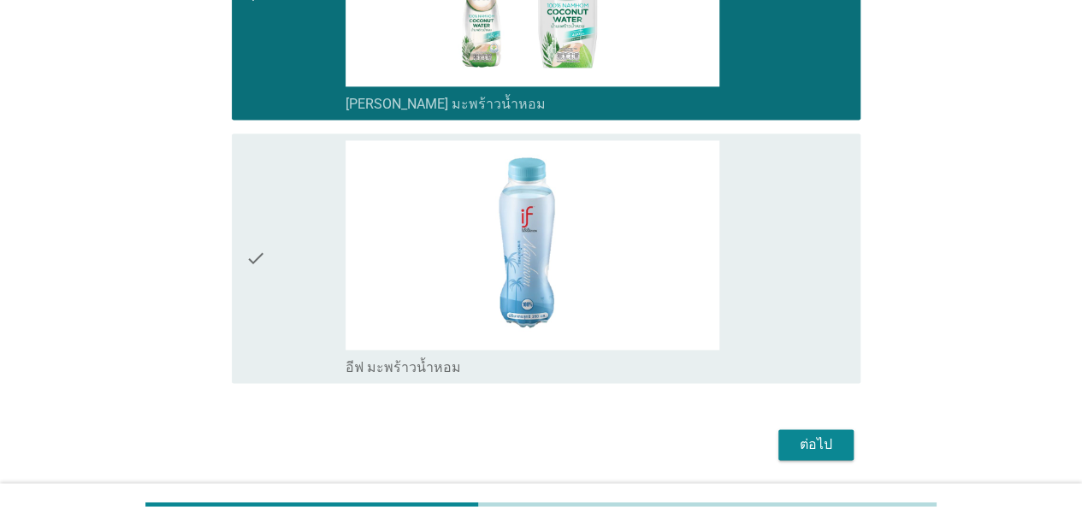
click at [799, 226] on div "check_box อีฟ มะพร้าวน้ำหอม" at bounding box center [596, 258] width 501 height 237
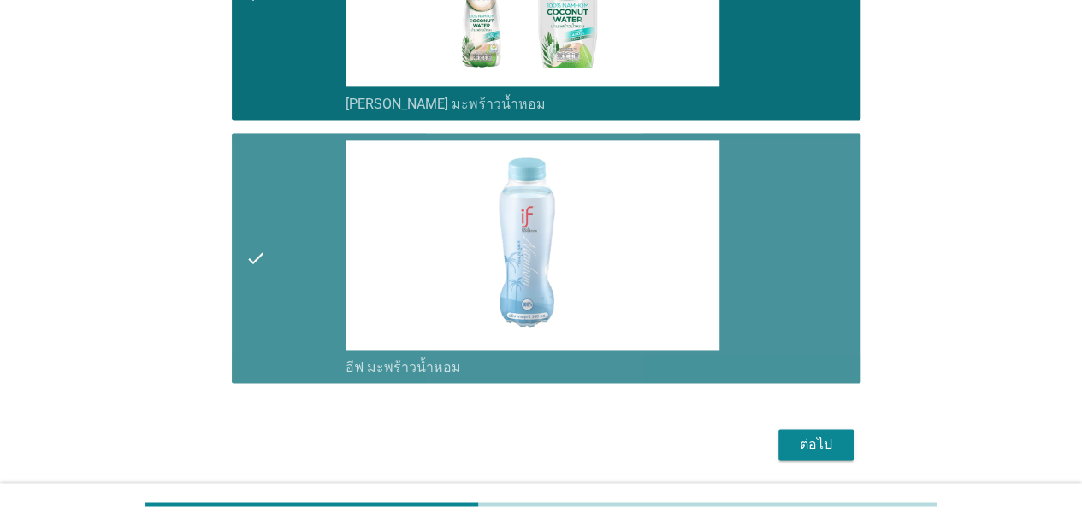
click at [828, 429] on button "ต่อไป" at bounding box center [815, 444] width 75 height 31
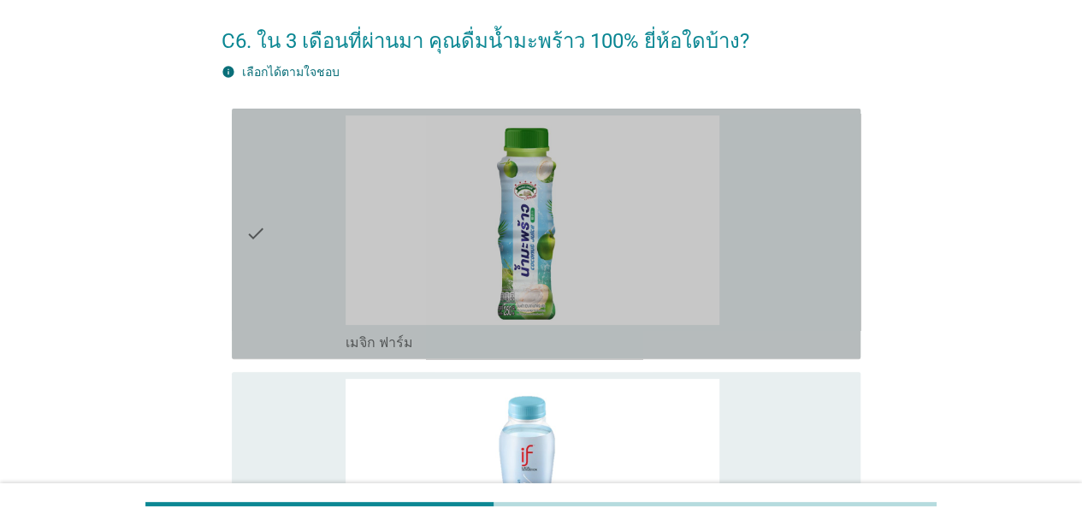
scroll to position [277, 0]
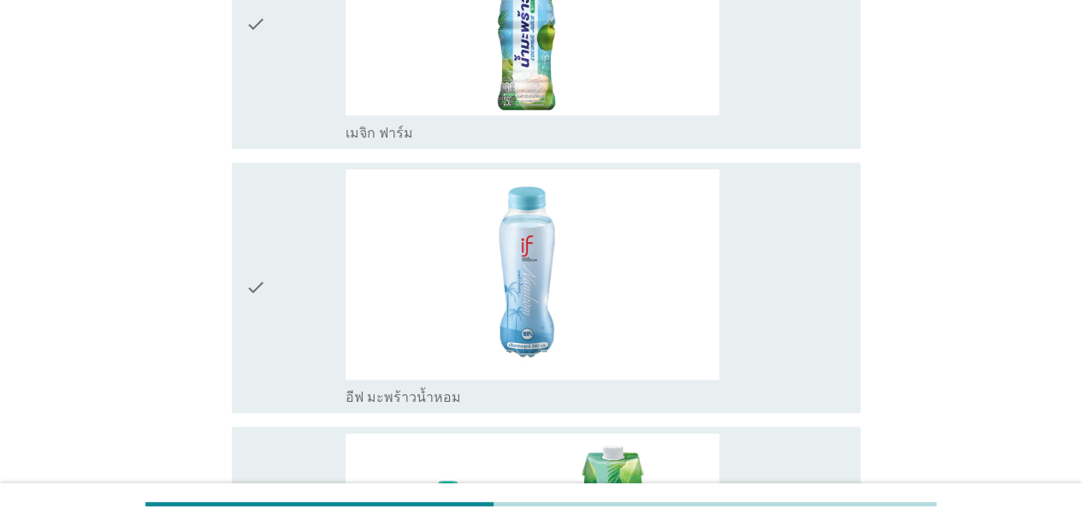
click at [761, 78] on div "check_box เมจิก ฟาร์ม" at bounding box center [596, 24] width 501 height 237
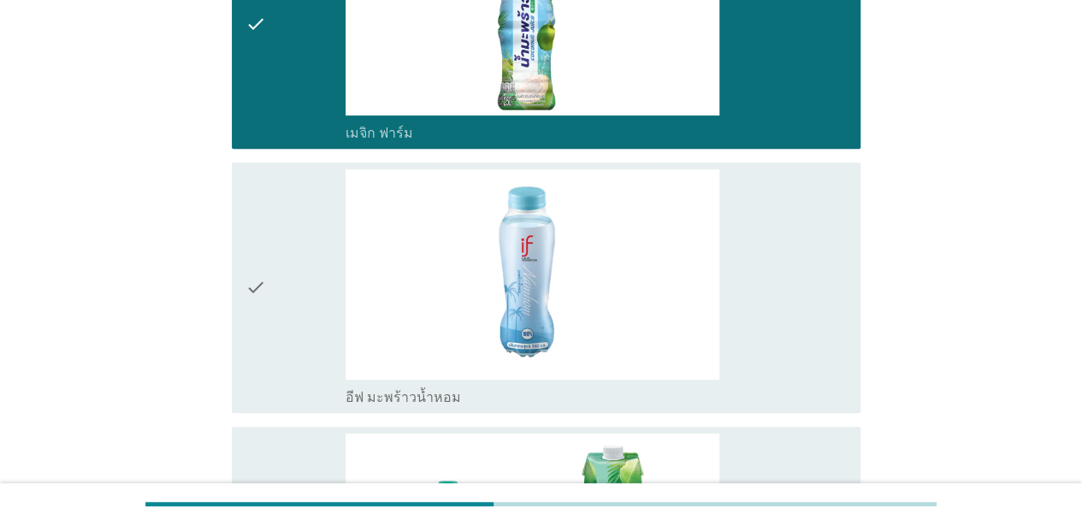
click at [759, 96] on div "check_box เมจิก ฟาร์ม" at bounding box center [596, 24] width 501 height 237
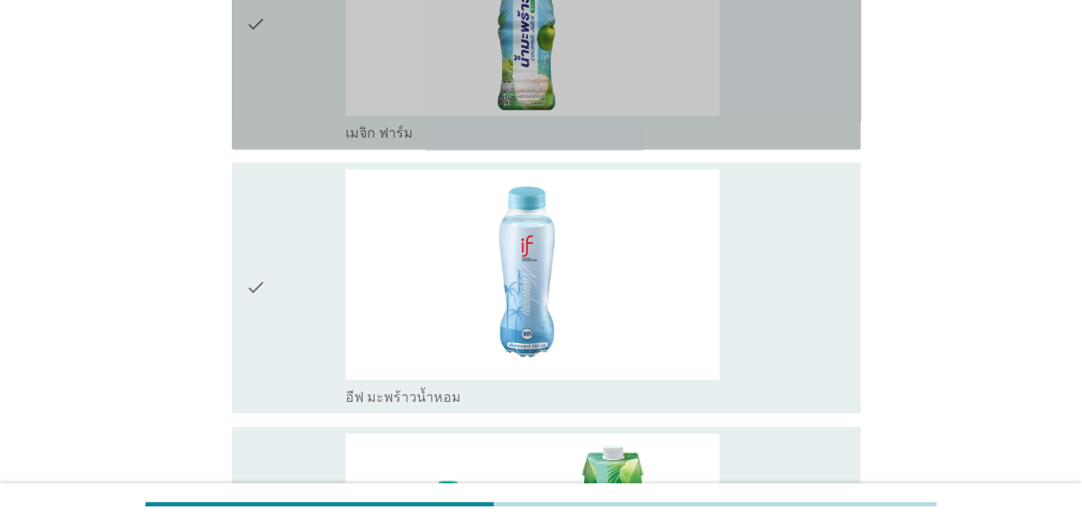
click at [796, 306] on div "check_box อีฟ มะพร้าวน้ำหอม" at bounding box center [596, 287] width 501 height 237
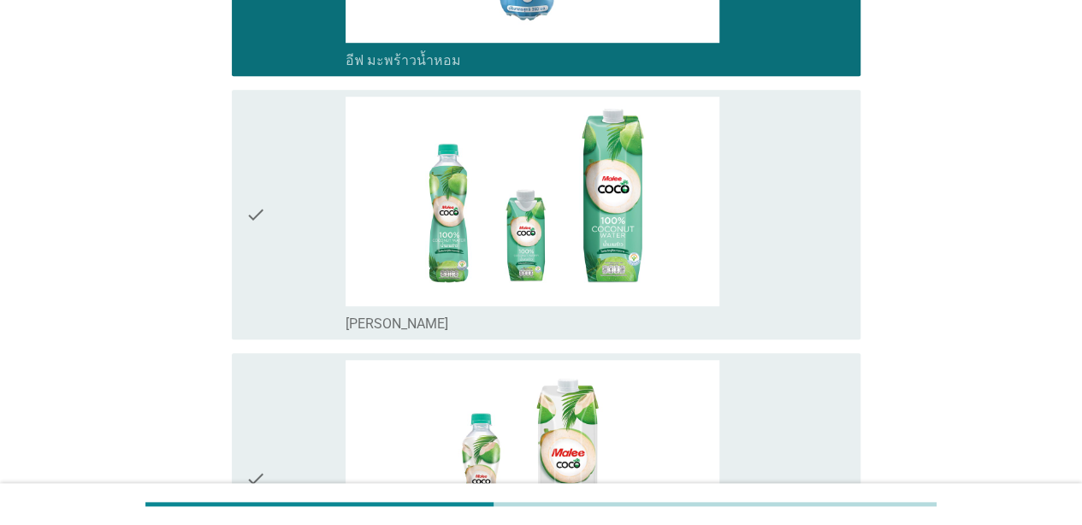
click at [789, 200] on div "check_box [PERSON_NAME]" at bounding box center [596, 215] width 501 height 237
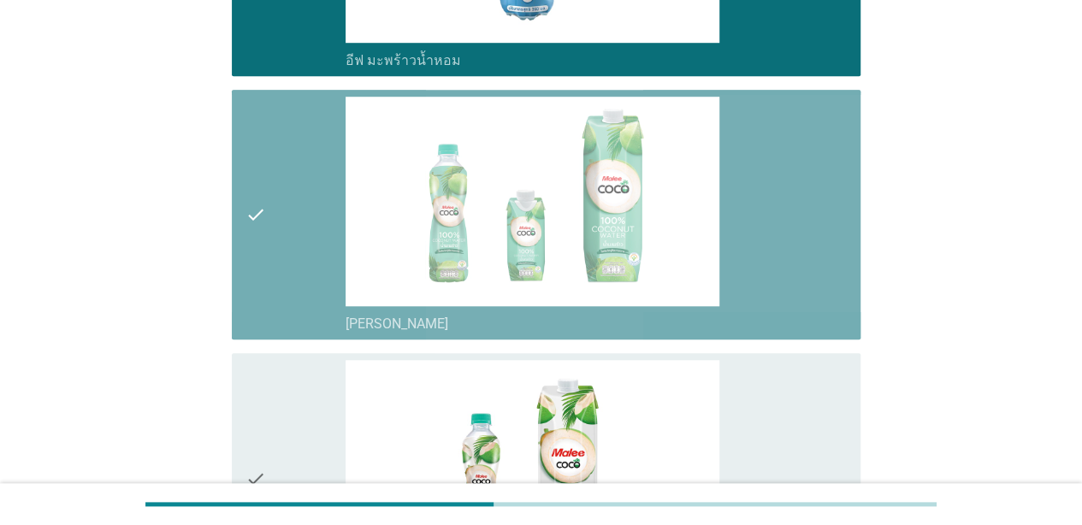
click at [790, 401] on div "check_box [PERSON_NAME] มะพร้าวน้ำหอม" at bounding box center [596, 478] width 501 height 237
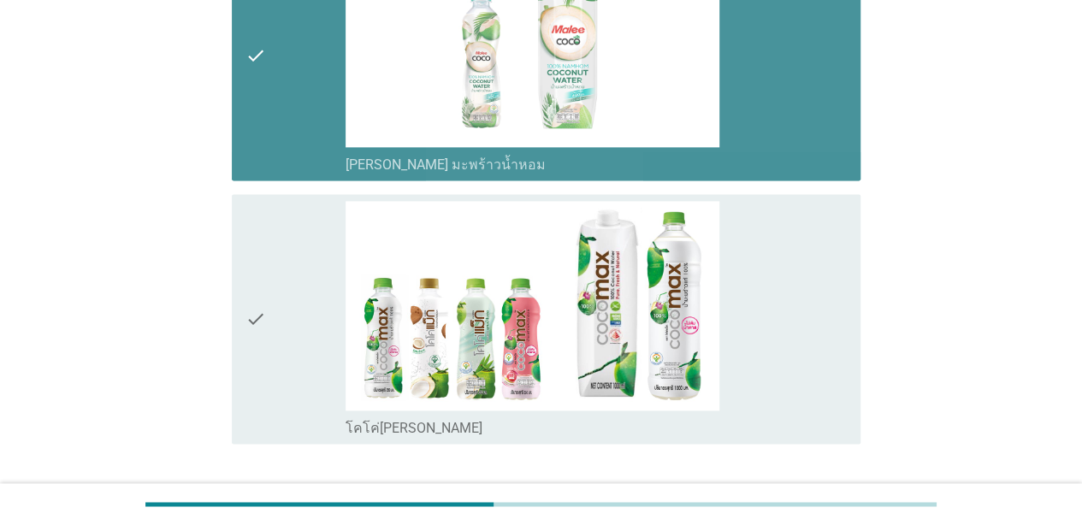
scroll to position [1155, 0]
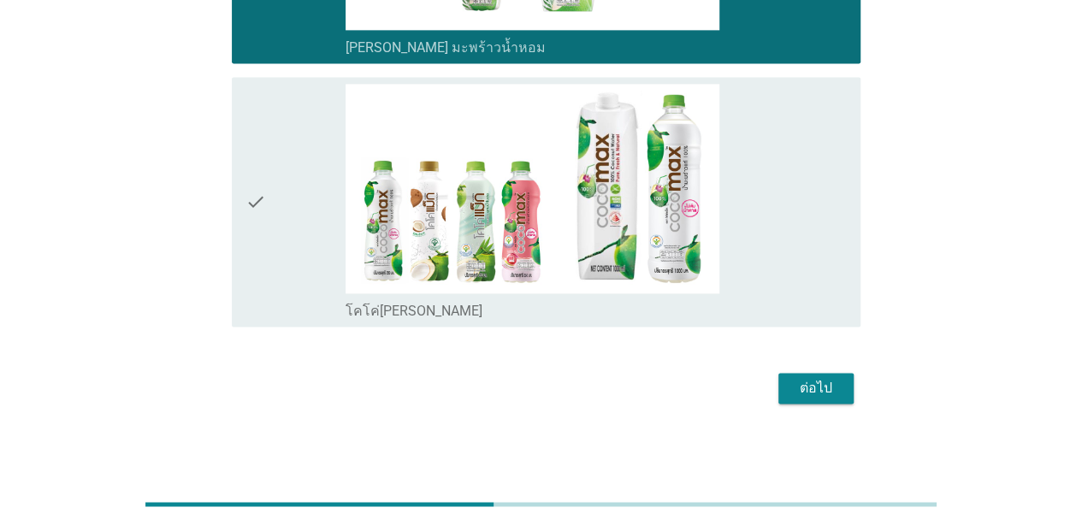
click at [787, 248] on div "check_box โคโค่[PERSON_NAME]" at bounding box center [596, 202] width 501 height 237
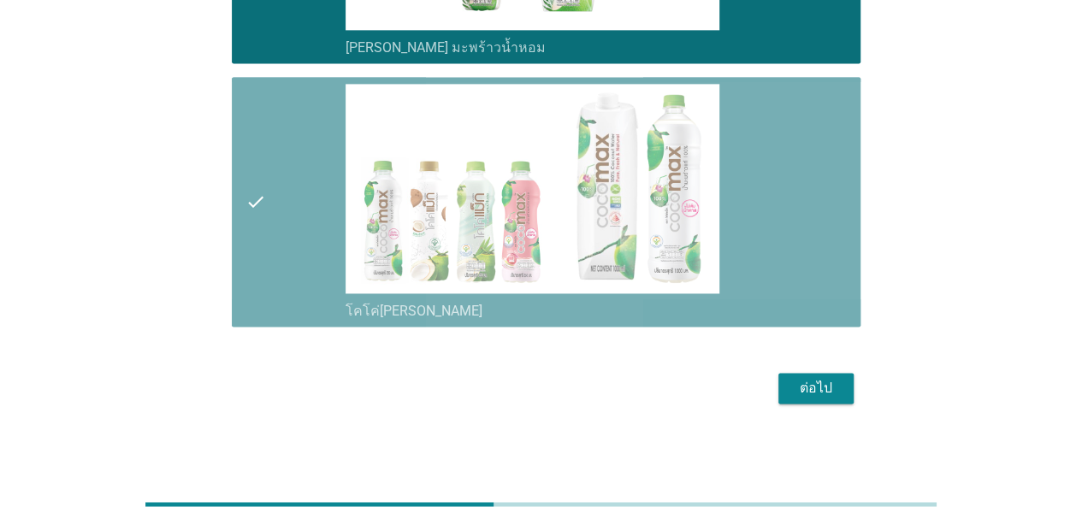
click at [833, 388] on div "ต่อไป" at bounding box center [816, 388] width 48 height 21
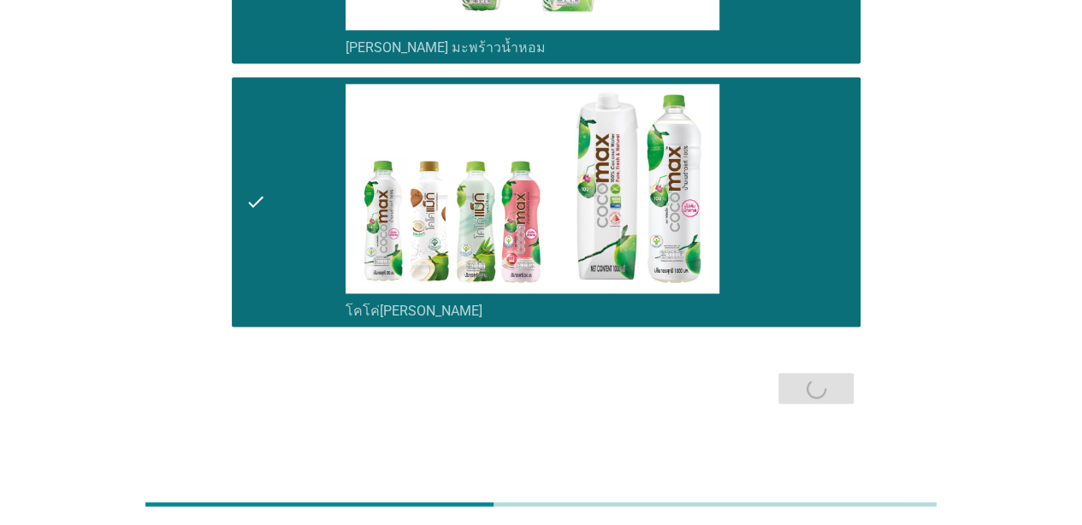
scroll to position [0, 0]
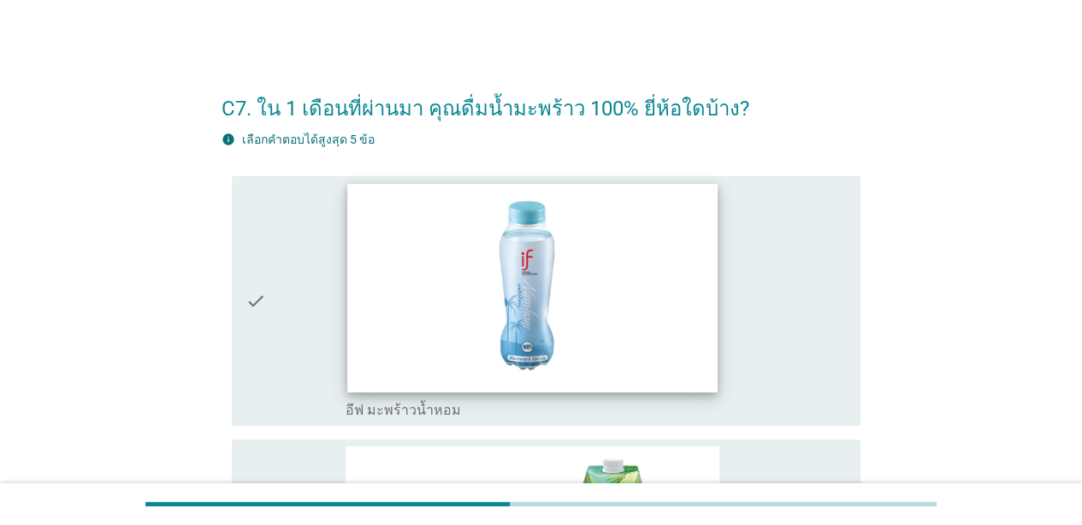
click at [700, 312] on img at bounding box center [531, 288] width 369 height 208
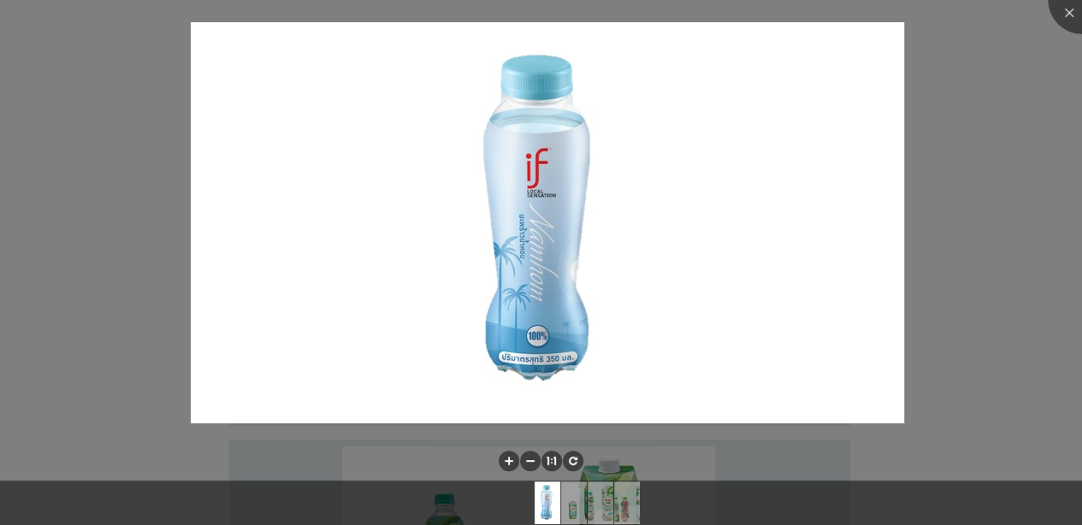
click at [848, 124] on div at bounding box center [541, 262] width 1082 height 525
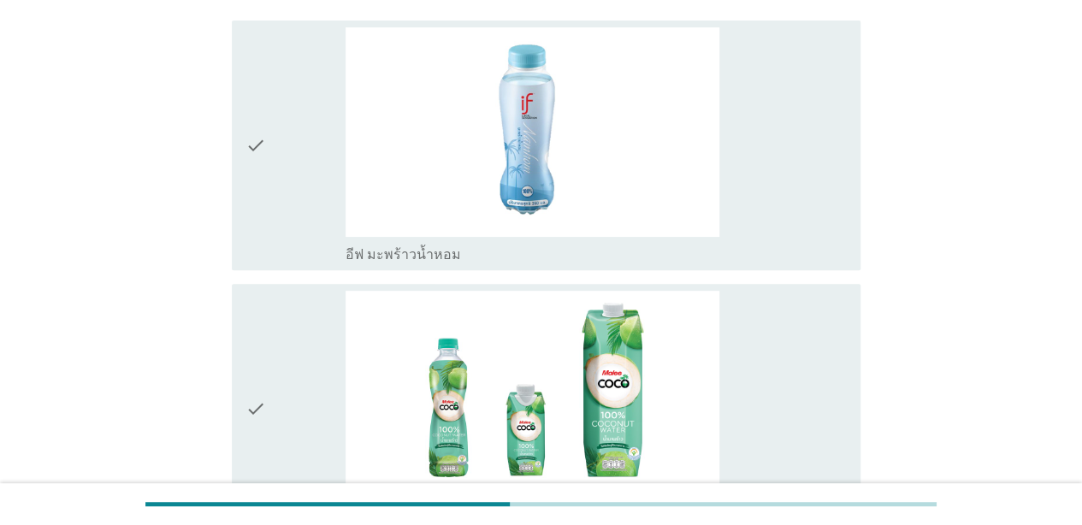
click at [794, 156] on div "check_box อีฟ มะพร้าวน้ำหอม" at bounding box center [596, 145] width 501 height 237
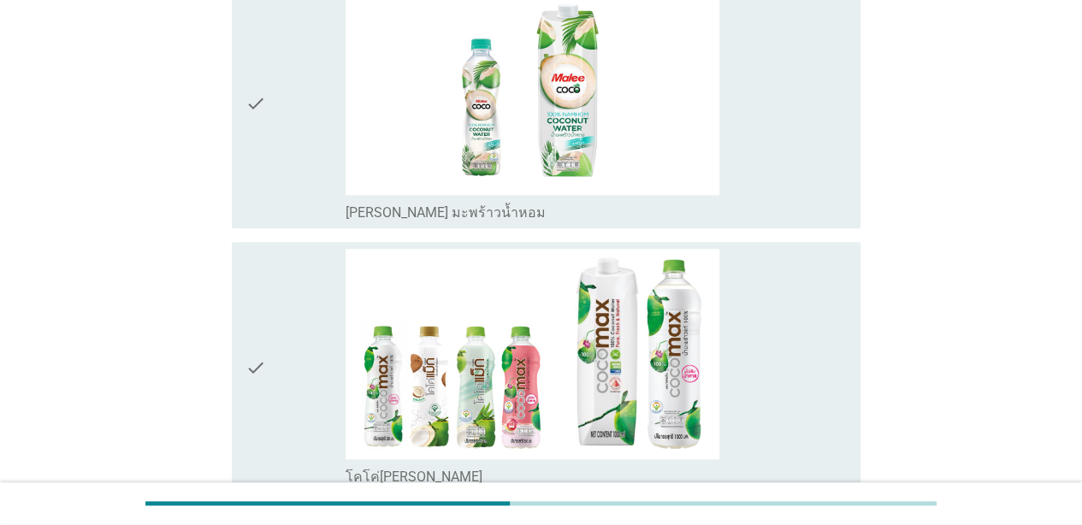
click at [754, 156] on div "check_box [PERSON_NAME] มะพร้าวน้ำหอม" at bounding box center [596, 103] width 501 height 237
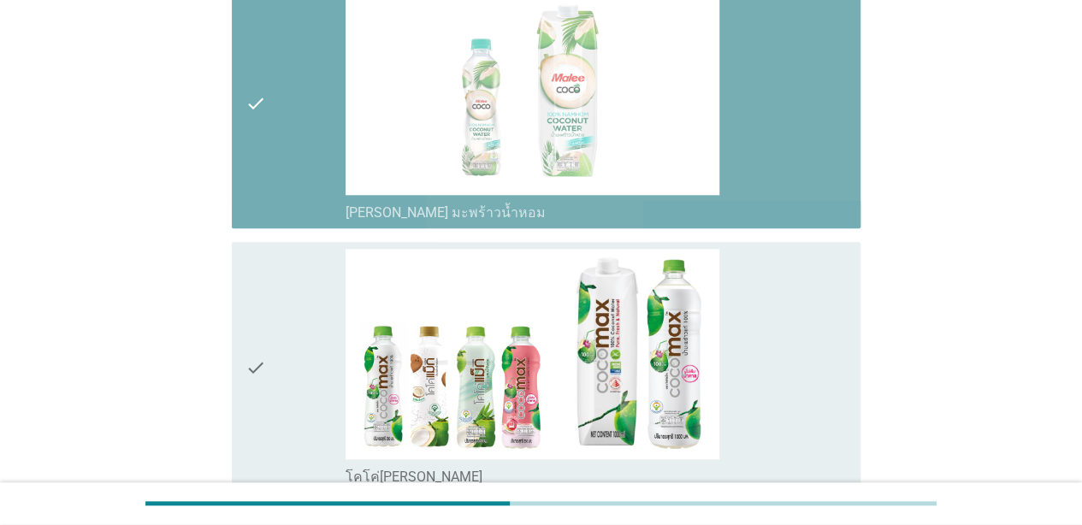
click at [787, 335] on div "check_box โคโค่[PERSON_NAME]" at bounding box center [596, 367] width 501 height 237
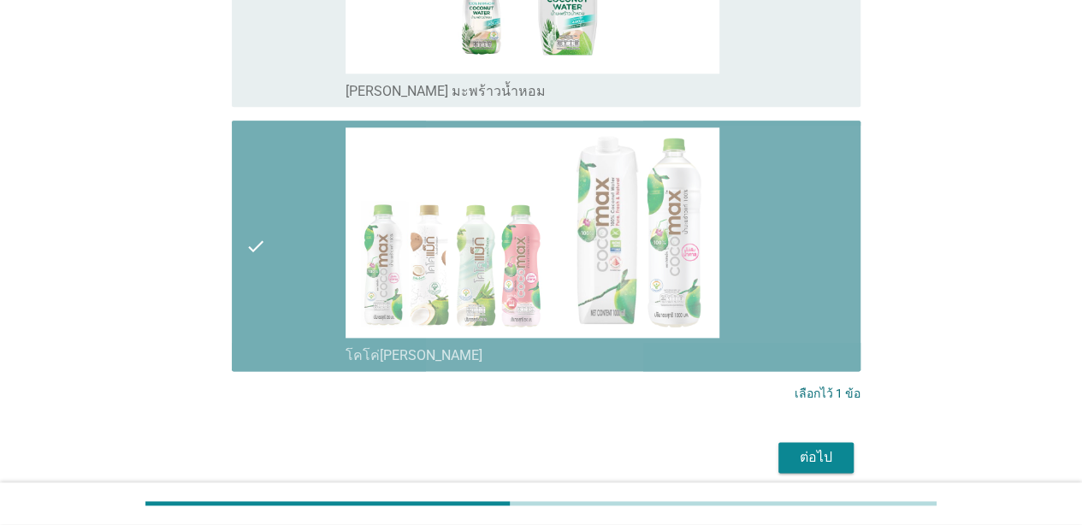
scroll to position [916, 0]
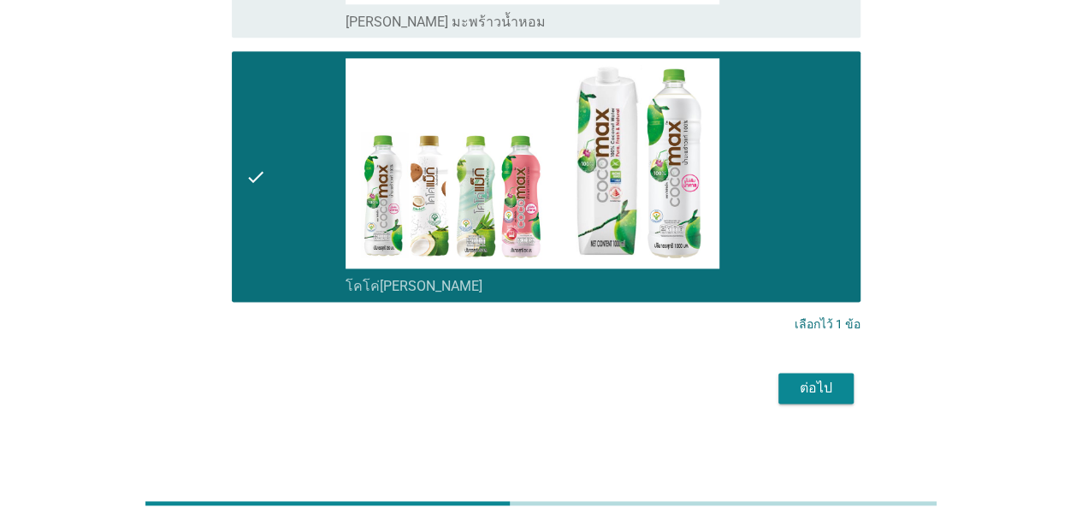
click at [804, 386] on div "ต่อไป" at bounding box center [816, 388] width 48 height 21
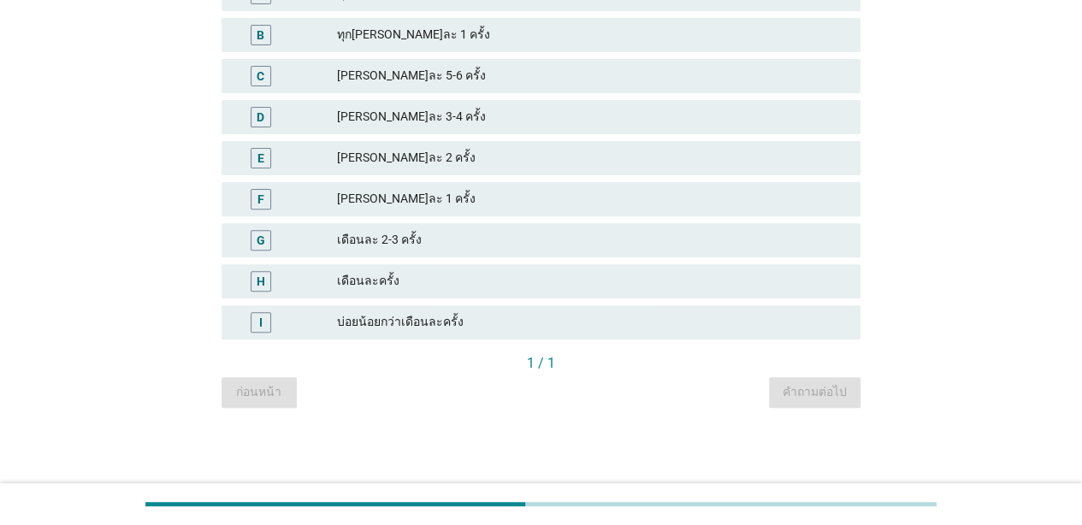
scroll to position [0, 0]
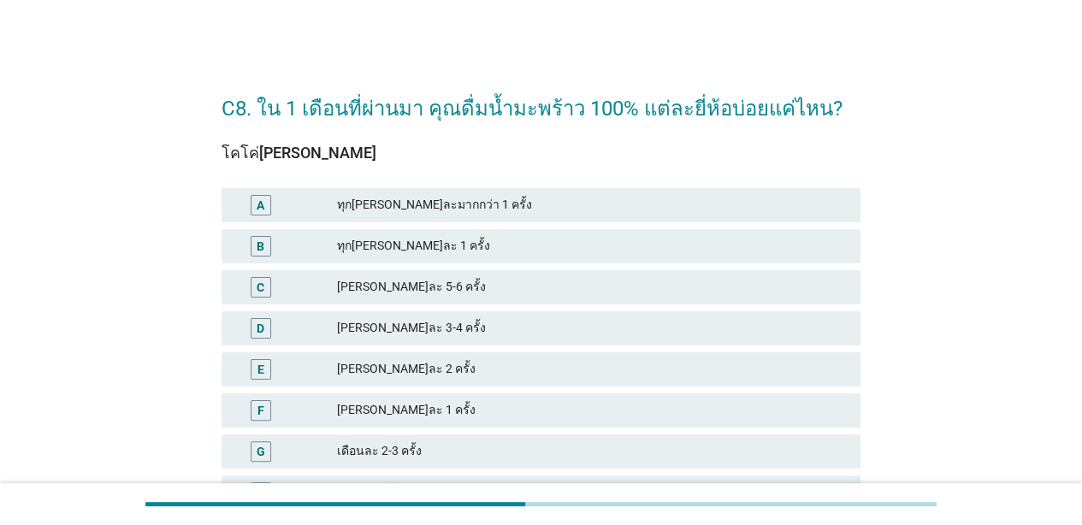
click at [581, 334] on div "[PERSON_NAME]ละ 3-4 ครั้ง" at bounding box center [592, 328] width 510 height 21
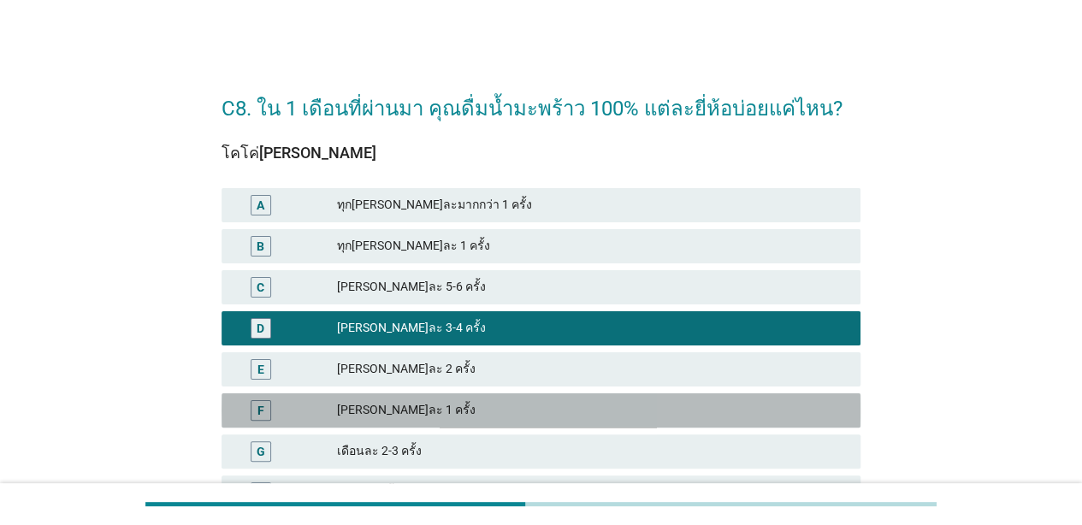
scroll to position [211, 0]
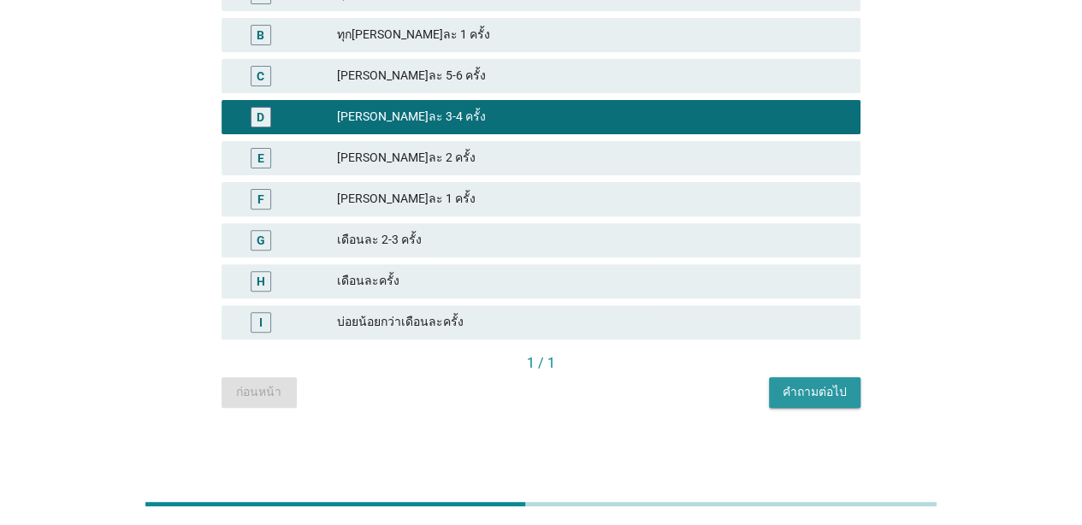
click at [830, 385] on div "คำถามต่อไป" at bounding box center [815, 392] width 64 height 18
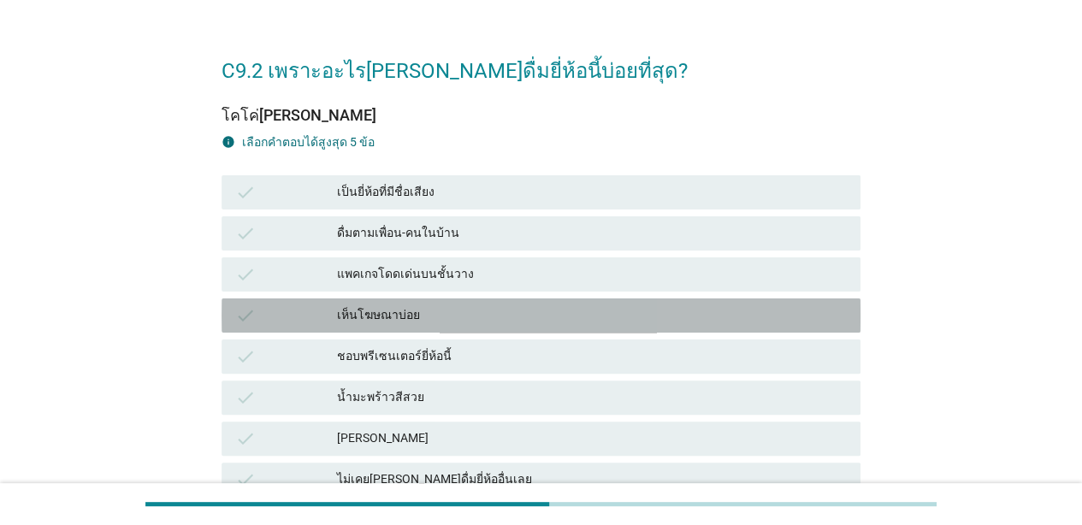
scroll to position [56, 0]
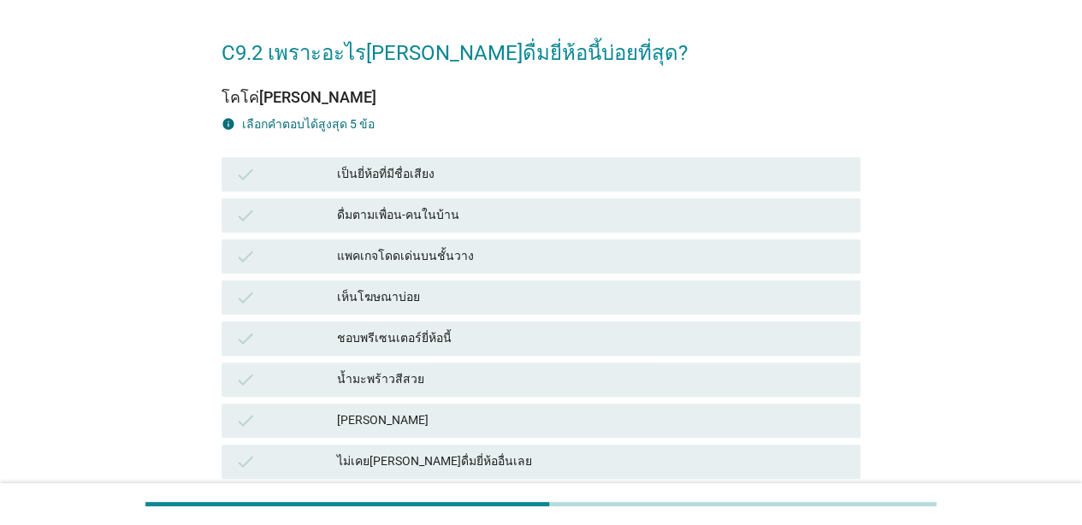
click at [597, 365] on div "check น้ำมะพร้าวสีสวย" at bounding box center [540, 380] width 639 height 34
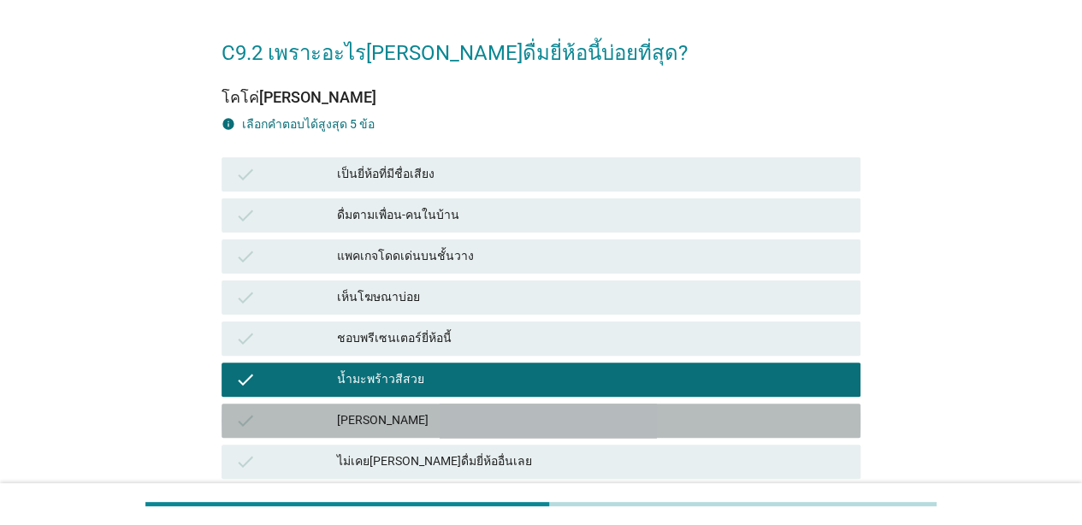
click at [599, 406] on div "check [PERSON_NAME]" at bounding box center [540, 421] width 639 height 34
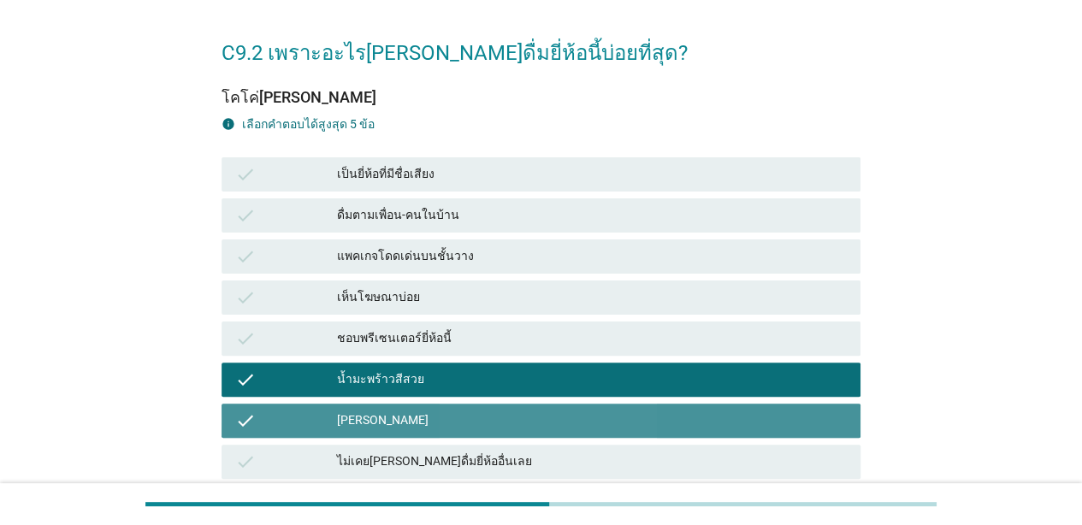
click at [599, 406] on div "check [PERSON_NAME]" at bounding box center [540, 421] width 639 height 34
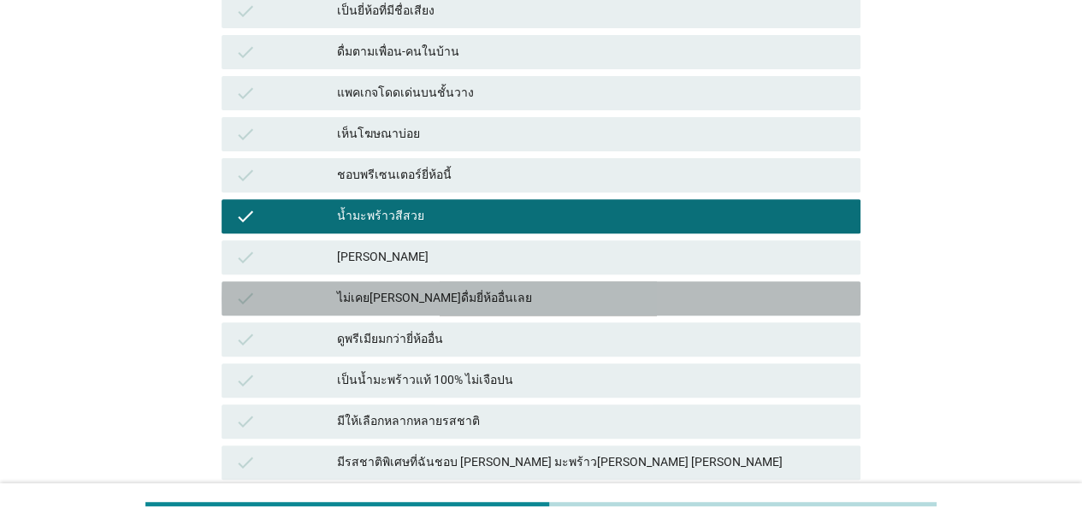
scroll to position [221, 0]
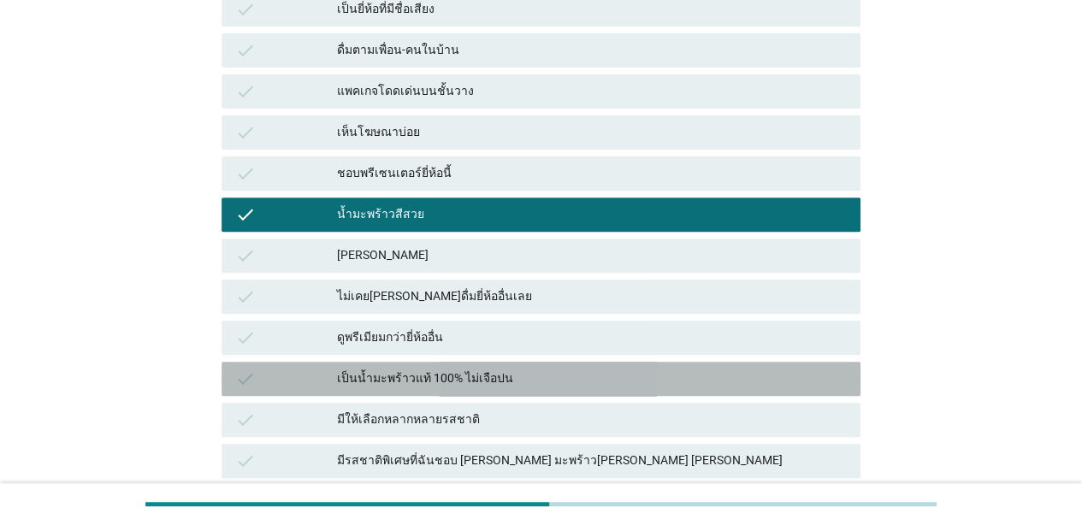
click at [600, 373] on div "เป็นน้ำมะพร้าวแท้ 100% ไม่เจือปน" at bounding box center [592, 379] width 510 height 21
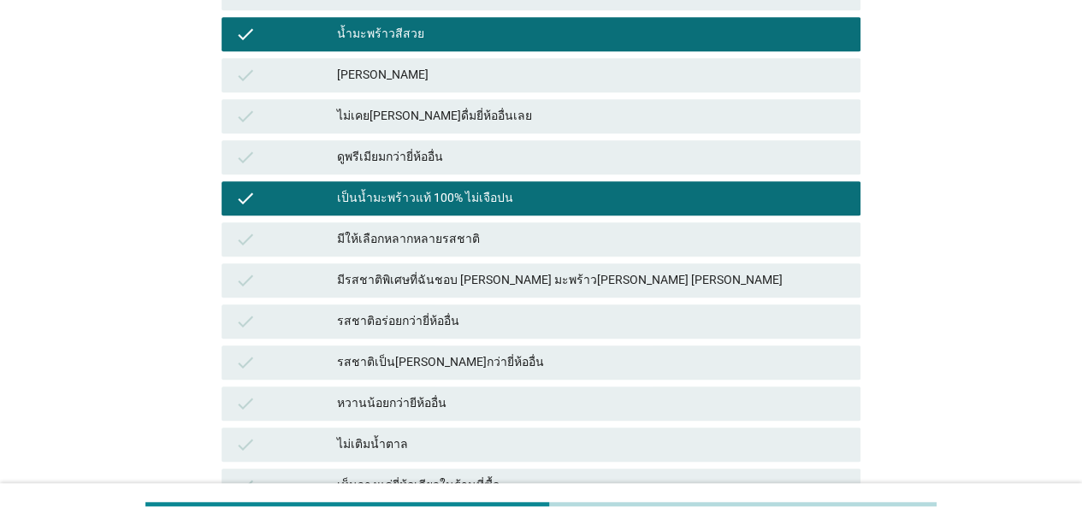
scroll to position [402, 0]
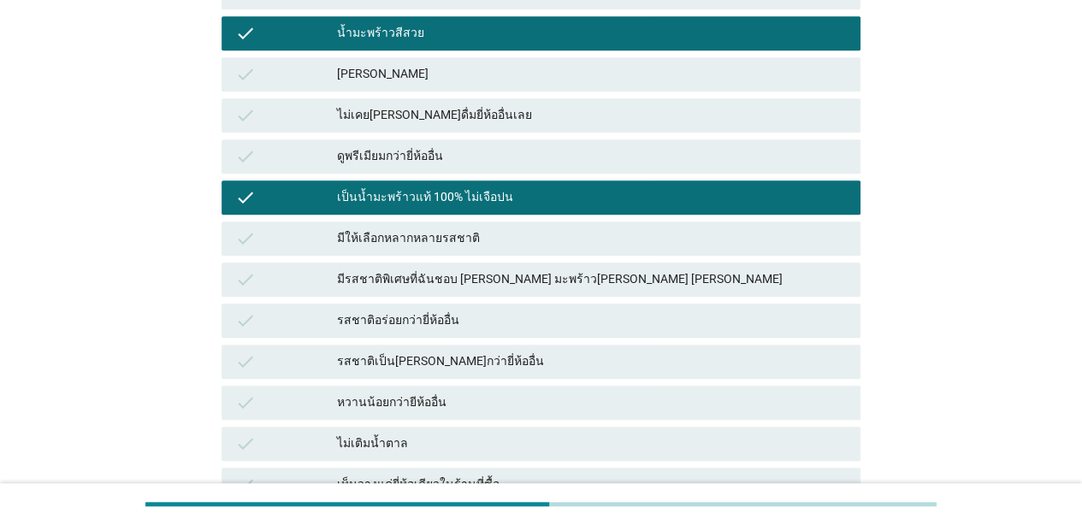
click at [565, 322] on div "รสชาติอร่อยกว่ายี่ห้ออื่น" at bounding box center [592, 320] width 510 height 21
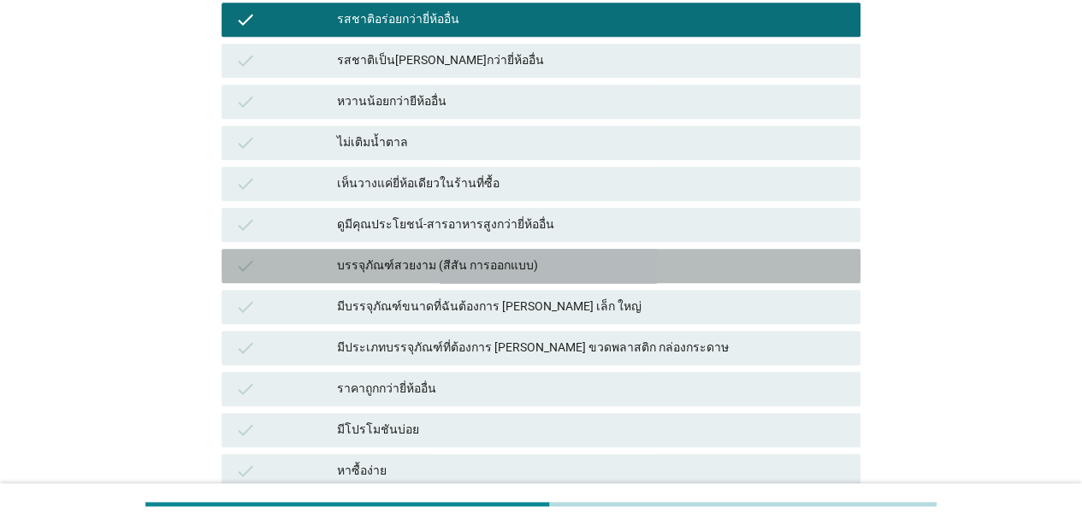
scroll to position [877, 0]
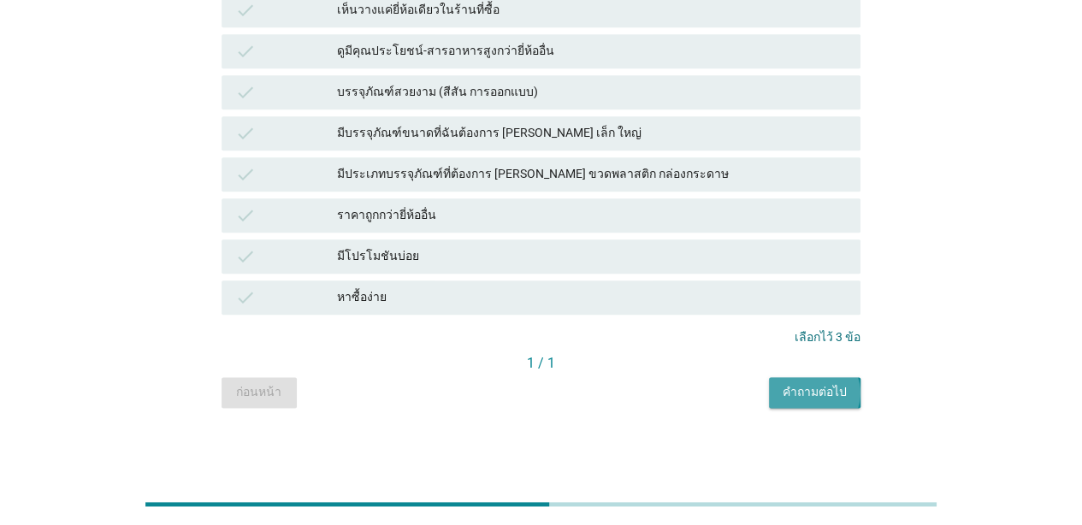
click at [812, 393] on div "คำถามต่อไป" at bounding box center [815, 392] width 64 height 18
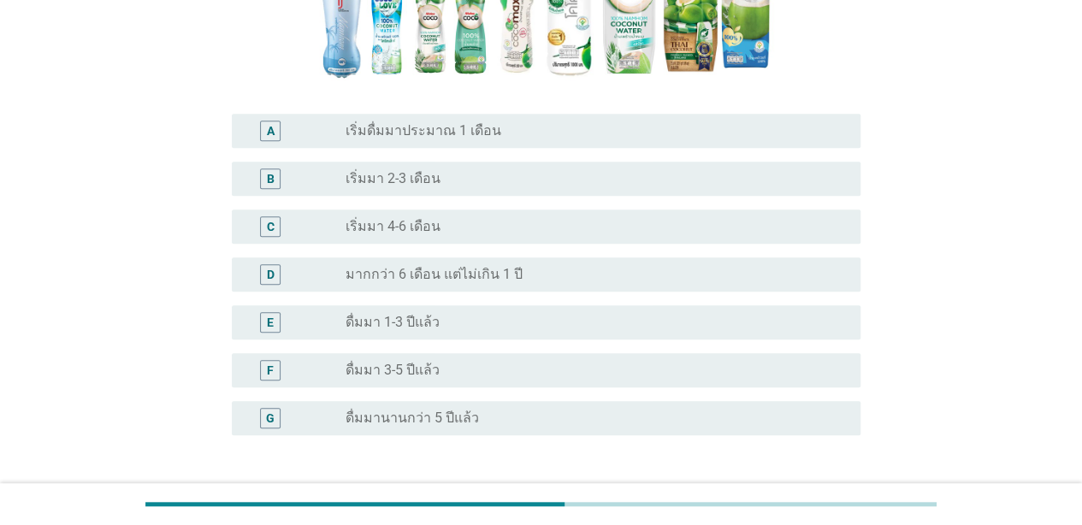
scroll to position [390, 0]
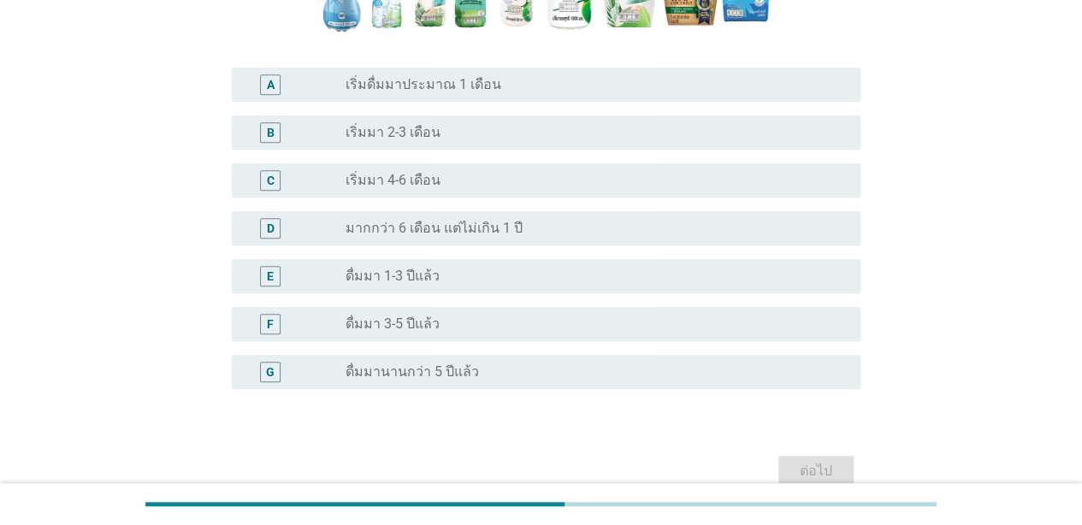
click at [732, 233] on div "radio_button_unchecked มากกว่า 6 เดือน แต่ไม่เกิน 1 ปี" at bounding box center [589, 228] width 487 height 17
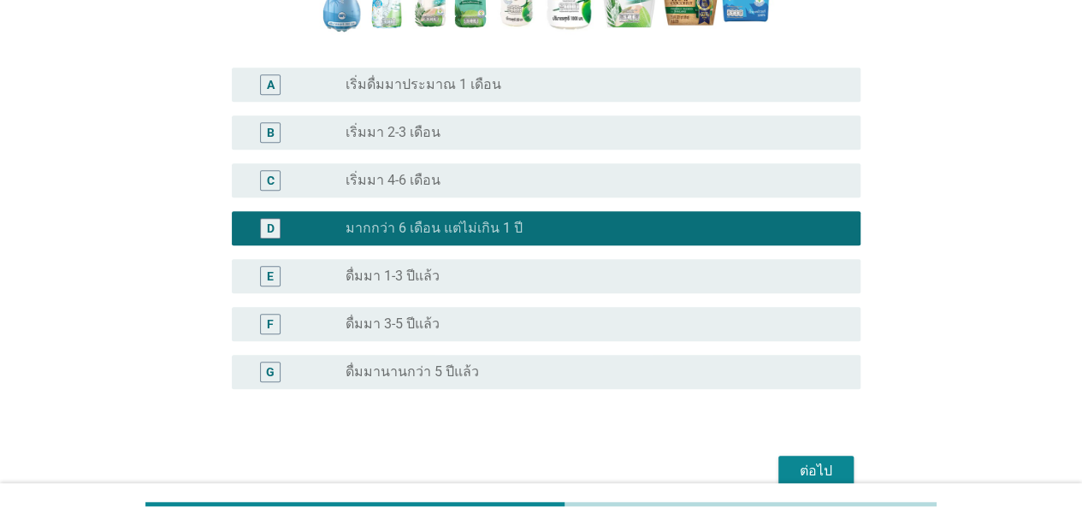
click at [820, 457] on button "ต่อไป" at bounding box center [815, 471] width 75 height 31
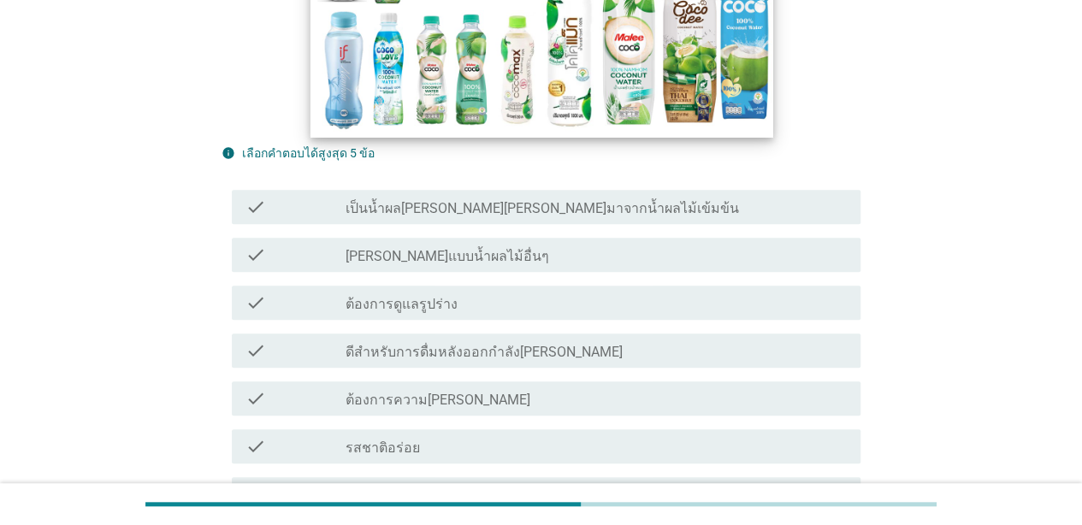
scroll to position [450, 0]
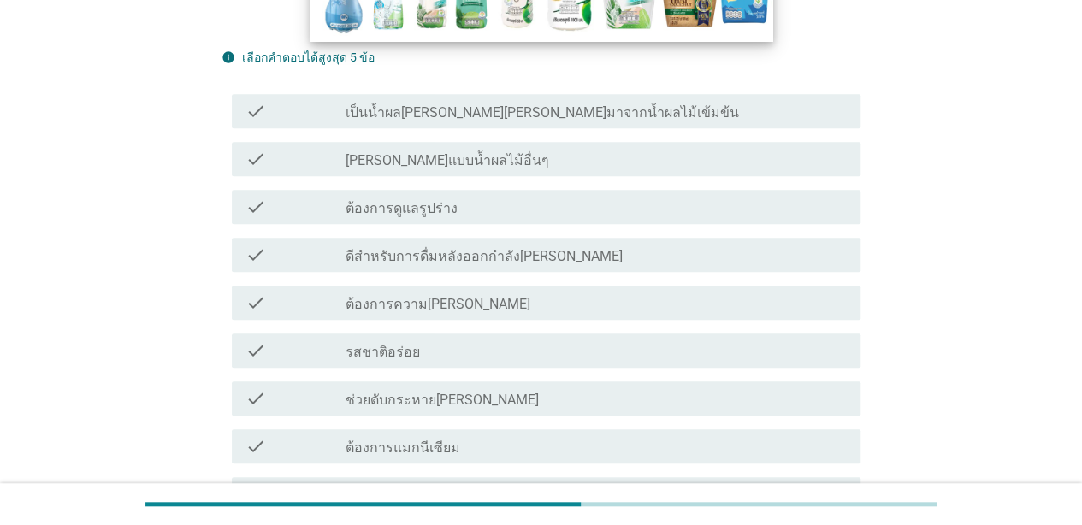
click at [587, 306] on div "check_box_outline_blank ต้องการความ[PERSON_NAME]" at bounding box center [596, 302] width 501 height 21
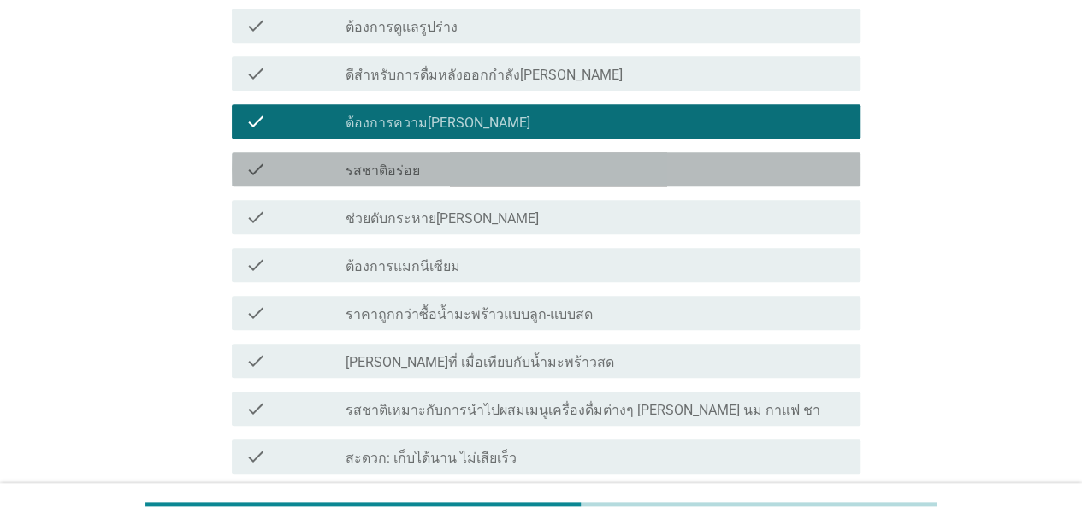
scroll to position [663, 0]
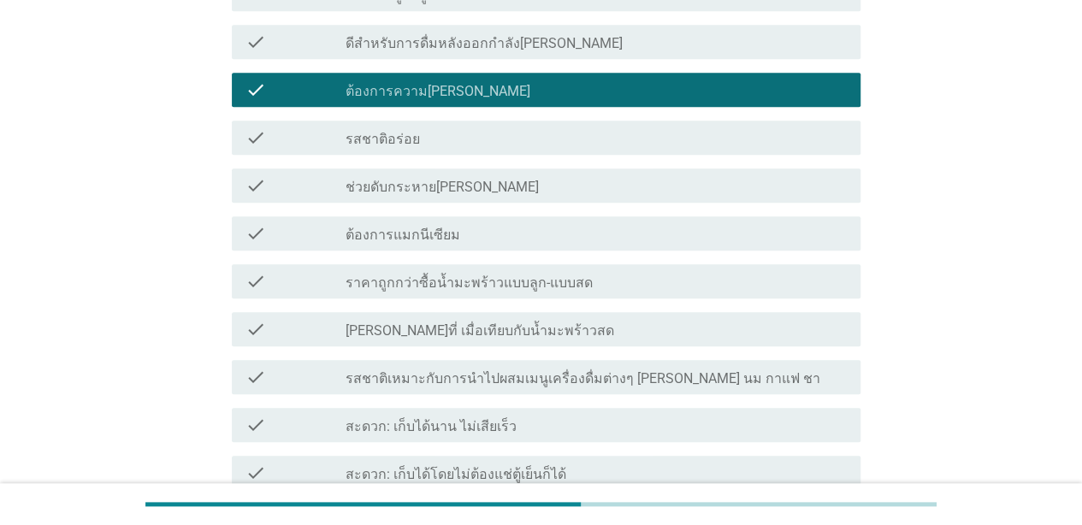
click at [564, 136] on div "check_box_outline_blank รสชาติอร่อย" at bounding box center [596, 137] width 501 height 21
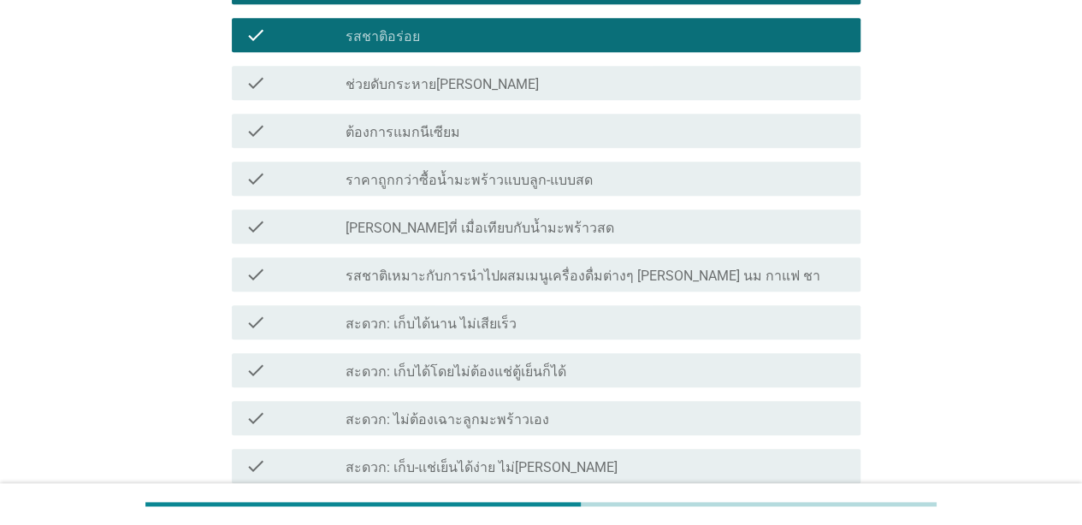
click at [570, 87] on div "check_box_outline_blank ช่วยดับกระหาย[PERSON_NAME]" at bounding box center [596, 83] width 501 height 21
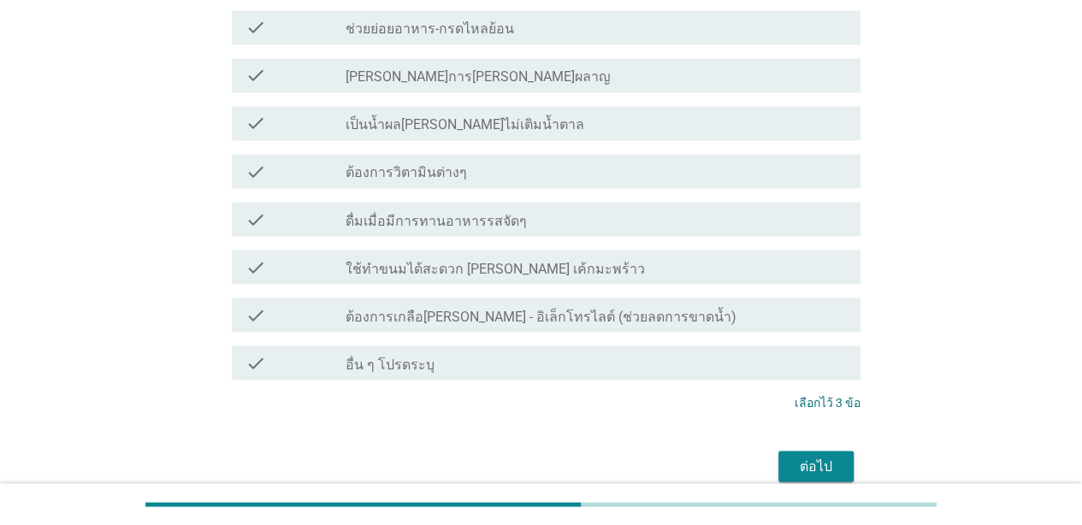
scroll to position [1522, 0]
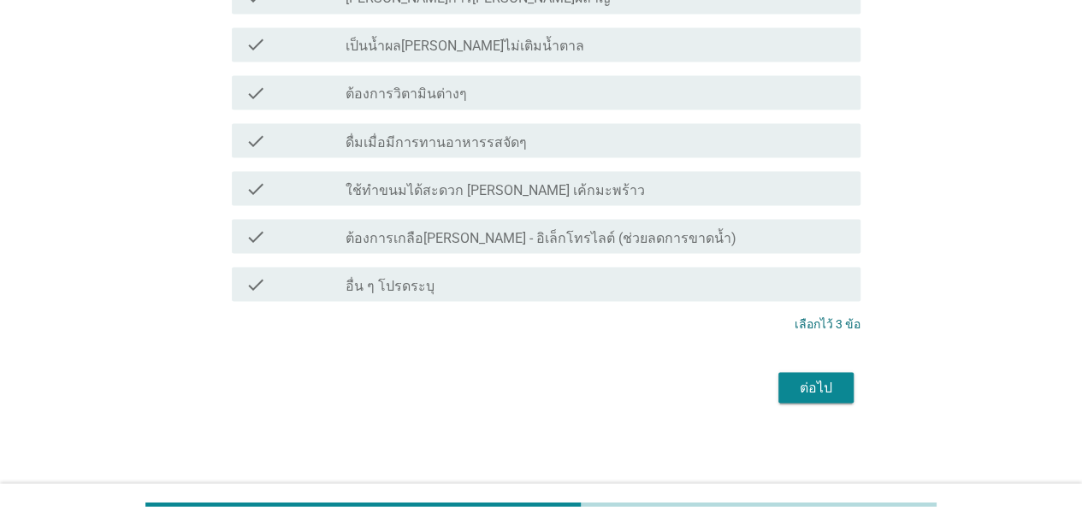
click at [818, 393] on div "ต่อไป" at bounding box center [816, 387] width 48 height 21
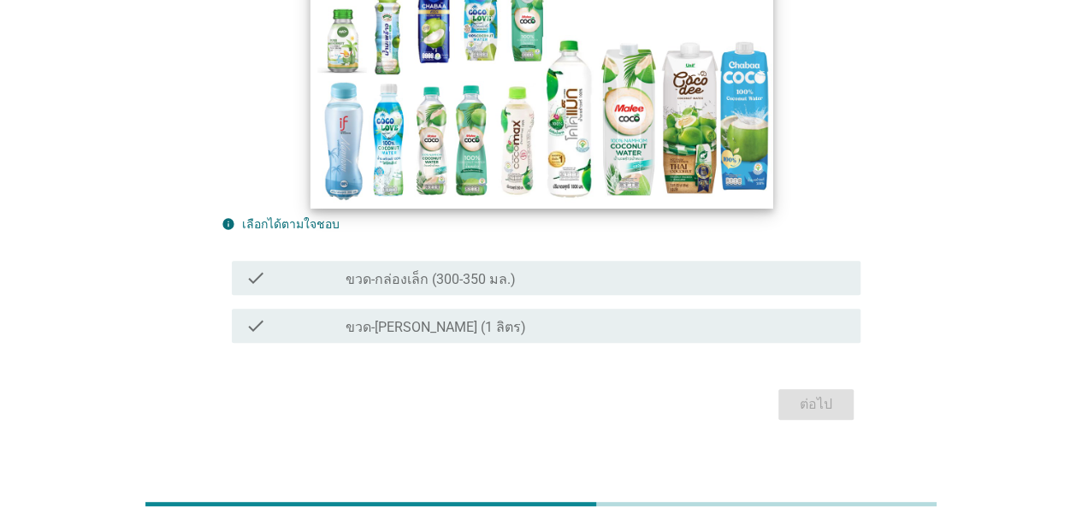
scroll to position [209, 0]
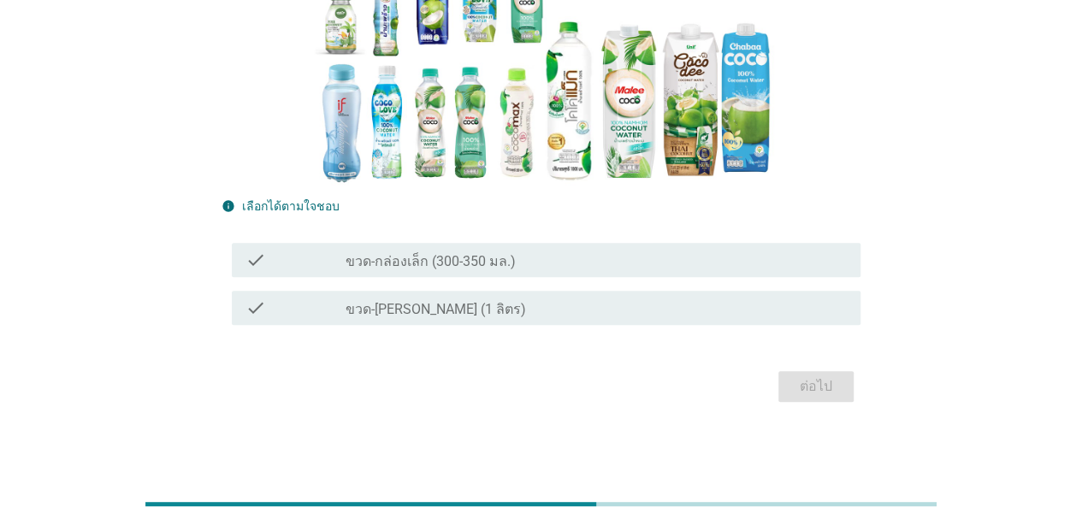
click at [647, 239] on div "check check_box_outline_blank ขวด-กล่องเล็ก (300-350 มล.)" at bounding box center [540, 260] width 639 height 48
click at [771, 265] on div "check_box_outline_blank ขวด-กล่องเล็ก (300-350 มล.)" at bounding box center [596, 260] width 501 height 21
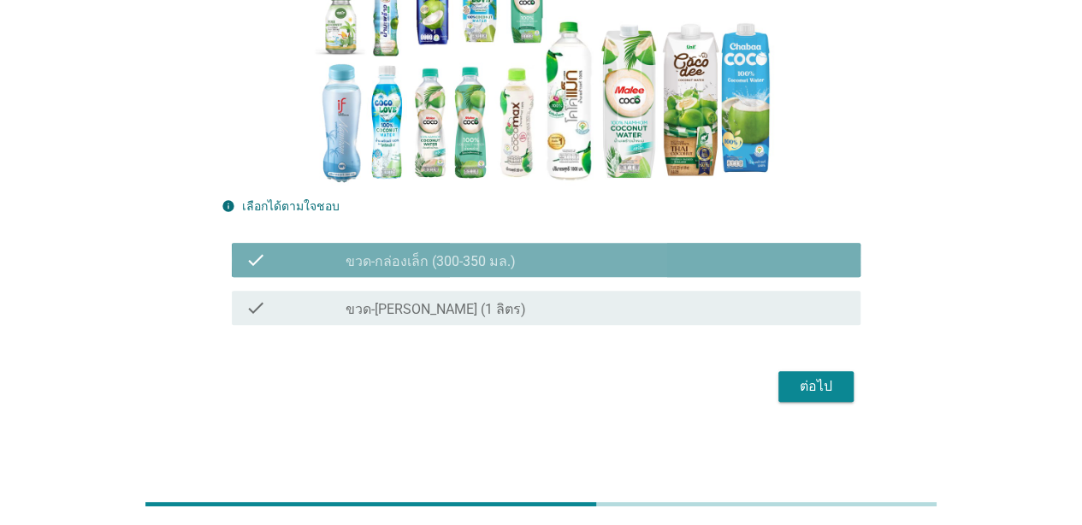
click at [819, 391] on div "ต่อไป" at bounding box center [816, 386] width 48 height 21
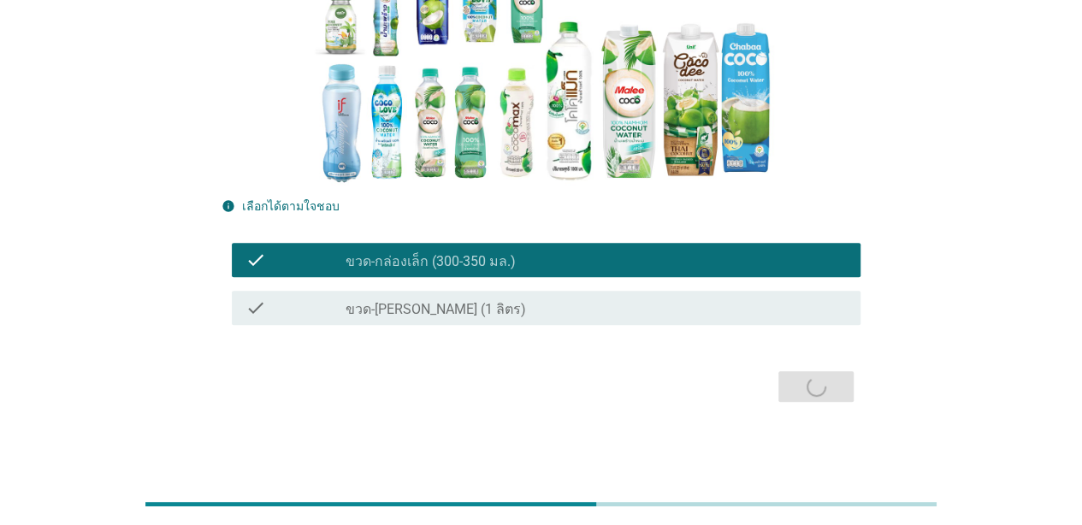
scroll to position [0, 0]
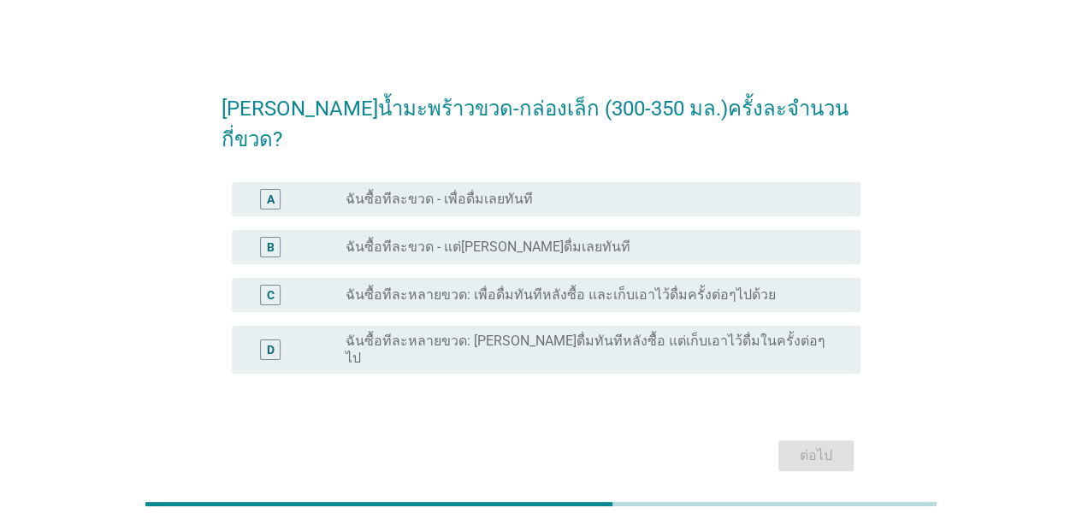
click at [588, 182] on div "A radio_button_unchecked ฉันซื้อทีละขวด - เพื่อดื่มเลยทันที" at bounding box center [546, 199] width 629 height 34
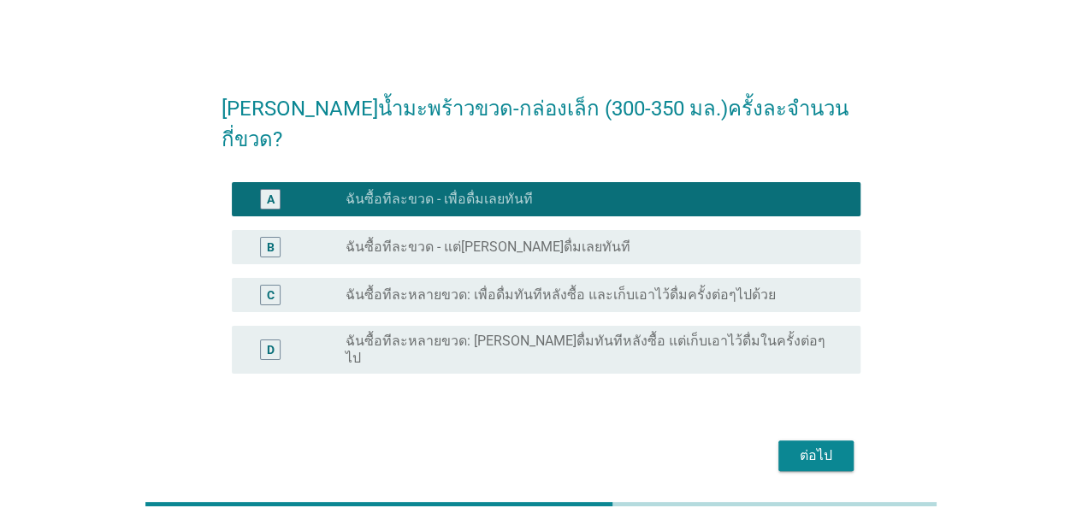
click at [812, 446] on div "ต่อไป" at bounding box center [816, 456] width 48 height 21
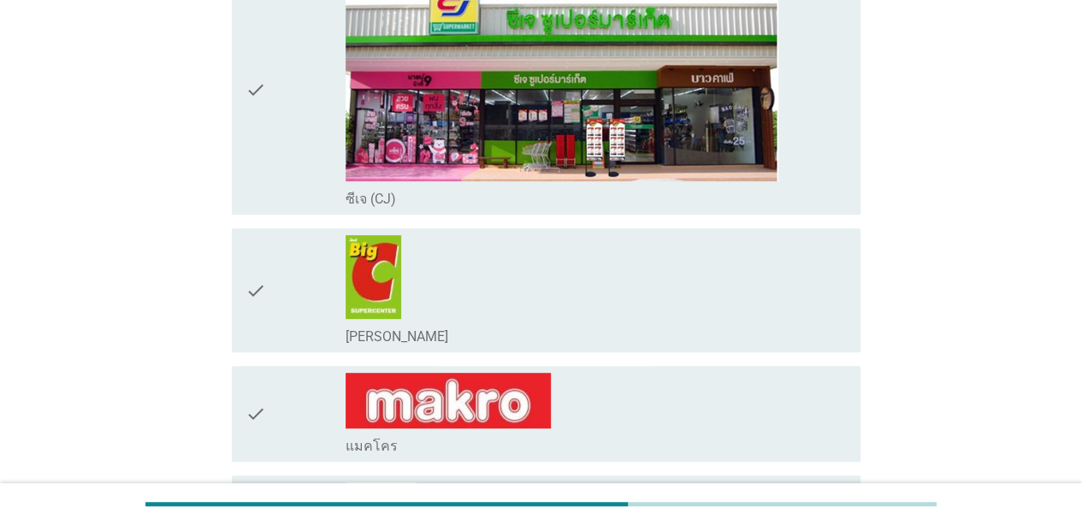
click at [827, 132] on div "check_box_outline_blank ซีเจ (CJ)" at bounding box center [596, 90] width 501 height 237
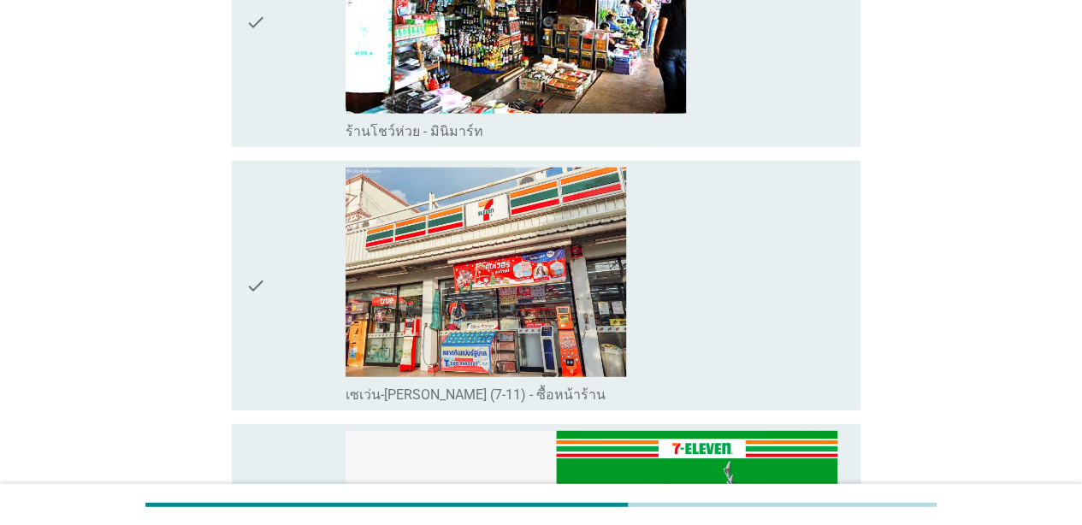
click at [732, 241] on div "check_box_outline_blank เซเว่น-[PERSON_NAME] (7-11) - ซื้อหน้าร้าน" at bounding box center [596, 286] width 501 height 237
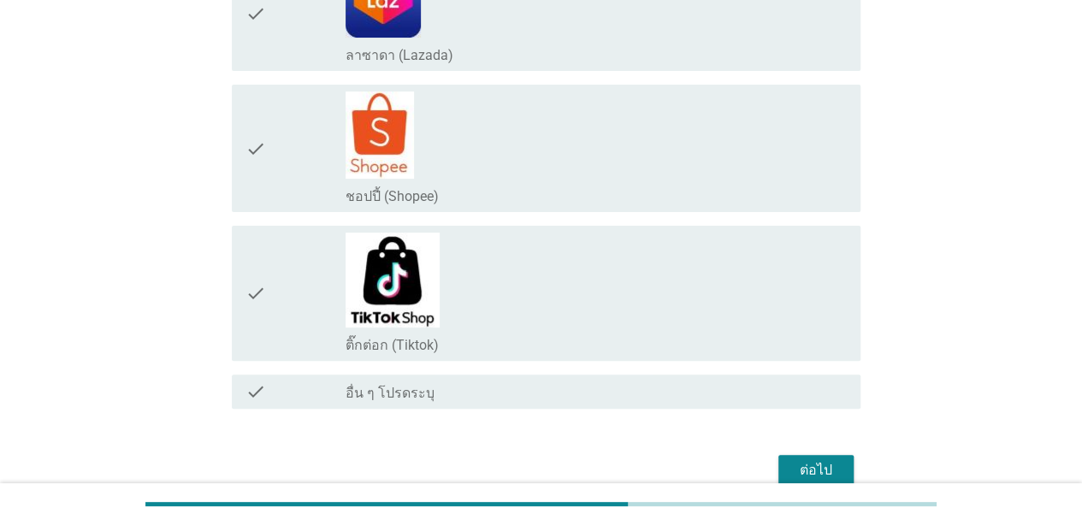
scroll to position [3404, 0]
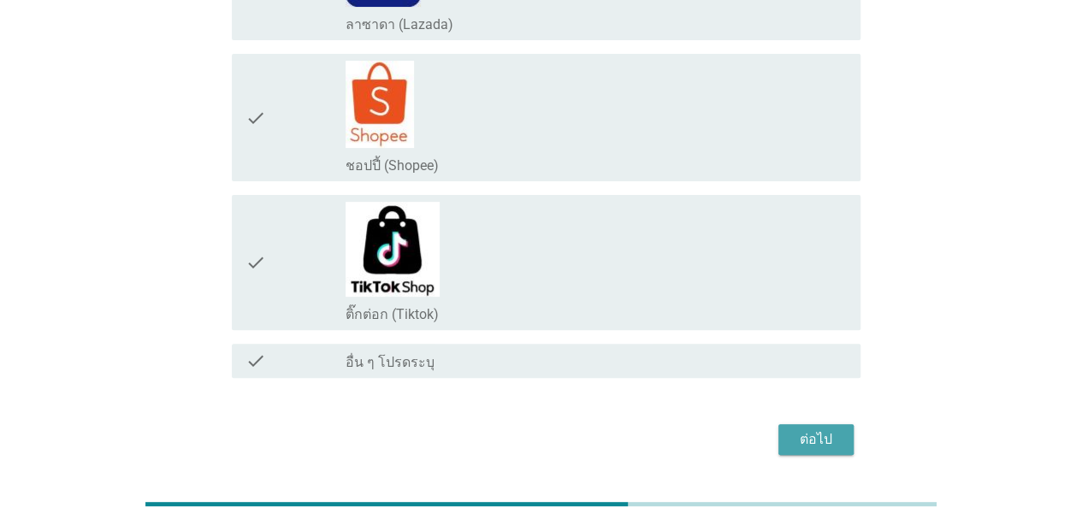
click at [818, 429] on div "ต่อไป" at bounding box center [816, 439] width 48 height 21
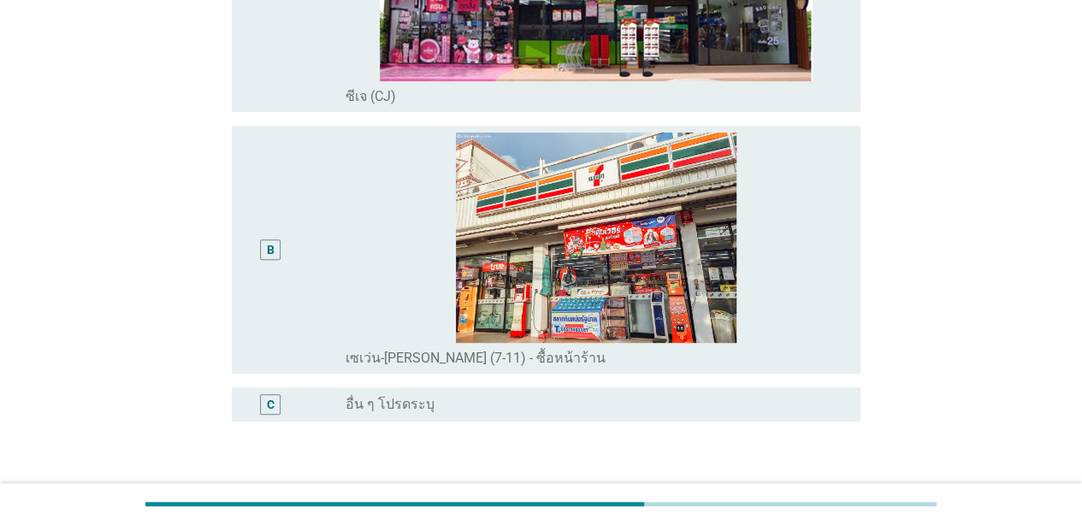
scroll to position [290, 0]
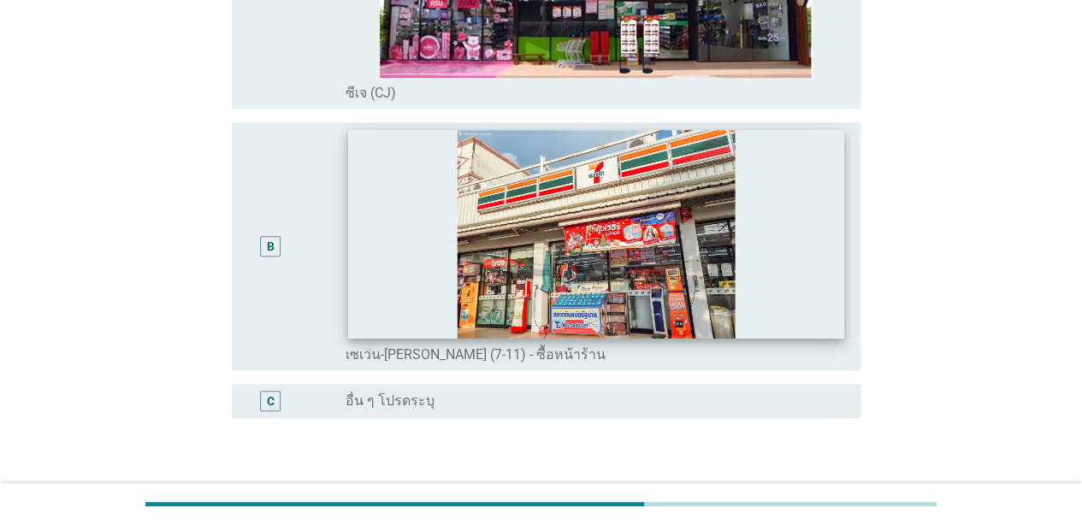
click at [766, 251] on img at bounding box center [596, 234] width 496 height 208
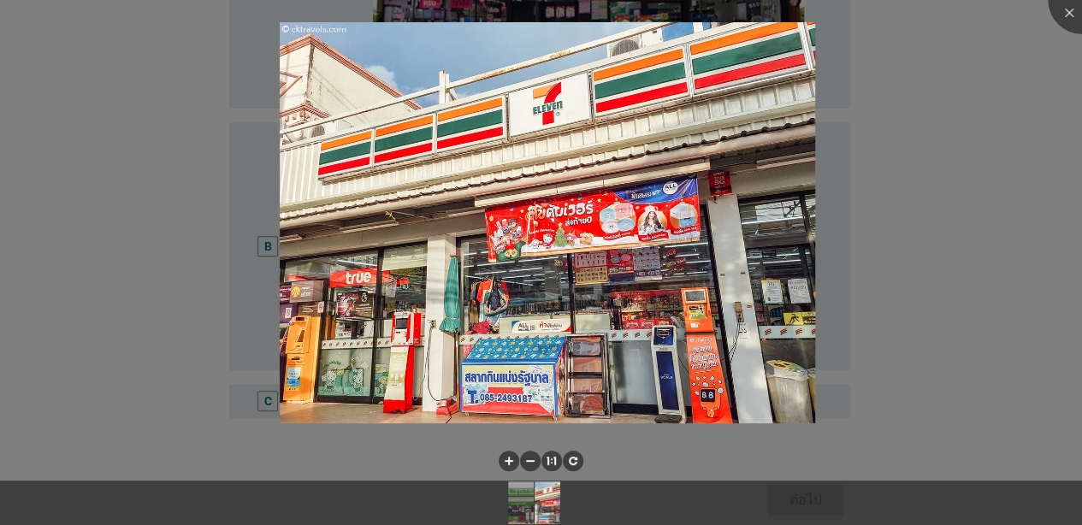
click at [848, 13] on div at bounding box center [1082, 0] width 68 height 68
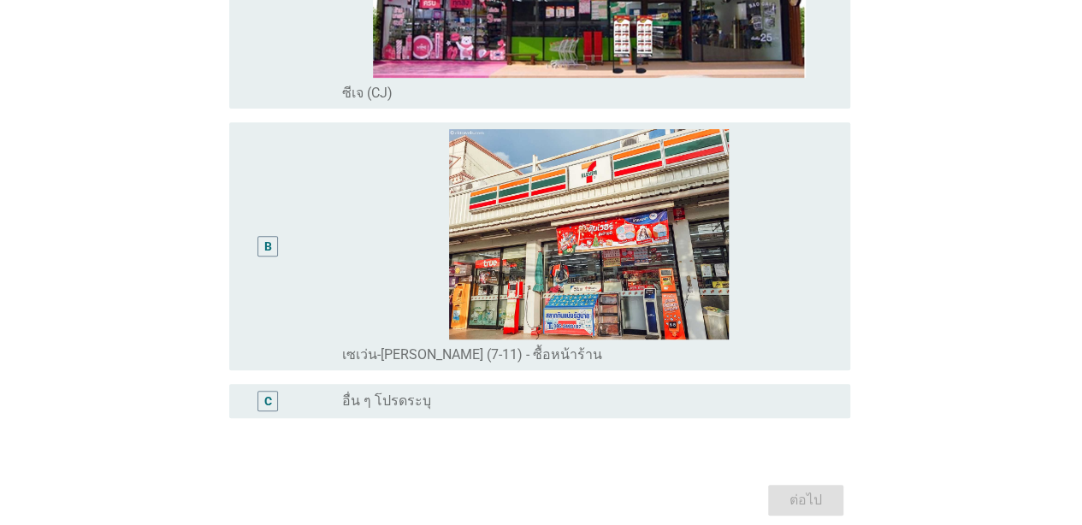
click at [282, 269] on div "B" at bounding box center [268, 246] width 50 height 234
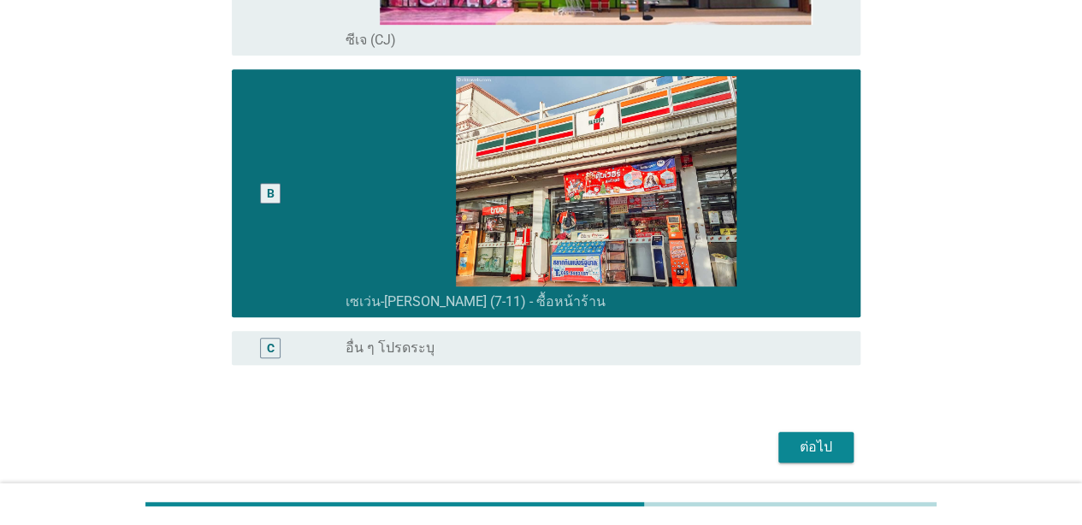
scroll to position [403, 0]
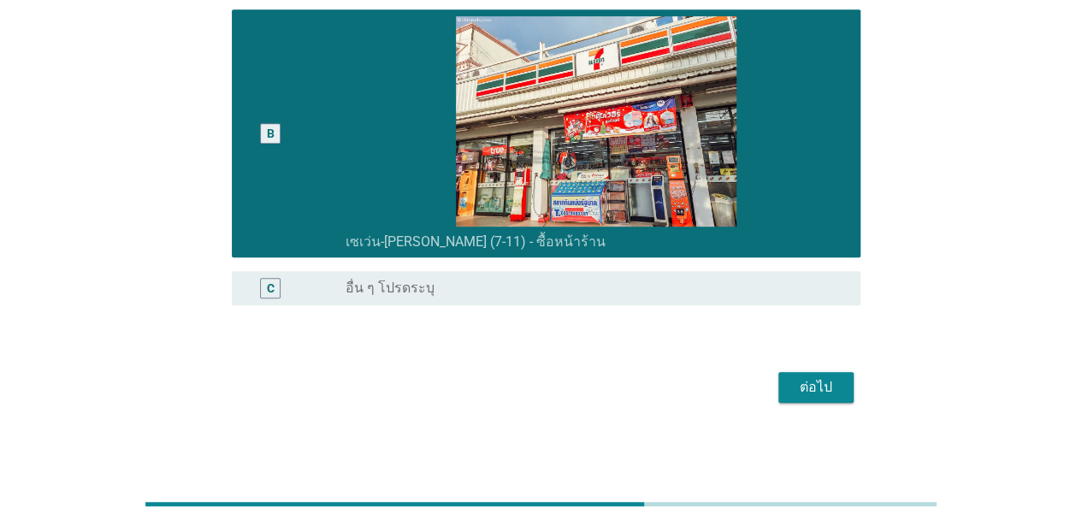
click at [820, 399] on button "ต่อไป" at bounding box center [815, 387] width 75 height 31
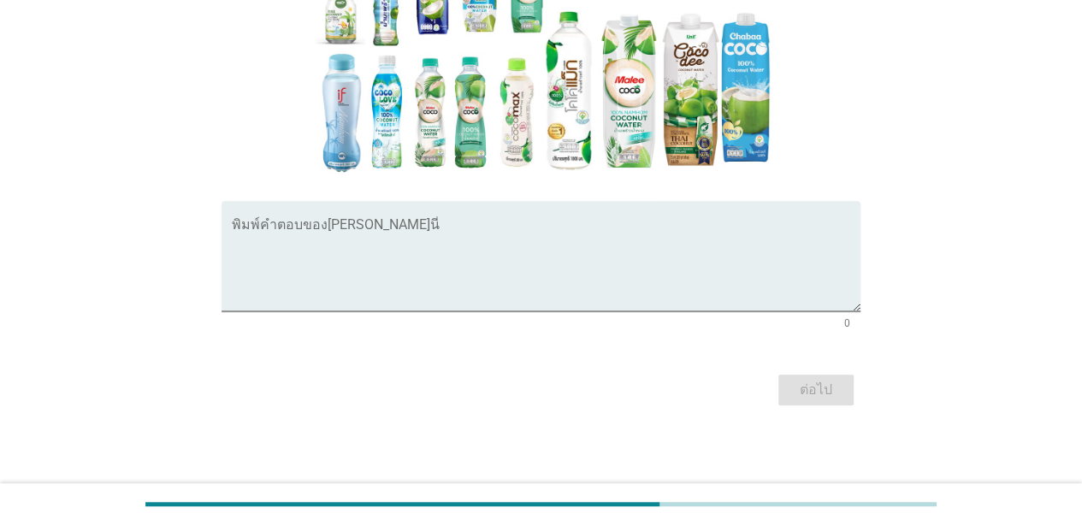
scroll to position [346, 0]
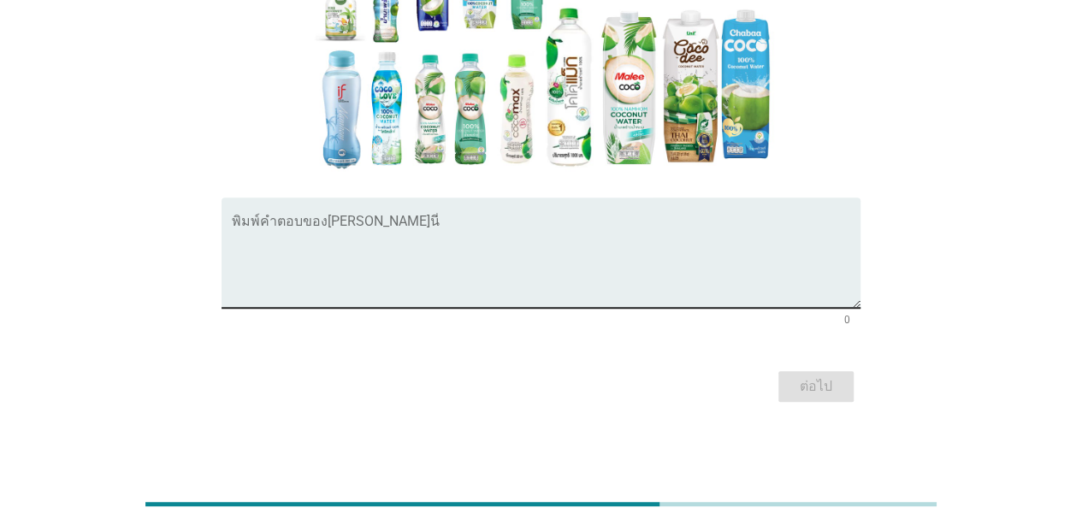
click at [729, 242] on textarea "พิมพ์คำตอบของคุณ ที่นี่" at bounding box center [546, 263] width 629 height 90
type textarea "w"
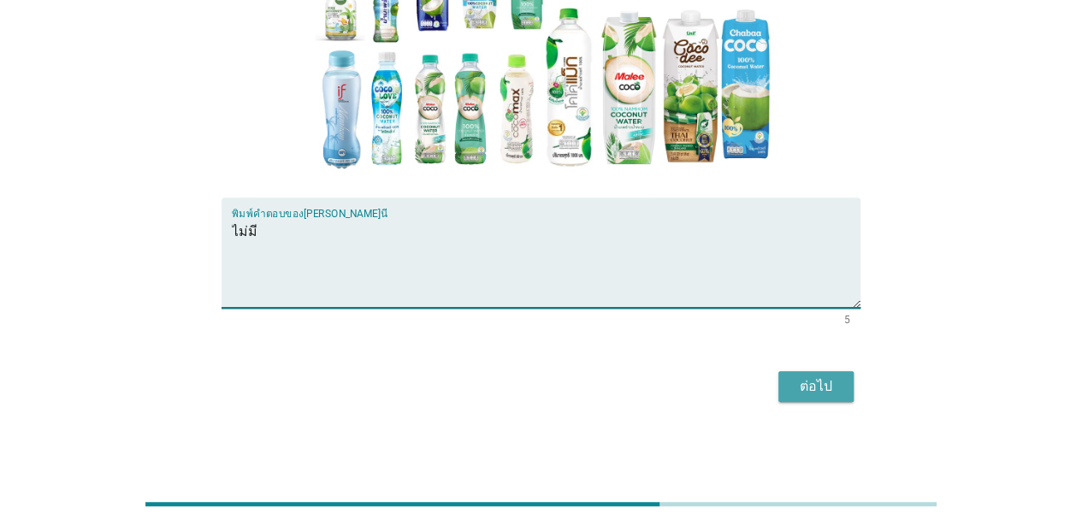
type textarea "ไม่มี"
click at [801, 387] on div "ต่อไป" at bounding box center [816, 386] width 48 height 21
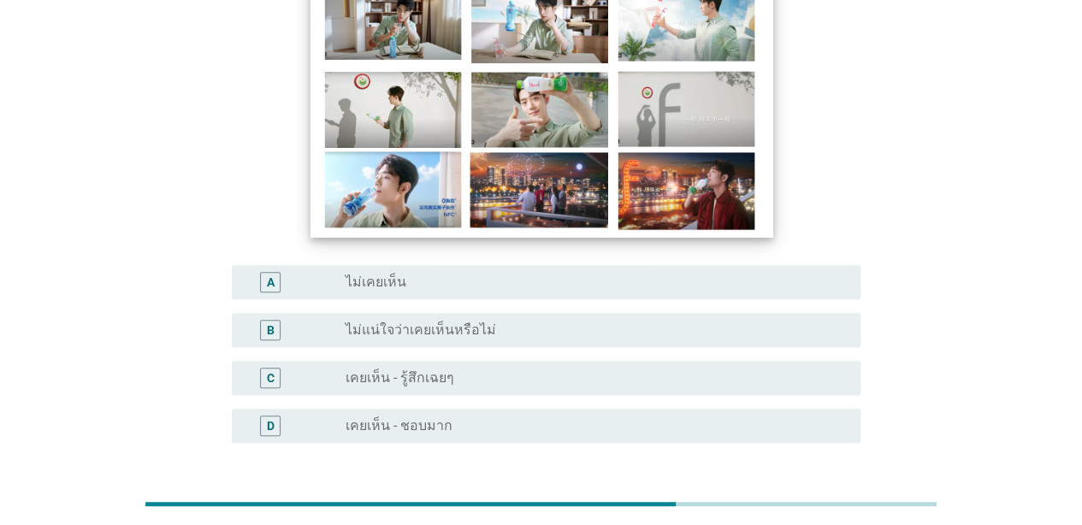
scroll to position [190, 0]
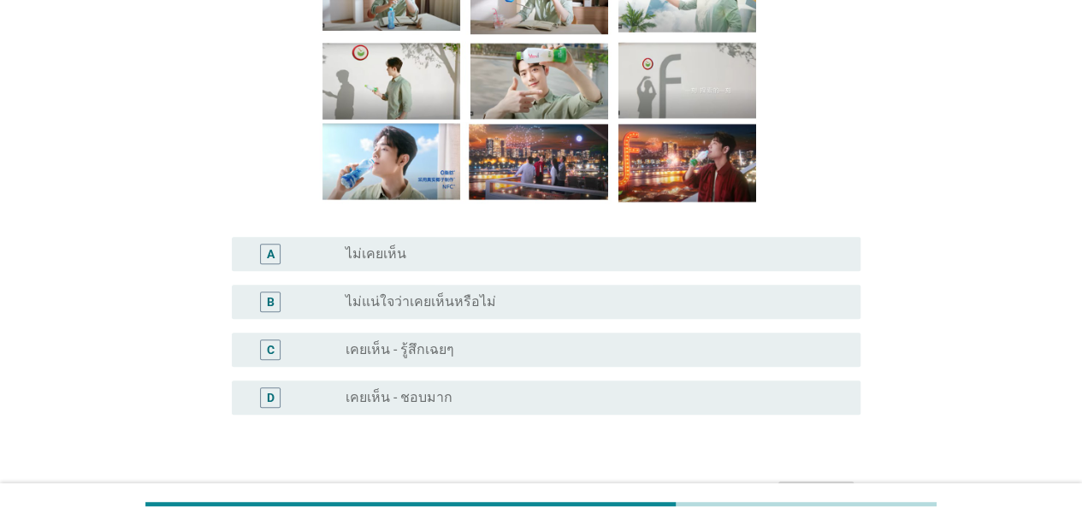
click at [498, 395] on div "radio_button_unchecked เคยเห็น - ชอบมาก" at bounding box center [589, 397] width 487 height 17
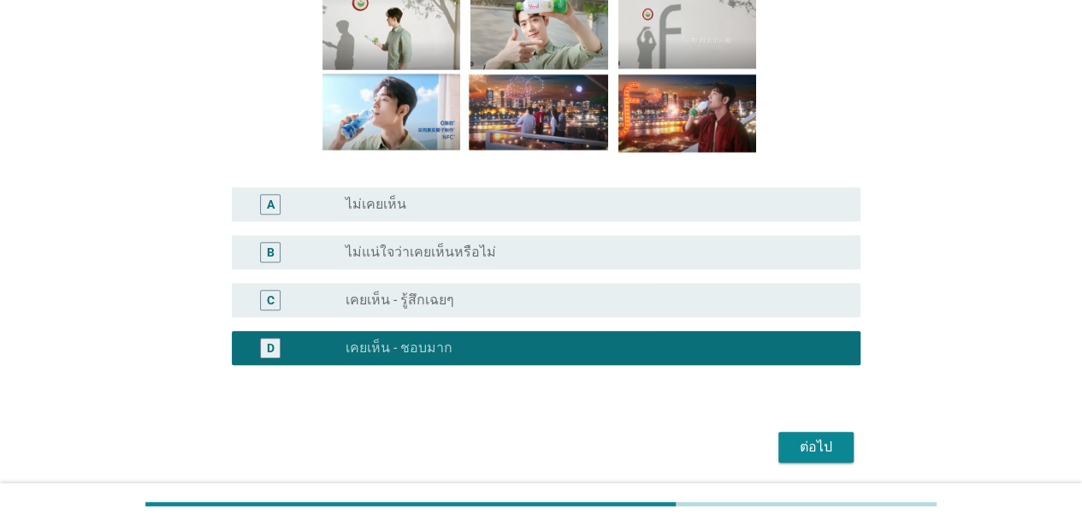
scroll to position [299, 0]
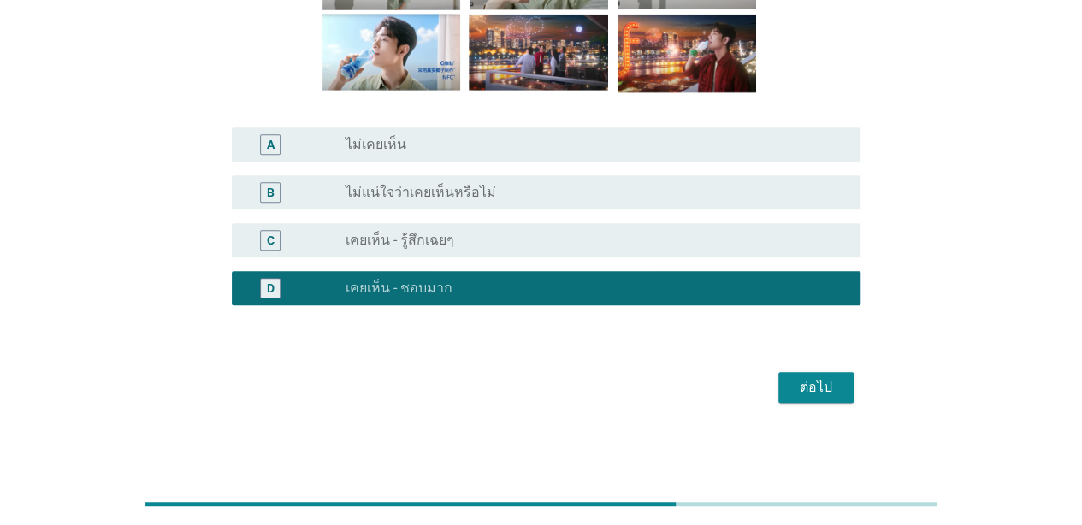
click at [806, 399] on button "ต่อไป" at bounding box center [815, 387] width 75 height 31
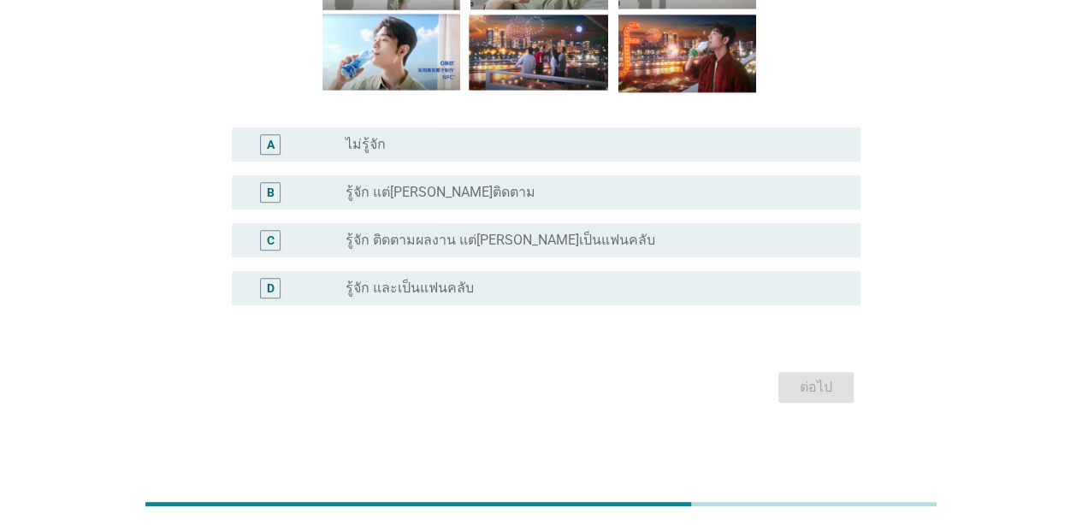
click at [539, 302] on div "D radio_button_unchecked รู้จัก และเป็นแฟนคลับ" at bounding box center [546, 288] width 629 height 34
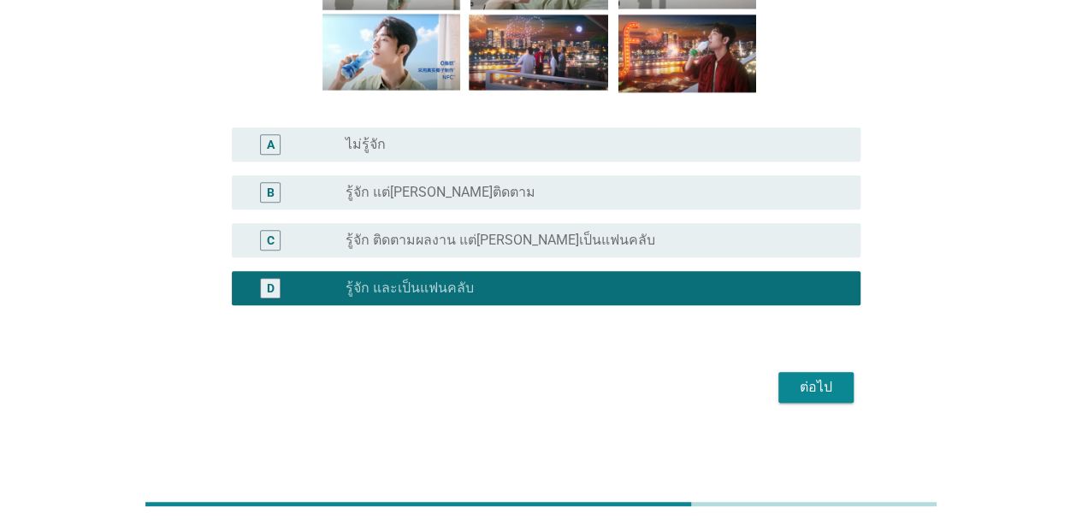
click at [742, 246] on div "radio_button_unchecked รู้จัก ติดตามผลงาน แต่[PERSON_NAME]เป็นแฟนคลับ" at bounding box center [589, 240] width 487 height 17
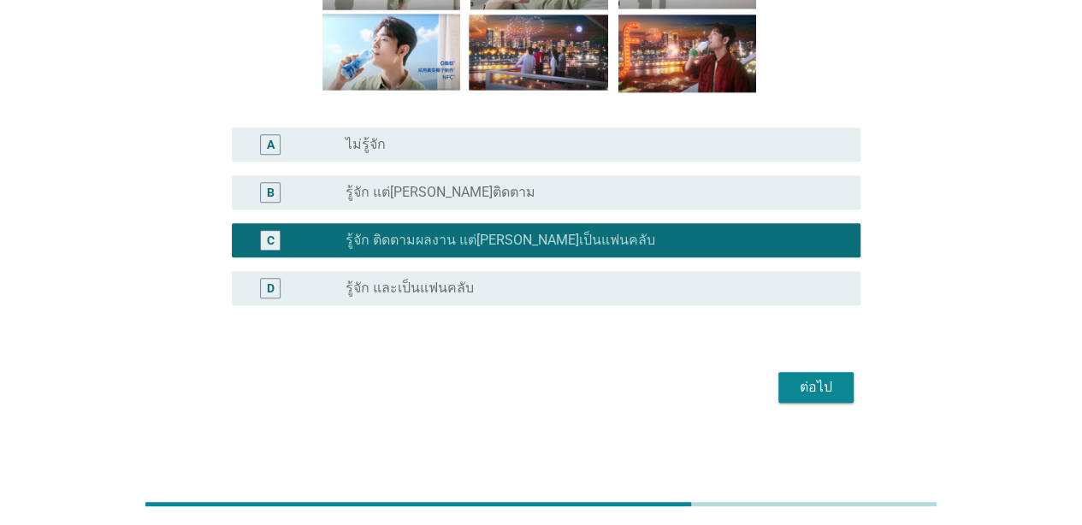
click at [825, 364] on form "คุณรู้จักพรีเซนเตอร์ในโฆษณานี้หรือไม่? A radio_button_unchecked ไม่รู้จัก B rad…" at bounding box center [540, 93] width 639 height 632
click at [827, 377] on div "ต่อไป" at bounding box center [816, 387] width 48 height 21
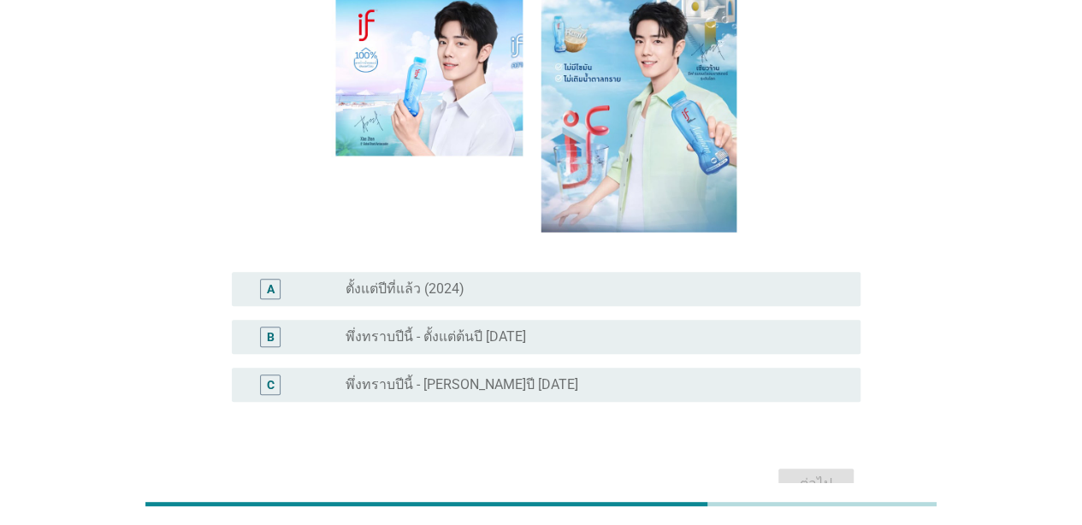
scroll to position [251, 0]
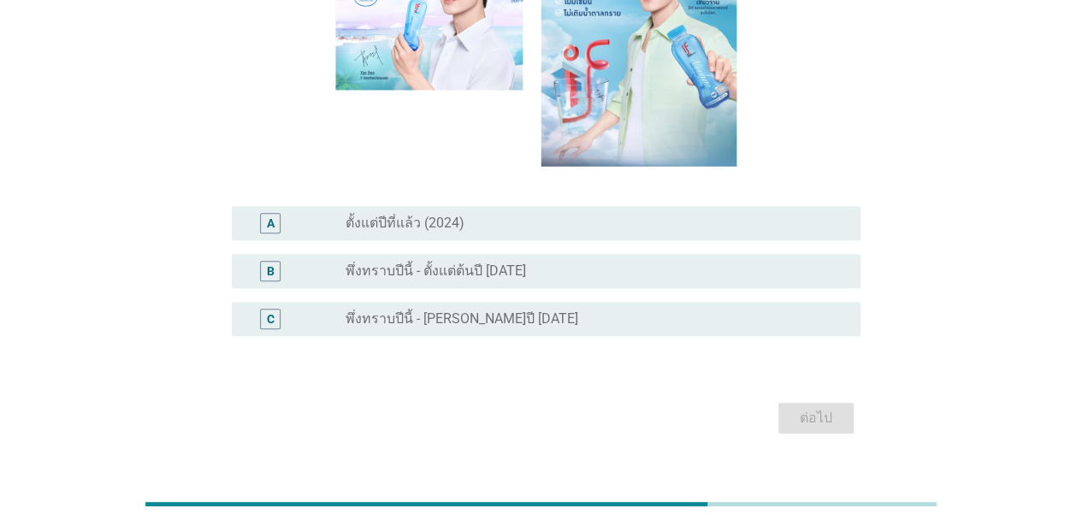
click at [740, 304] on div "C radio_button_unchecked พึ่งทราบปีนี้ - [PERSON_NAME]ปี [DATE]" at bounding box center [546, 319] width 629 height 34
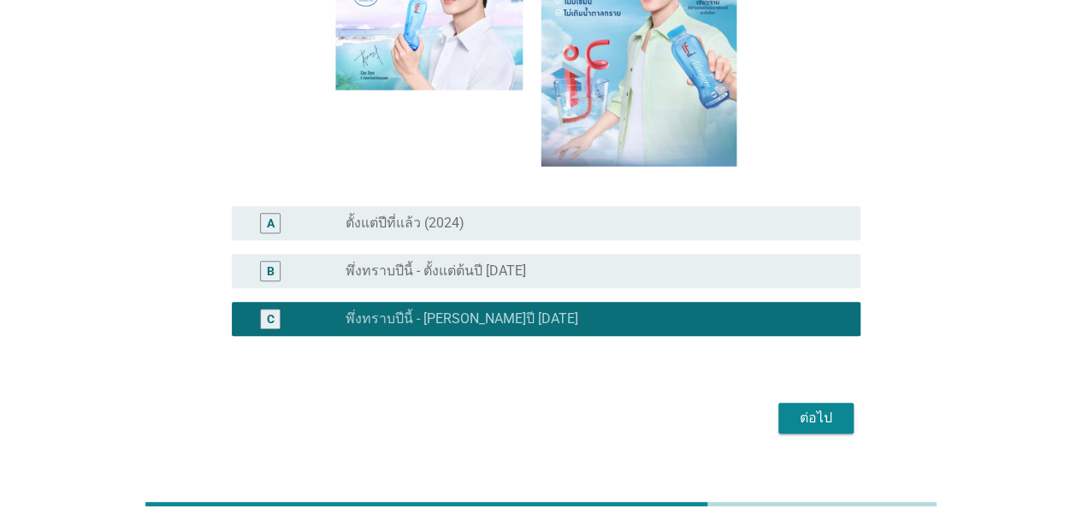
click at [741, 263] on div "radio_button_unchecked พึ่งทราบปีนี้ - ตั้งแต่ต้นปี [DATE]" at bounding box center [589, 271] width 487 height 17
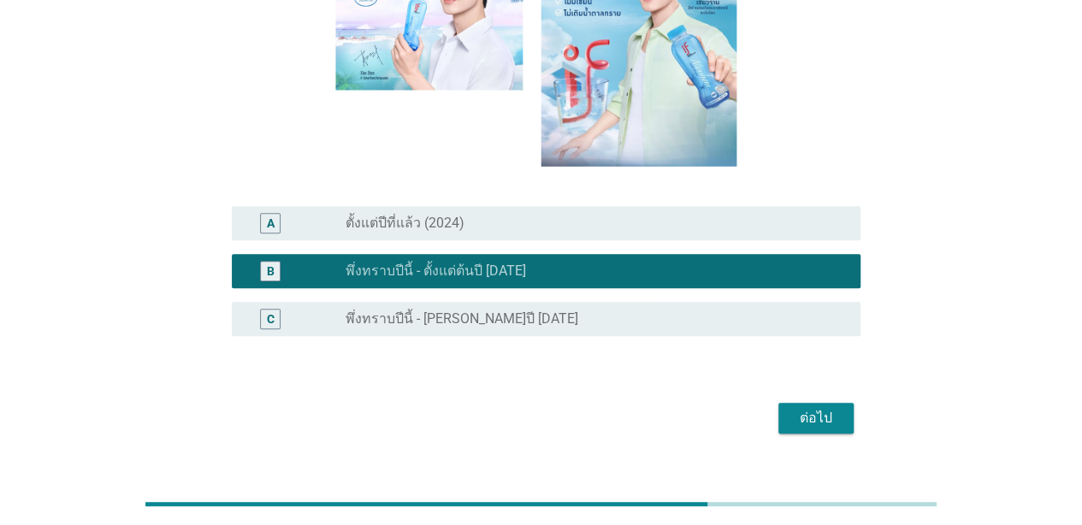
click at [788, 310] on div "radio_button_unchecked พึ่งทราบปีนี้ - [PERSON_NAME]ปี [DATE]" at bounding box center [589, 318] width 487 height 17
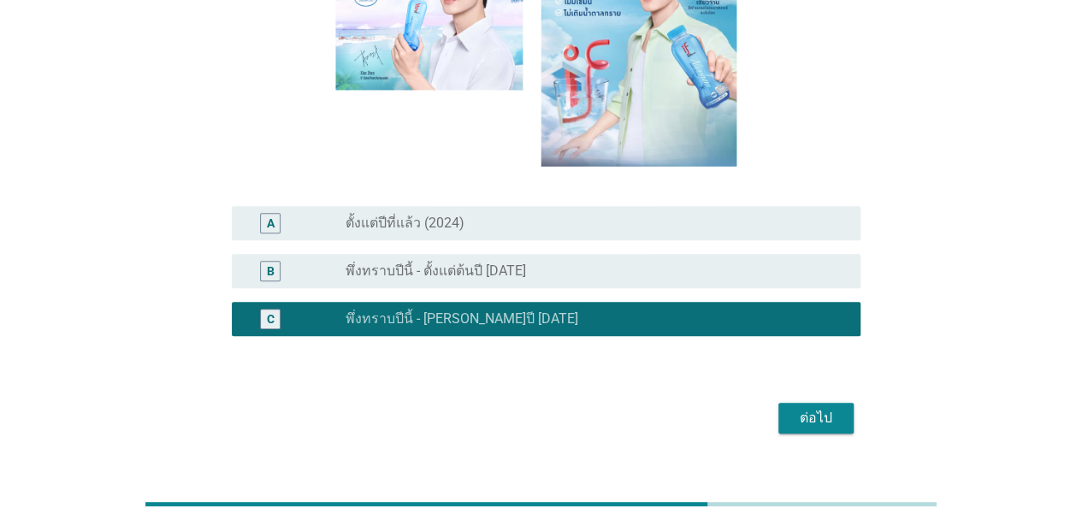
click at [816, 408] on div "ต่อไป" at bounding box center [816, 418] width 48 height 21
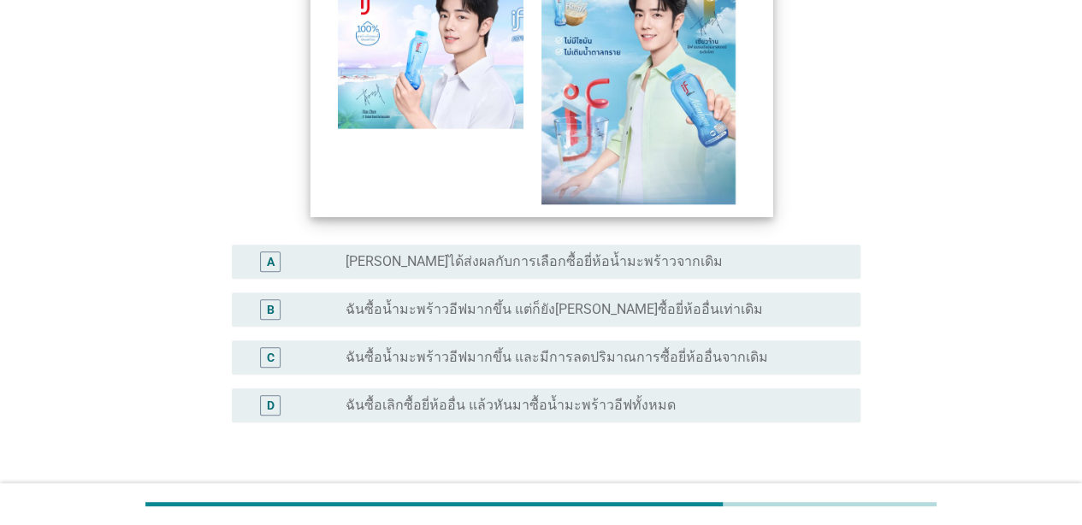
scroll to position [330, 0]
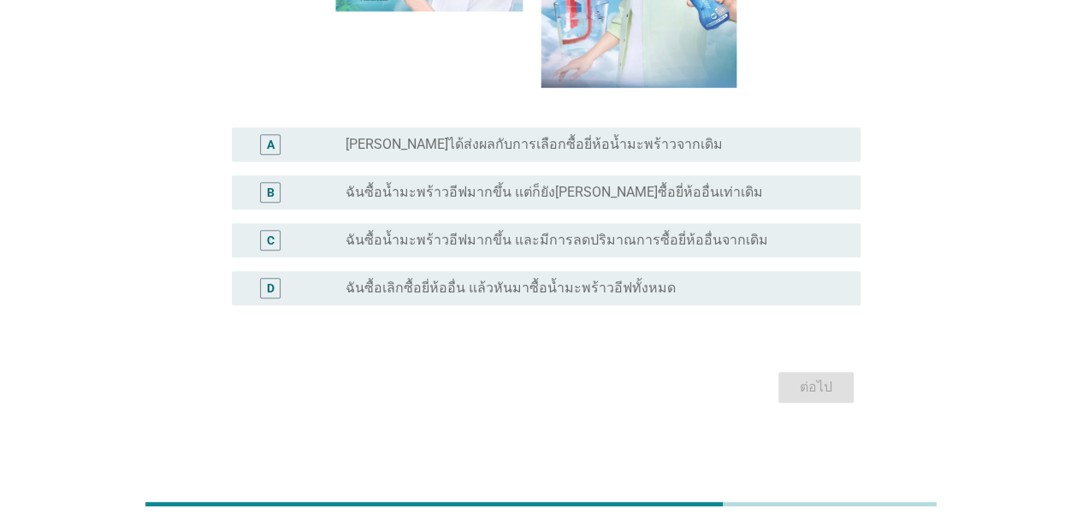
click at [737, 195] on div "radio_button_unchecked ฉันซื้อน้ำมะพร้าวอีฟมากขึ้น แต่ก็ยัง[PERSON_NAME]ซื้อยี่…" at bounding box center [589, 192] width 487 height 17
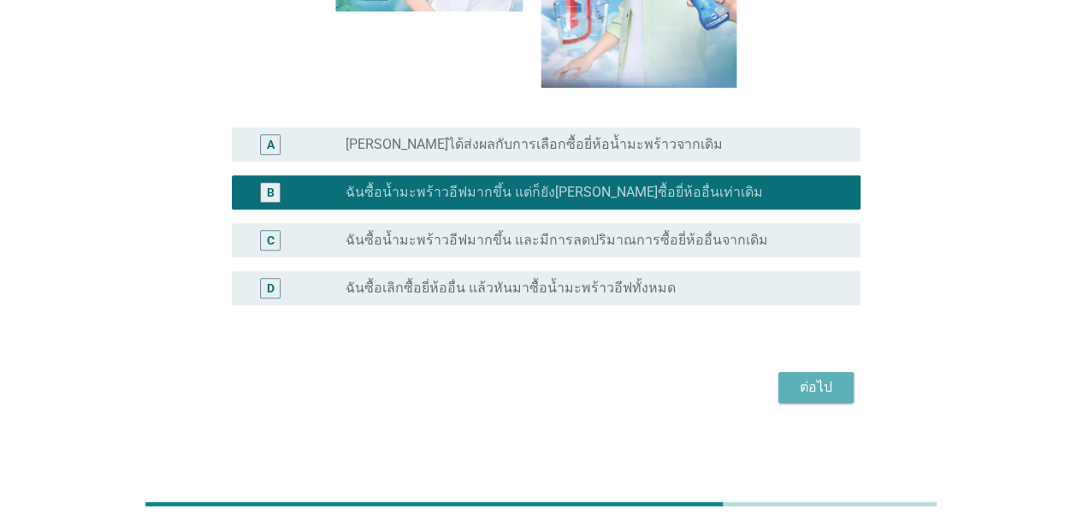
click at [812, 385] on div "ต่อไป" at bounding box center [816, 387] width 48 height 21
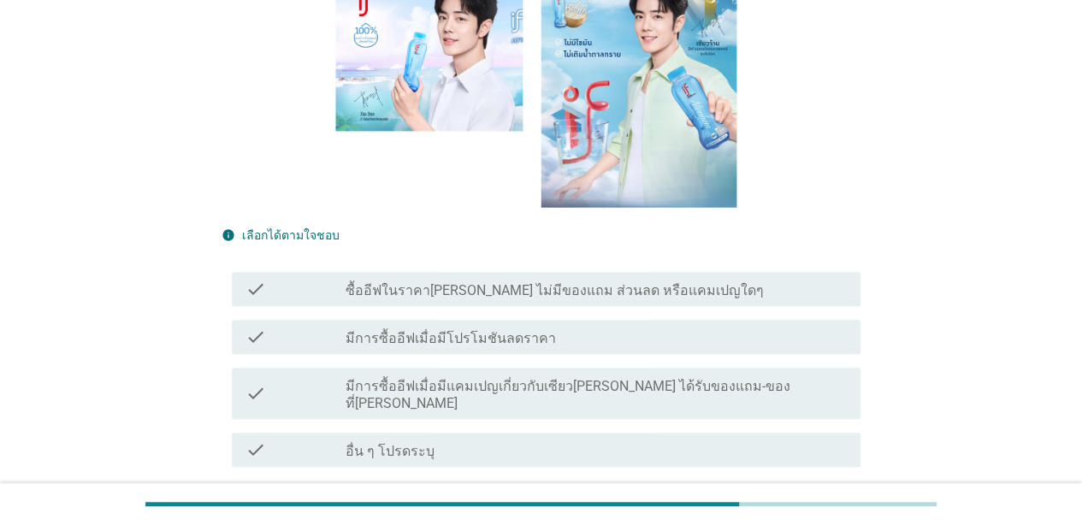
scroll to position [428, 0]
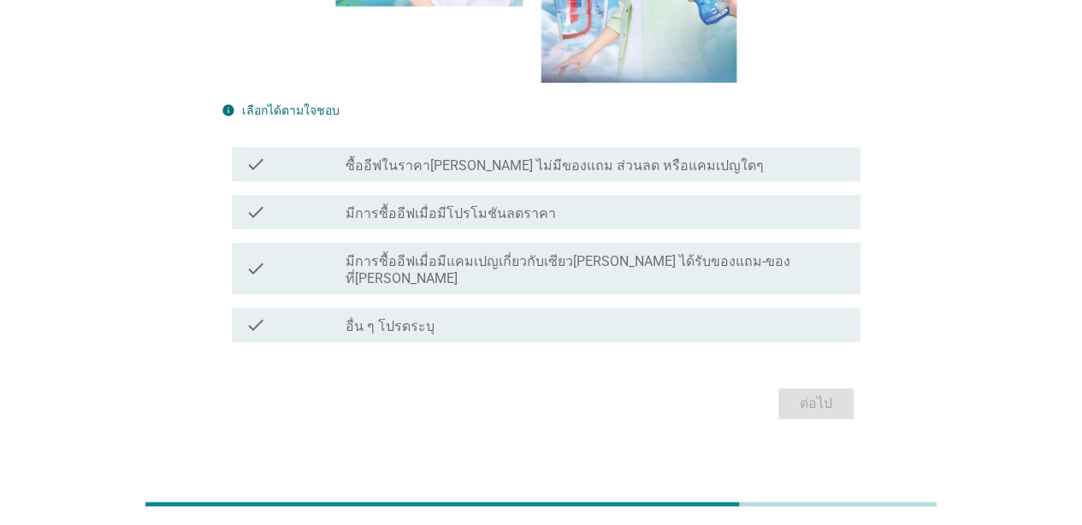
click at [636, 205] on div "check_box_outline_blank มีการซื้ออีฟเมื่อมีโปรโมชันลดราคา" at bounding box center [596, 212] width 501 height 21
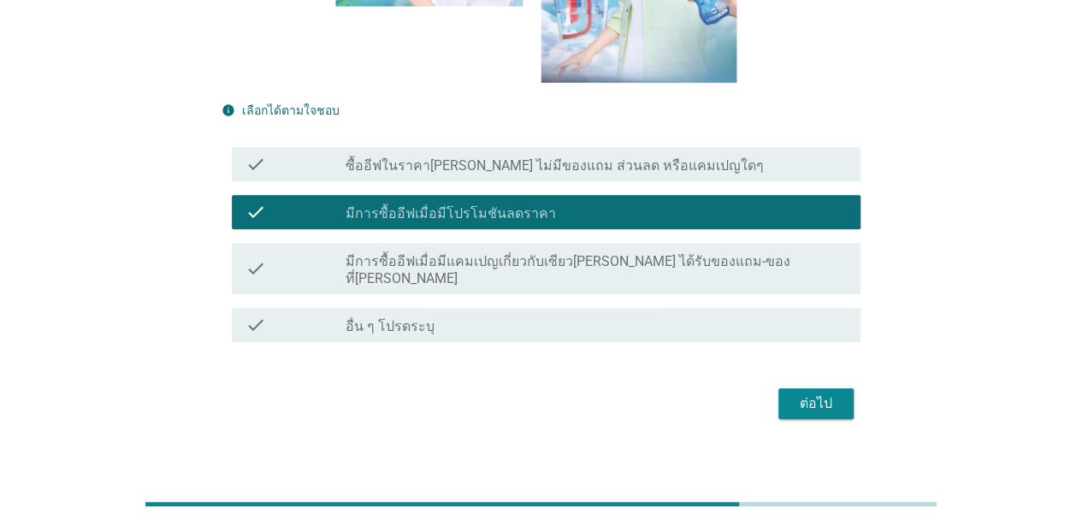
click at [660, 251] on div "check_box_outline_blank มีการซื้ออีฟเมื่อมีแคมเปญเกี่ยวกับเซียว[PERSON_NAME] ได…" at bounding box center [596, 269] width 501 height 38
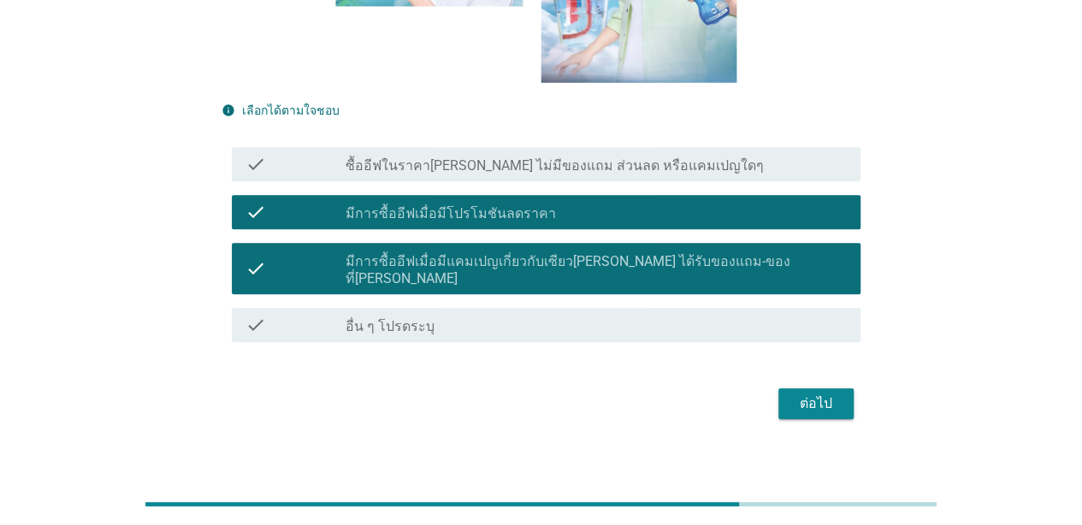
click at [641, 166] on label "ซื้ออีฟในราคา[PERSON_NAME] ไม่มีของแถม ส่วนลด หรือแคมเปญใดๆ" at bounding box center [555, 165] width 418 height 17
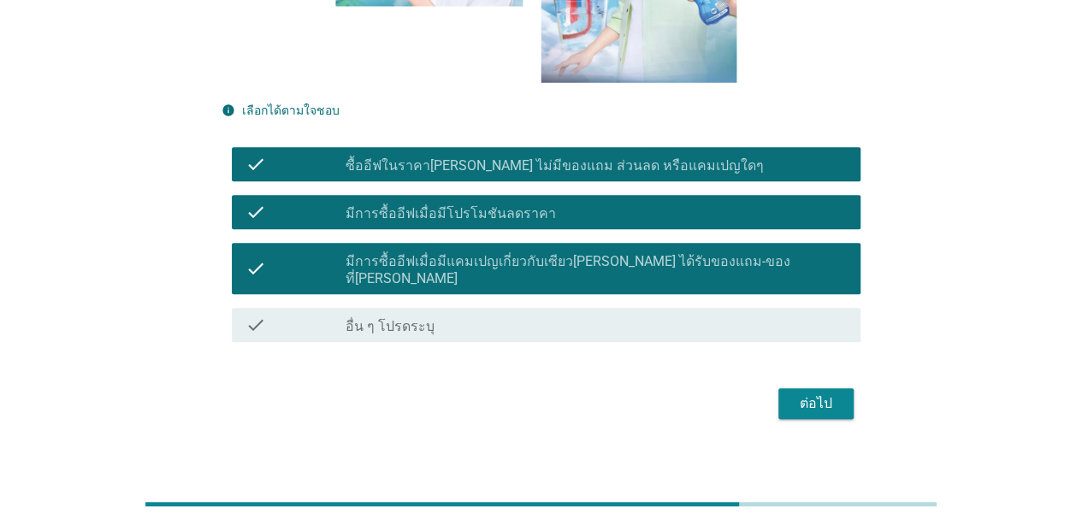
click at [801, 383] on div "ต่อไป" at bounding box center [540, 403] width 639 height 41
click at [794, 393] on div "ต่อไป" at bounding box center [816, 403] width 48 height 21
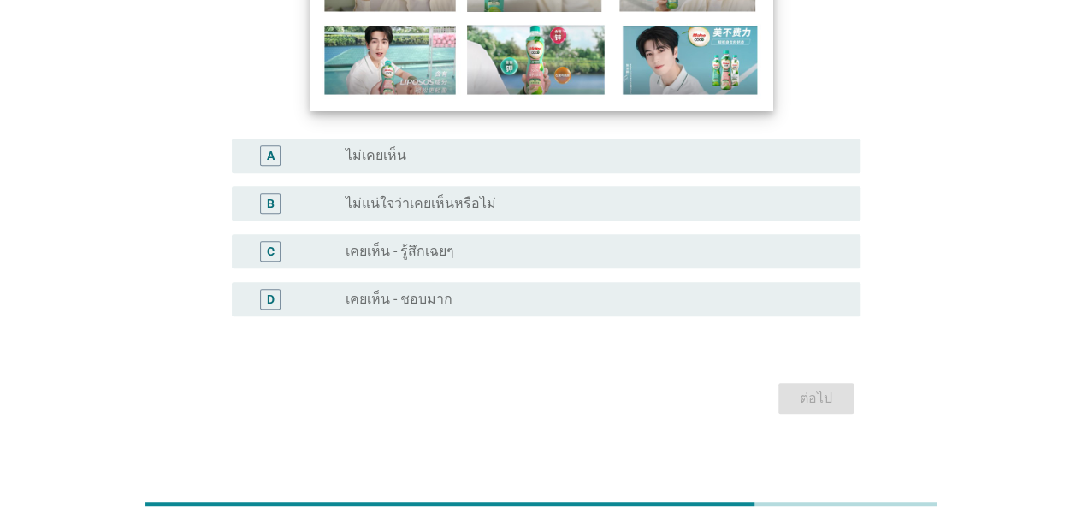
scroll to position [296, 0]
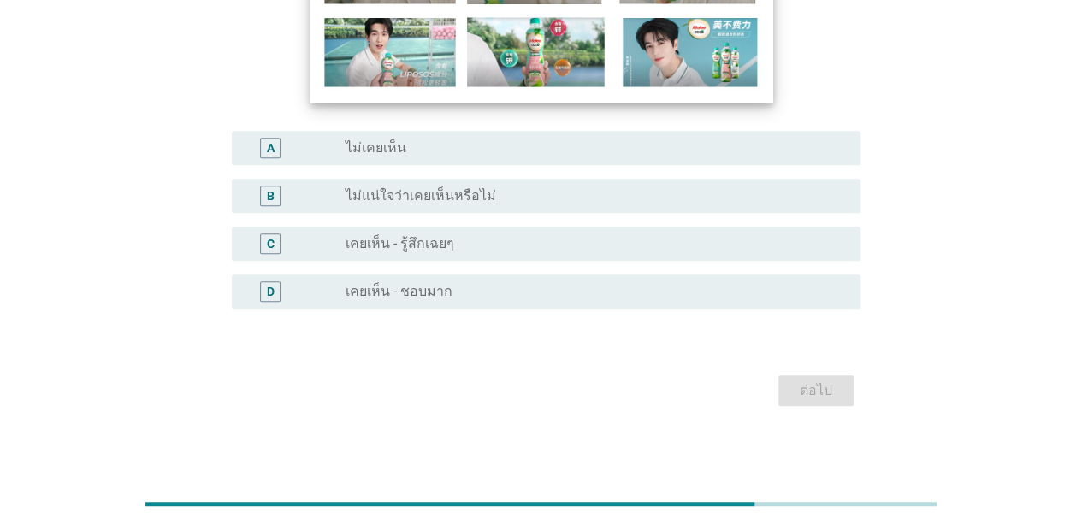
click at [700, 291] on div "radio_button_unchecked เคยเห็น - ชอบมาก" at bounding box center [589, 291] width 487 height 17
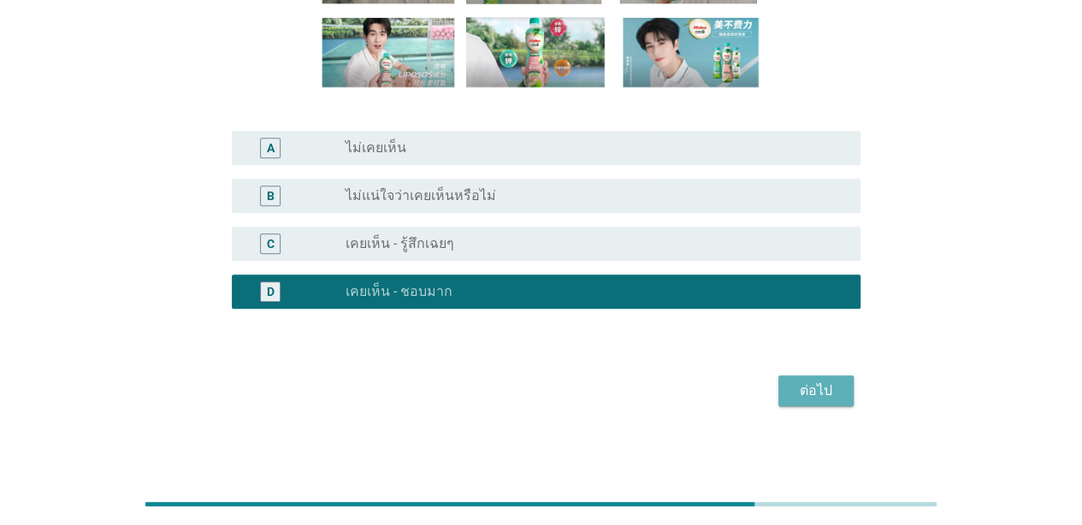
click at [814, 404] on button "ต่อไป" at bounding box center [815, 390] width 75 height 31
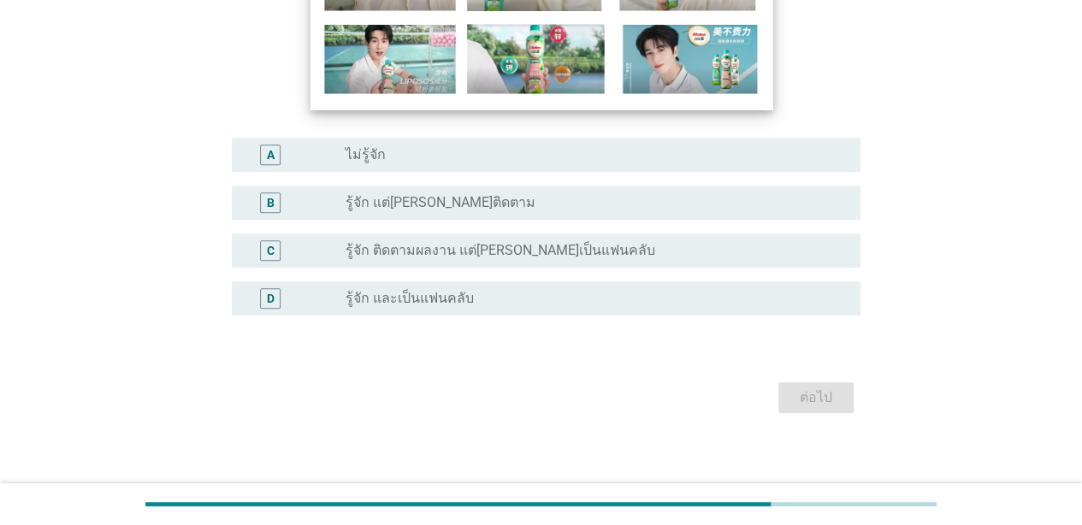
scroll to position [299, 0]
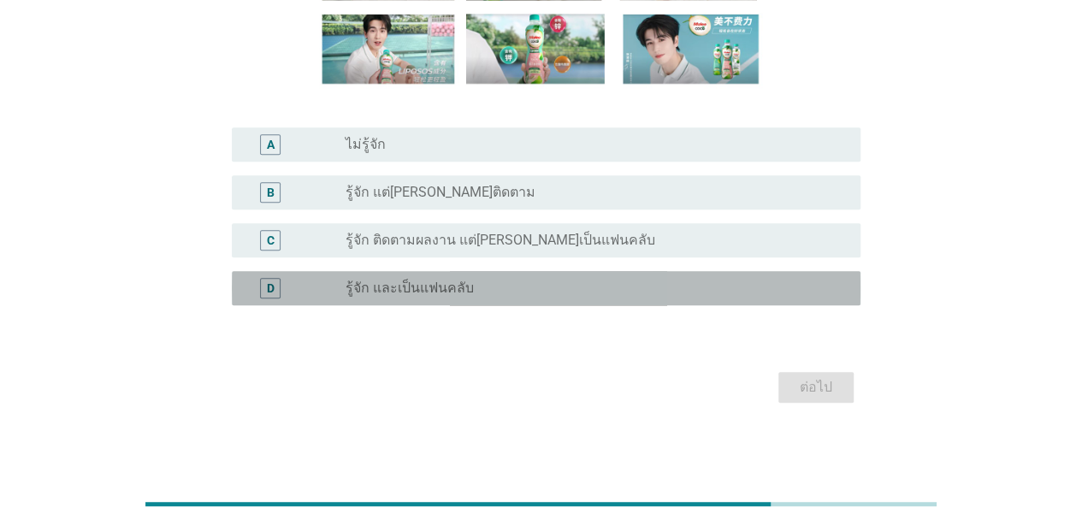
click at [517, 282] on div "radio_button_unchecked รู้จัก และเป็นแฟนคลับ" at bounding box center [589, 288] width 487 height 17
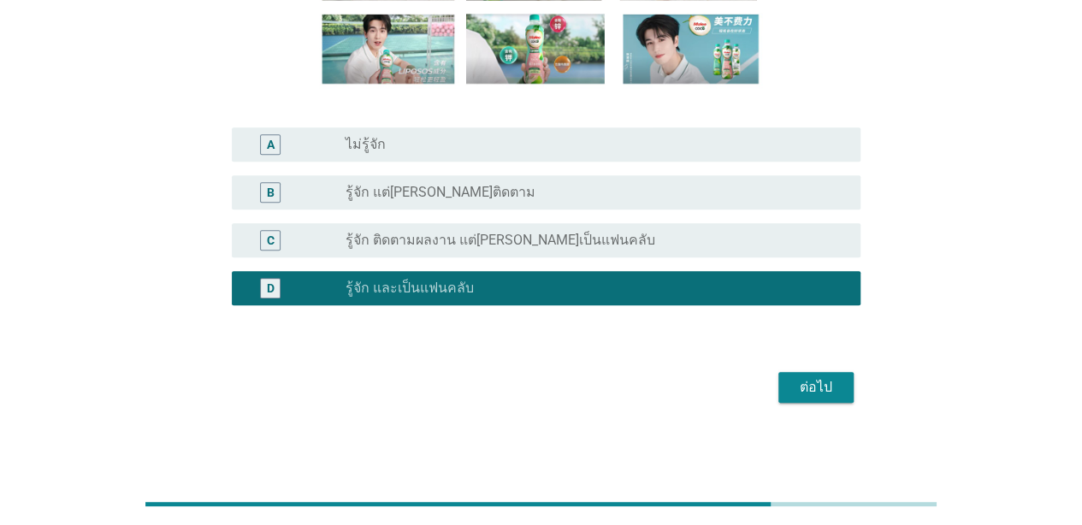
click at [691, 238] on div "radio_button_unchecked รู้จัก ติดตามผลงาน แต่[PERSON_NAME]เป็นแฟนคลับ" at bounding box center [589, 240] width 487 height 17
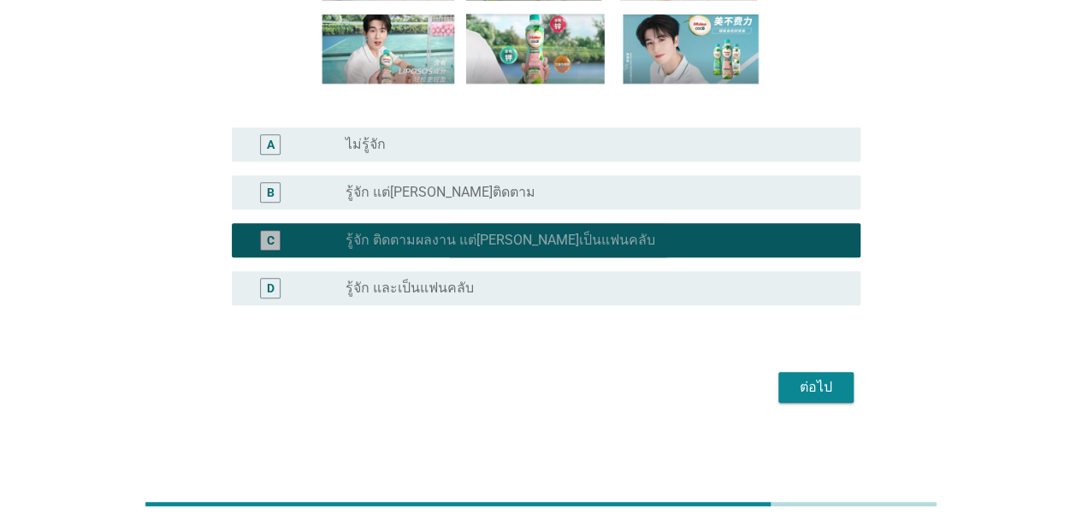
click at [811, 369] on div "ต่อไป" at bounding box center [540, 387] width 639 height 41
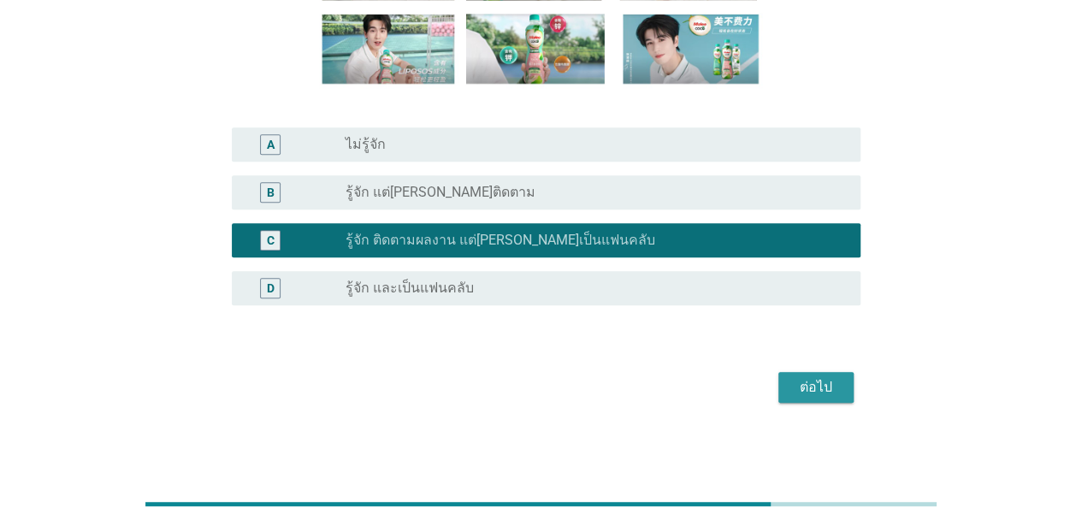
click at [806, 398] on button "ต่อไป" at bounding box center [815, 387] width 75 height 31
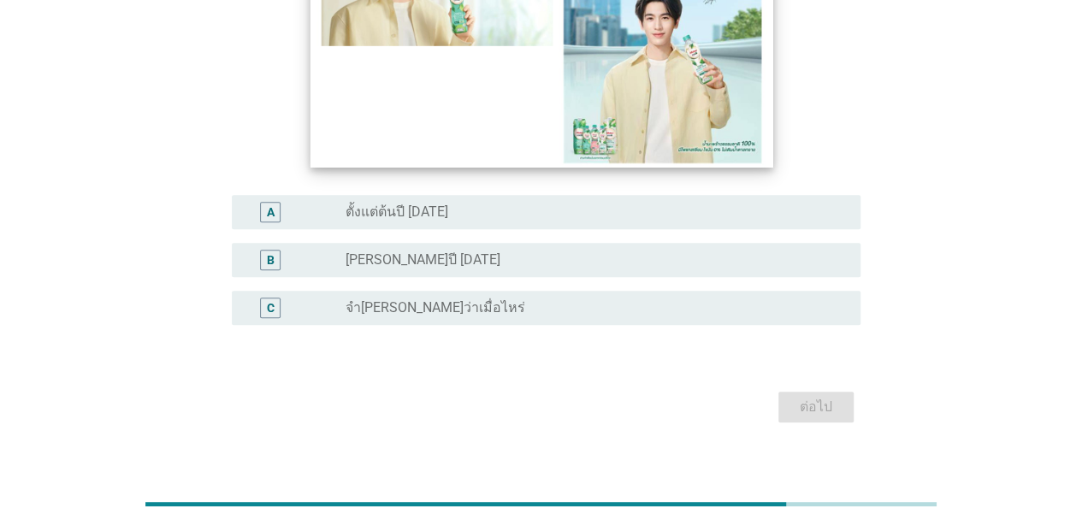
scroll to position [282, 0]
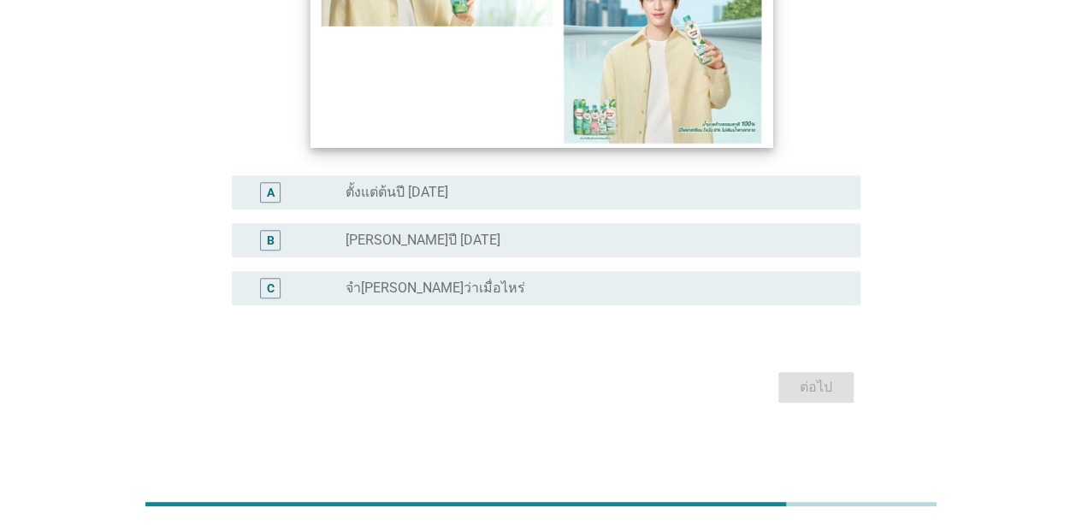
click at [728, 284] on div "radio_button_unchecked จำ[PERSON_NAME]ว่าเมื่อไหร่" at bounding box center [589, 288] width 487 height 17
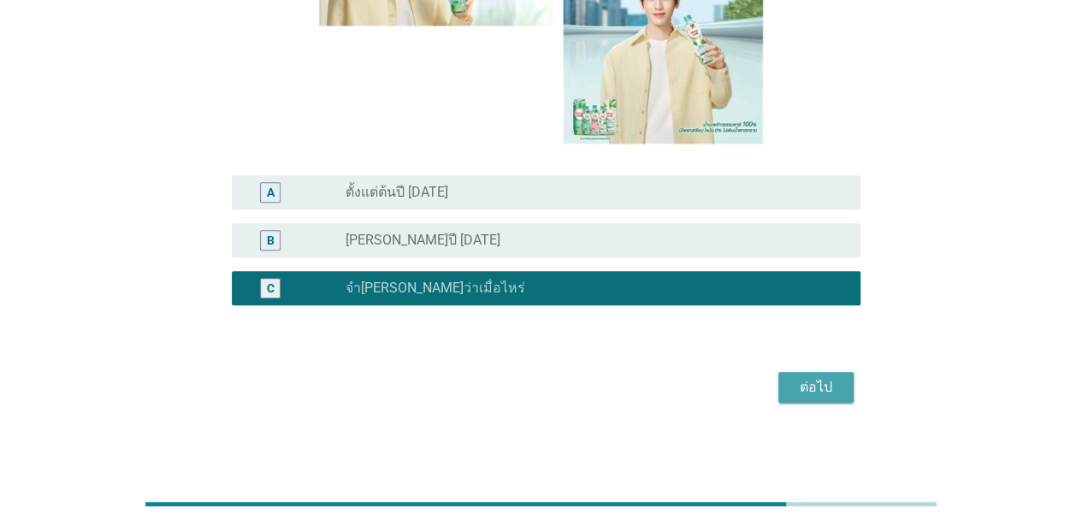
click at [818, 375] on button "ต่อไป" at bounding box center [815, 387] width 75 height 31
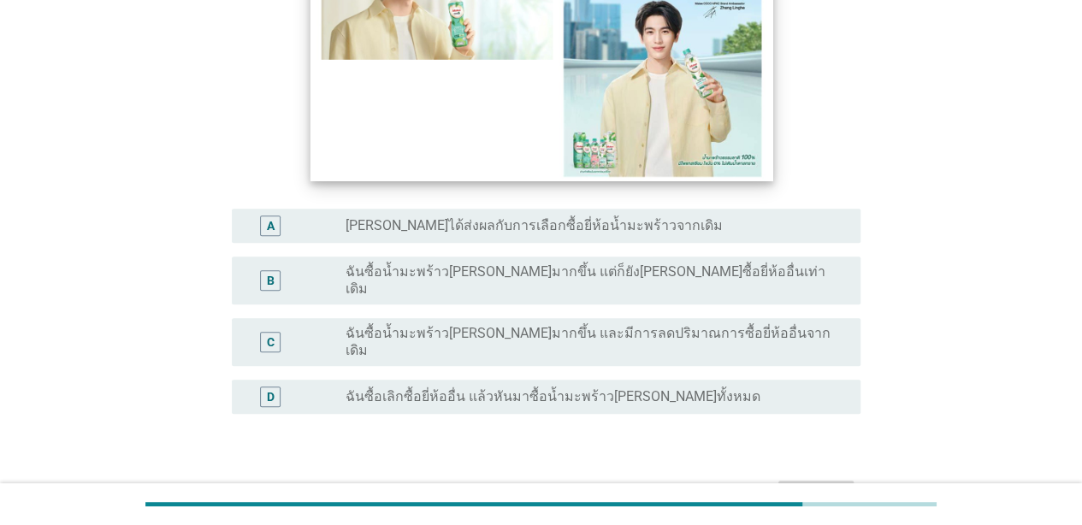
scroll to position [330, 0]
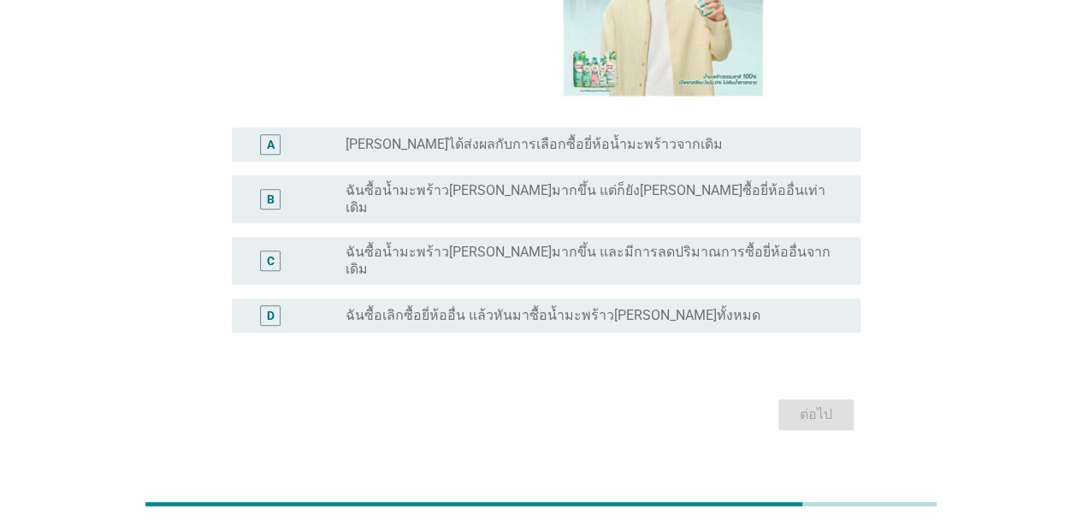
click at [694, 185] on div "radio_button_unchecked ฉันซื้อน้ำมะพร้าว[PERSON_NAME]มากขึ้น แต่ก็ยัง[PERSON_NA…" at bounding box center [589, 199] width 487 height 34
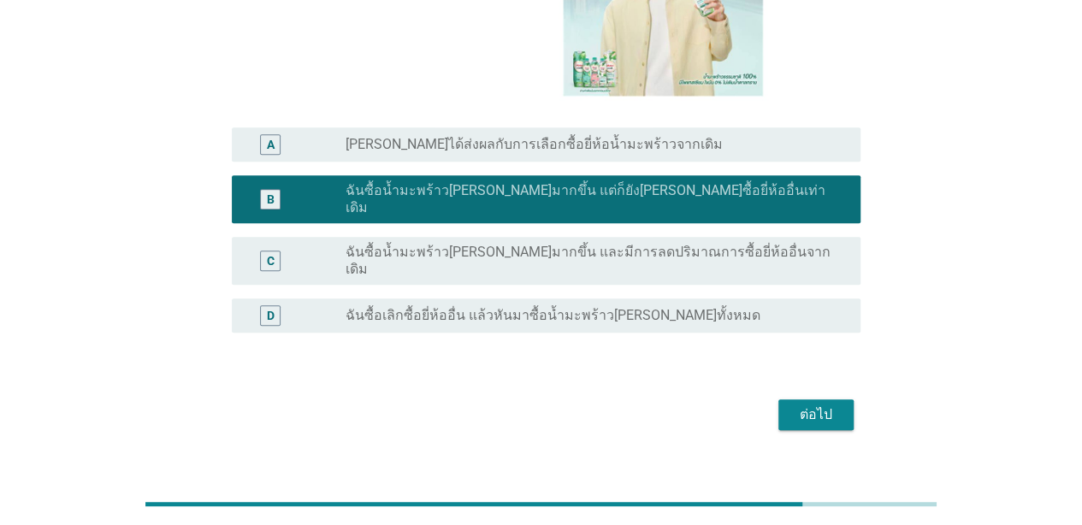
click at [696, 230] on div "C radio_button_unchecked ฉันซื้อน้ำมะพร้าว[PERSON_NAME]มากขึ้น และมีการลดปริมาณ…" at bounding box center [540, 261] width 639 height 62
click at [725, 244] on label "ฉันซื้อน้ำมะพร้าว[PERSON_NAME]มากขึ้น และมีการลดปริมาณการซื้อยี่ห้ออื่นจากเดิม" at bounding box center [589, 261] width 487 height 34
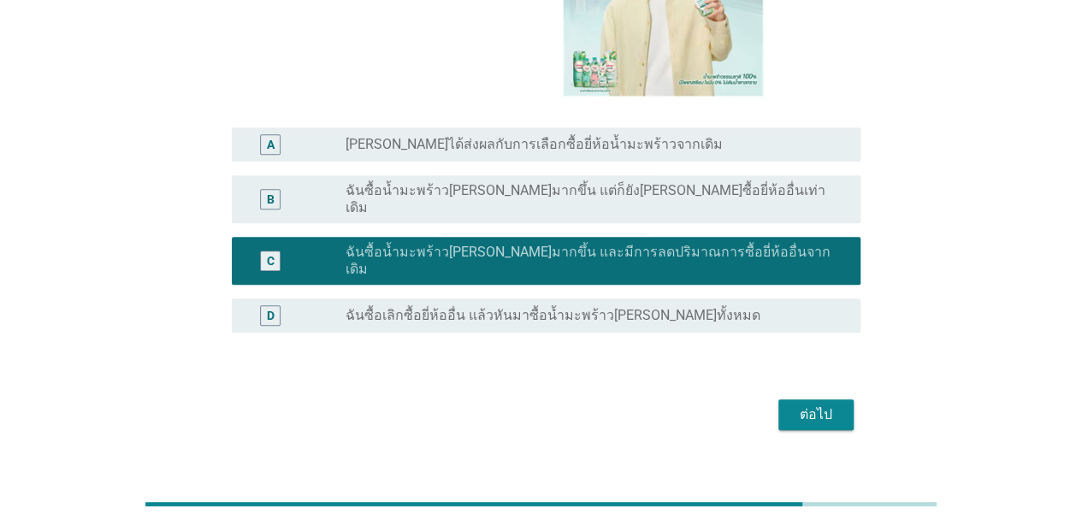
click at [804, 405] on div "ต่อไป" at bounding box center [816, 415] width 48 height 21
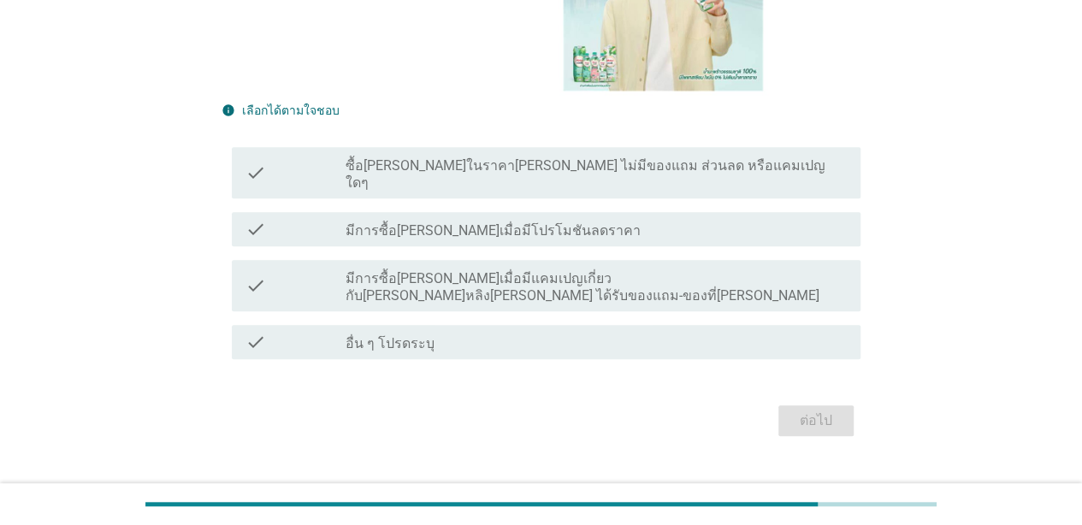
scroll to position [426, 0]
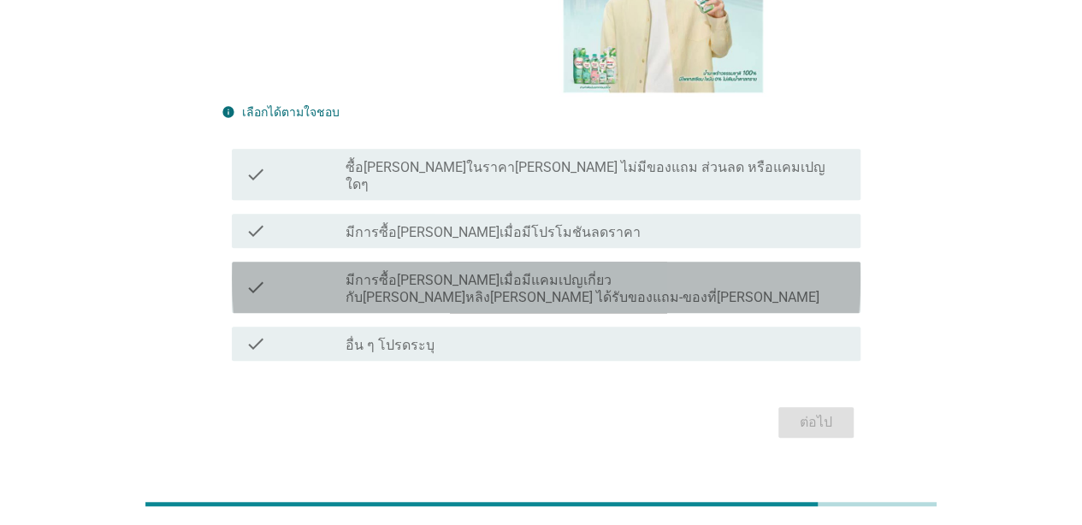
click at [706, 262] on div "check check_box_outline_blank มีการซื้อ[PERSON_NAME]เมื่อมีแคมเปญเกี่ยวกับ[PERS…" at bounding box center [546, 287] width 629 height 51
click at [689, 207] on div "check check_box_outline_blank มีการซื้อ[PERSON_NAME]เมื่อมีโปรโมชันลดราคา" at bounding box center [540, 231] width 639 height 48
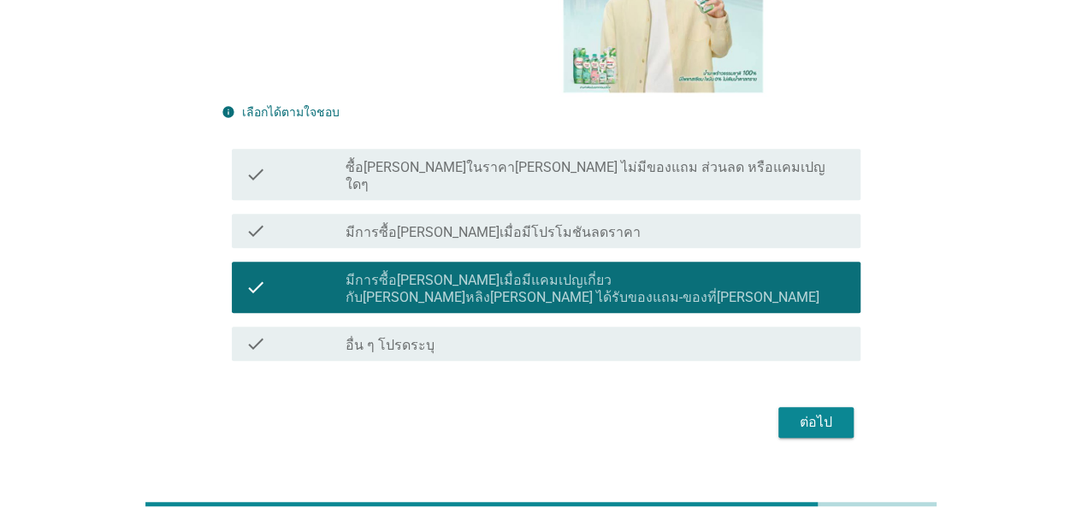
click at [692, 151] on div "check check_box_outline_blank ซื้อ[PERSON_NAME]ในราคา[PERSON_NAME] ไม่มีของแถม …" at bounding box center [546, 174] width 629 height 51
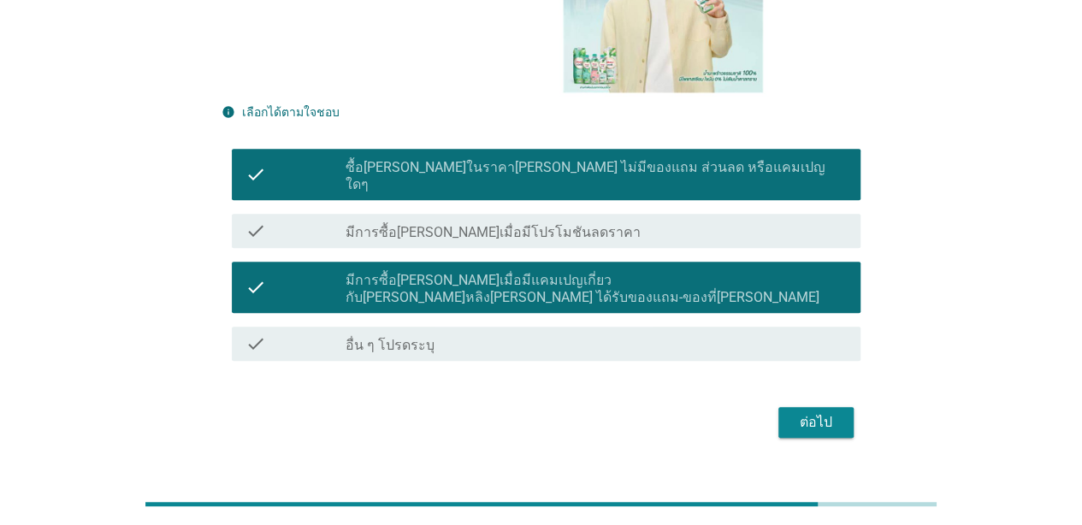
click at [735, 221] on div "check_box_outline_blank มีการซื้อ[PERSON_NAME]เมื่อมีโปรโมชันลดราคา" at bounding box center [596, 231] width 501 height 21
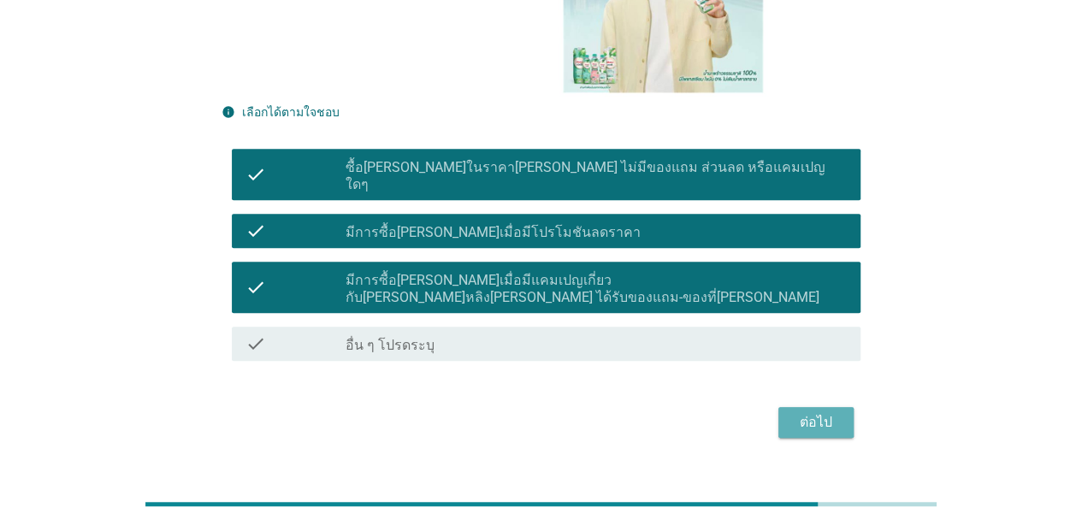
click at [815, 412] on div "ต่อไป" at bounding box center [816, 422] width 48 height 21
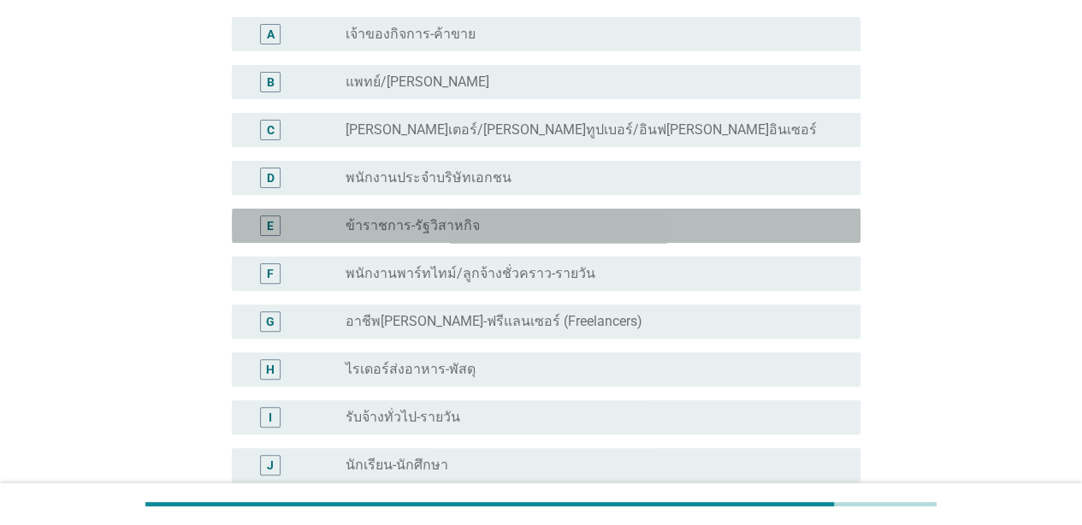
scroll to position [135, 0]
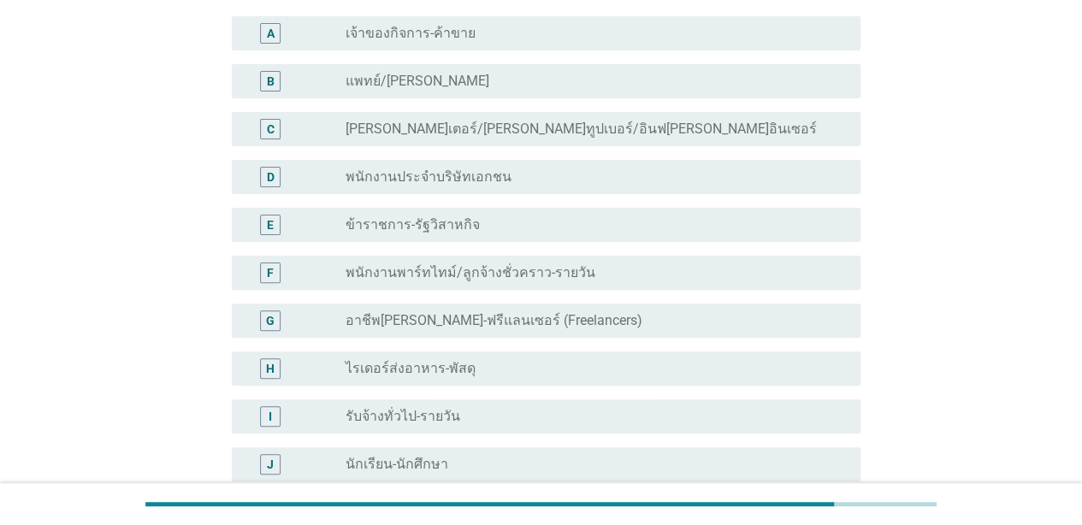
click at [676, 167] on div "radio_button_unchecked พนักงานประจำบริษัทเอกชน" at bounding box center [596, 177] width 501 height 21
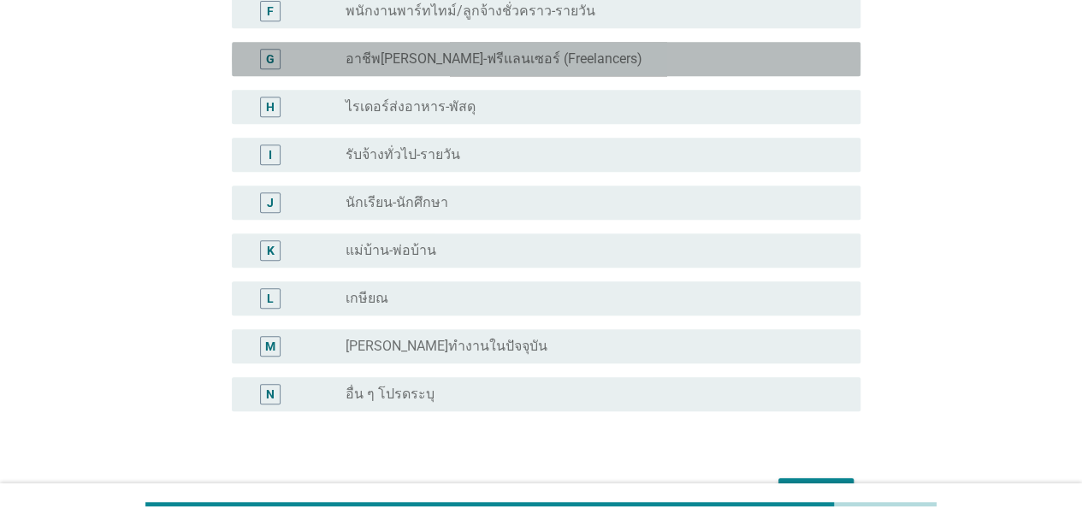
scroll to position [503, 0]
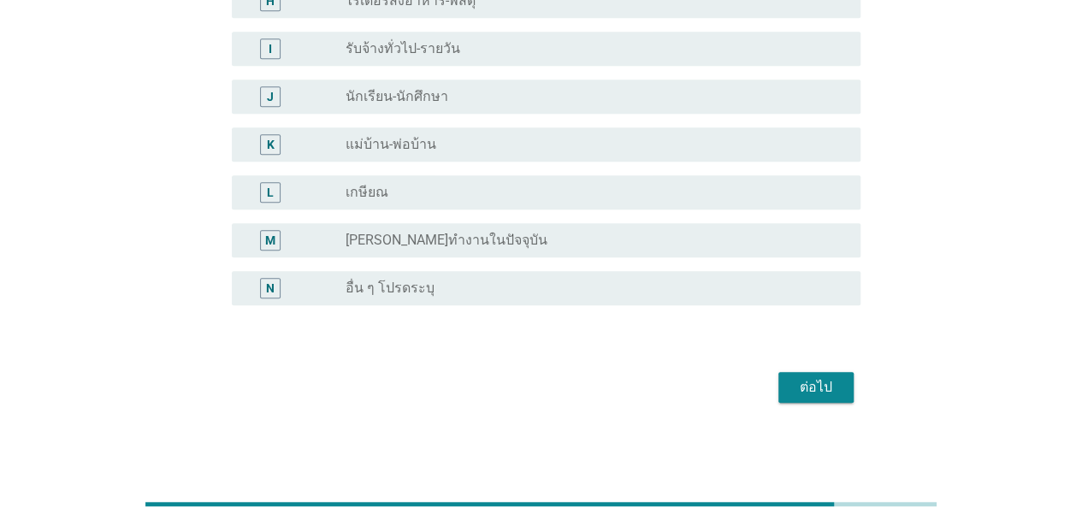
click at [811, 380] on div "ต่อไป" at bounding box center [816, 387] width 48 height 21
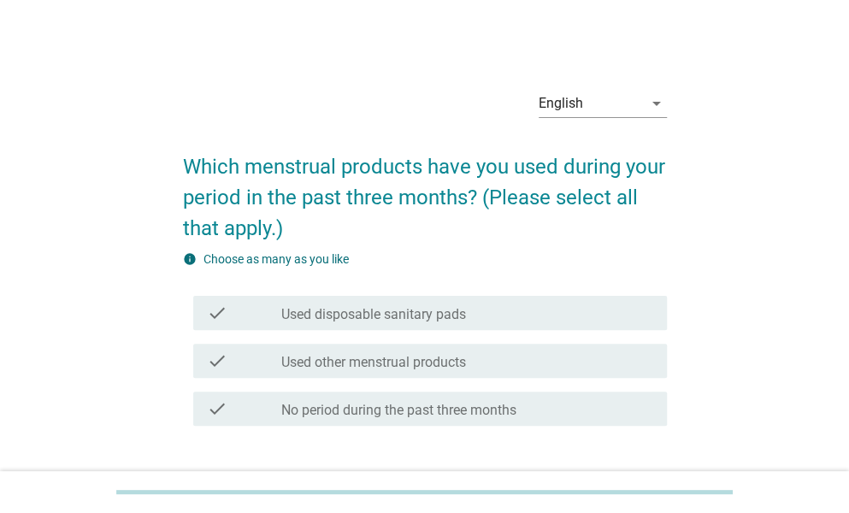
click at [582, 102] on div "English" at bounding box center [591, 103] width 104 height 27
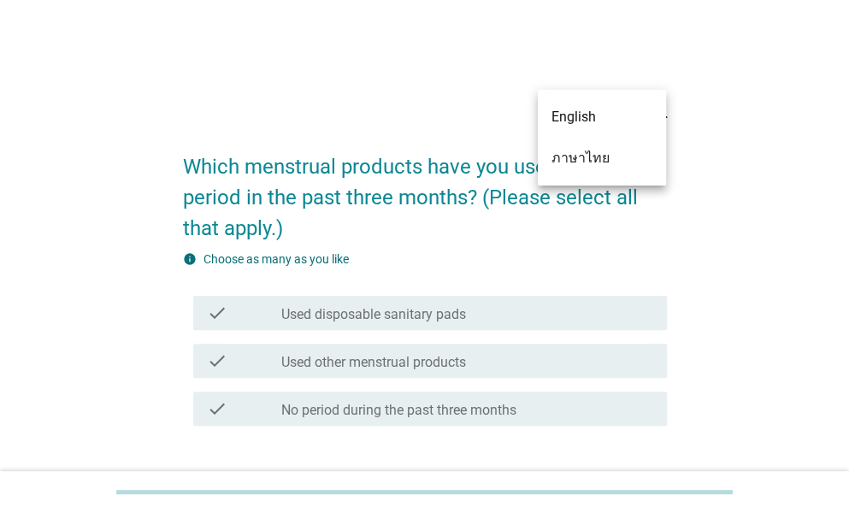
click at [582, 151] on div "ภาษาไทย" at bounding box center [602, 158] width 101 height 21
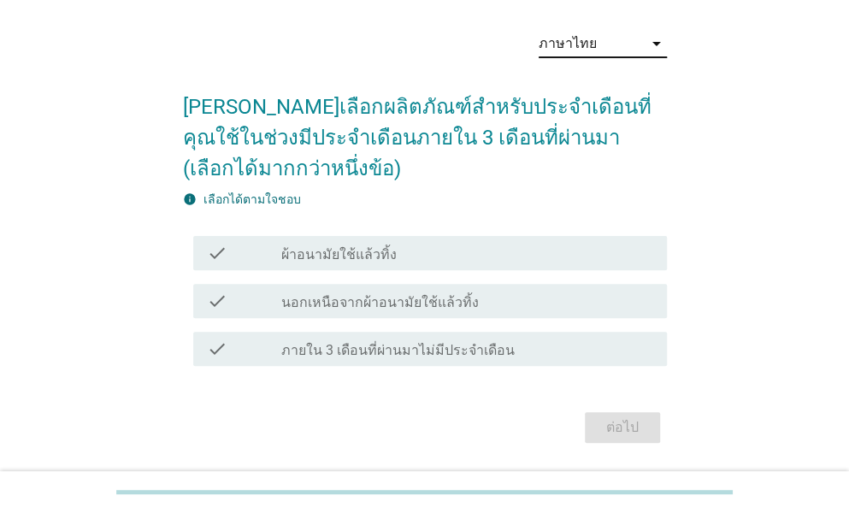
scroll to position [63, 0]
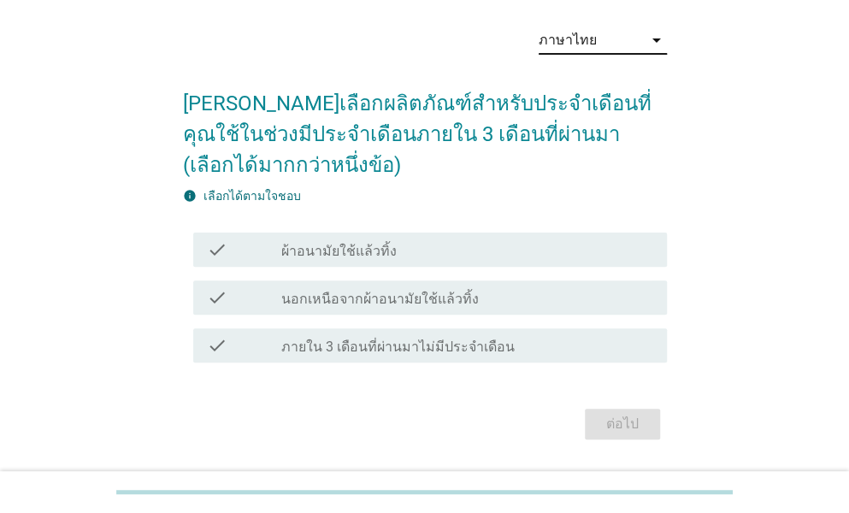
click at [503, 294] on div "check_box_outline_blank นอกเหนือจากผ้าอนามัยใช้แล้วทิ้ง" at bounding box center [467, 297] width 372 height 21
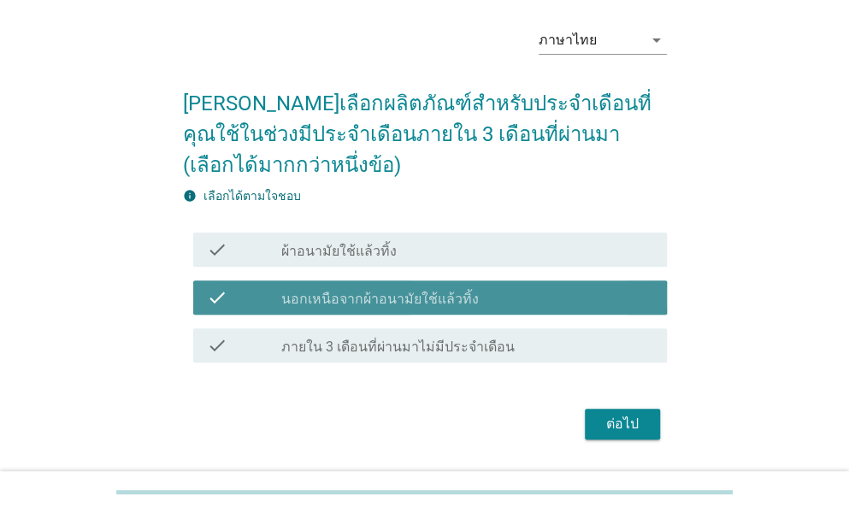
click at [497, 244] on div "check_box_outline_blank ผ้าอนามัยใช้แล้วทิ้ง" at bounding box center [467, 249] width 372 height 21
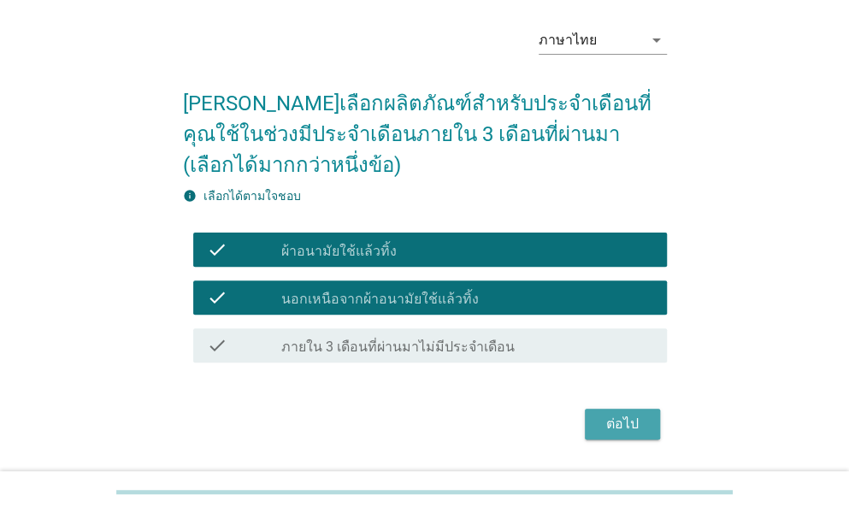
click at [636, 428] on div "ต่อไป" at bounding box center [623, 424] width 48 height 21
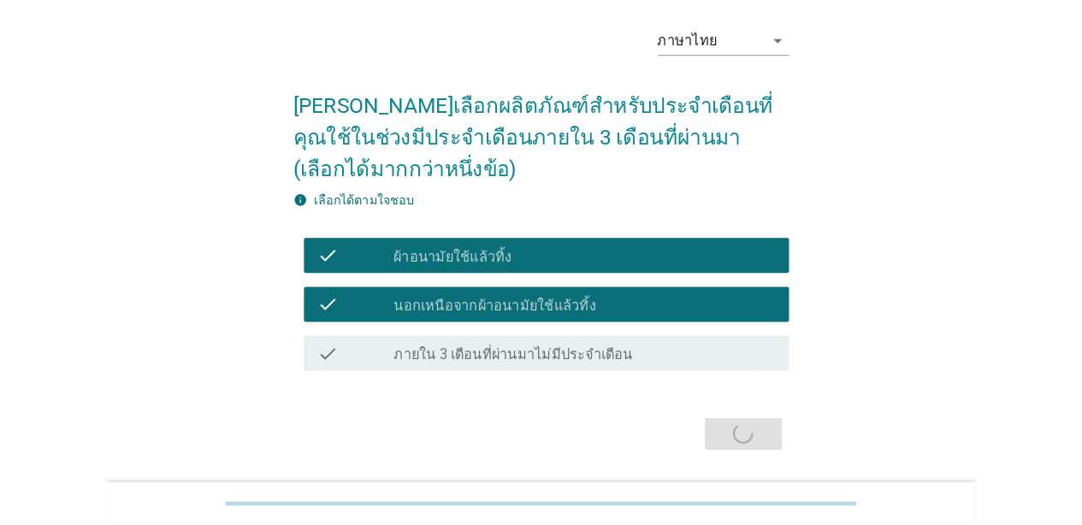
scroll to position [0, 0]
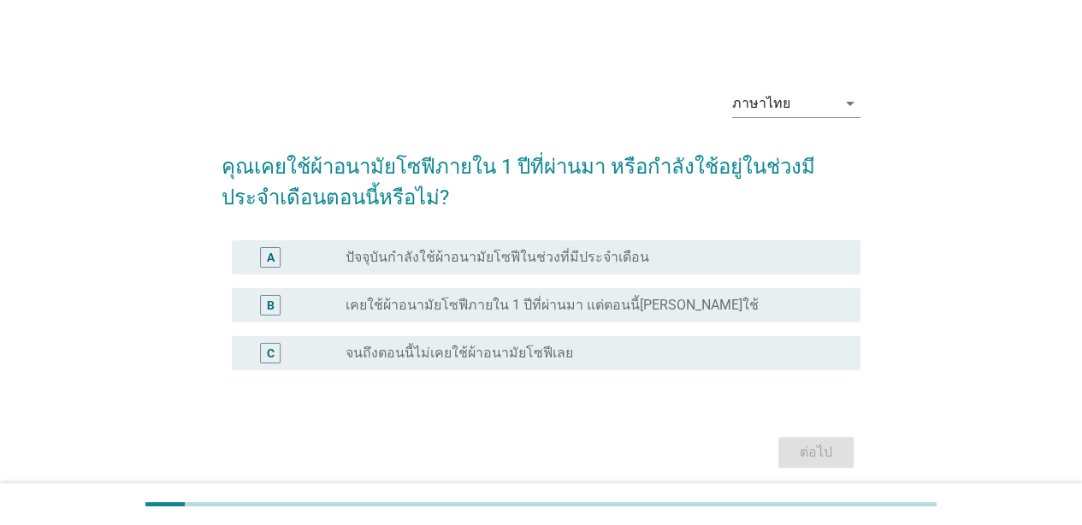
click at [547, 253] on label "ปัจจุบันกำลังใช้ผ้าอนามัยโซฟีในช่วงที่มีประจำเดือน" at bounding box center [498, 257] width 304 height 17
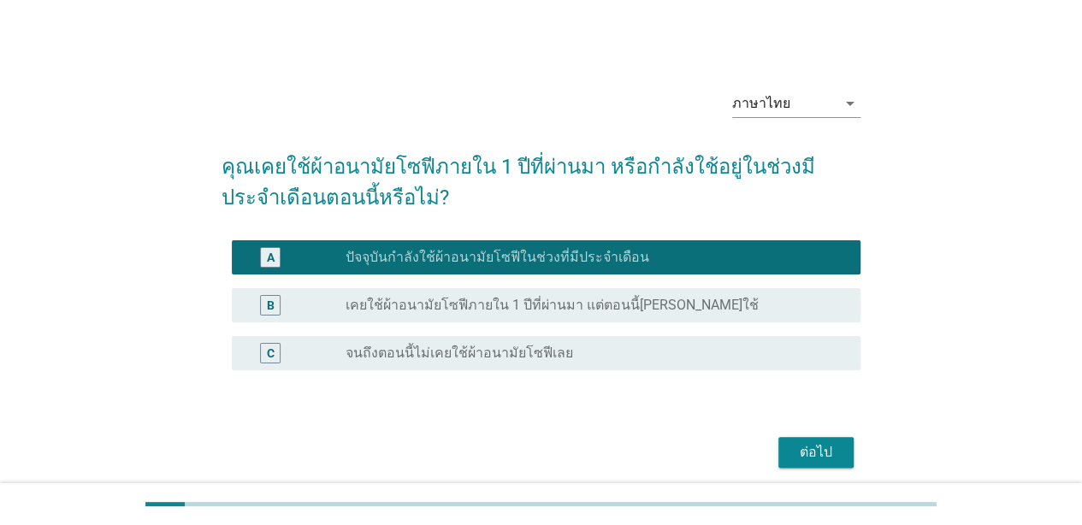
click at [800, 437] on button "ต่อไป" at bounding box center [815, 452] width 75 height 31
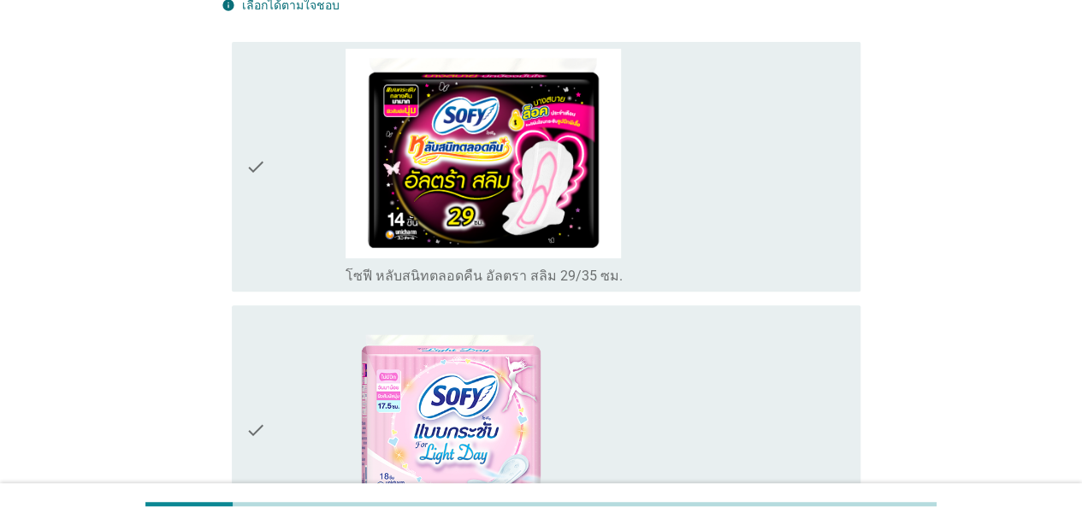
click at [694, 206] on div "check_box_outline_blank โซฟี หลับสนิทตลอดคืน อัลตรา สลิม 29/35 ซม." at bounding box center [596, 167] width 501 height 237
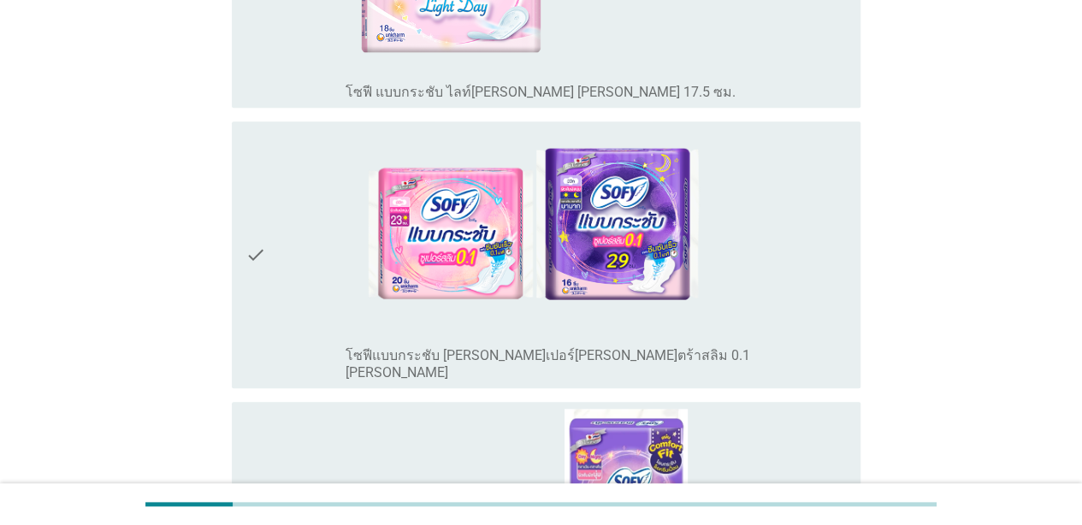
click at [757, 248] on div "check_box_outline_blank โซฟีแบบกระชับ ซูเปอร์อัลตร้าสลิม 0.1 ซีรีส์" at bounding box center [596, 255] width 501 height 254
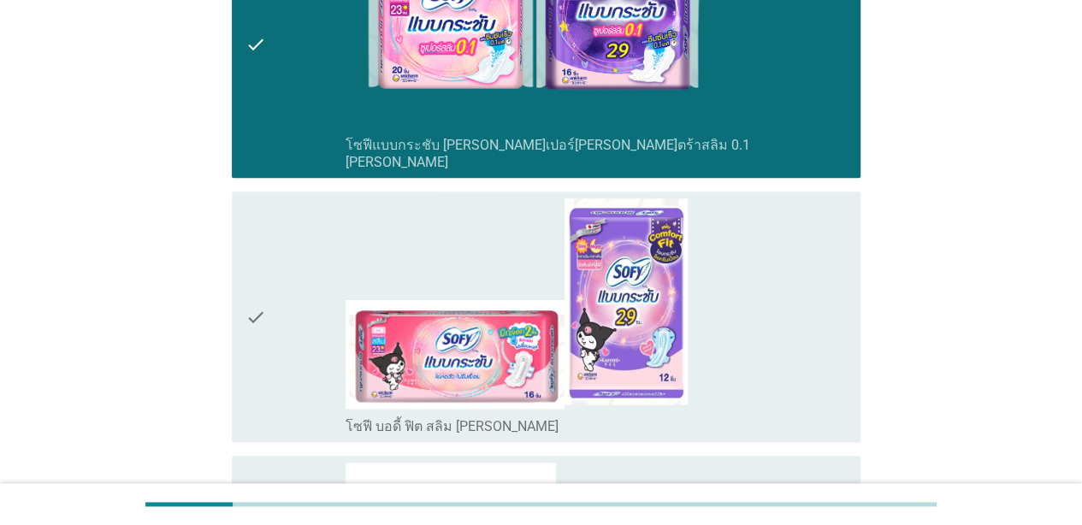
click at [747, 103] on div "check_box_outline_blank โซฟีแบบกระชับ ซูเปอร์อัลตร้าสลิม 0.1 ซีรีส์" at bounding box center [596, 45] width 501 height 254
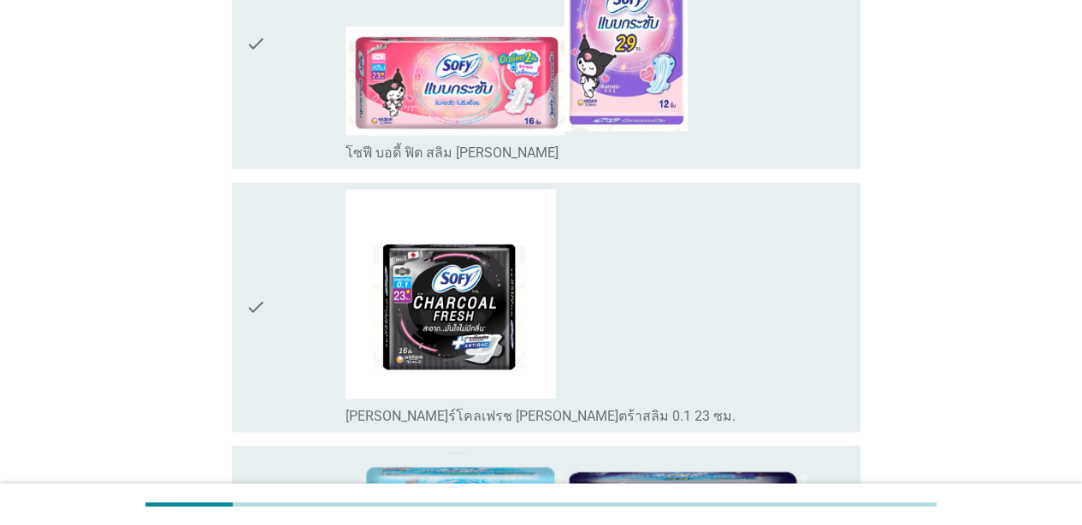
click at [760, 57] on div "check_box_outline_blank โซฟี บอดี้ ฟิต สลิม ซีรีส์" at bounding box center [596, 43] width 501 height 237
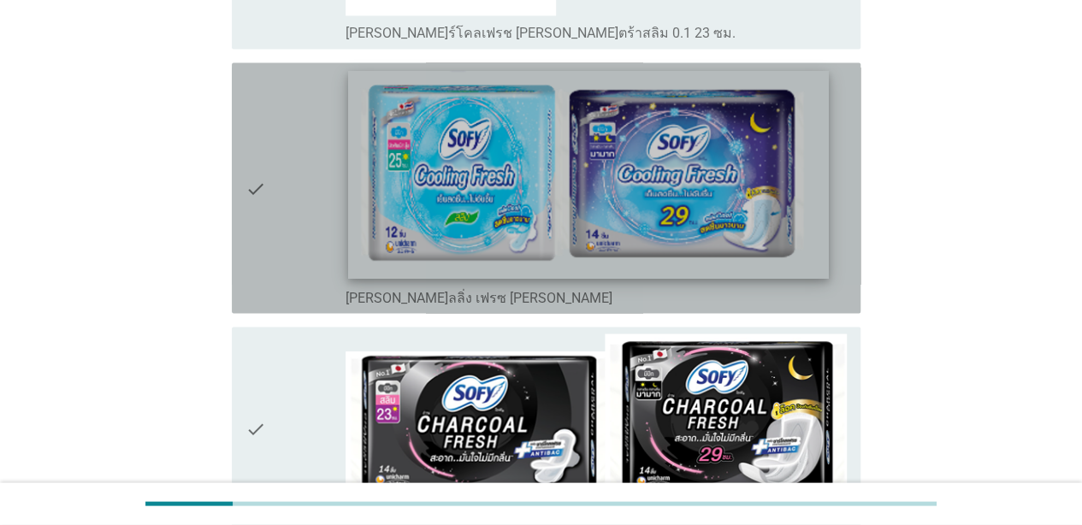
scroll to position [1609, 0]
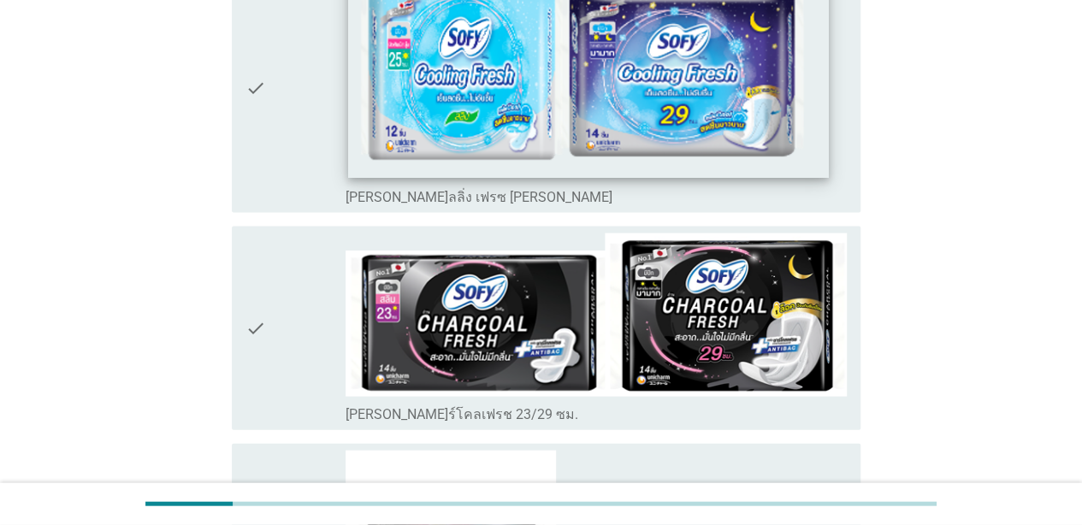
click at [782, 149] on img at bounding box center [588, 74] width 481 height 208
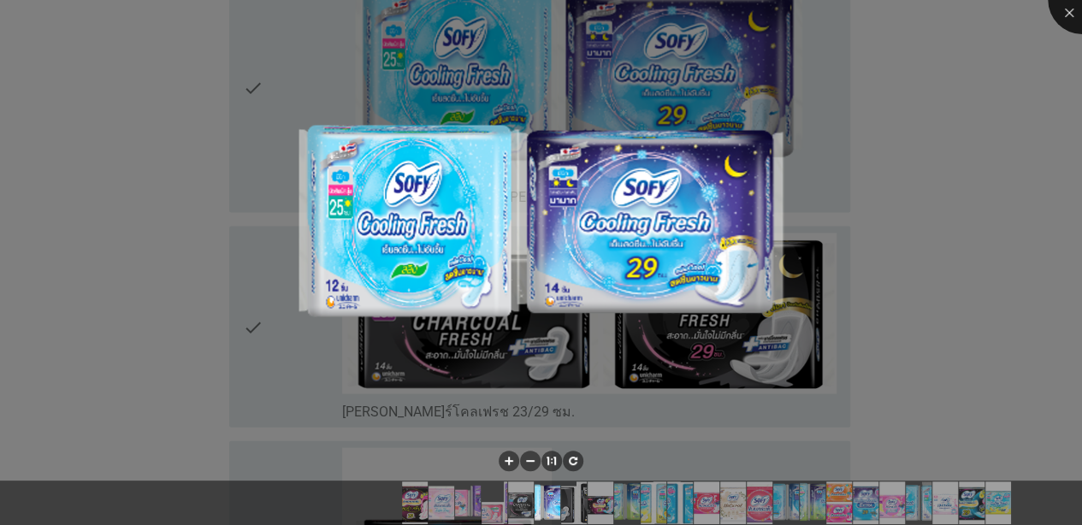
click at [848, 12] on div at bounding box center [1082, 0] width 68 height 68
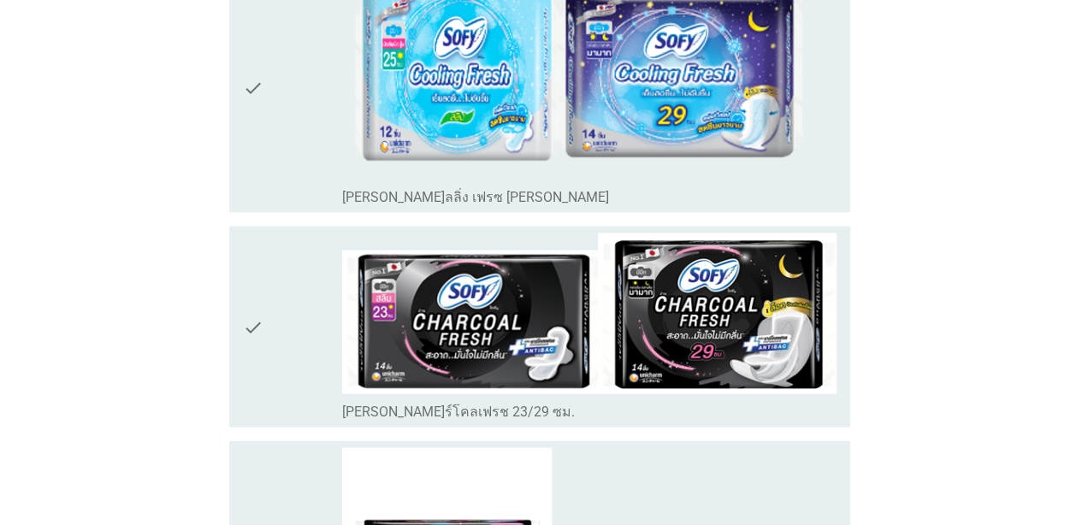
click at [267, 94] on div at bounding box center [541, 262] width 1082 height 525
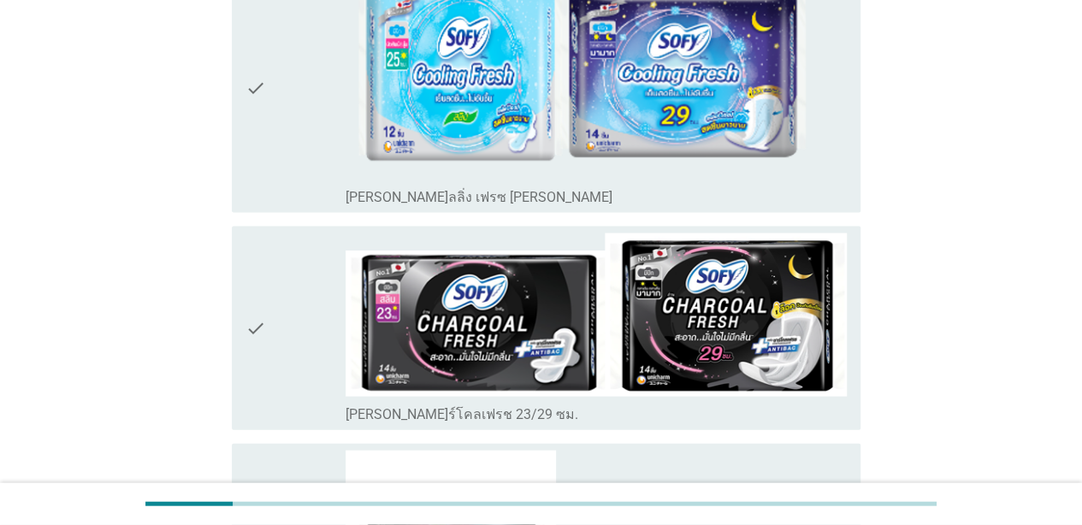
click at [292, 113] on div "check" at bounding box center [295, 86] width 100 height 237
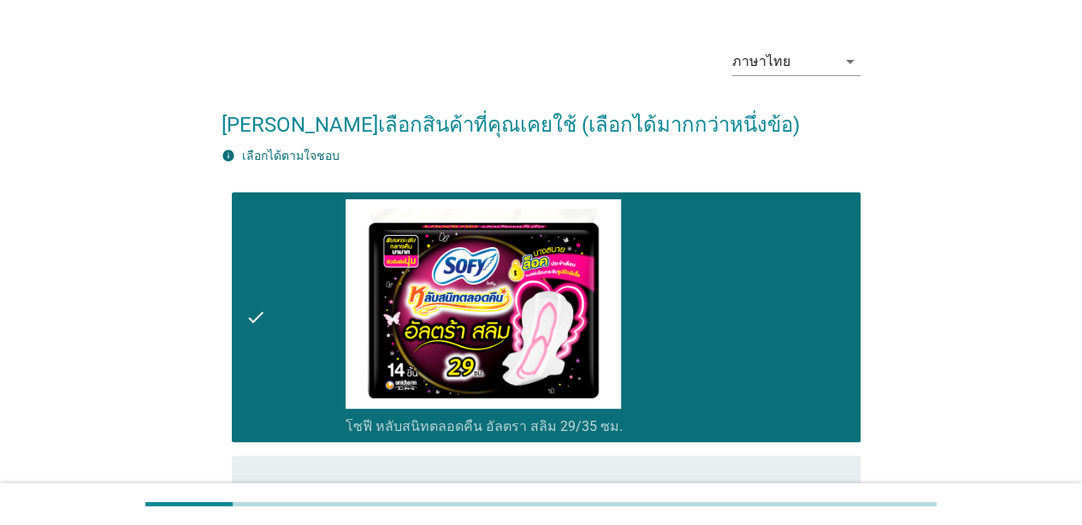
scroll to position [0, 0]
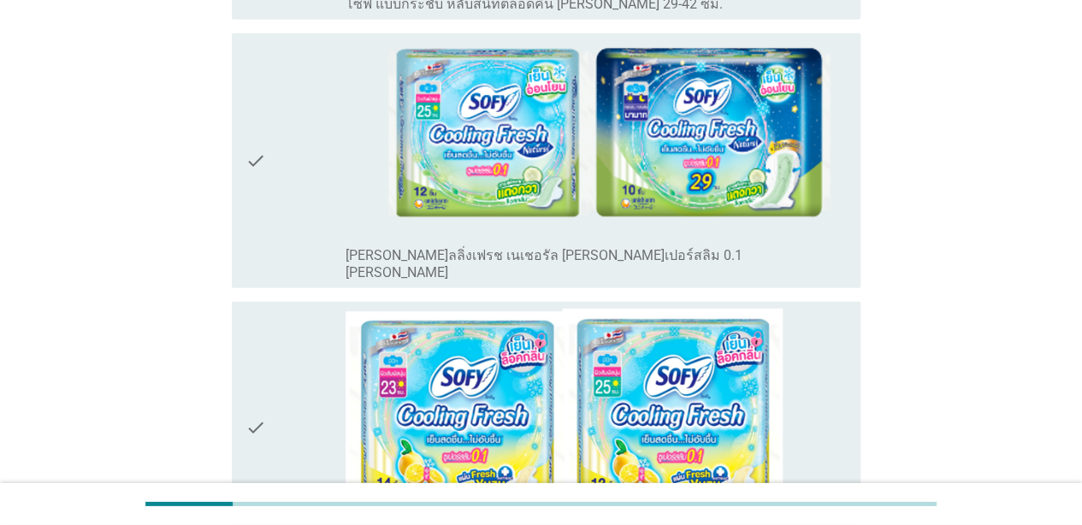
click at [262, 223] on icon "check" at bounding box center [255, 161] width 21 height 242
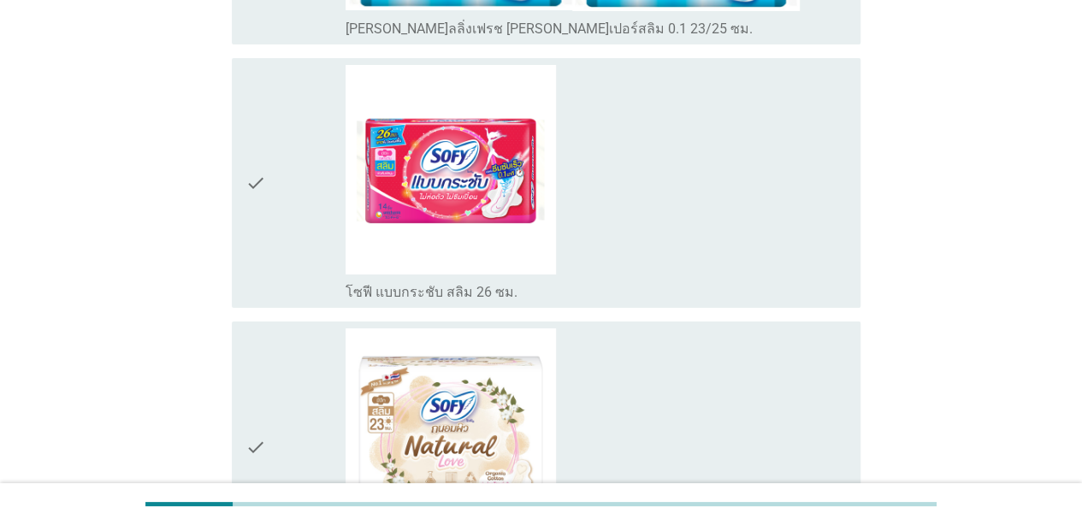
click at [270, 236] on div "check" at bounding box center [295, 183] width 100 height 237
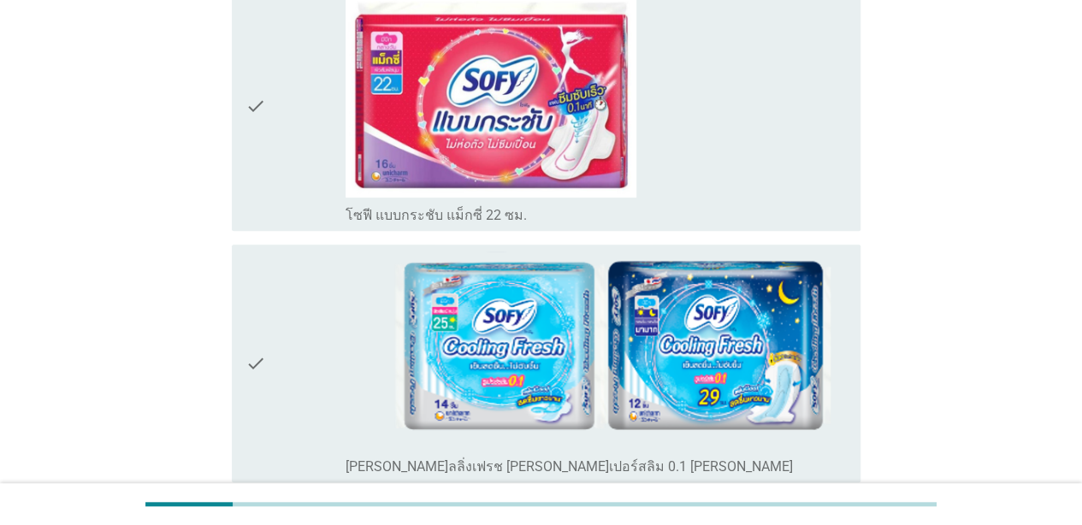
click at [274, 165] on div "check" at bounding box center [295, 106] width 100 height 237
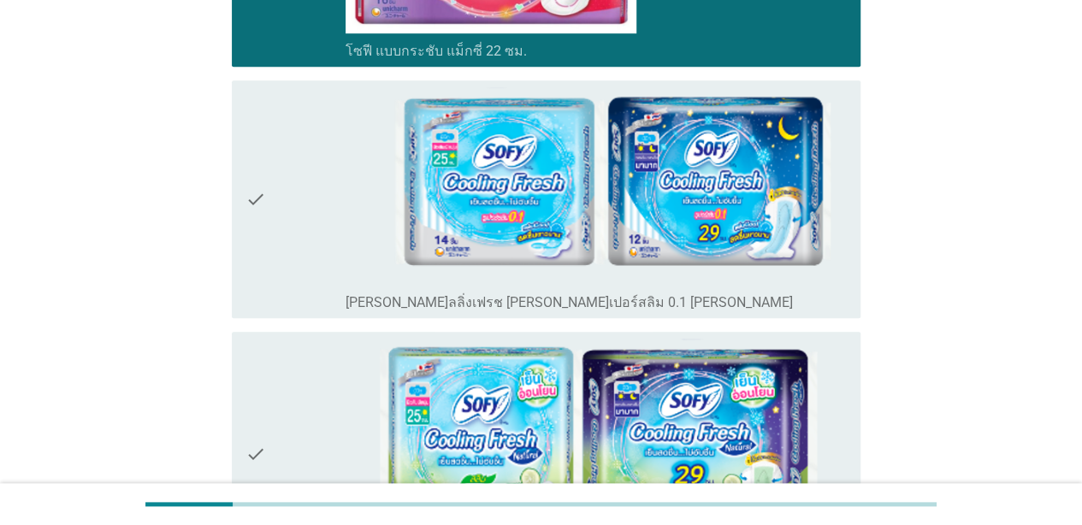
click at [286, 225] on div "check" at bounding box center [295, 199] width 100 height 224
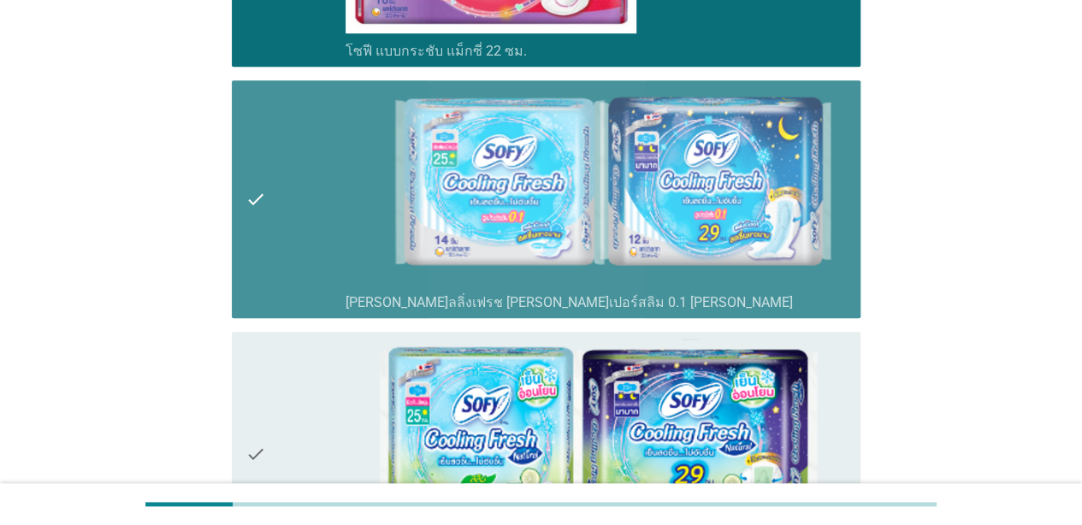
click at [282, 378] on div "check" at bounding box center [295, 454] width 100 height 231
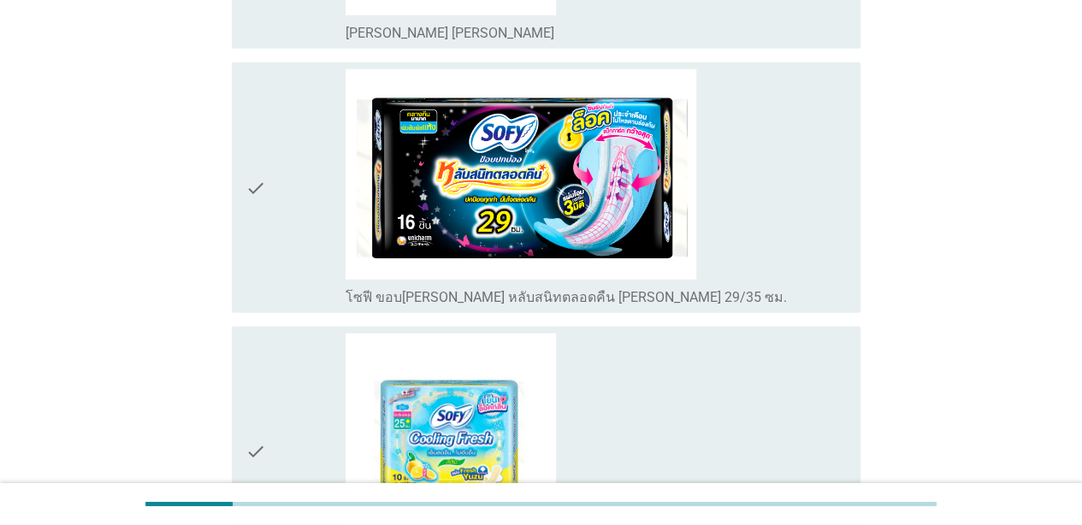
click at [272, 236] on div "check" at bounding box center [295, 187] width 100 height 237
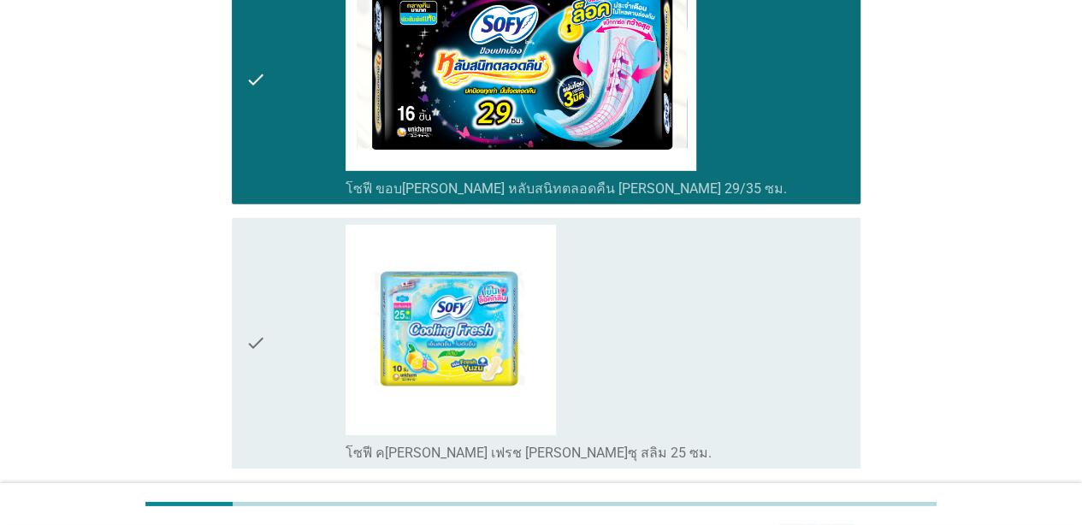
scroll to position [5881, 0]
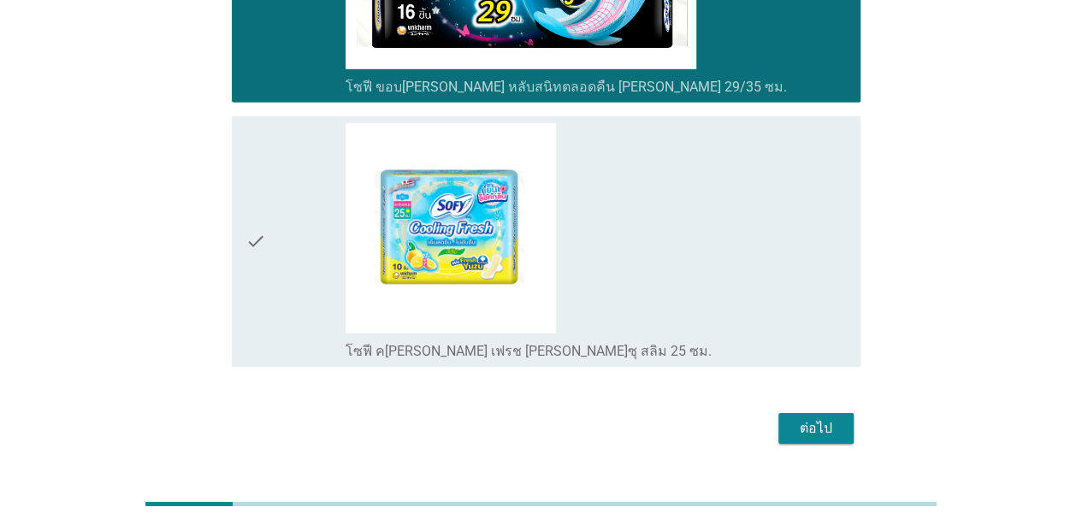
click at [688, 282] on div "check_box_outline_blank โซฟี คลูลิ่ง เฟรช ยูซุ สลิม 25 ซม." at bounding box center [596, 241] width 501 height 237
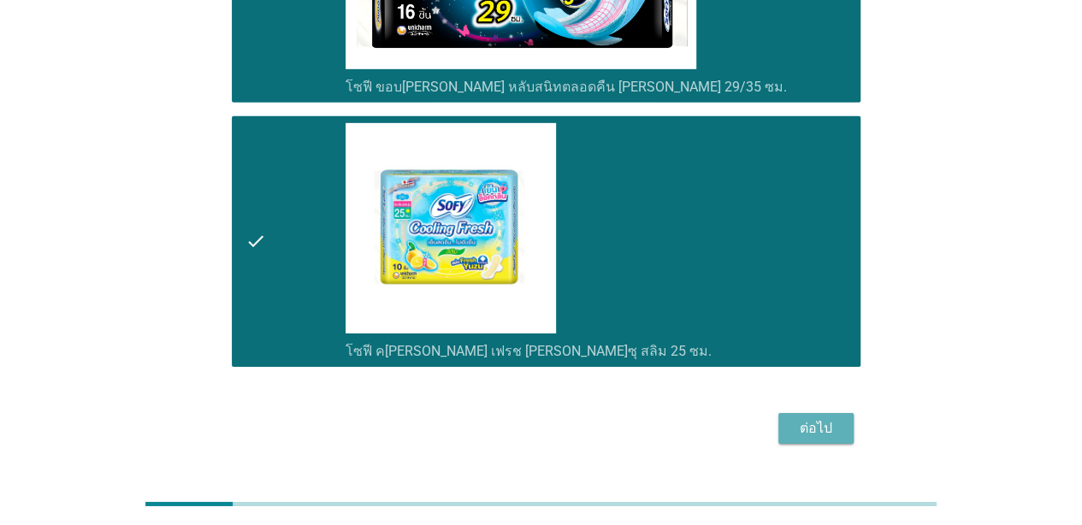
click at [809, 418] on div "ต่อไป" at bounding box center [816, 428] width 48 height 21
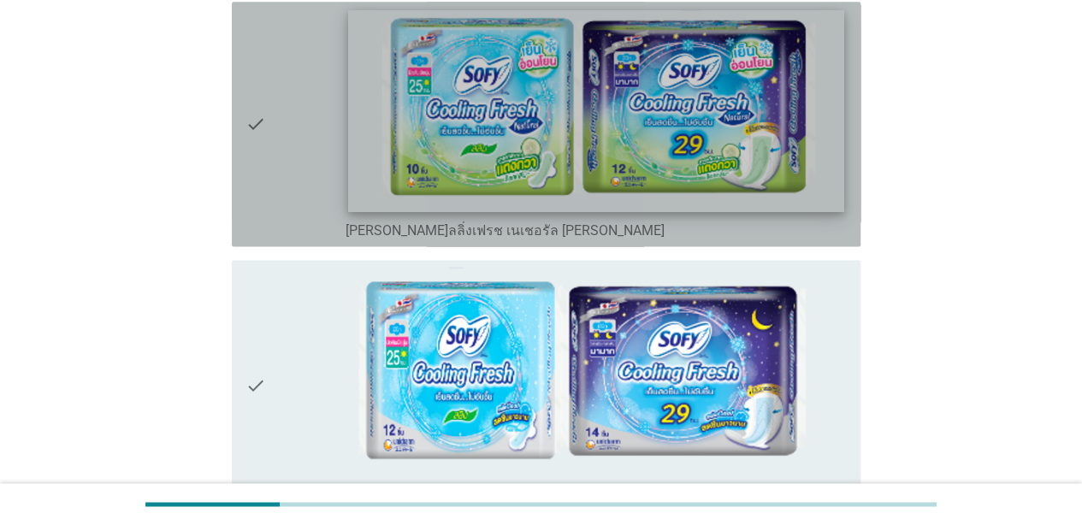
scroll to position [1062, 0]
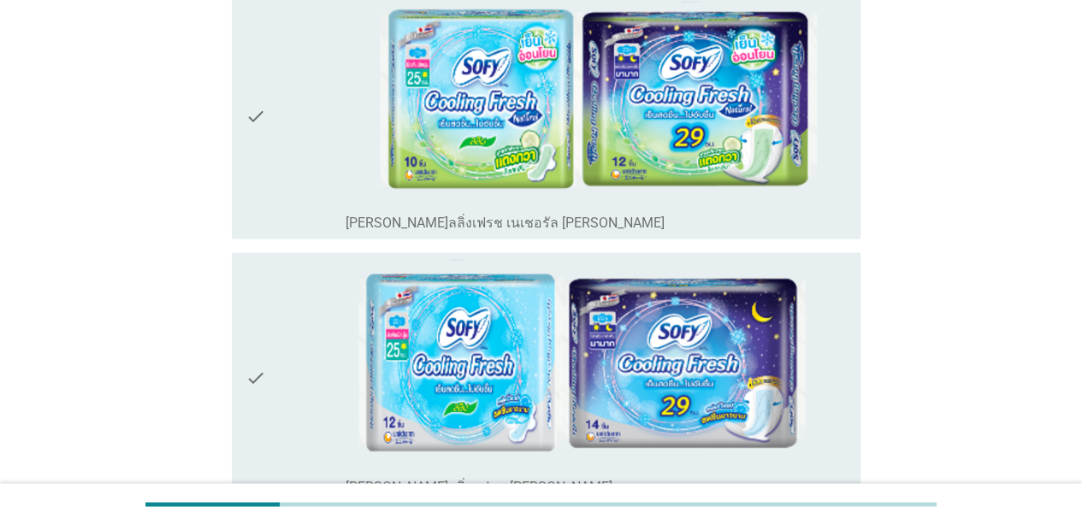
click at [312, 171] on div "check" at bounding box center [295, 116] width 100 height 231
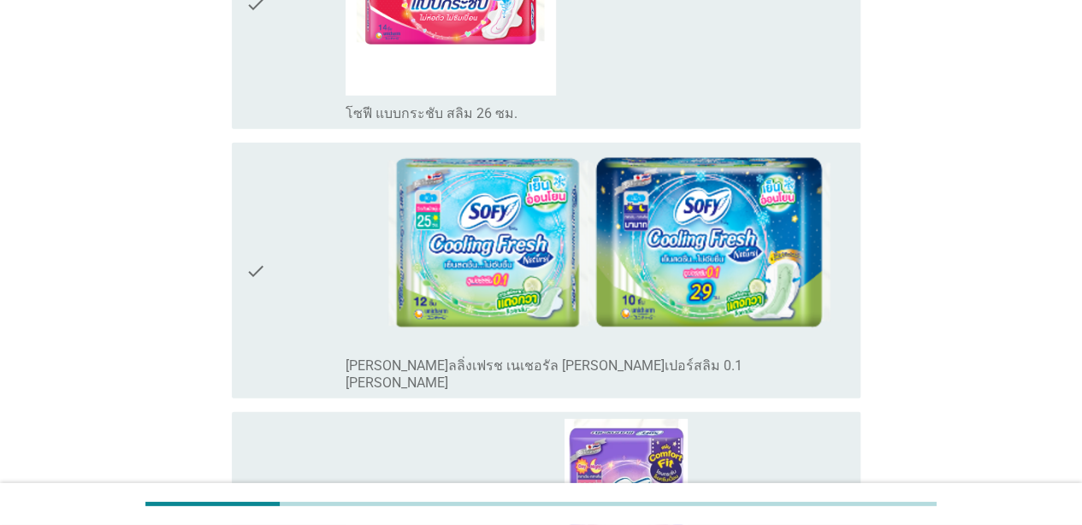
scroll to position [2556, 0]
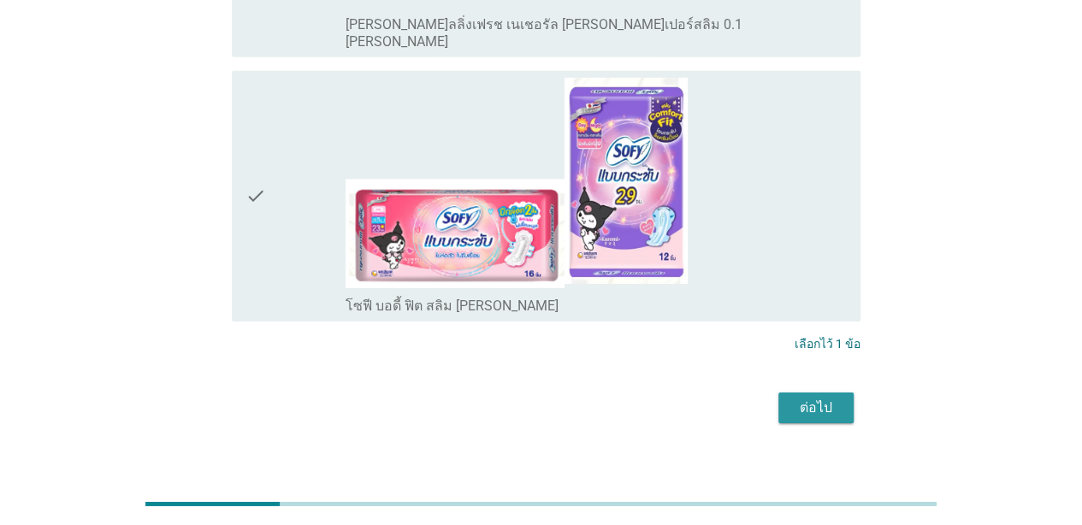
click at [800, 398] on div "ต่อไป" at bounding box center [816, 408] width 48 height 21
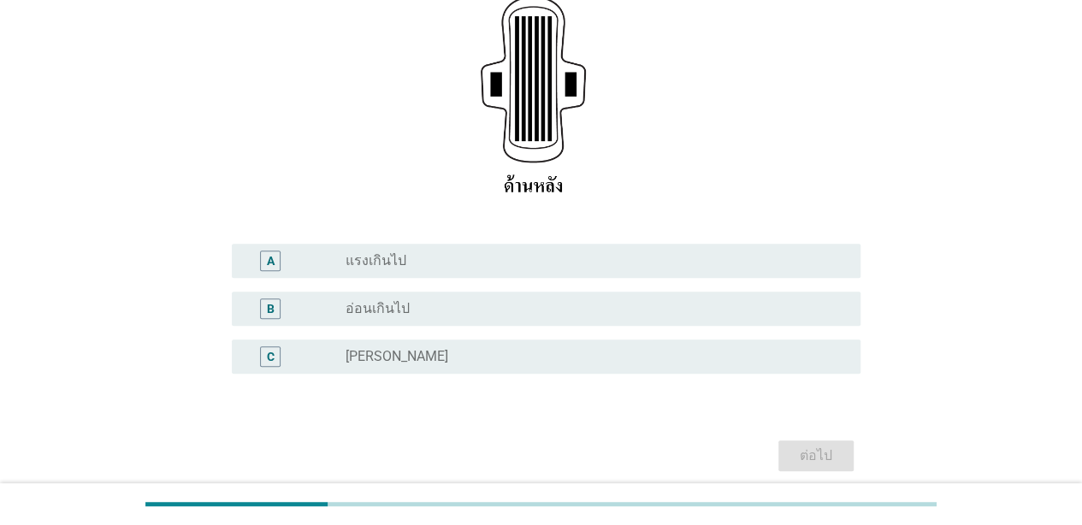
scroll to position [301, 0]
click at [610, 254] on div "radio_button_unchecked แรงเกินไป" at bounding box center [589, 262] width 487 height 17
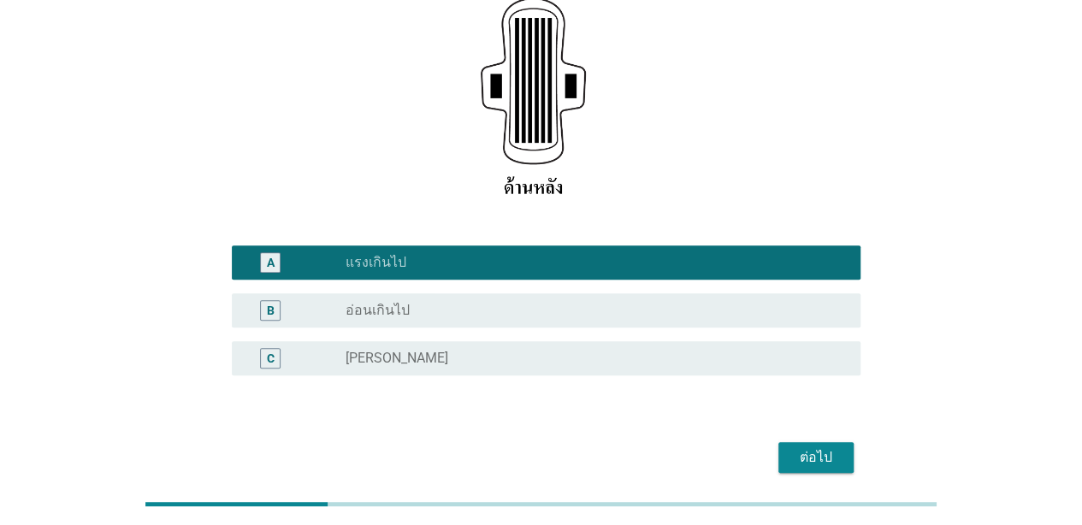
click at [778, 442] on button "ต่อไป" at bounding box center [815, 457] width 75 height 31
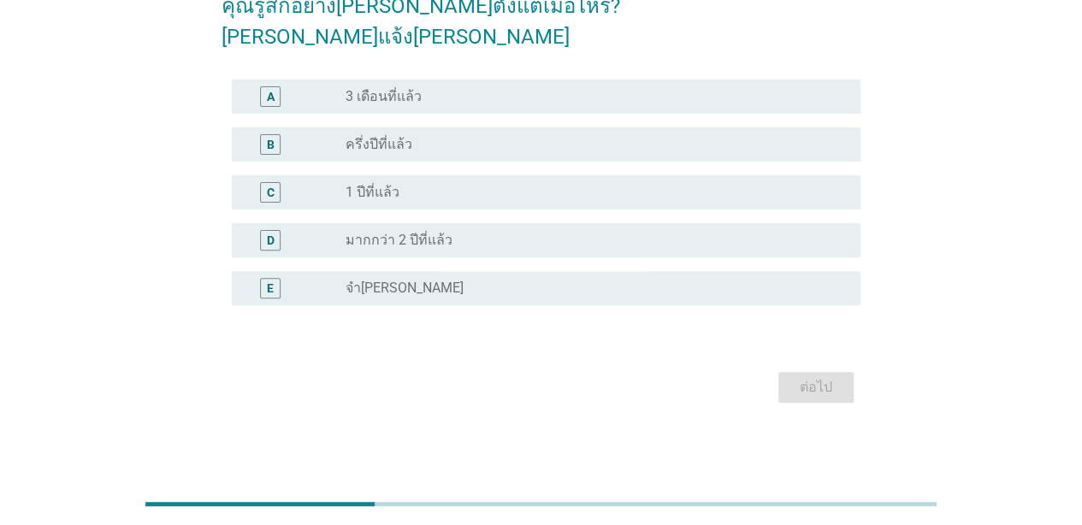
scroll to position [0, 0]
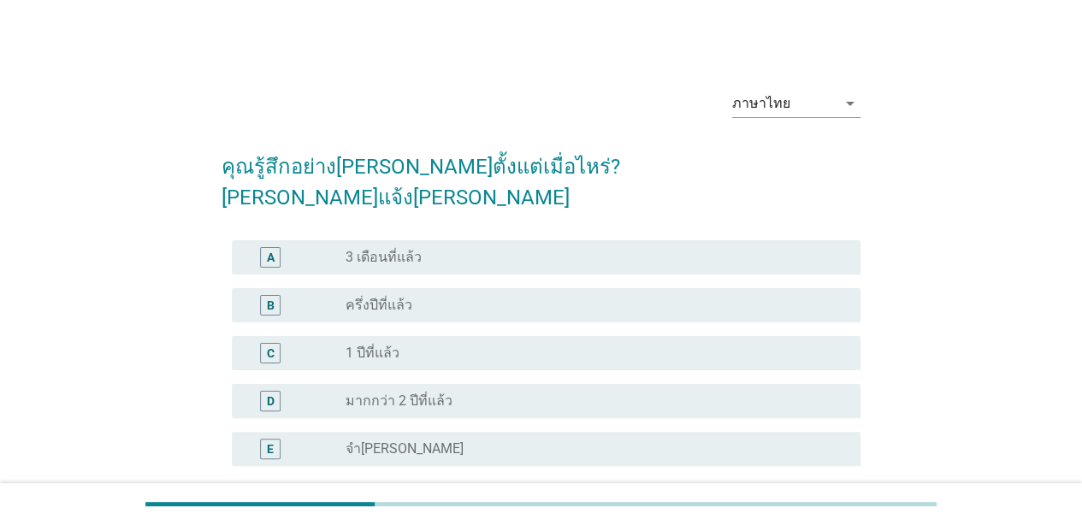
click at [651, 249] on div "radio_button_unchecked 3 เดือนที่แล้ว" at bounding box center [589, 257] width 487 height 17
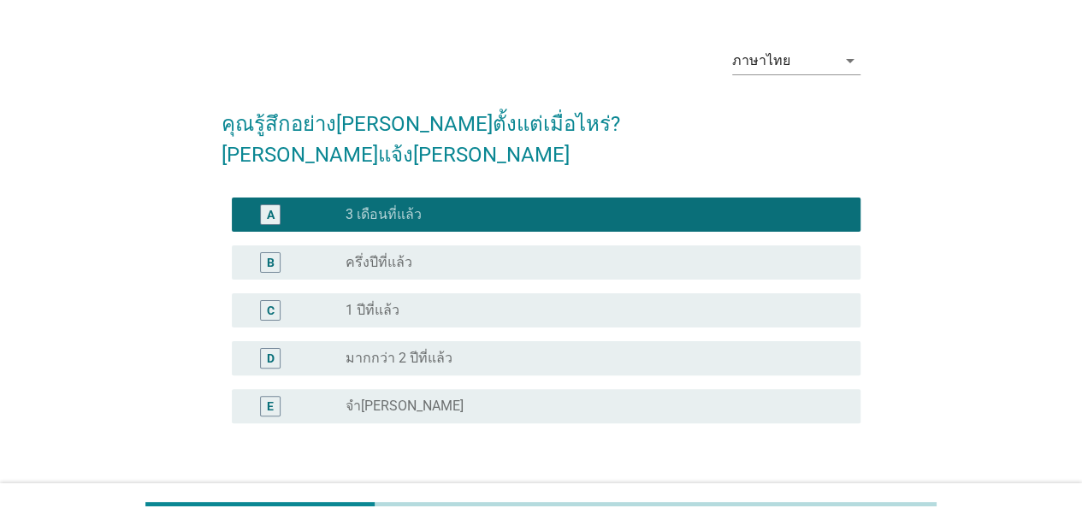
scroll to position [47, 0]
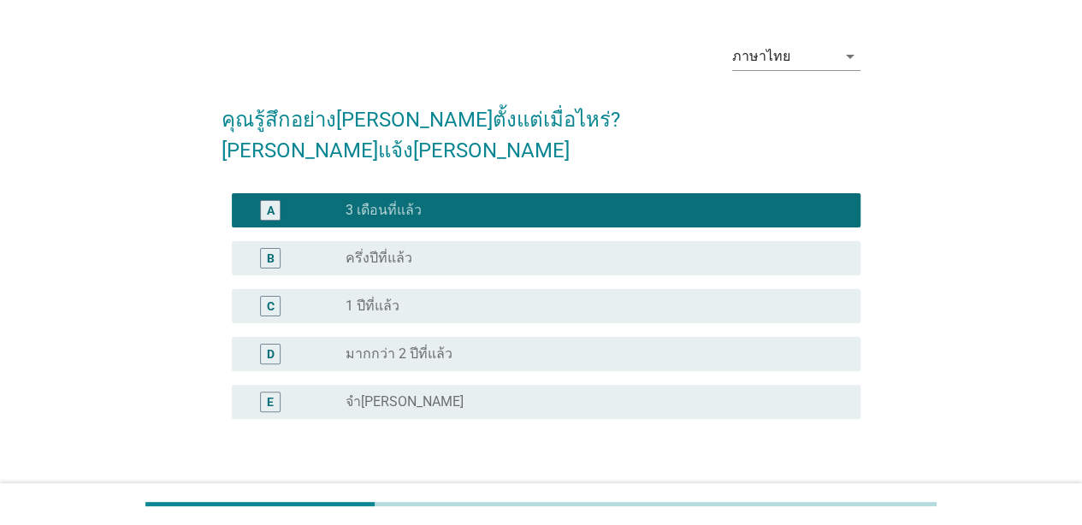
click at [847, 486] on button "ต่อไป" at bounding box center [815, 501] width 75 height 31
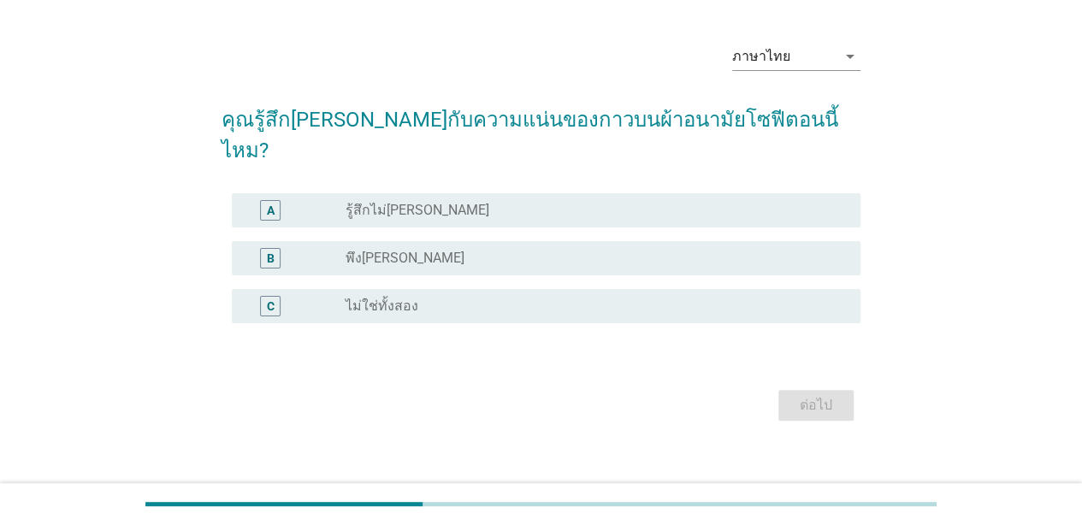
scroll to position [0, 0]
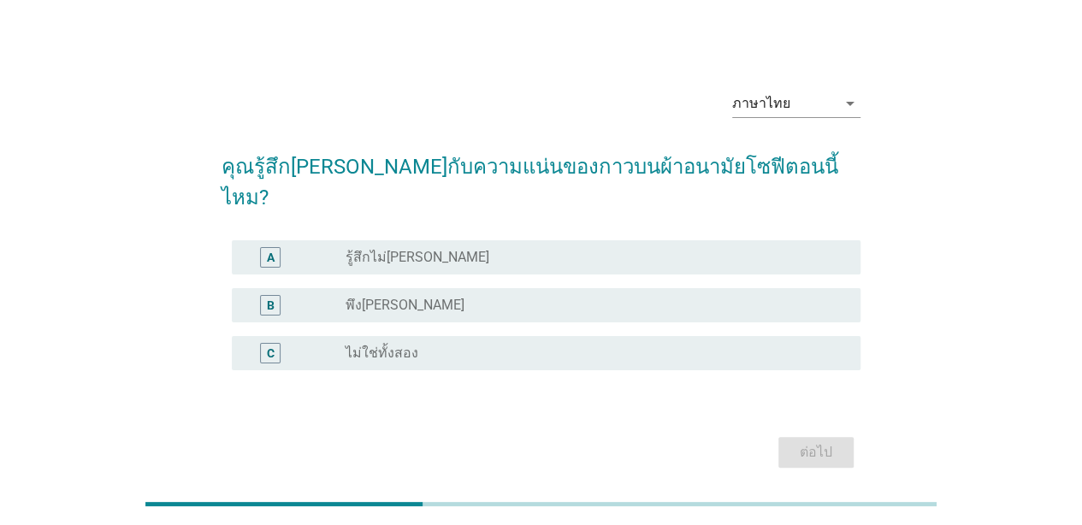
click at [741, 343] on div "radio_button_unchecked ไม่ใช่ทั้งสอง" at bounding box center [596, 353] width 501 height 21
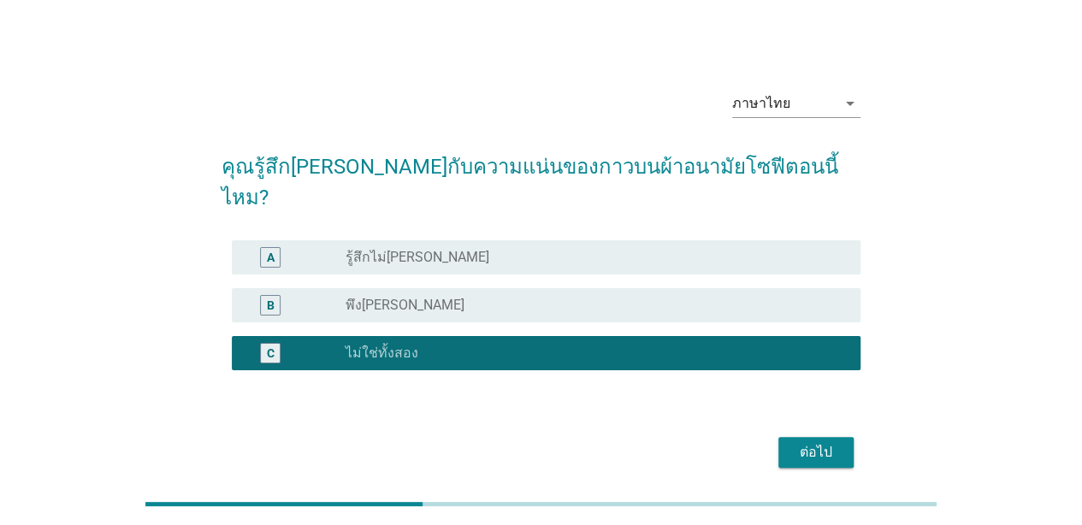
click at [704, 297] on div "radio_button_unchecked พึงพอใจ" at bounding box center [589, 305] width 487 height 17
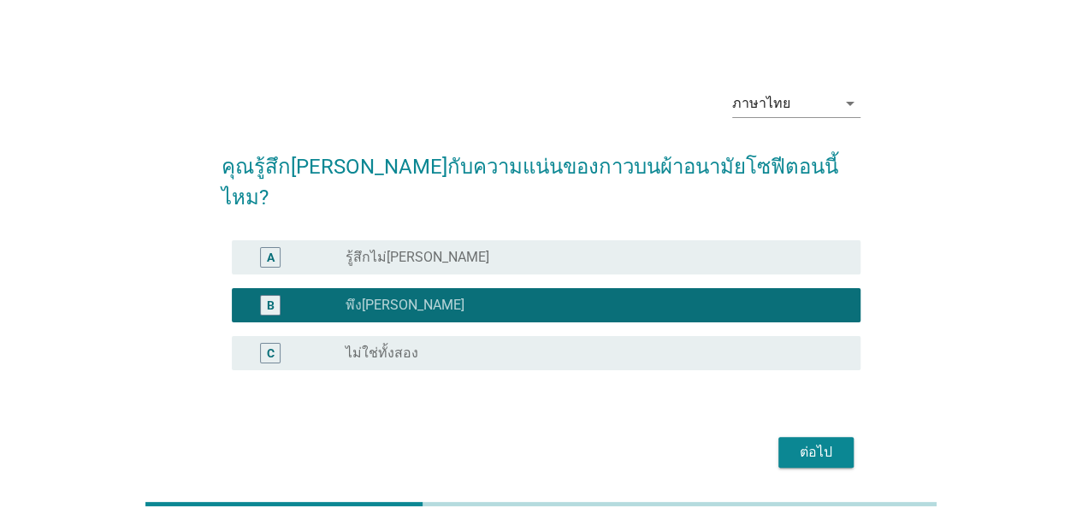
click at [707, 249] on div "radio_button_unchecked รู้สึกไม่พอใจ" at bounding box center [589, 257] width 487 height 17
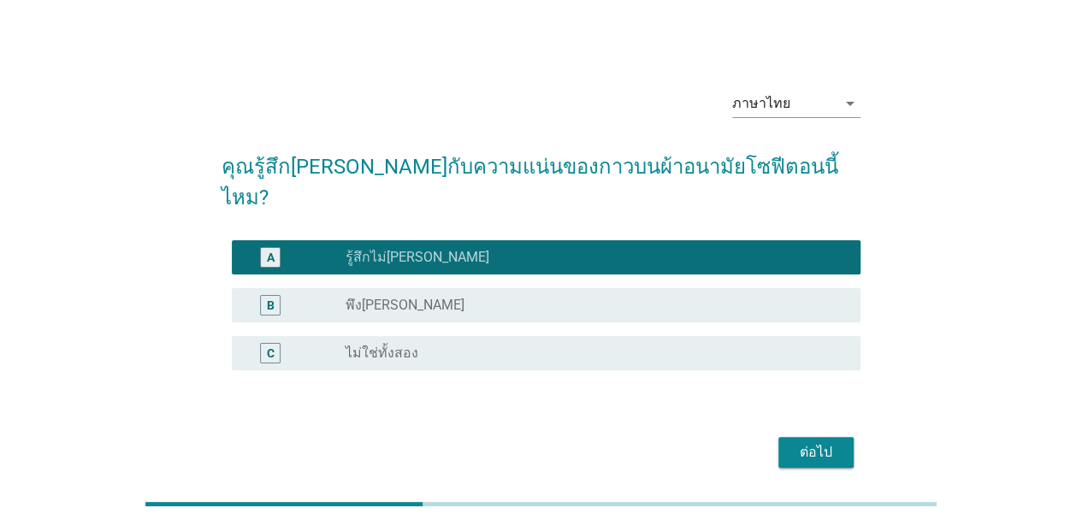
click at [809, 442] on div "ต่อไป" at bounding box center [816, 452] width 48 height 21
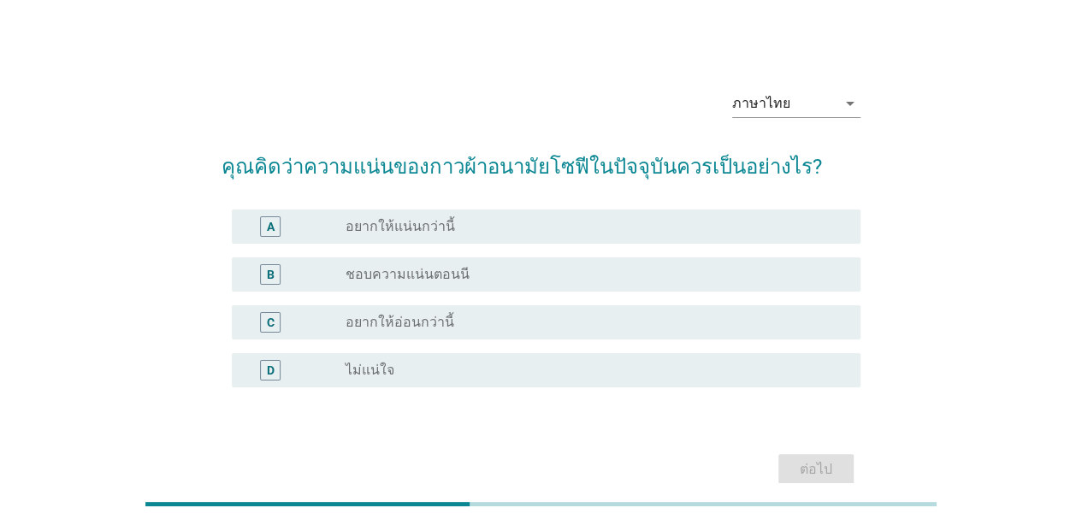
click at [794, 269] on div "radio_button_unchecked ชอบความแน่นตอนนี" at bounding box center [589, 274] width 487 height 17
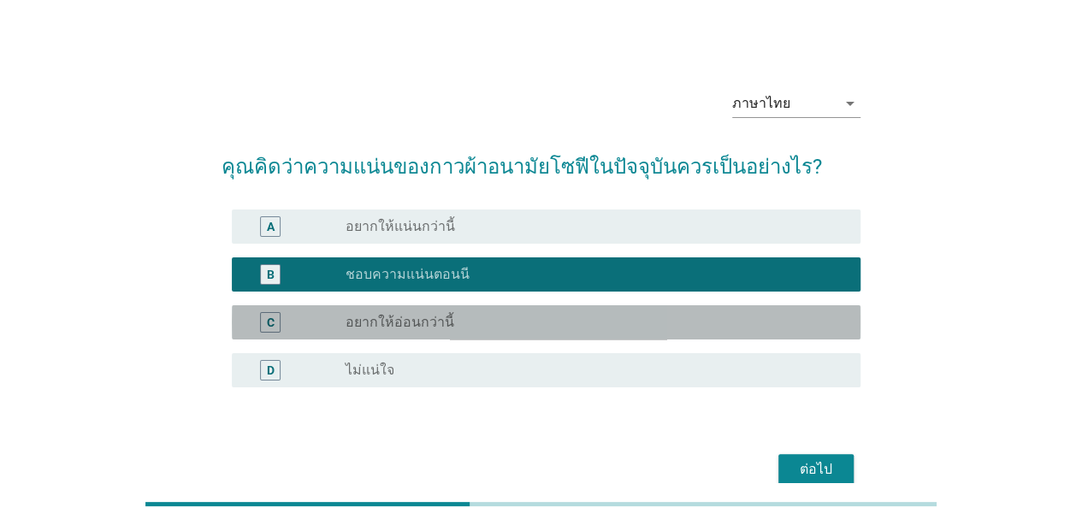
click at [814, 330] on div "radio_button_unchecked อยากให้อ่อนกว่านี้" at bounding box center [589, 322] width 487 height 17
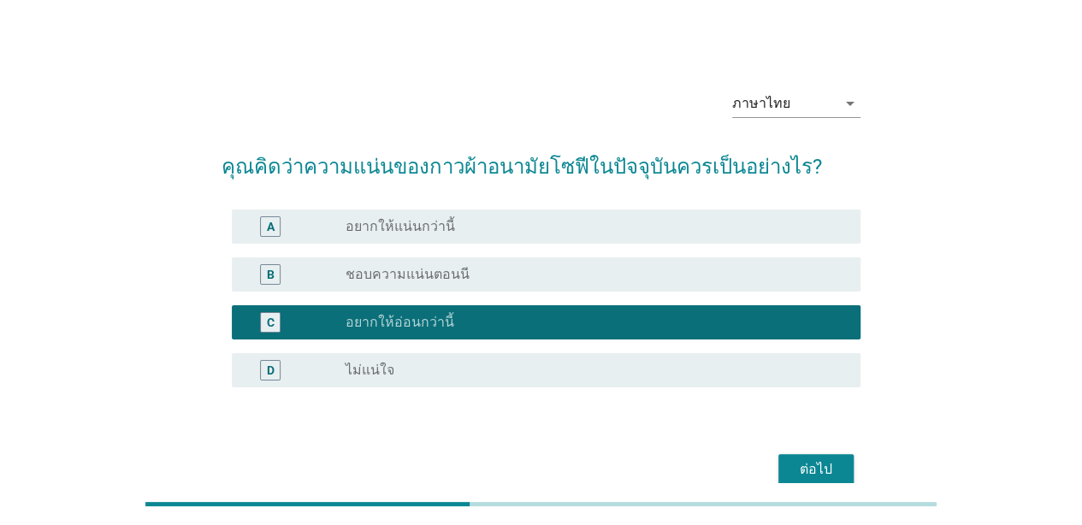
click at [817, 459] on div "ต่อไป" at bounding box center [816, 469] width 48 height 21
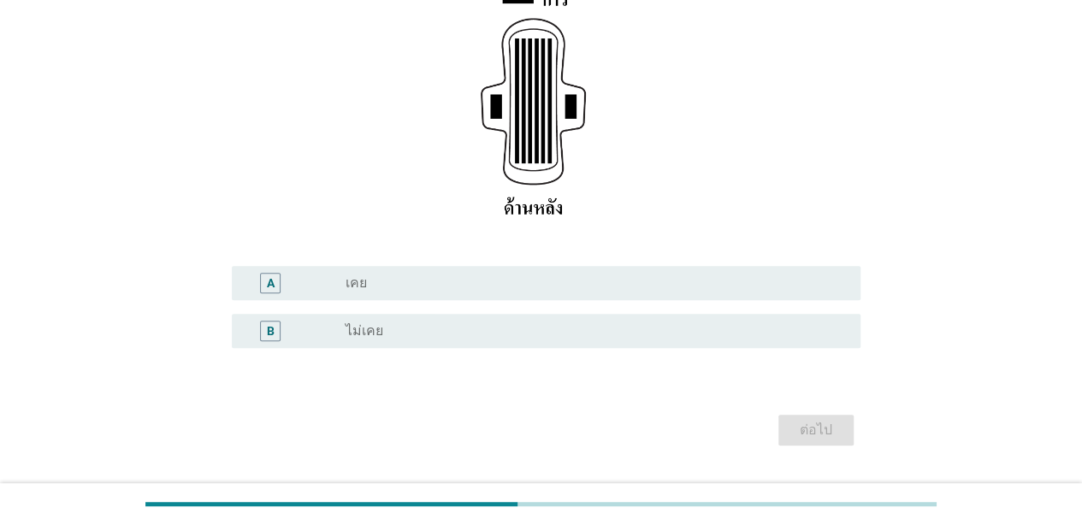
scroll to position [274, 0]
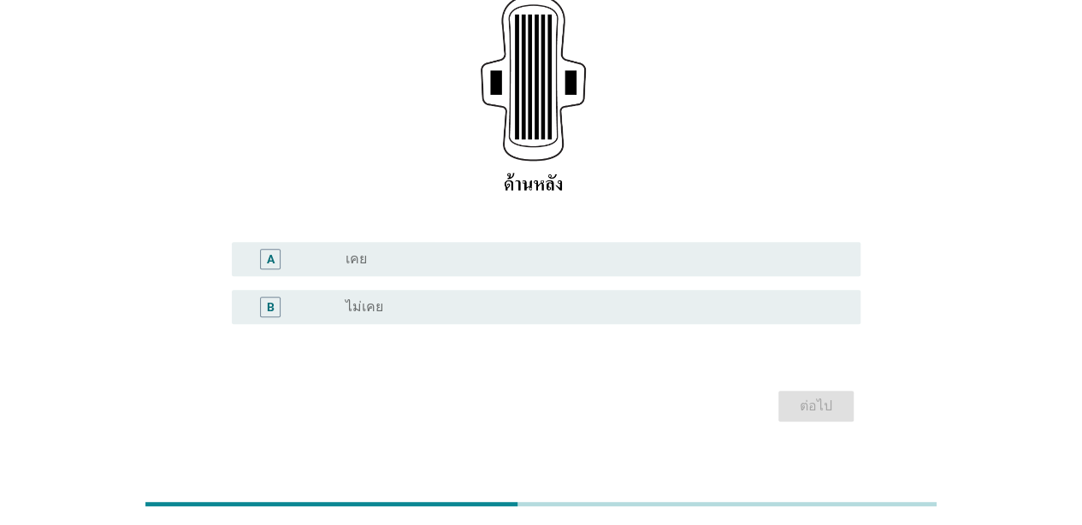
click at [676, 257] on div "radio_button_unchecked เคย" at bounding box center [589, 259] width 487 height 17
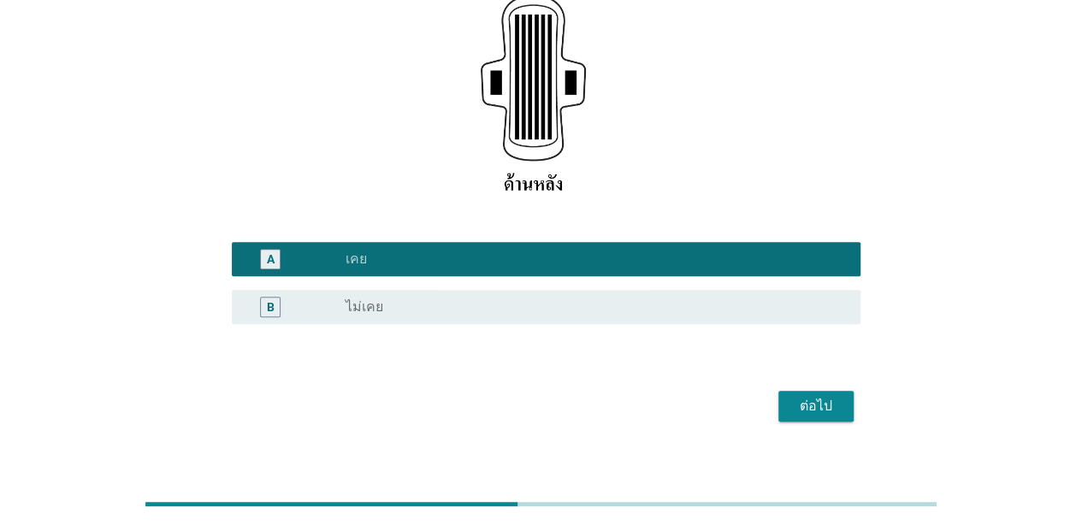
click at [819, 415] on div "ต่อไป" at bounding box center [816, 406] width 48 height 21
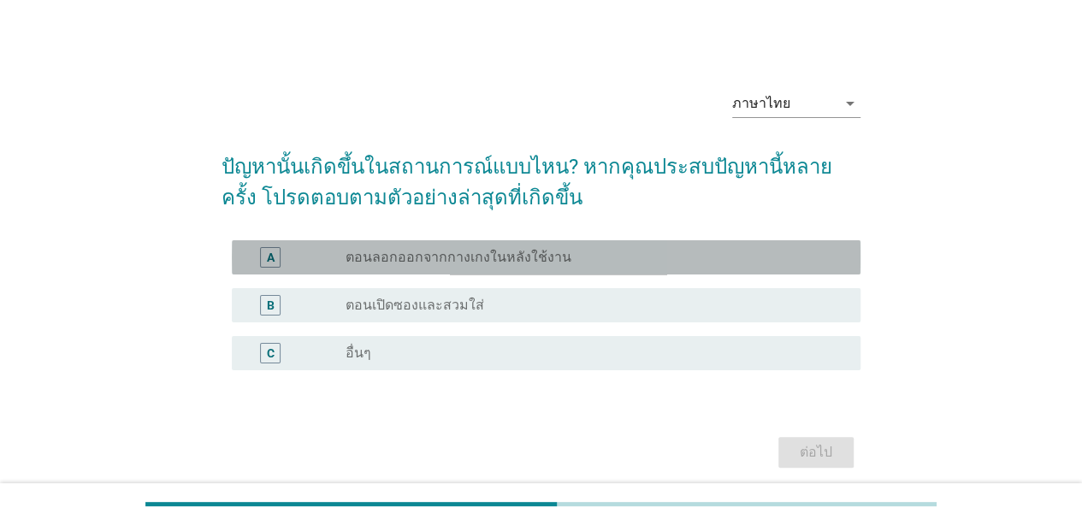
click at [700, 257] on div "radio_button_unchecked ตอนลอกออกจากกางเกงในหลังใช้งาน" at bounding box center [589, 257] width 487 height 17
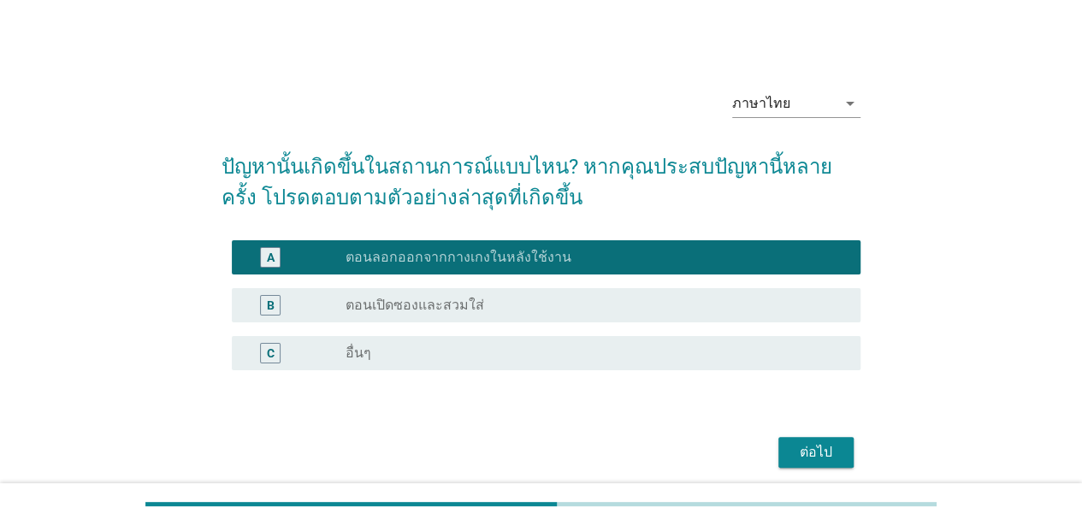
click at [814, 442] on div "ต่อไป" at bounding box center [816, 452] width 48 height 21
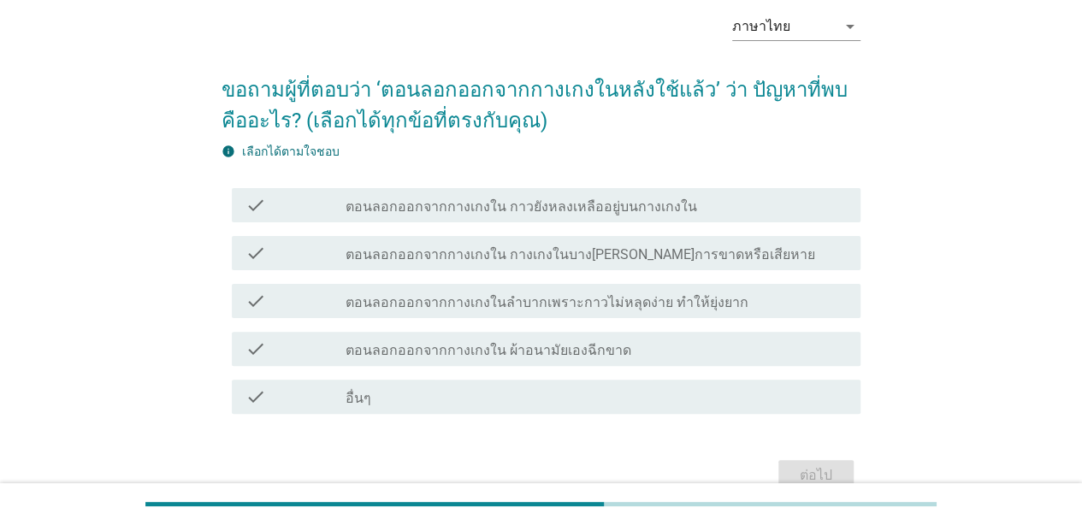
scroll to position [83, 0]
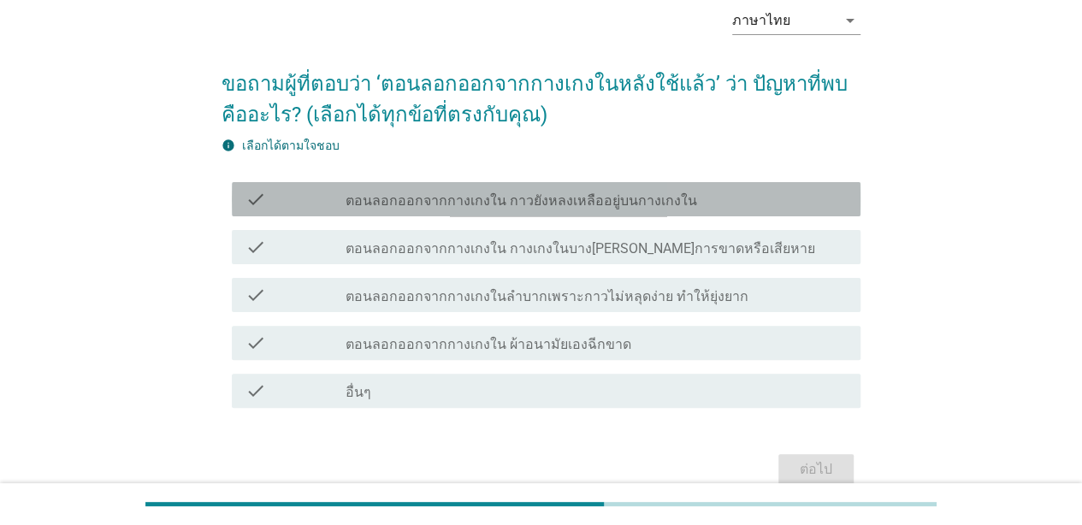
click at [572, 187] on div "check check_box_outline_blank ตอนลอกออกจากกางเกงใน กาวยังหลงเหลืออยู่บนกางเกงใน" at bounding box center [546, 199] width 629 height 34
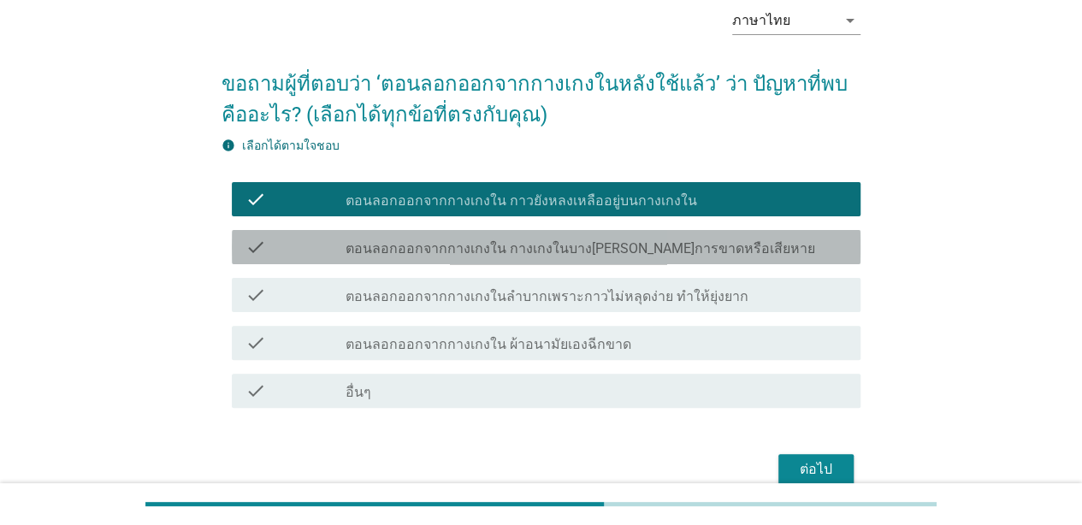
click at [704, 251] on label "ตอนลอกออกจากกางเกงใน กางเกงในบางส่วนเกิดการขาดหรือเสียหาย" at bounding box center [581, 248] width 470 height 17
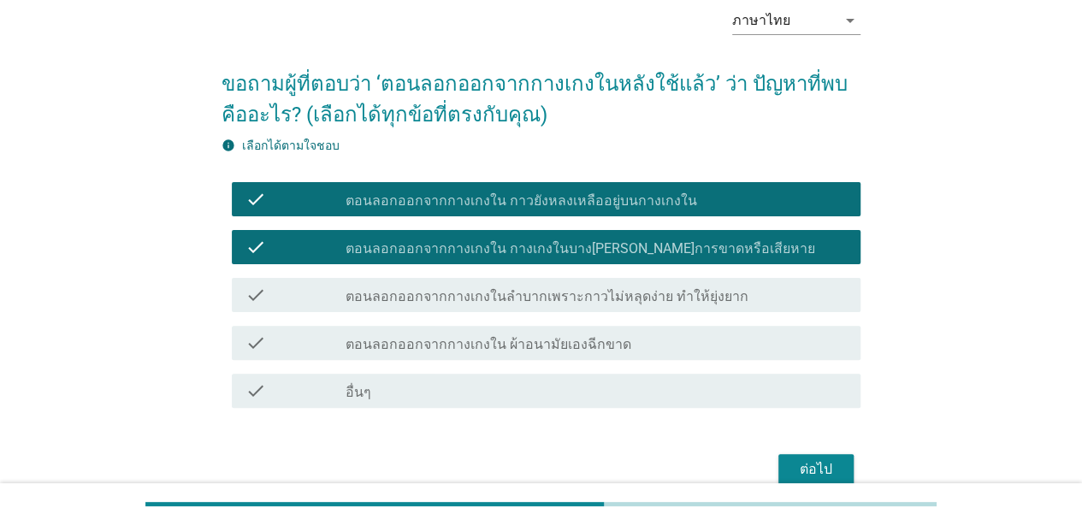
click at [573, 294] on label "ตอนลอกออกจากกางเกงในลำบากเพราะกาวไม่หลุดง่าย ทำให้ยุ่งยาก" at bounding box center [547, 296] width 403 height 17
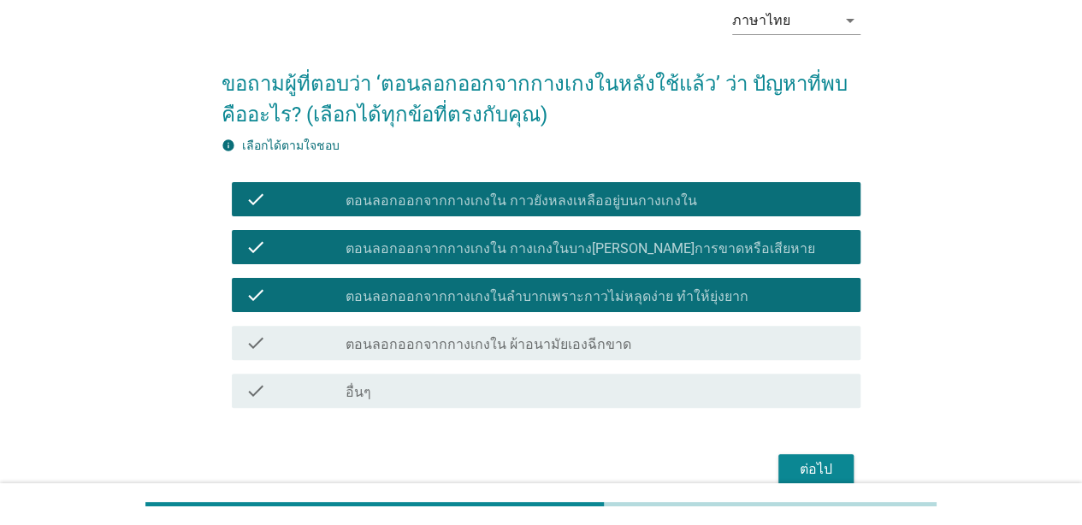
click at [694, 346] on div "check_box_outline_blank ตอนลอกออกจากกางเกงใน ผ้าอนามัยเองฉีกขาด" at bounding box center [596, 343] width 501 height 21
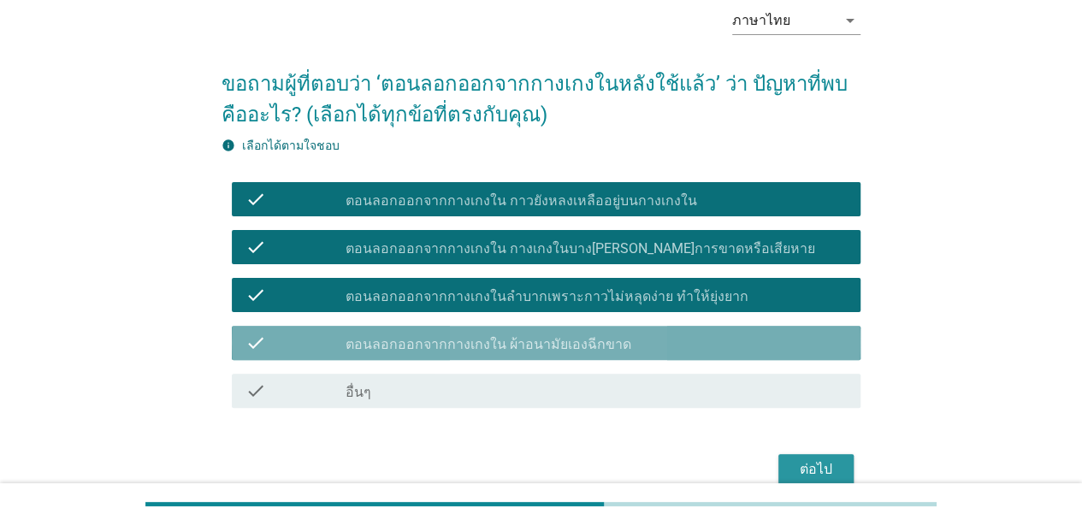
click at [792, 454] on button "ต่อไป" at bounding box center [815, 469] width 75 height 31
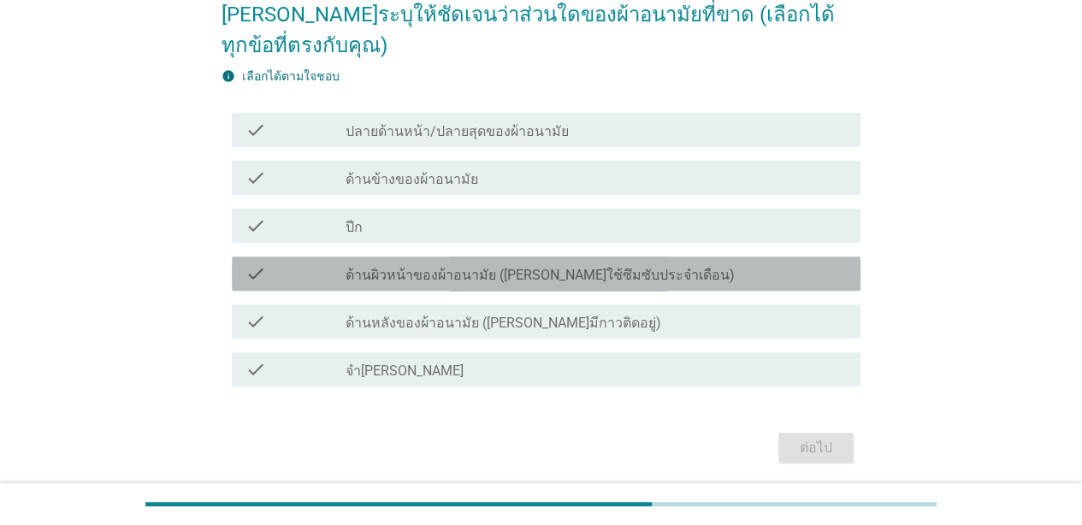
scroll to position [159, 0]
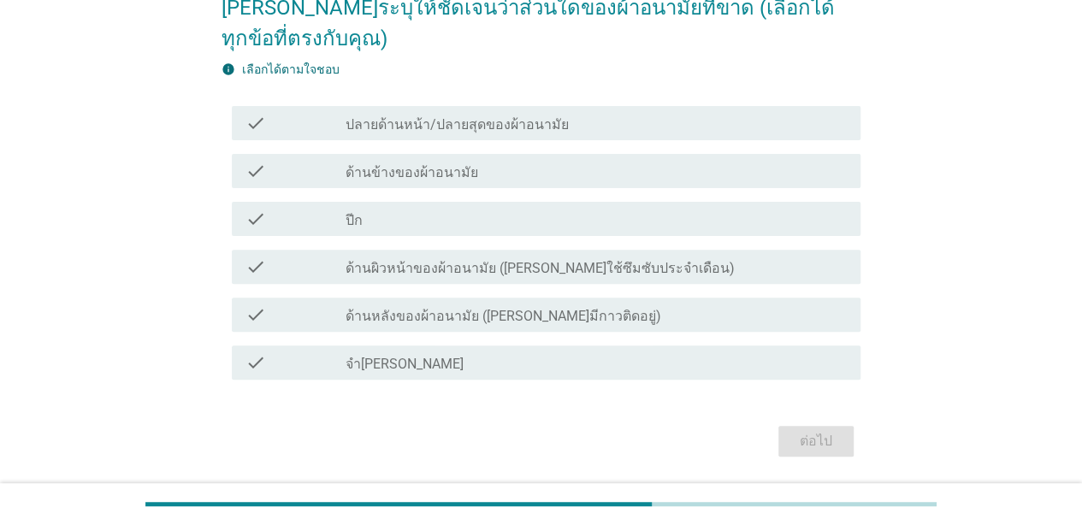
click at [487, 273] on label "ด้านผิวหน้าของผ้าอนามัย (ด้านที่ใช้ซึมซับประจำเดือน)" at bounding box center [540, 268] width 389 height 17
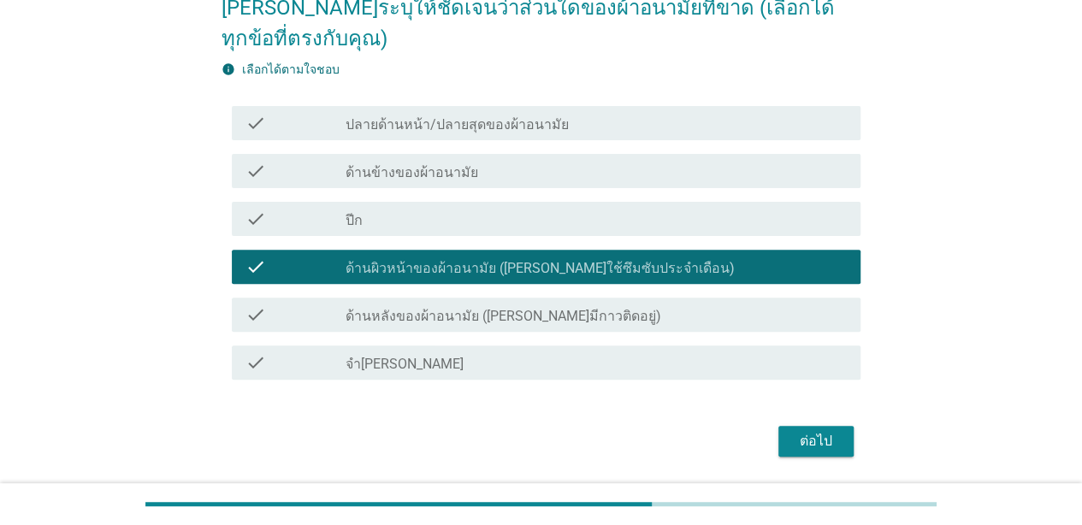
scroll to position [203, 0]
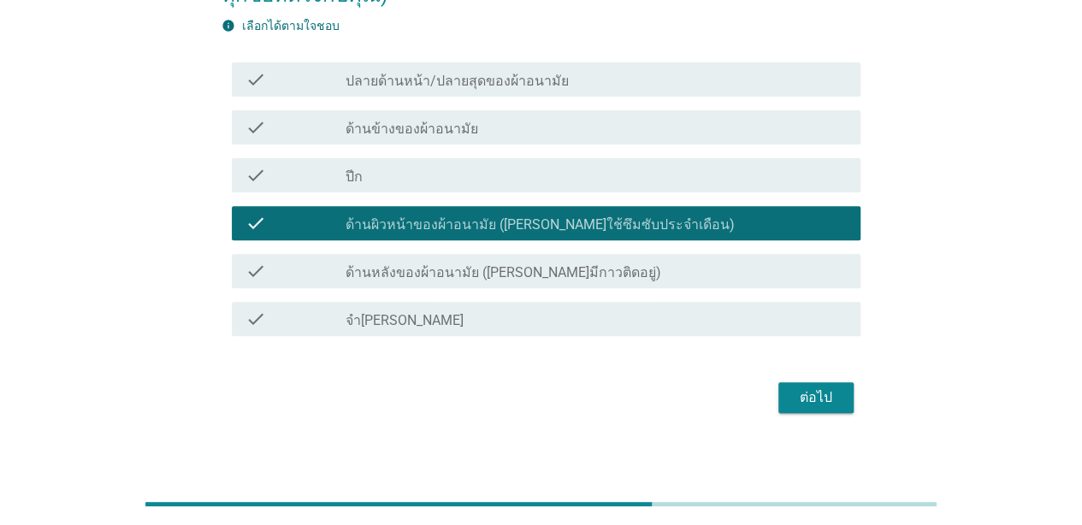
click at [558, 272] on label "ด้านหลังของผ้าอนามัย (ด้านที่มีกาวติดอยู่)" at bounding box center [504, 272] width 316 height 17
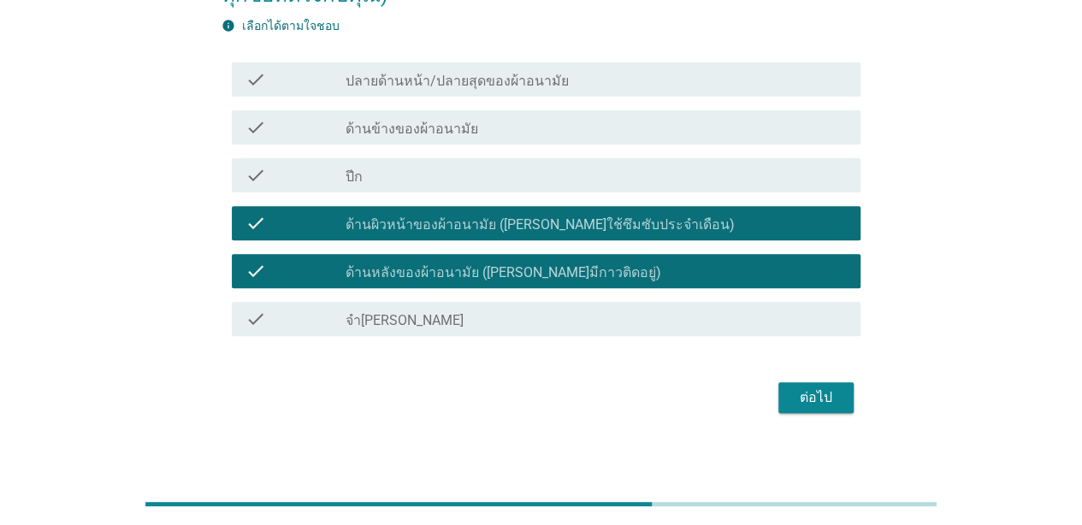
click at [804, 397] on div "ต่อไป" at bounding box center [816, 397] width 48 height 21
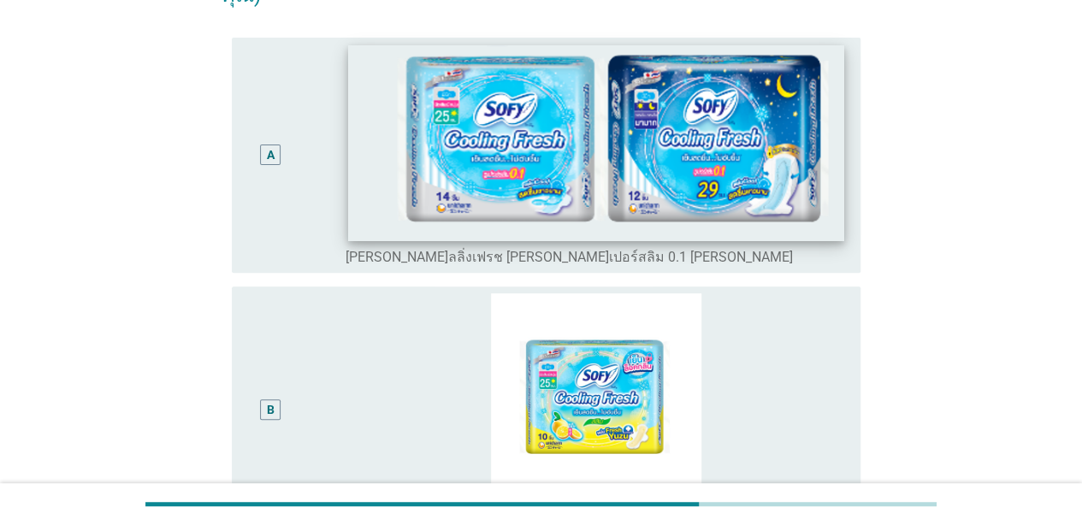
scroll to position [0, 0]
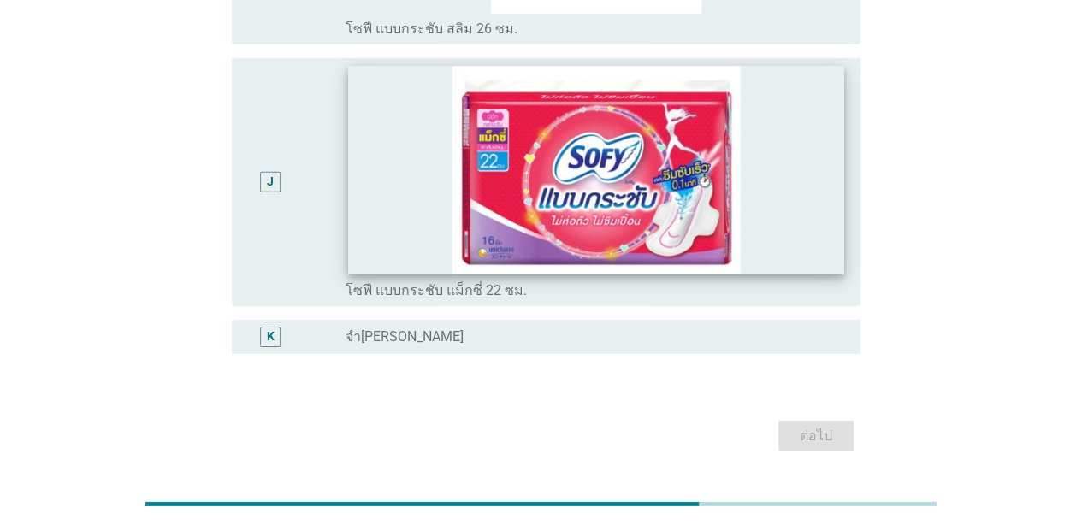
click at [824, 164] on img at bounding box center [596, 170] width 496 height 208
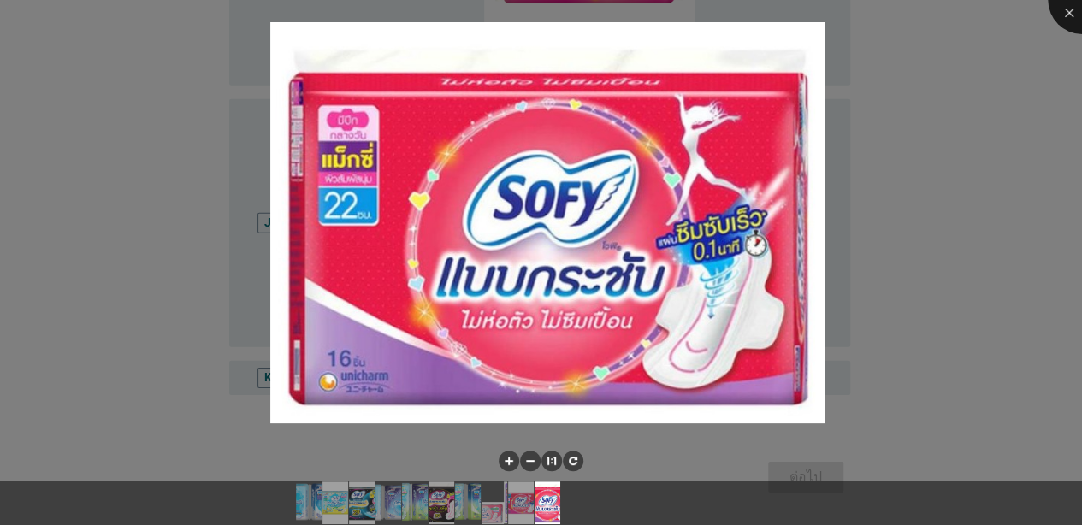
click at [848, 27] on div at bounding box center [541, 262] width 1082 height 525
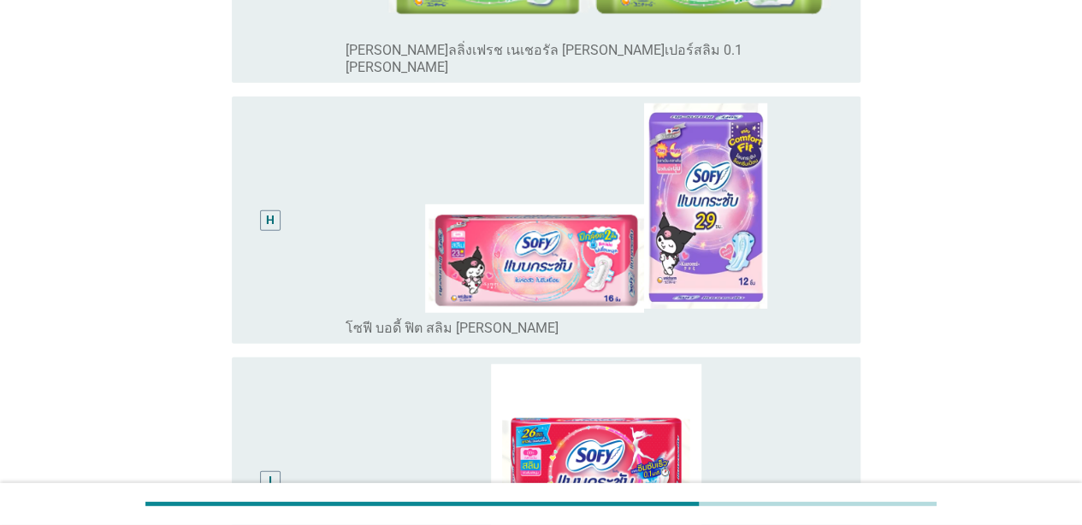
scroll to position [1902, 0]
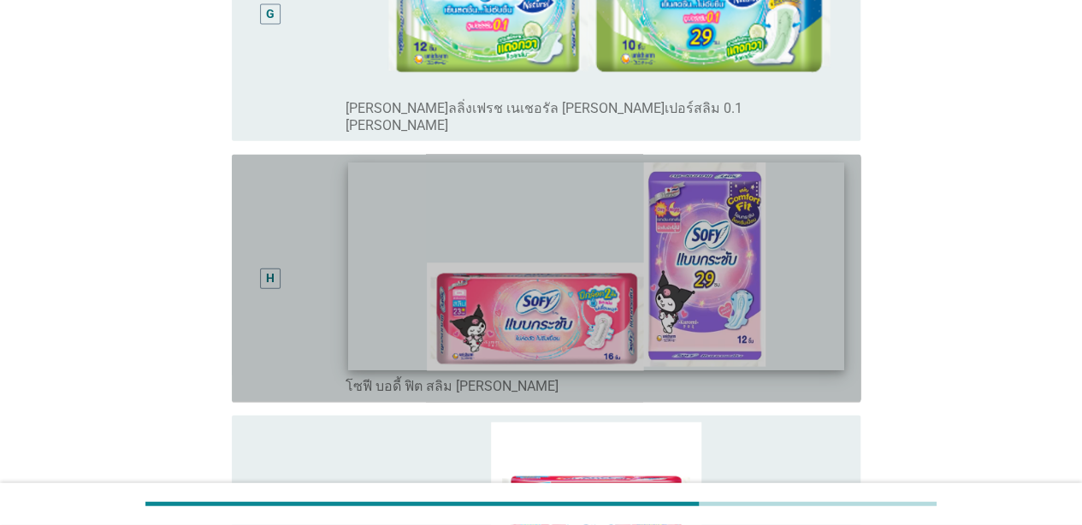
click at [281, 248] on div "H" at bounding box center [270, 279] width 50 height 234
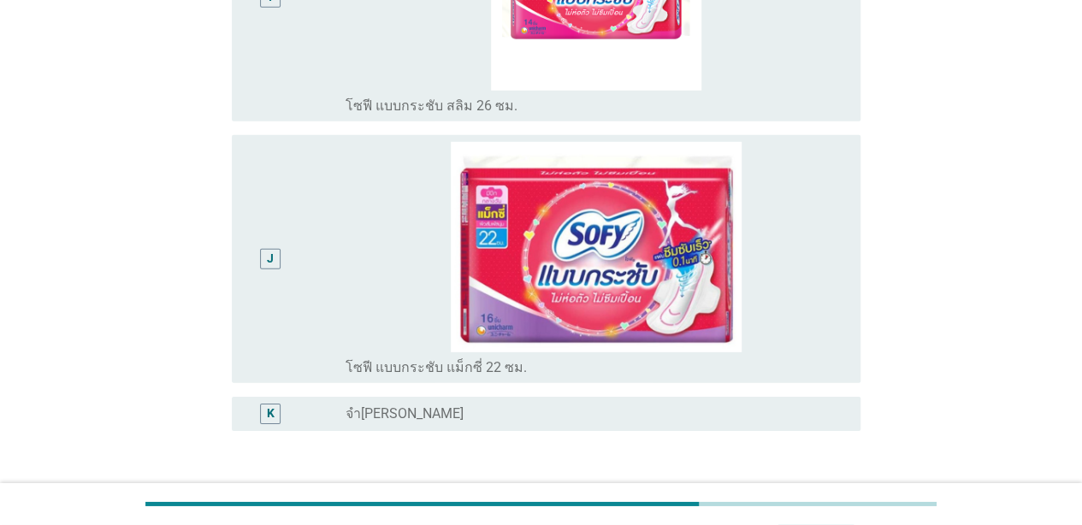
scroll to position [2521, 0]
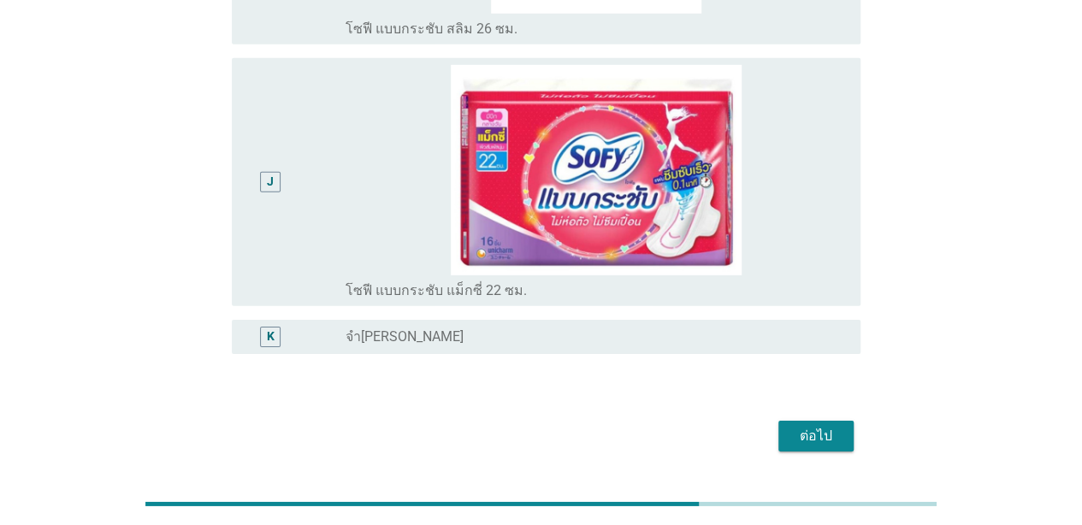
click at [820, 426] on div "ต่อไป" at bounding box center [816, 436] width 48 height 21
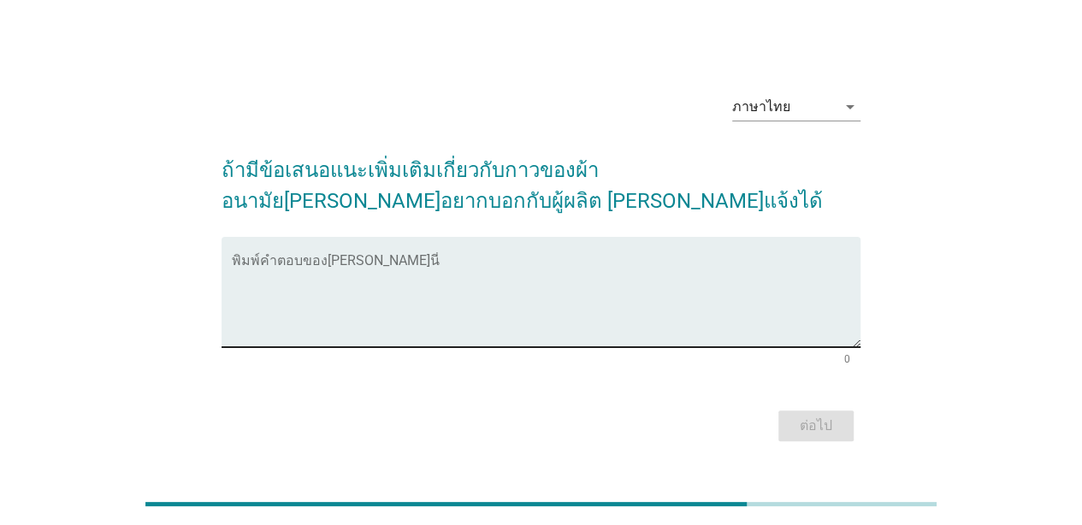
click at [682, 262] on textarea "พิมพ์คำตอบของคุณ ที่นี่" at bounding box center [546, 302] width 629 height 90
type textarea "w"
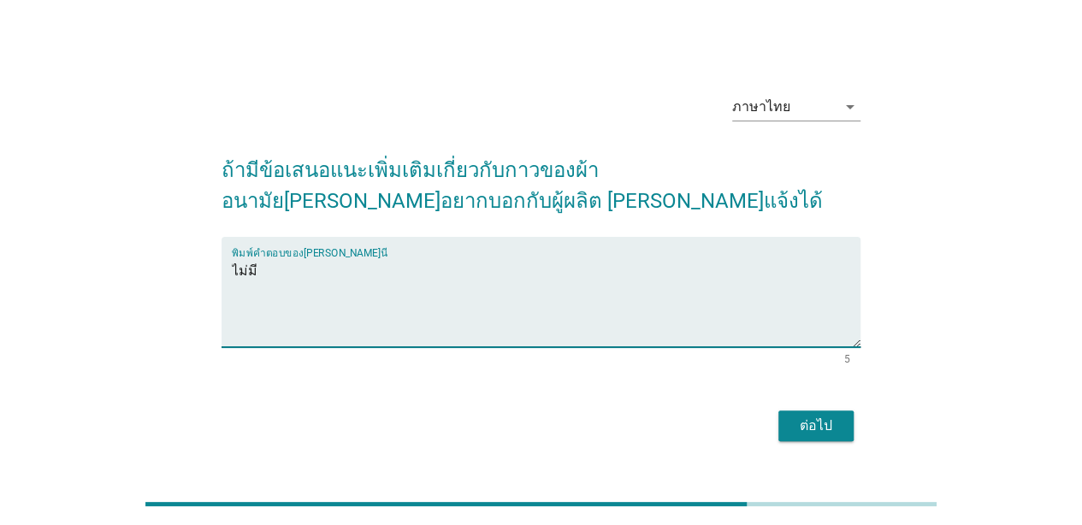
click at [636, 262] on textarea "ไม่มี" at bounding box center [546, 302] width 629 height 90
type textarea "ไ"
type textarea "อยากกลิ่นน้ำหอม"
click at [799, 438] on button "ต่อไป" at bounding box center [815, 425] width 75 height 31
